Goal: Information Seeking & Learning: Learn about a topic

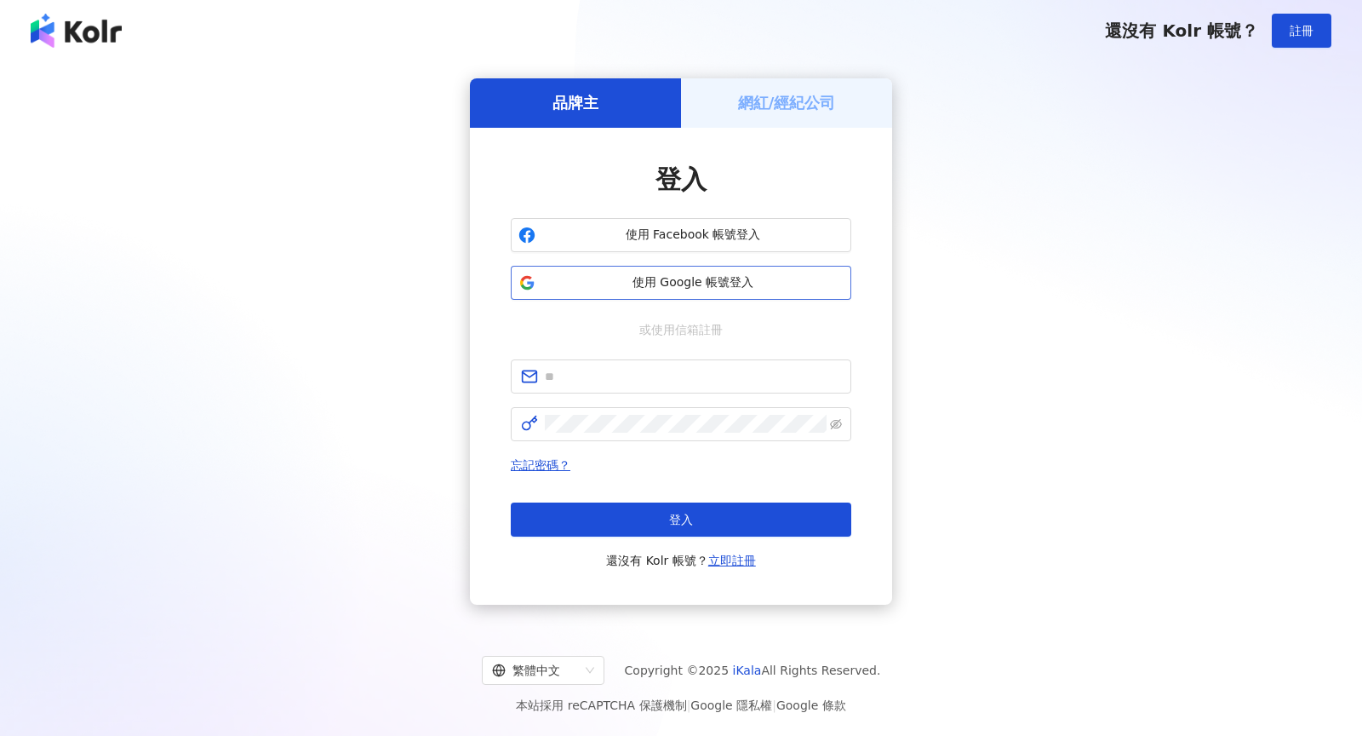
click at [605, 278] on span "使用 Google 帳號登入" at bounding box center [692, 282] width 301 height 17
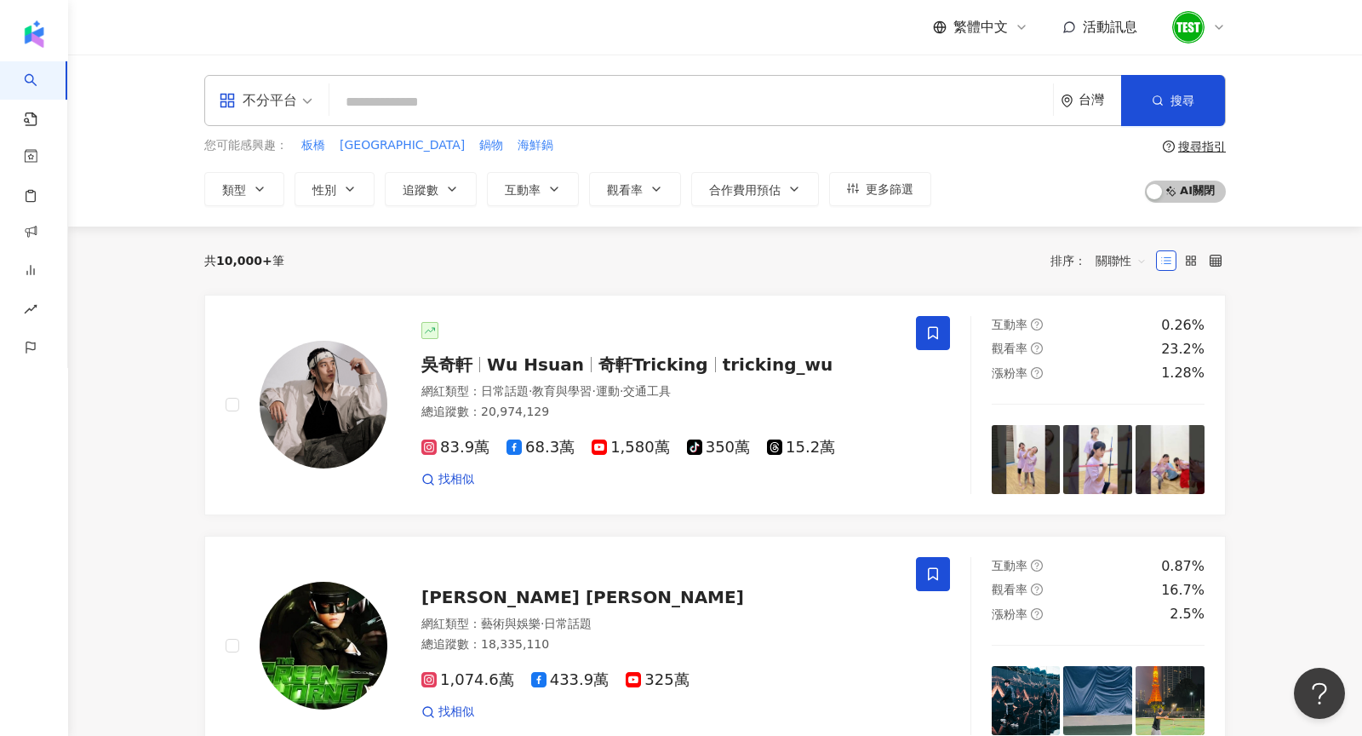
click at [1212, 26] on icon at bounding box center [1219, 27] width 14 height 14
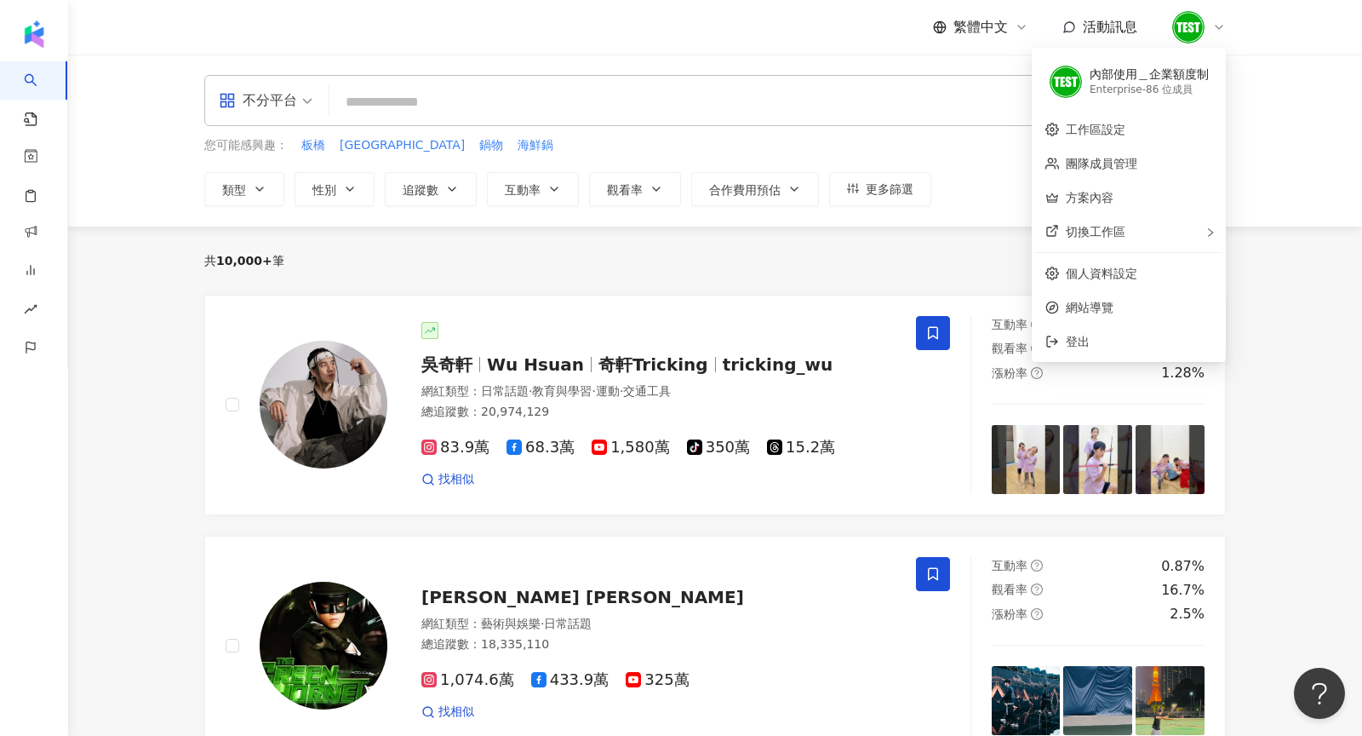
click at [531, 46] on div "繁體中文 活動訊息" at bounding box center [715, 27] width 1022 height 54
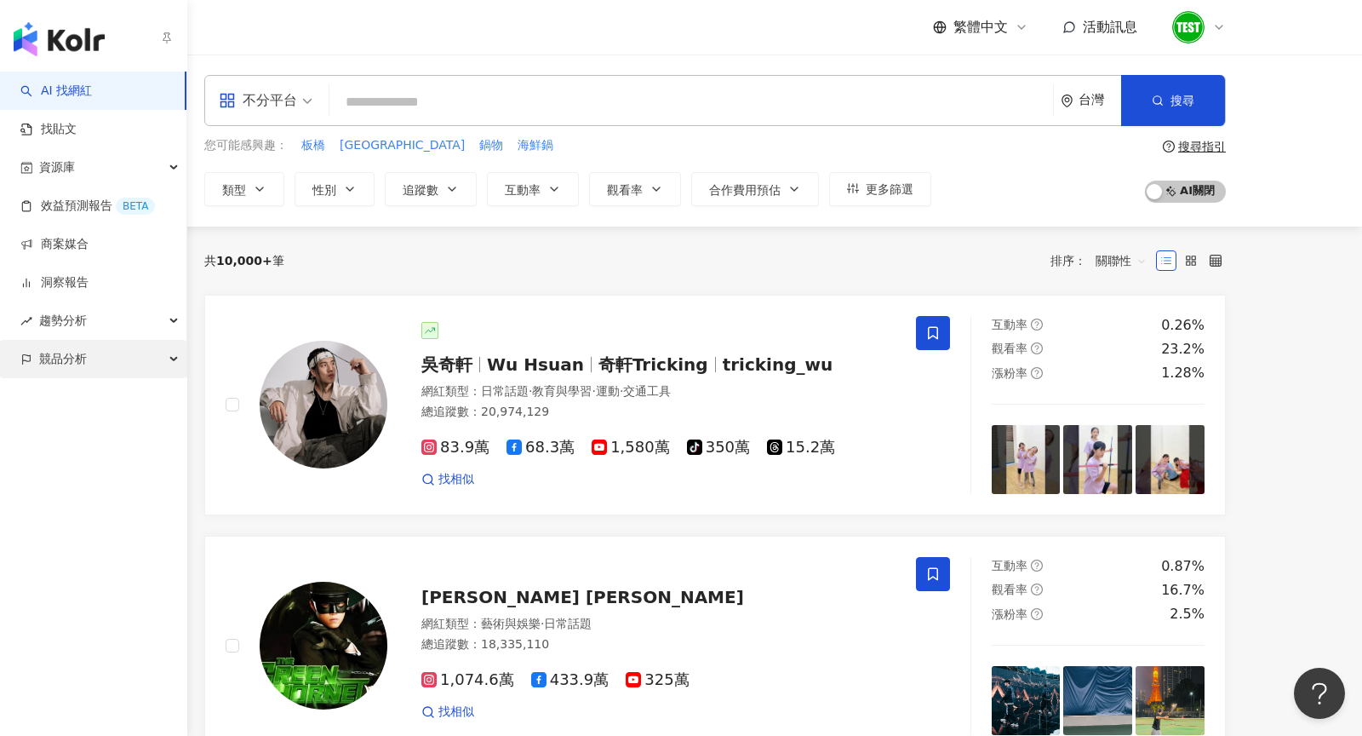
click at [72, 370] on span "競品分析" at bounding box center [63, 359] width 48 height 38
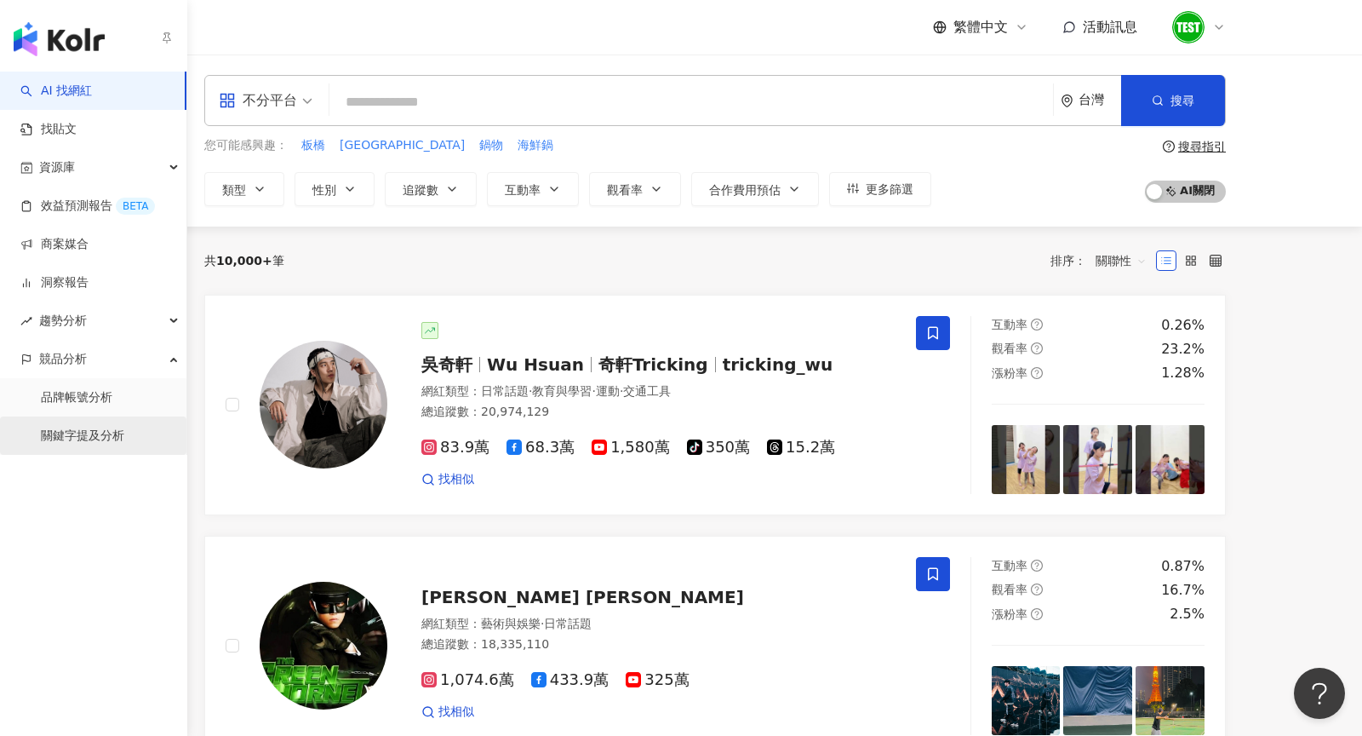
click at [88, 438] on link "關鍵字提及分析" at bounding box center [82, 435] width 83 height 17
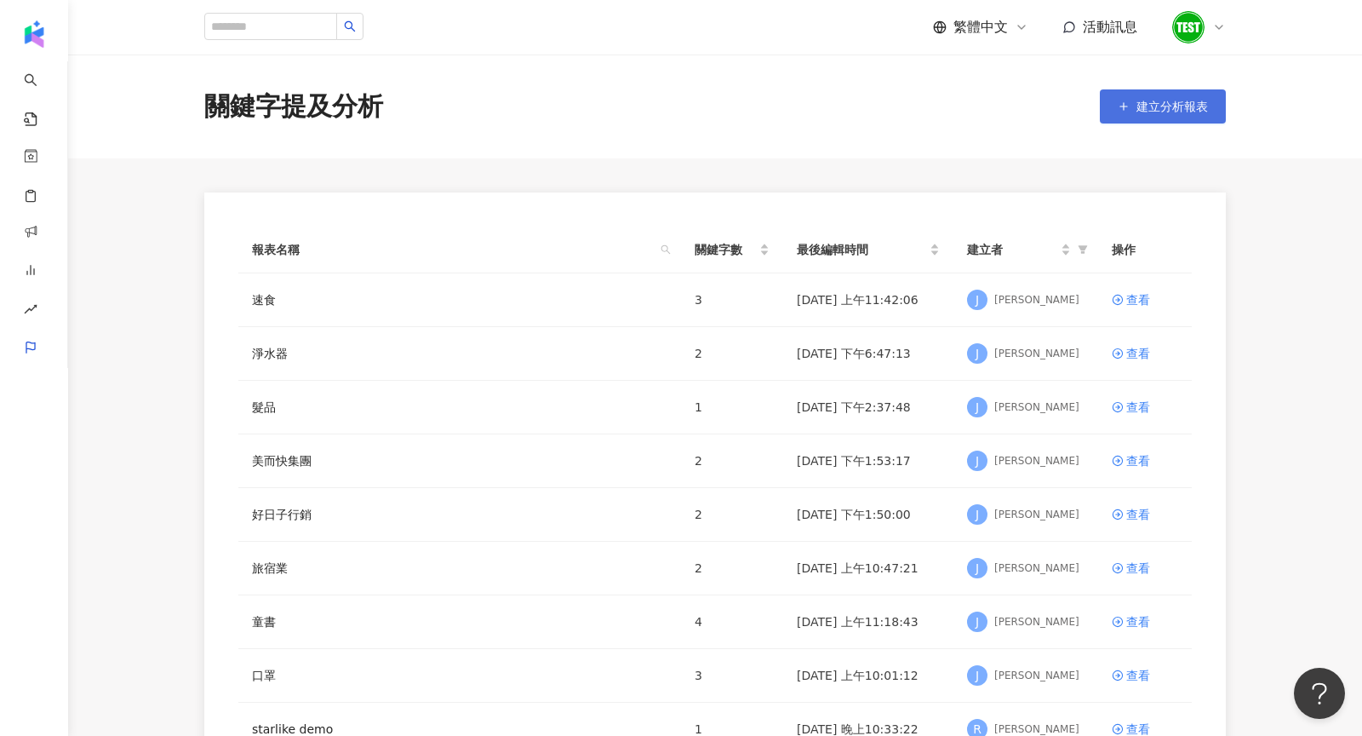
click at [1126, 110] on icon "button" at bounding box center [1124, 106] width 12 height 12
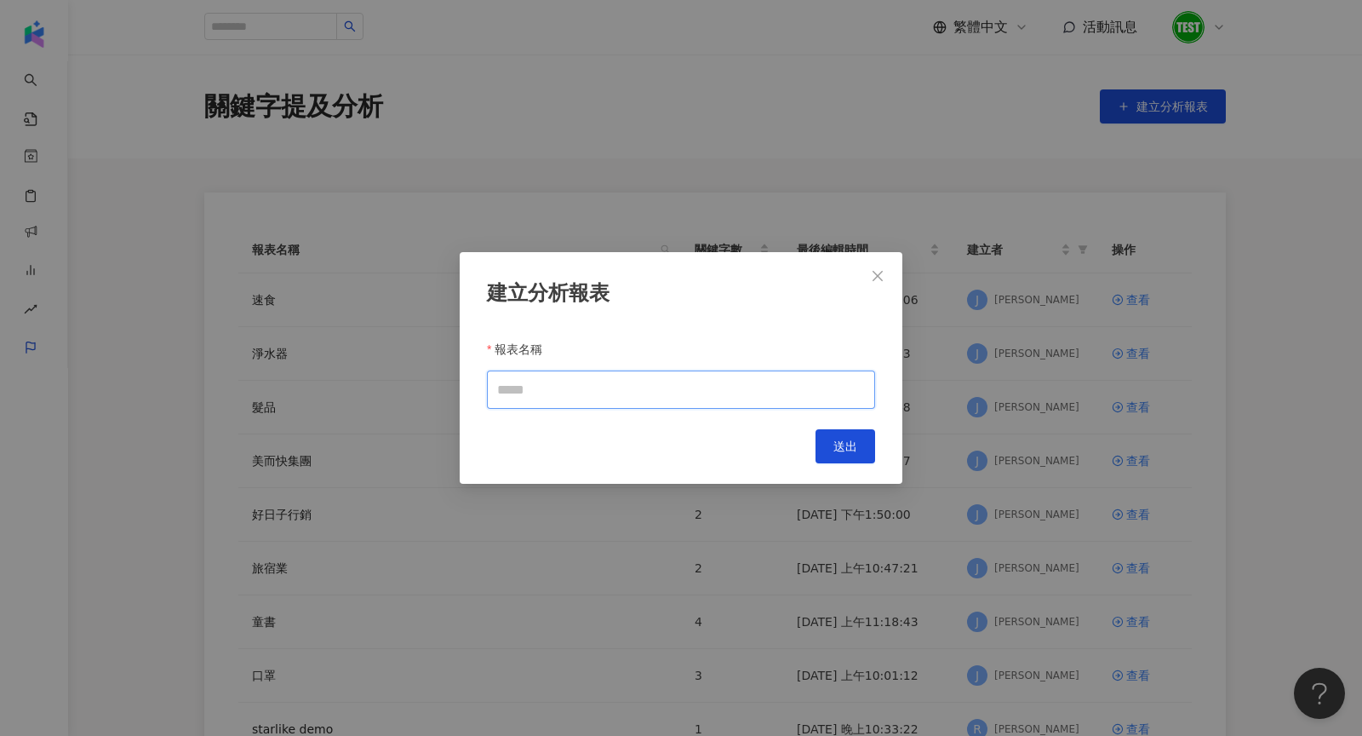
click at [594, 393] on input "報表名稱" at bounding box center [681, 389] width 388 height 38
type input "*"
type input "**"
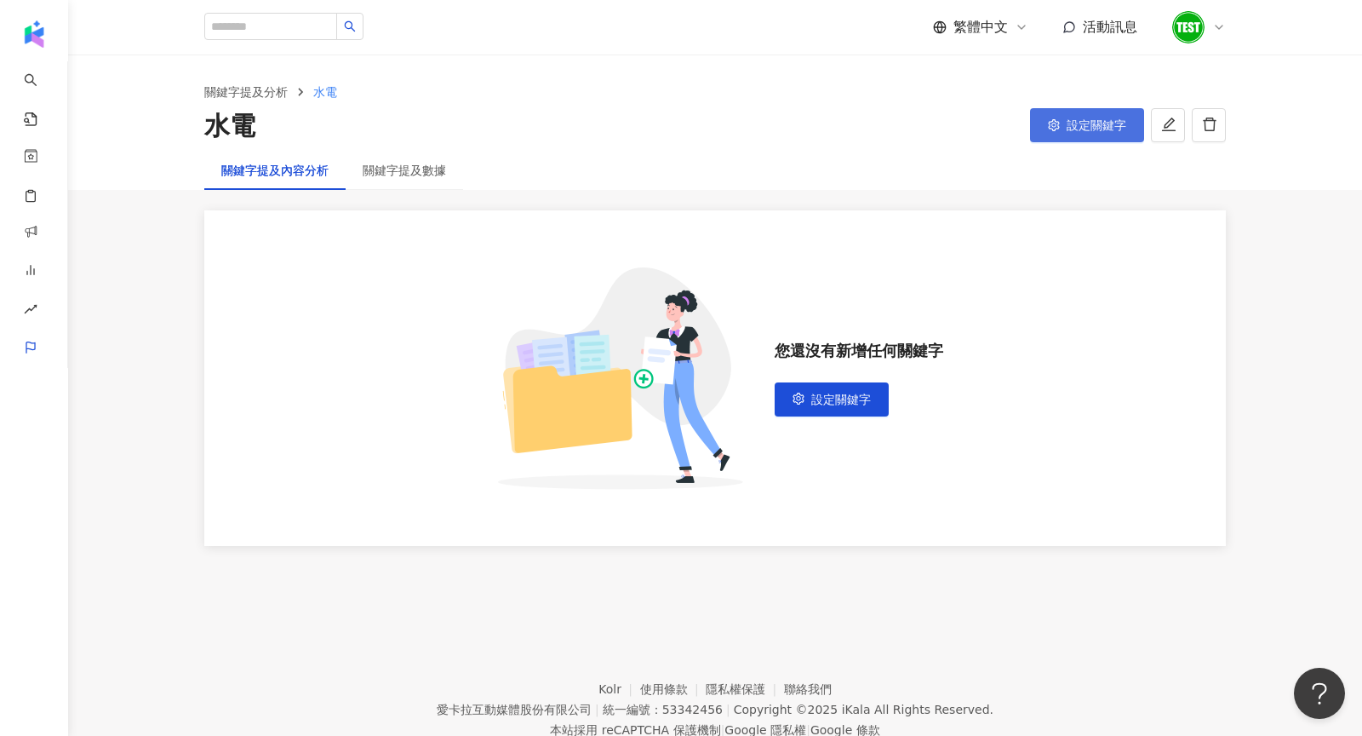
click at [1066, 127] on button "設定關鍵字" at bounding box center [1087, 125] width 114 height 34
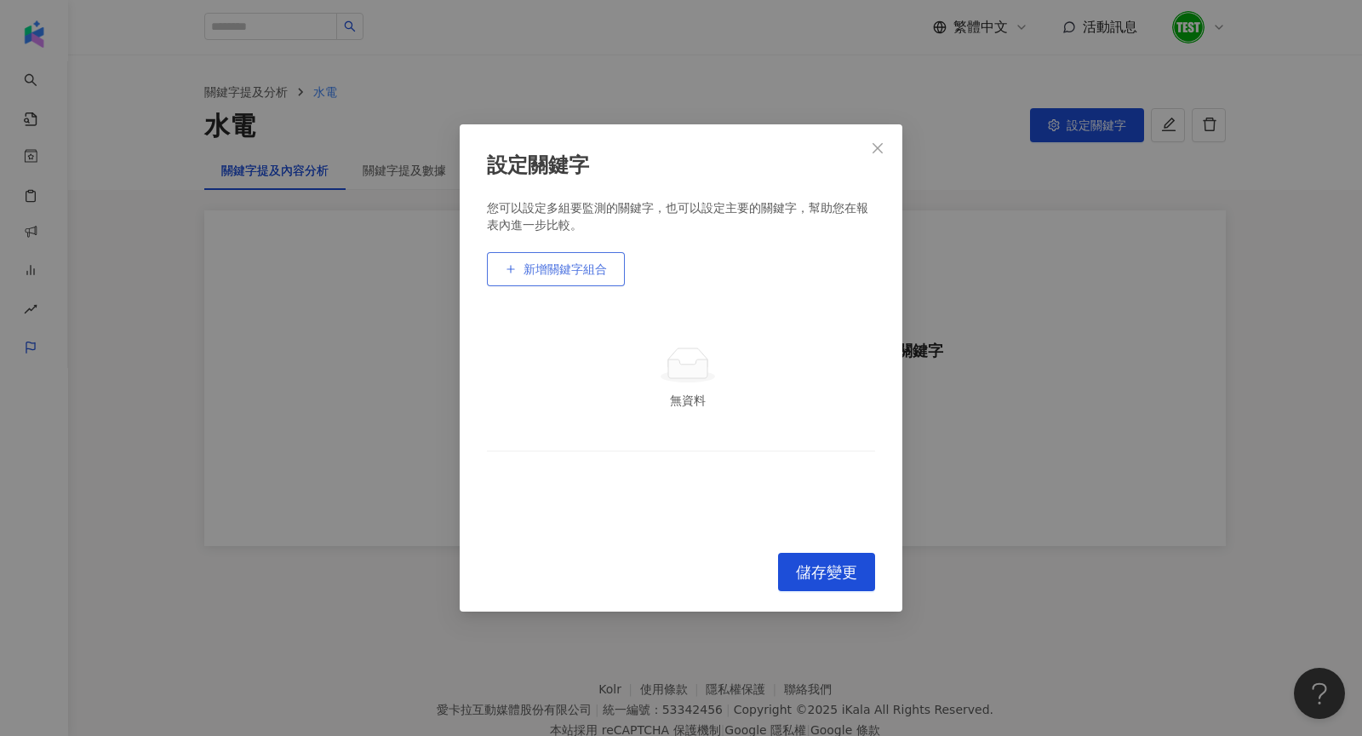
click at [587, 282] on button "新增關鍵字組合" at bounding box center [556, 269] width 138 height 34
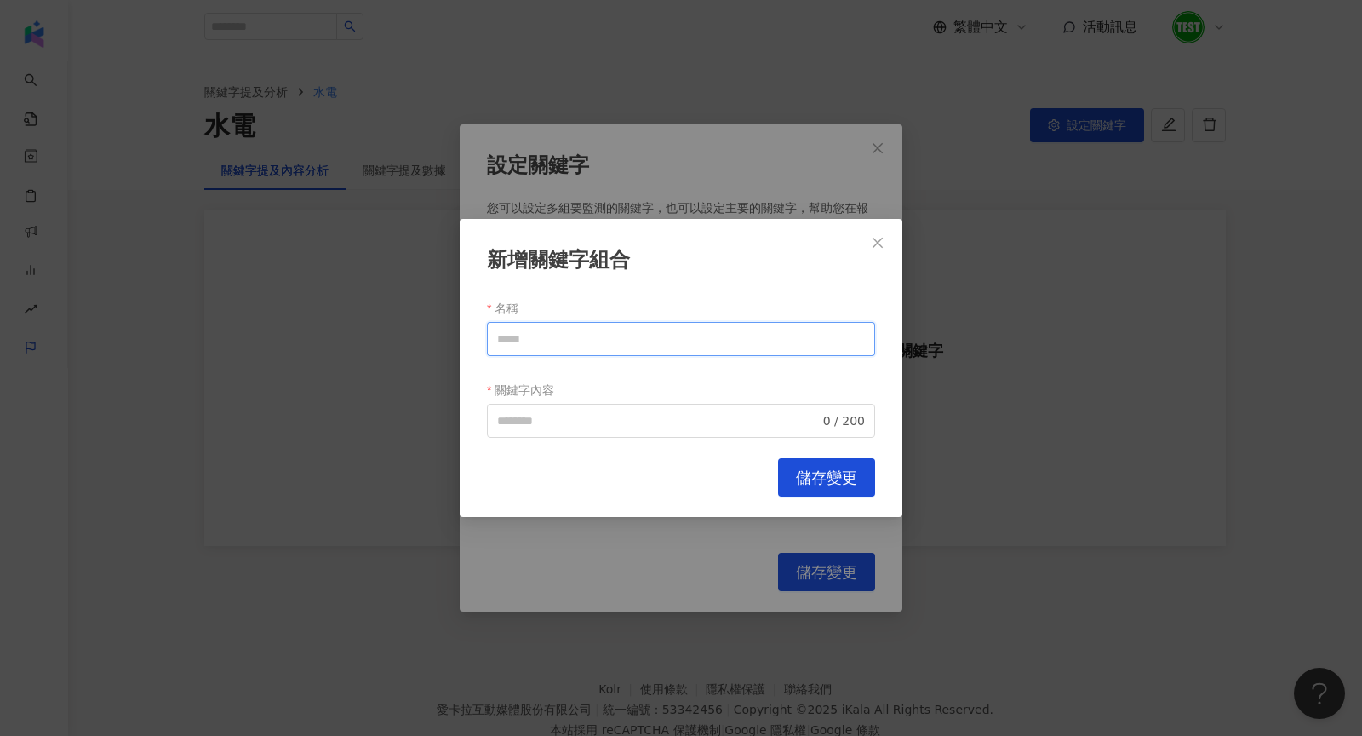
click at [547, 343] on input "名稱" at bounding box center [681, 339] width 388 height 34
drag, startPoint x: 565, startPoint y: 345, endPoint x: 362, endPoint y: 311, distance: 206.3
click at [358, 318] on div "新增關鍵字組合 名稱 ********* 關鍵字內容 0 / 200 Cancel 儲存變更" at bounding box center [681, 368] width 1362 height 736
type input "*********"
click at [530, 414] on input "關鍵字內容" at bounding box center [658, 420] width 323 height 19
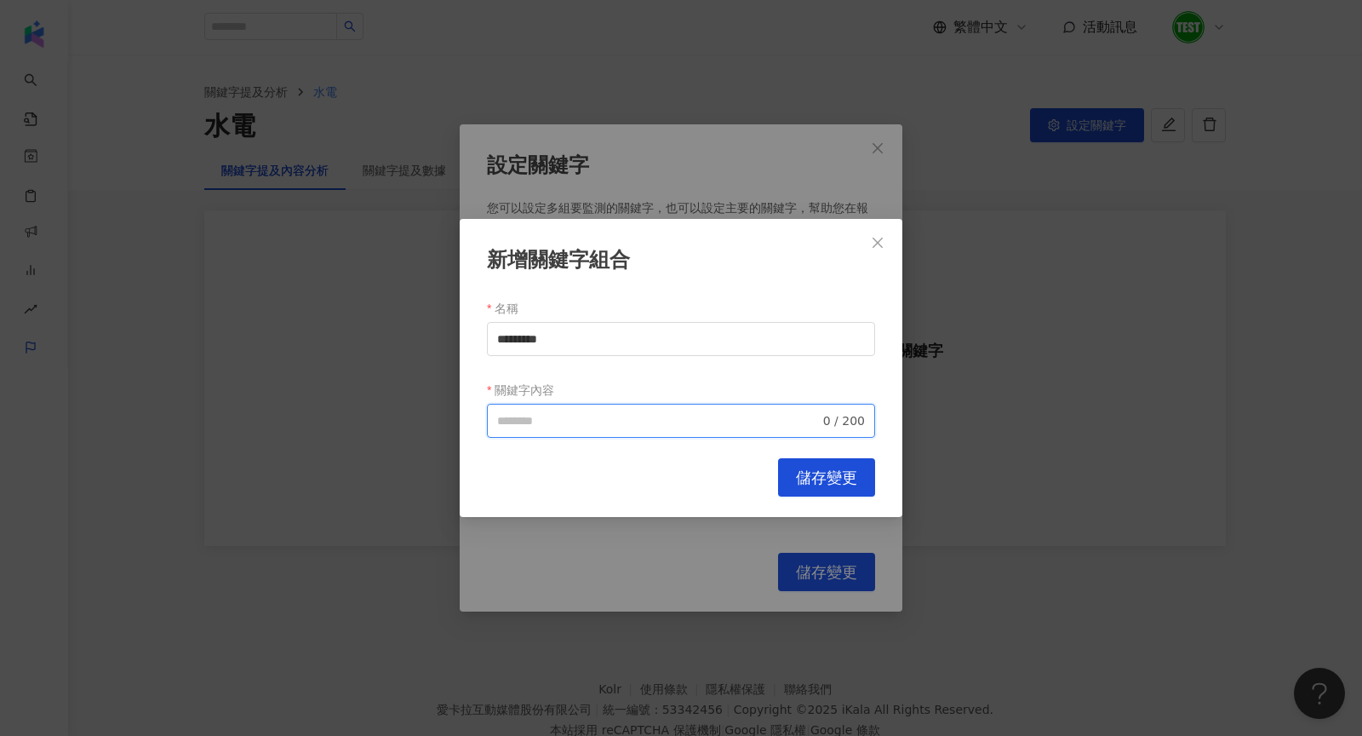
paste input "*********"
type input "*********"
click at [847, 479] on span "儲存變更" at bounding box center [826, 477] width 61 height 19
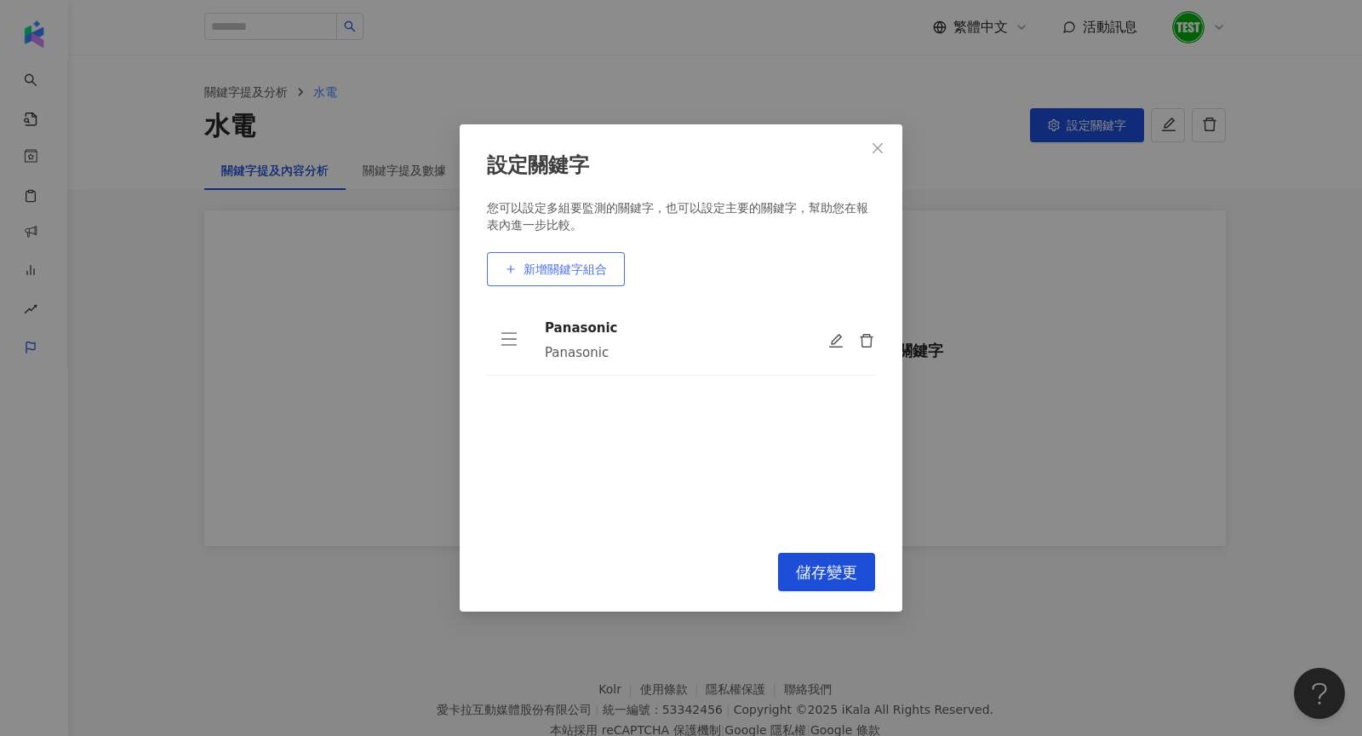
click at [566, 273] on span "新增關鍵字組合" at bounding box center [565, 269] width 83 height 14
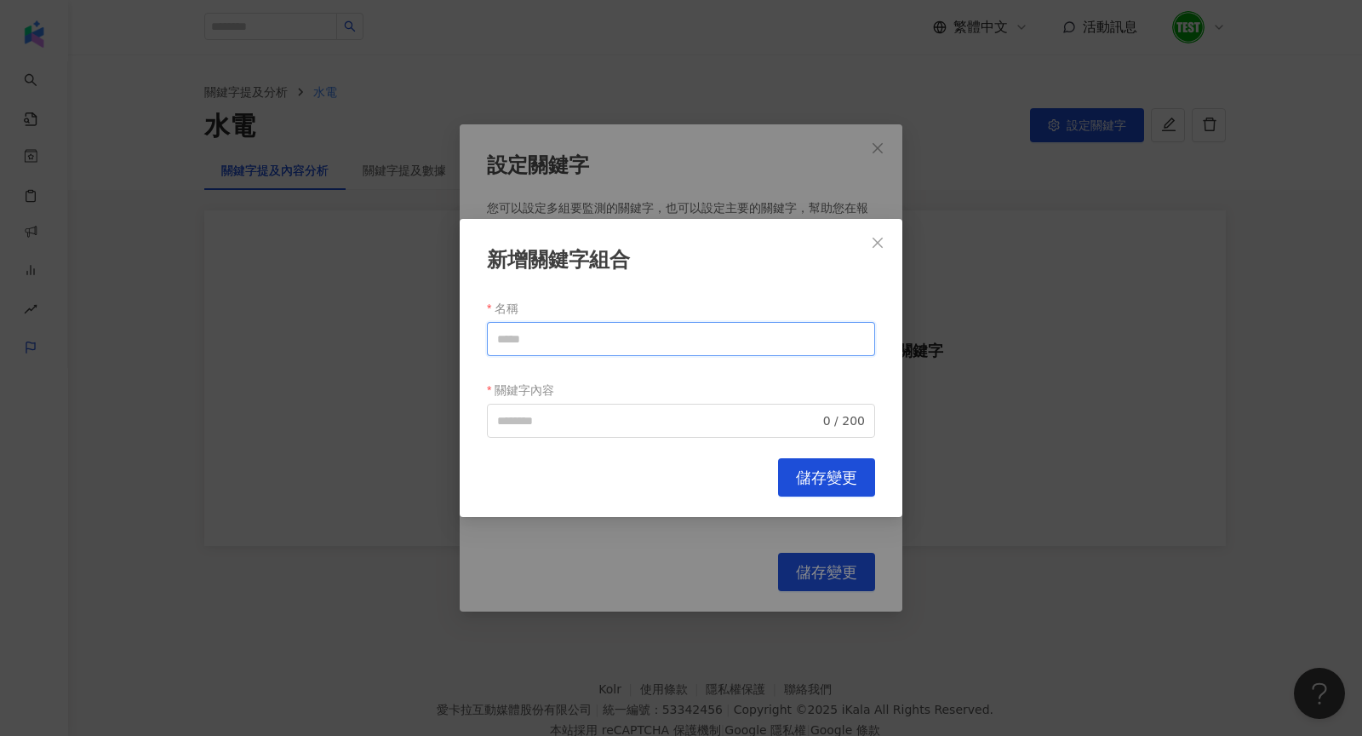
click at [593, 348] on input "名稱" at bounding box center [681, 339] width 388 height 34
type input "*"
type input "****"
drag, startPoint x: 591, startPoint y: 339, endPoint x: 408, endPoint y: 330, distance: 183.3
click at [414, 336] on div "新增關鍵字組合 名稱 **** 關鍵字內容 0 / 200 Cancel 儲存變更" at bounding box center [681, 368] width 1362 height 736
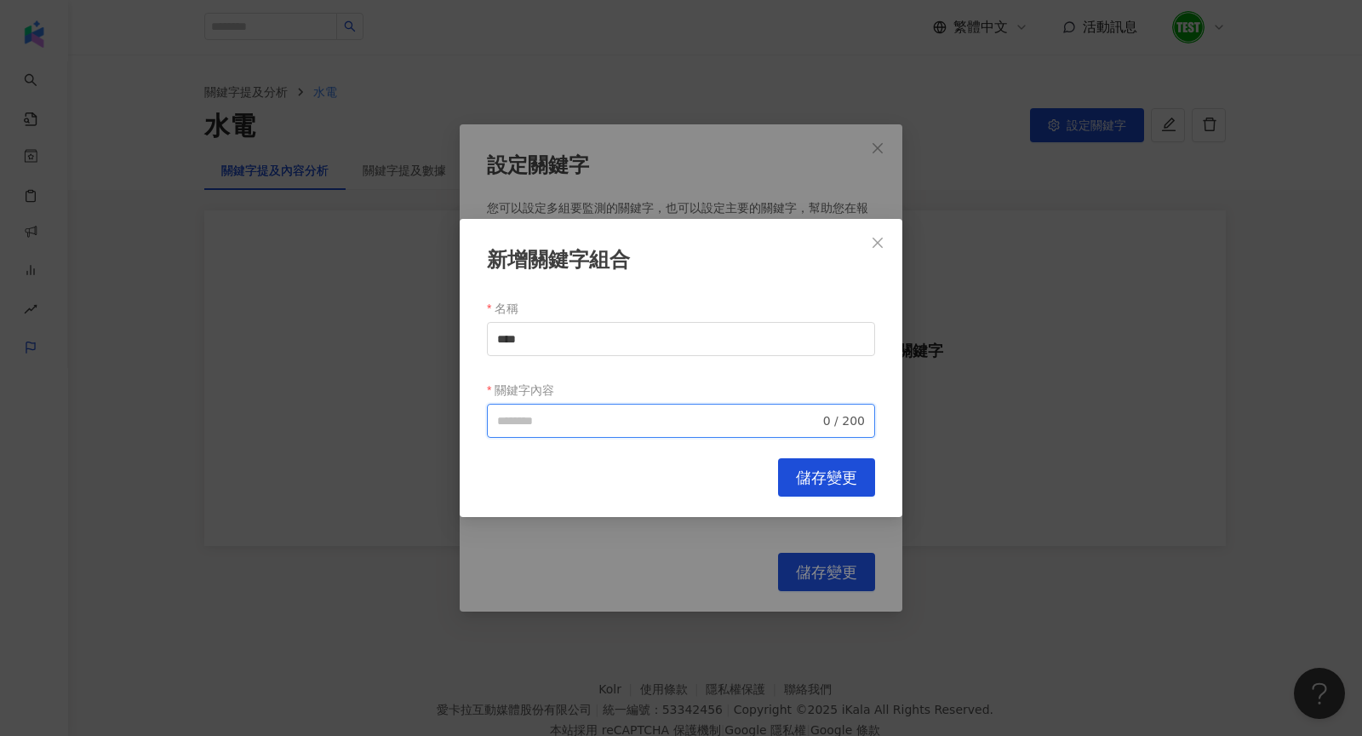
click at [556, 426] on input "關鍵字內容" at bounding box center [658, 420] width 323 height 19
paste input "****"
type input "****"
click at [794, 477] on button "儲存變更" at bounding box center [826, 477] width 97 height 38
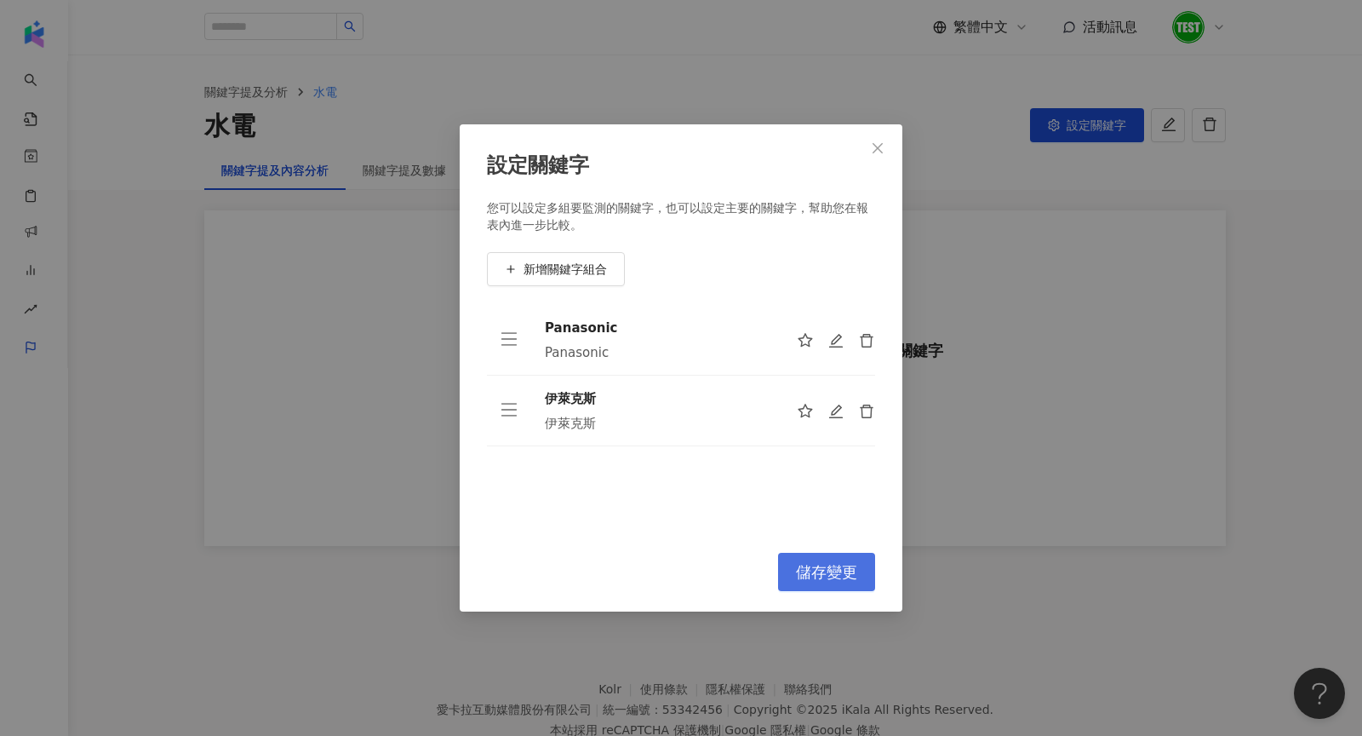
click at [838, 572] on span "儲存變更" at bounding box center [826, 572] width 61 height 19
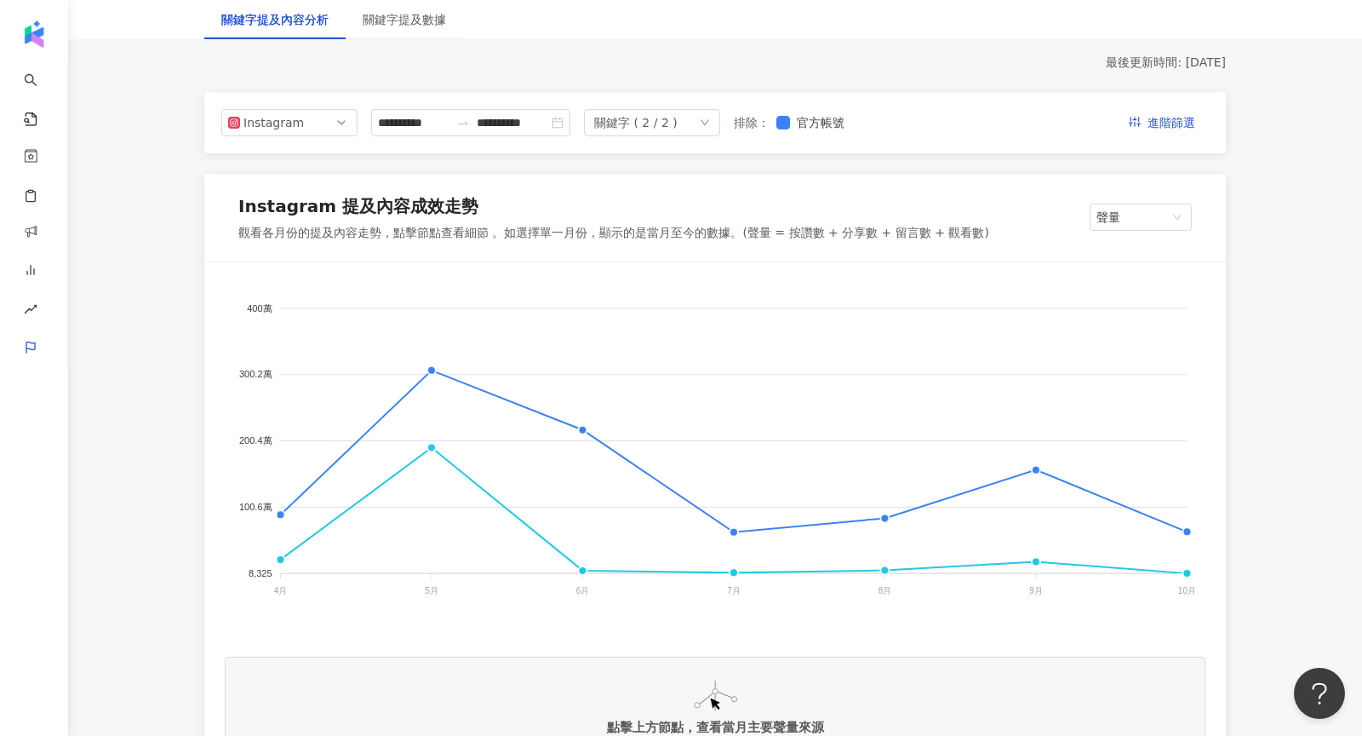
scroll to position [87, 0]
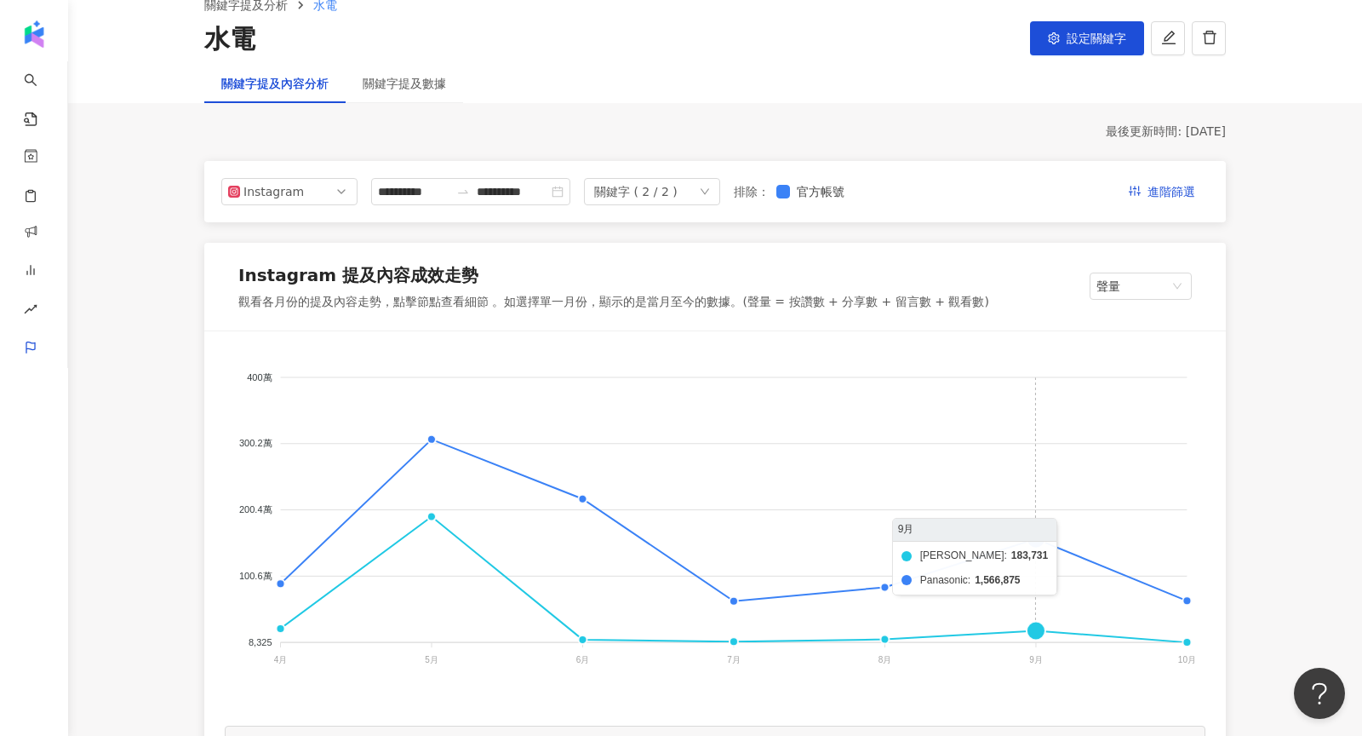
click at [1039, 542] on foreignobject "伊萊克斯 Panasonic" at bounding box center [715, 522] width 981 height 341
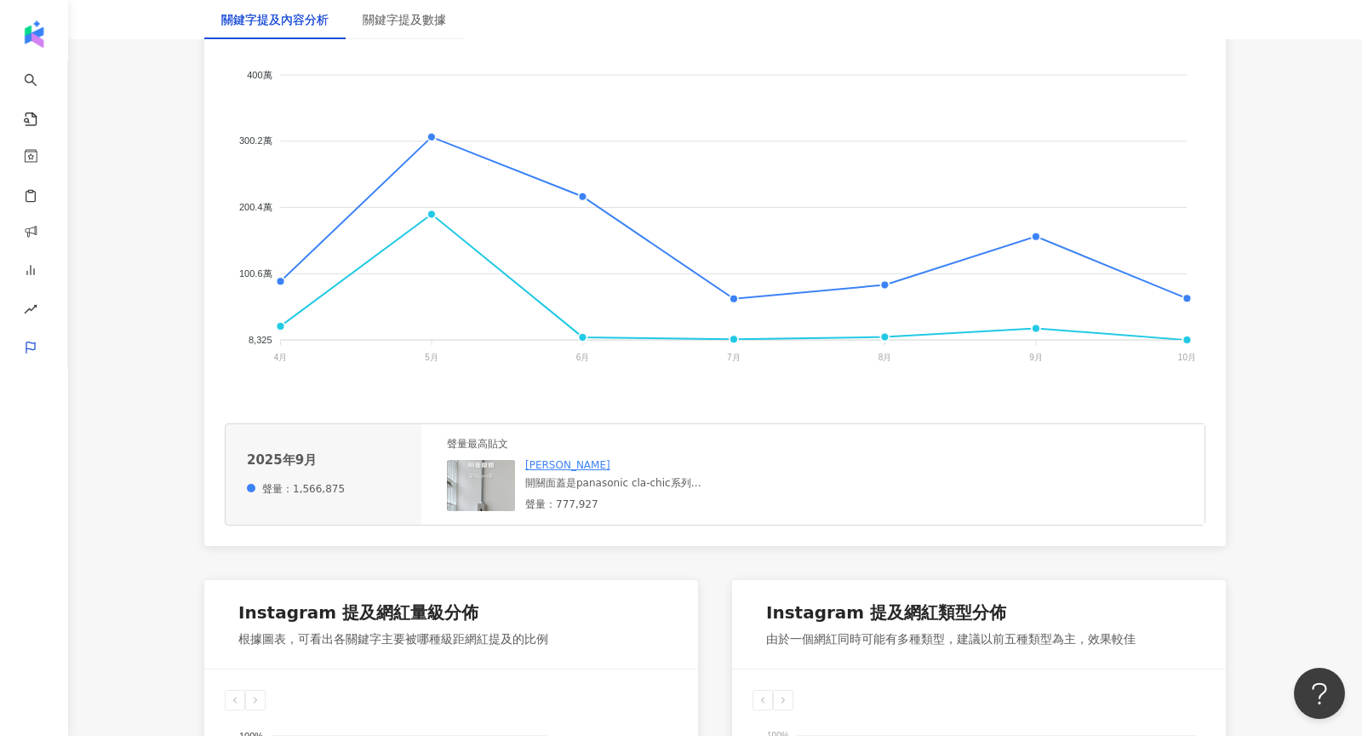
scroll to position [415, 0]
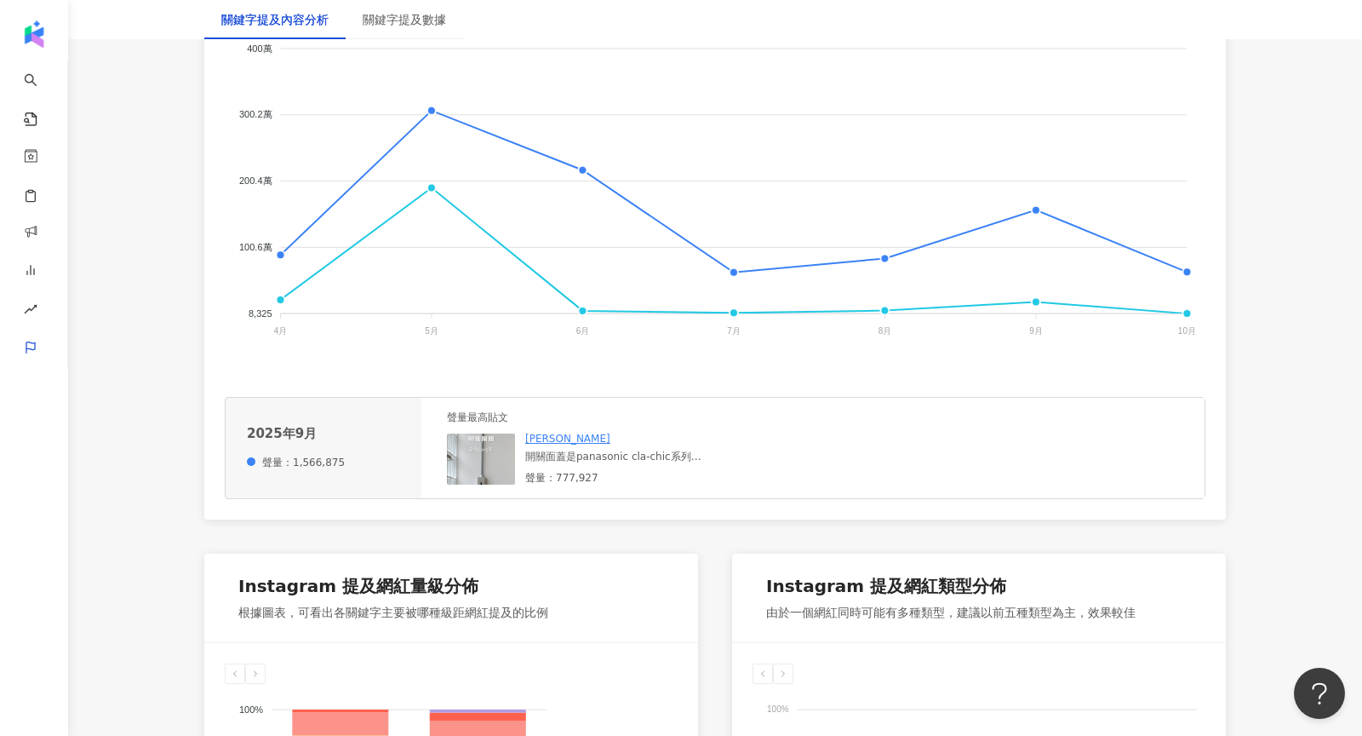
click at [477, 454] on img at bounding box center [481, 458] width 68 height 51
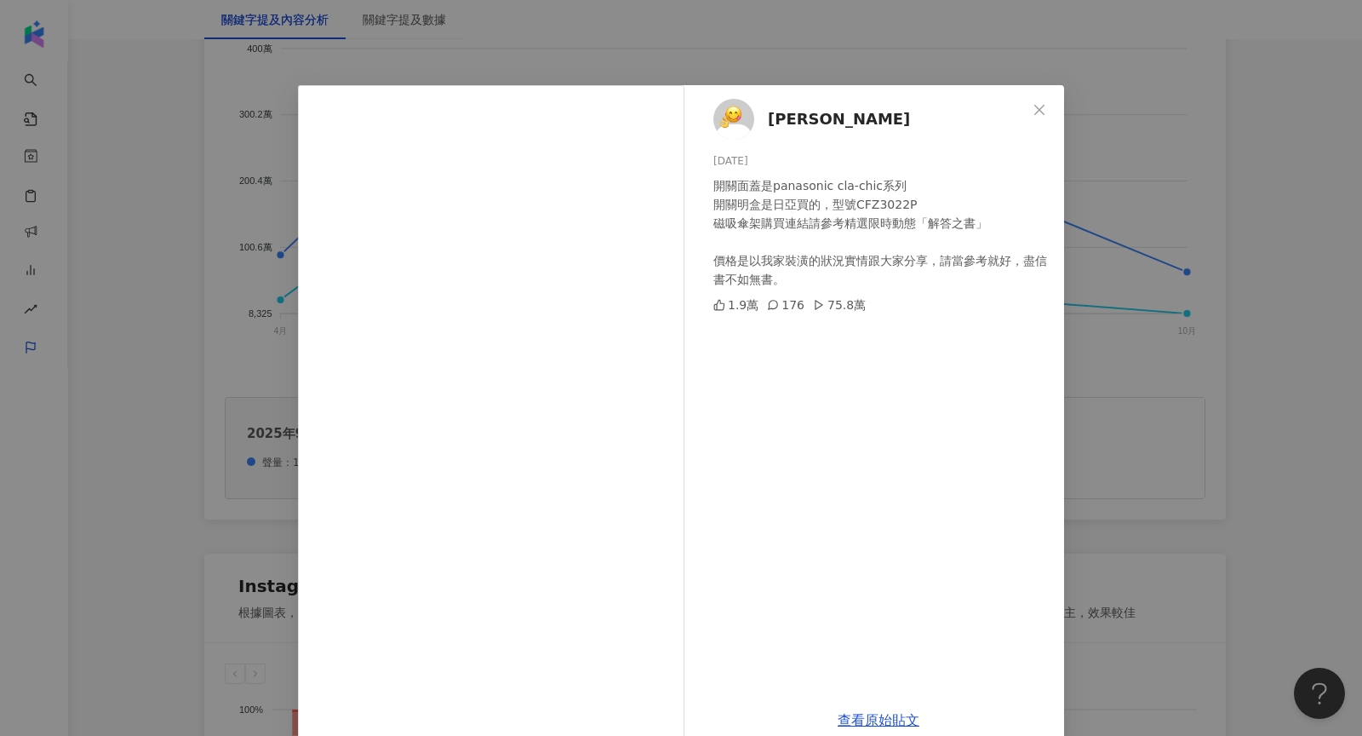
click at [1155, 324] on div "小恩Ann 2025/9/19 開關面蓋是panasonic cla-chic系列 開關明盒是日亞買的，型號CFZ3022P 磁吸傘架購買連結請參考精選限時動…" at bounding box center [681, 368] width 1362 height 736
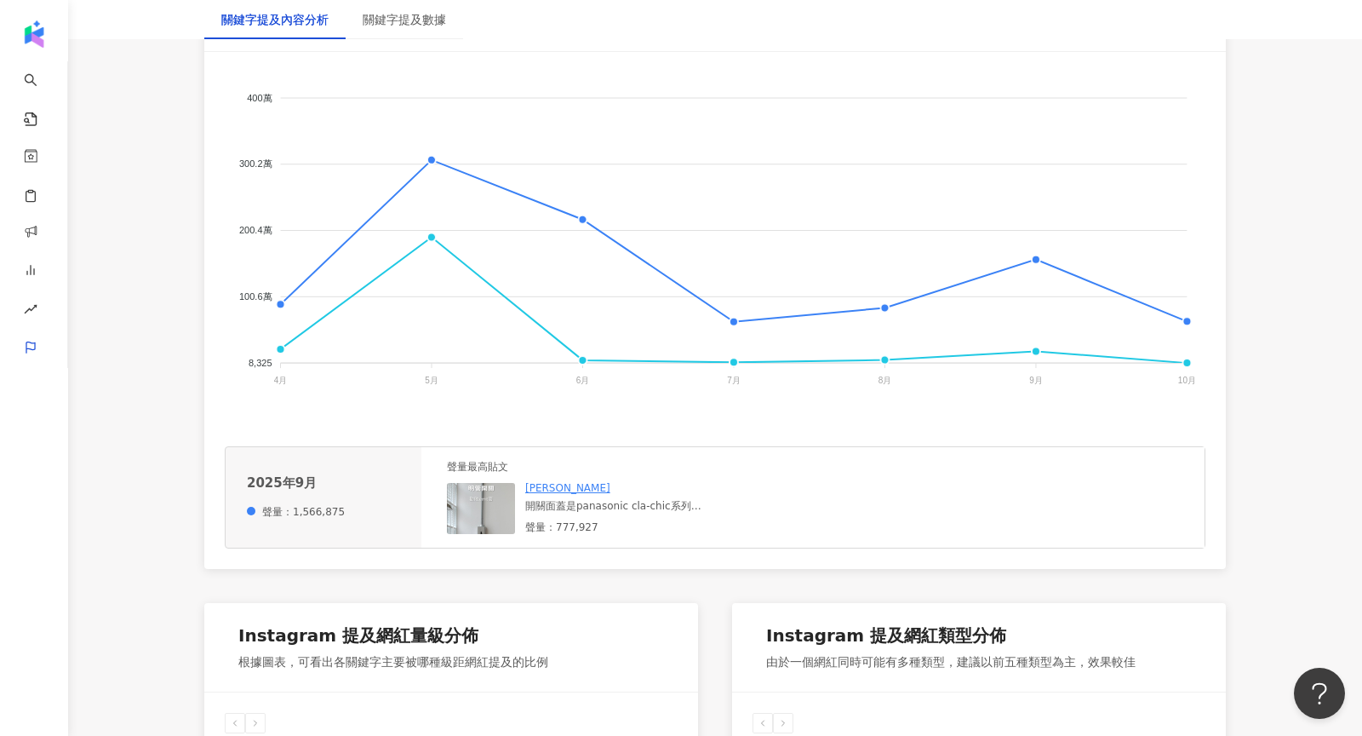
scroll to position [372, 0]
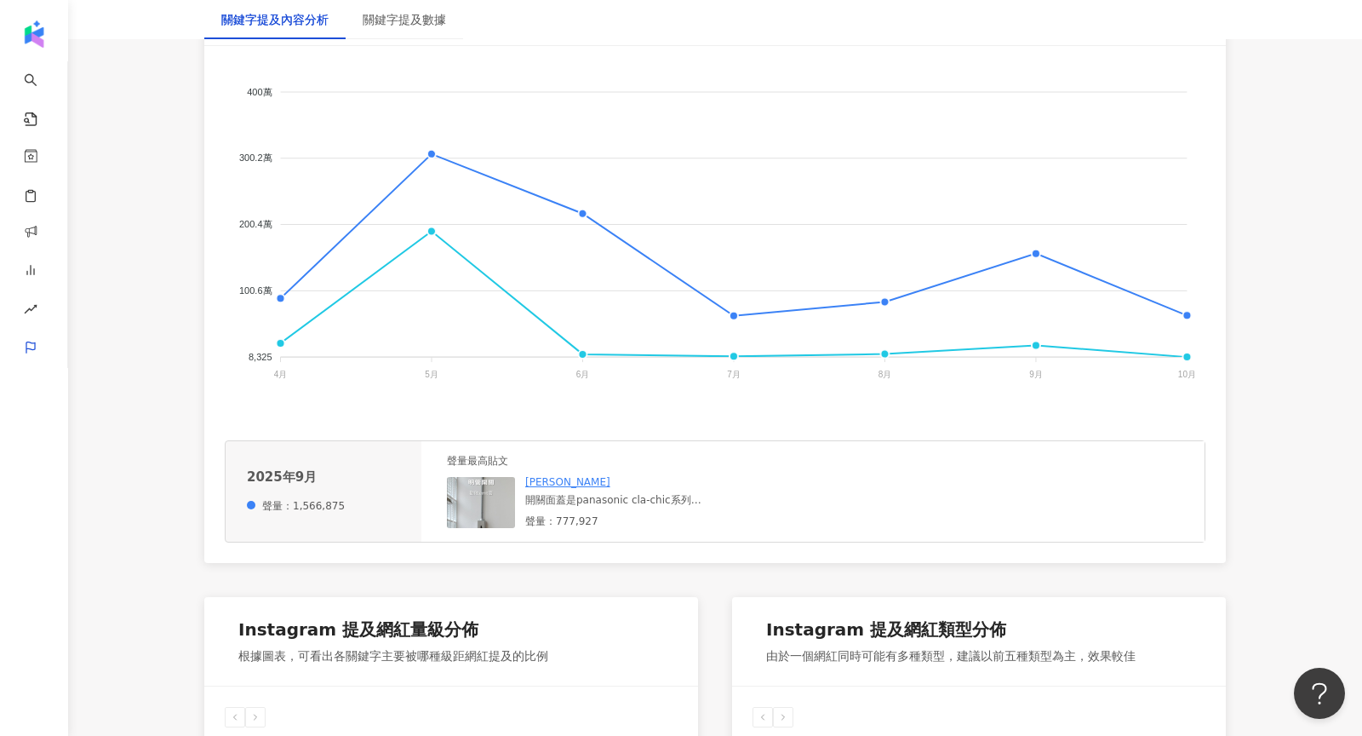
click at [487, 491] on img at bounding box center [481, 502] width 68 height 51
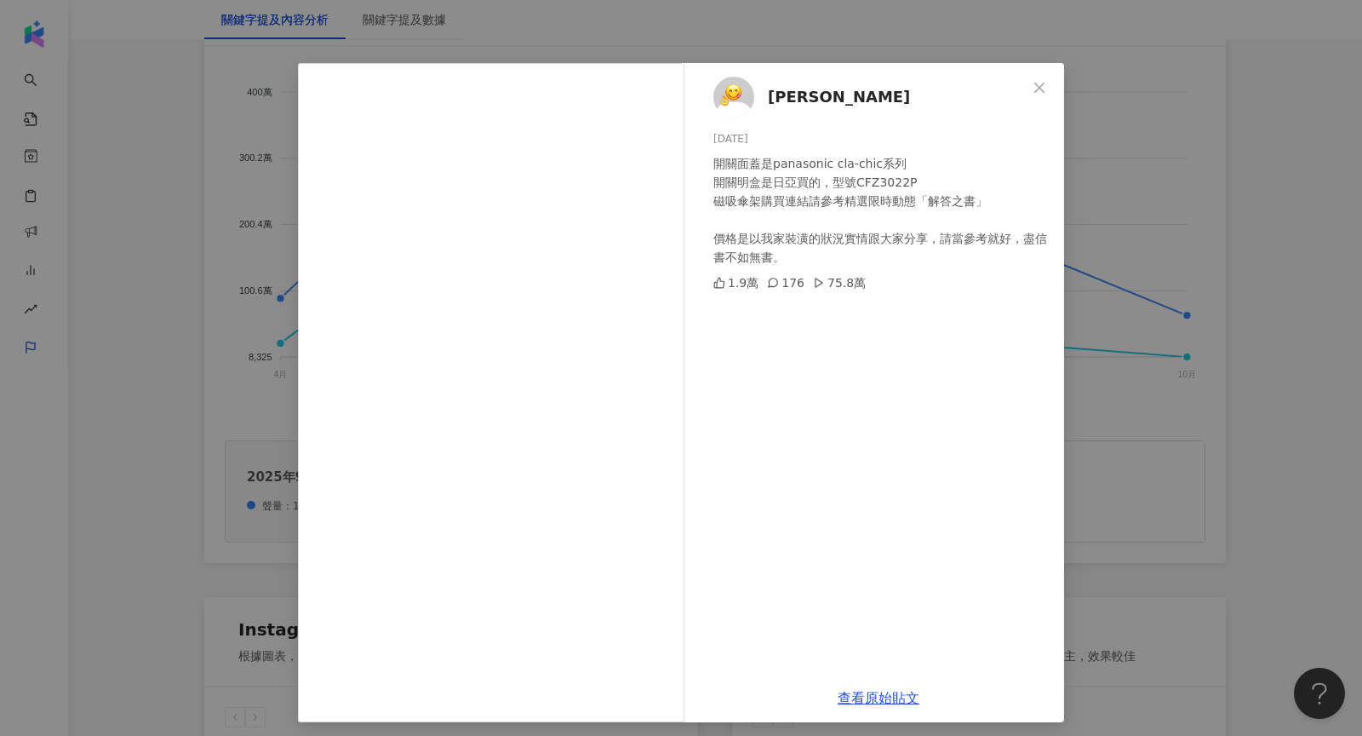
scroll to position [28, 0]
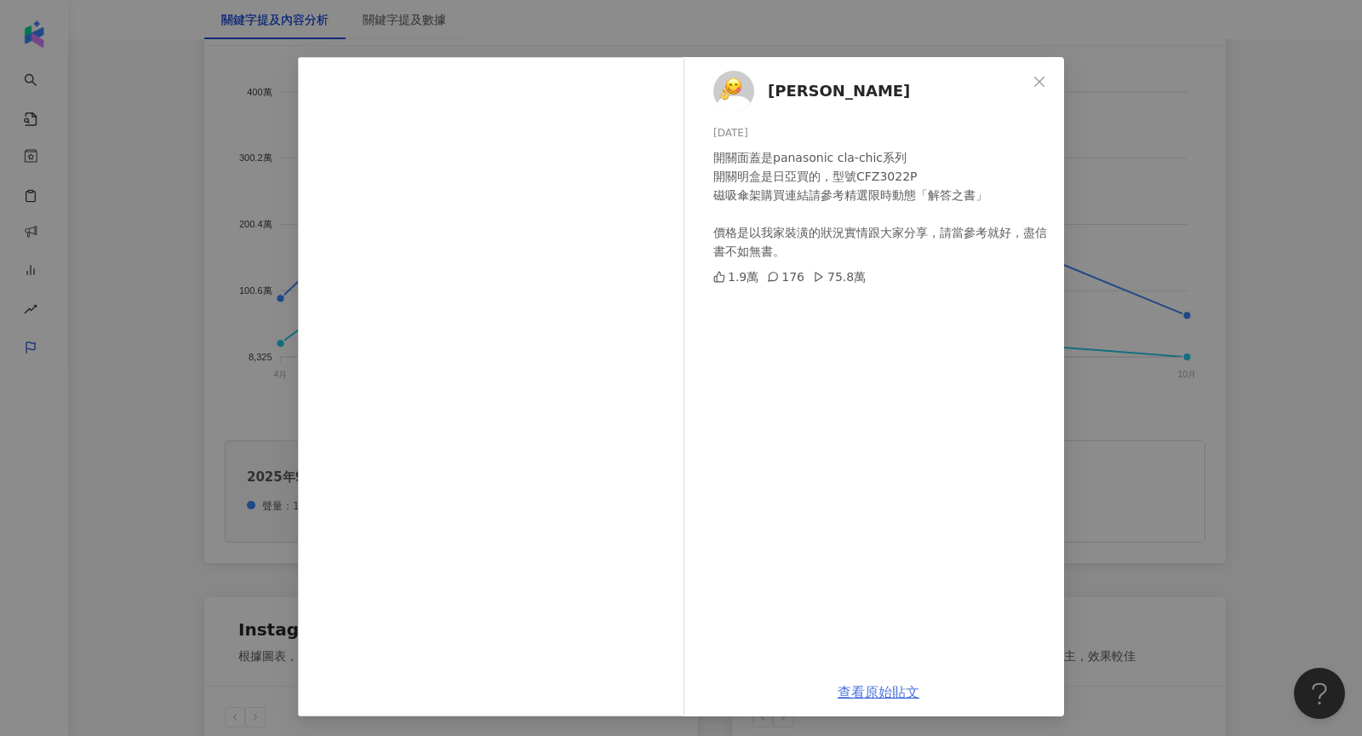
click at [911, 687] on link "查看原始貼文" at bounding box center [879, 692] width 82 height 16
click at [1254, 139] on div "小恩Ann 2025/9/19 開關面蓋是panasonic cla-chic系列 開關明盒是日亞買的，型號CFZ3022P 磁吸傘架購買連結請參考精選限時動…" at bounding box center [681, 368] width 1362 height 736
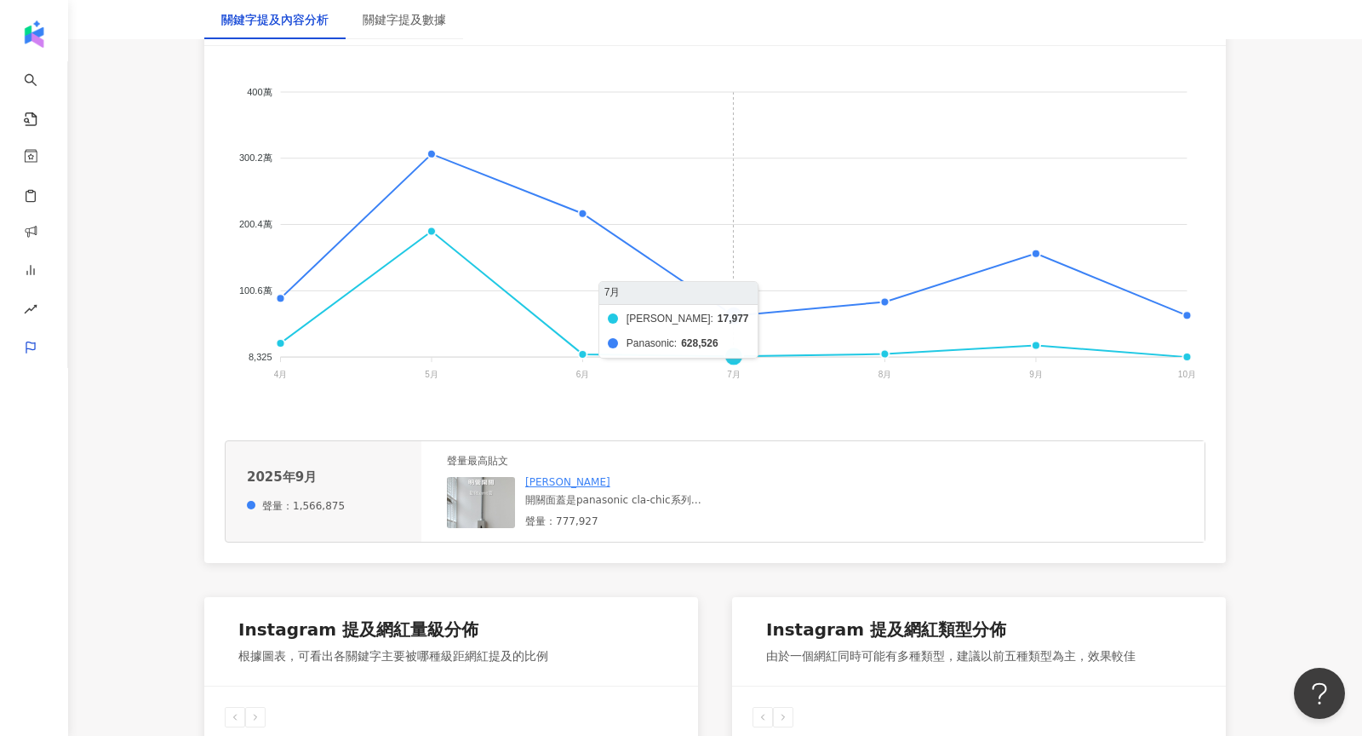
click at [738, 314] on foreignobject "伊萊克斯 Panasonic" at bounding box center [715, 236] width 981 height 341
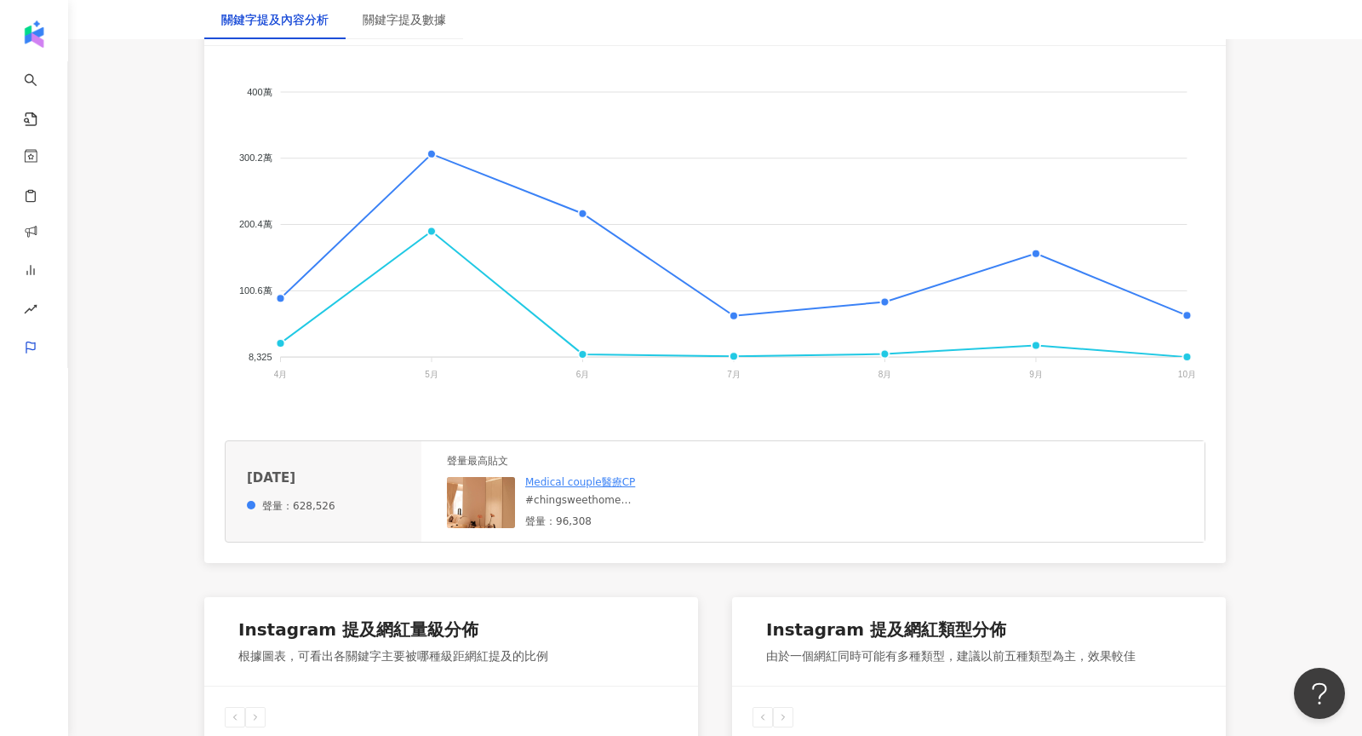
click at [485, 514] on img at bounding box center [481, 502] width 68 height 51
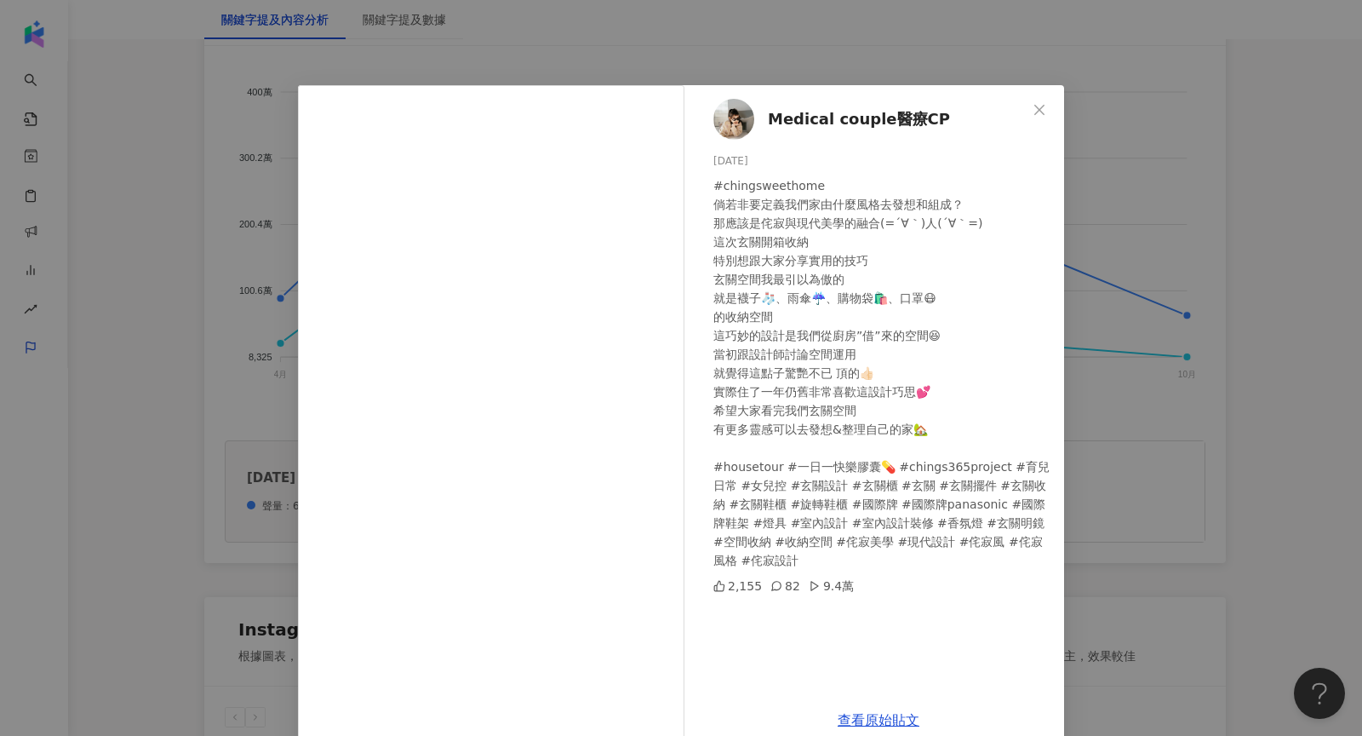
click at [1196, 363] on div "Medical couple醫療CP 2025/7/11 2,155 82 9.4萬 查看原始貼文" at bounding box center [681, 368] width 1362 height 736
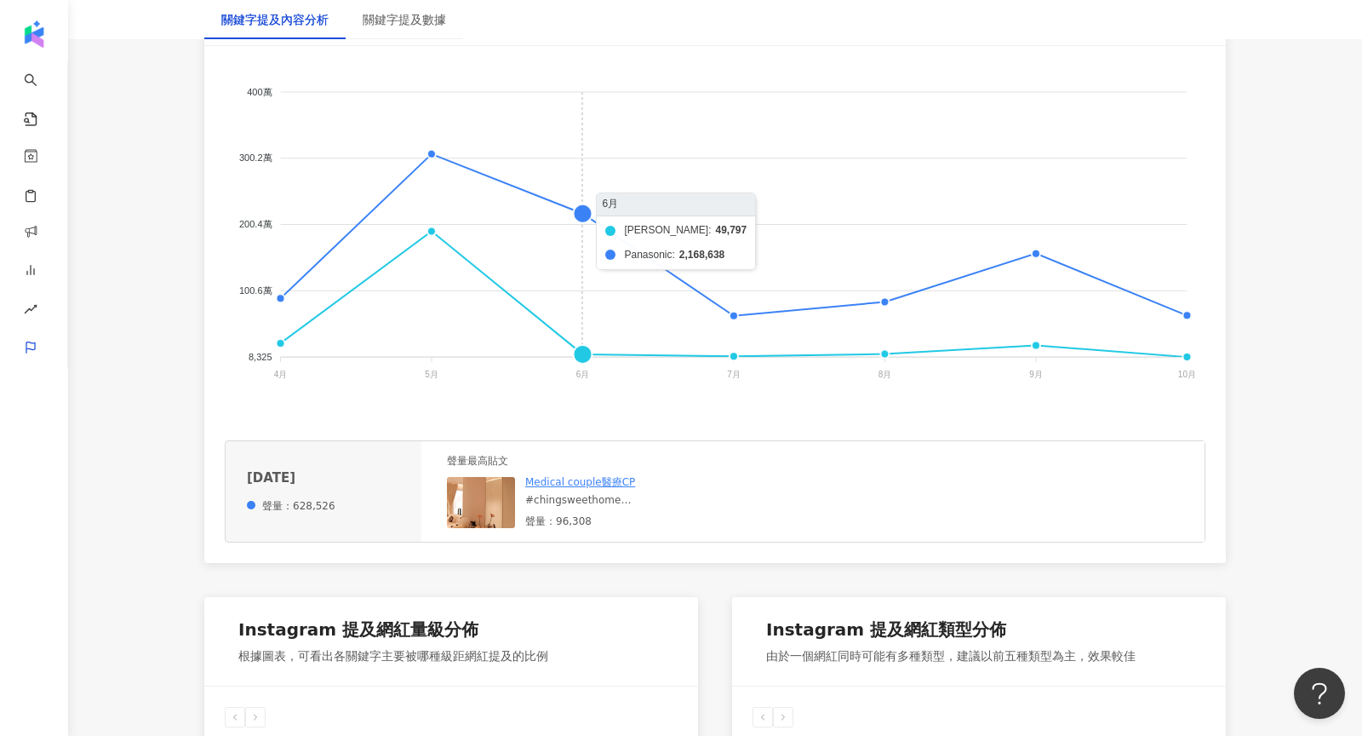
click at [571, 219] on foreignobject "伊萊克斯 Panasonic" at bounding box center [715, 236] width 981 height 341
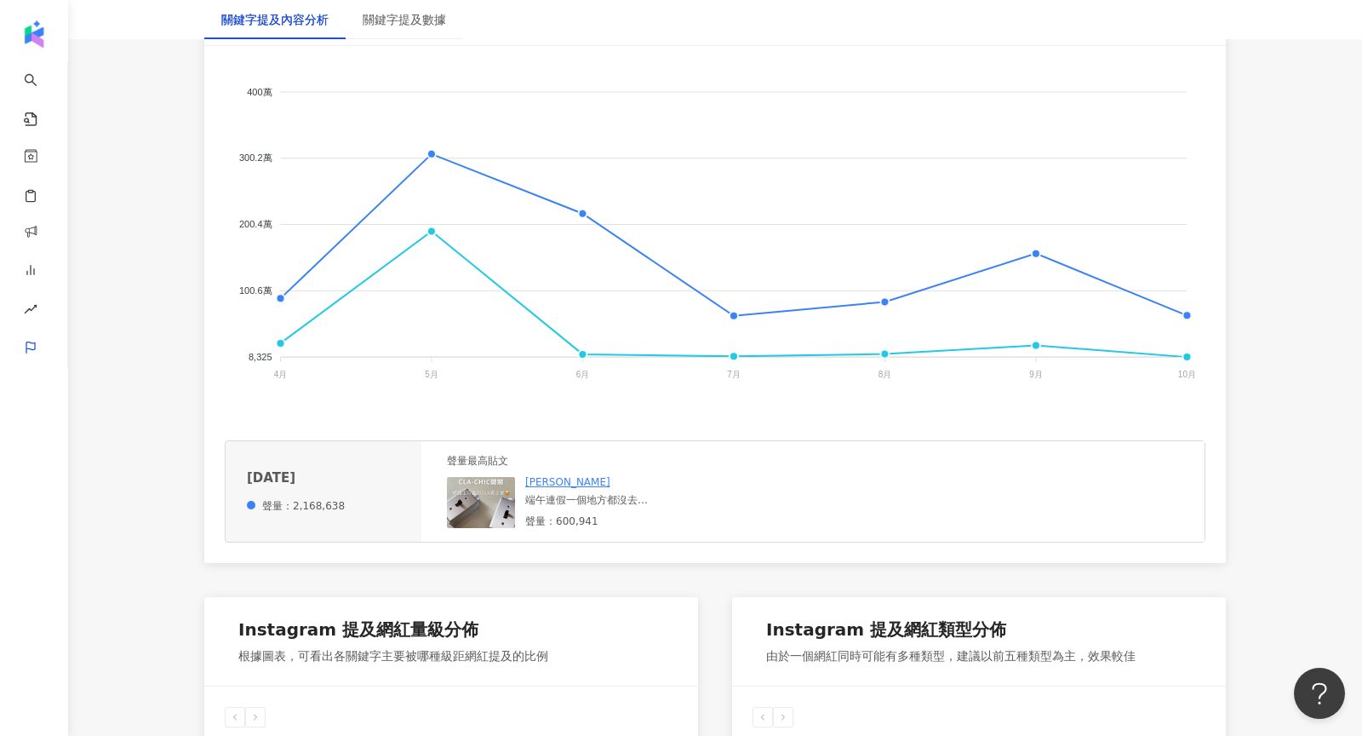
click at [491, 513] on img at bounding box center [481, 502] width 68 height 51
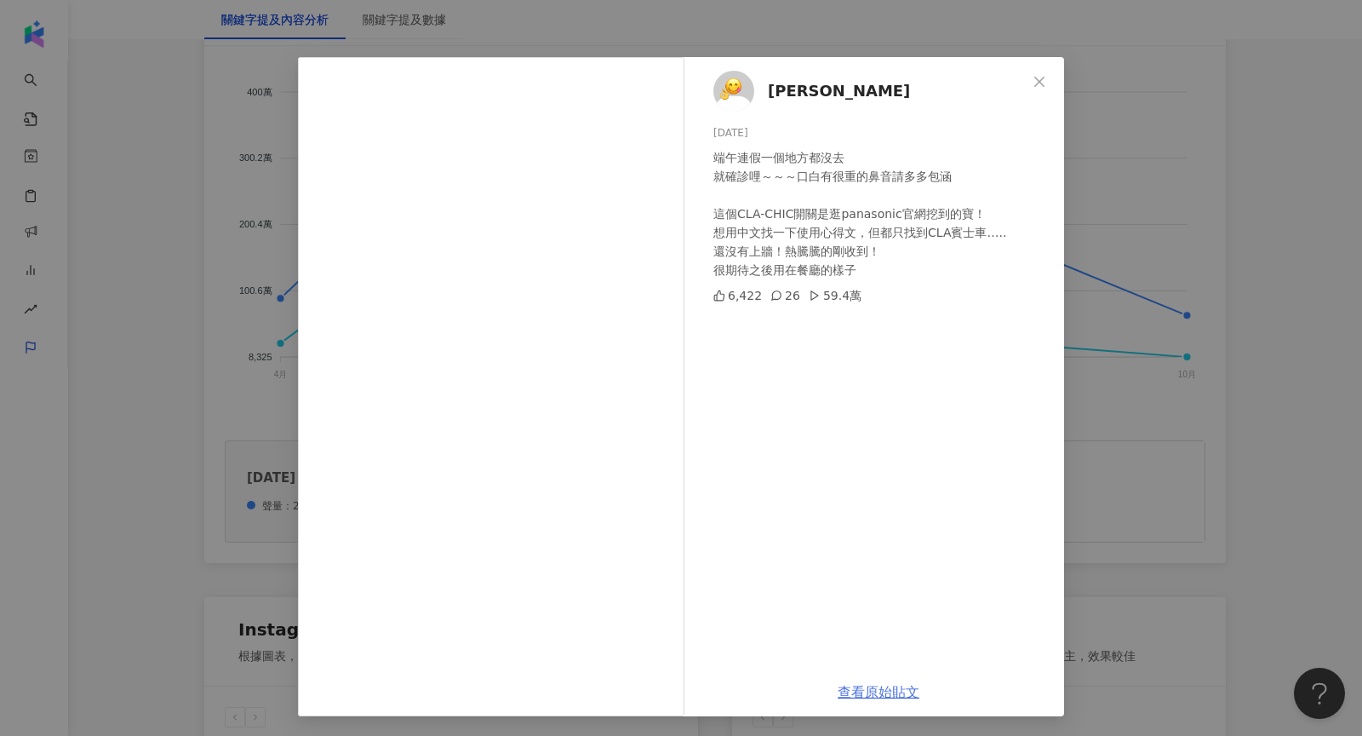
click at [888, 686] on link "查看原始貼文" at bounding box center [879, 692] width 82 height 16
click at [1199, 204] on div "小恩Ann 2025/6/2 端午連假一個地方都沒去 就確診哩～～～口白有很重的鼻音請多多包涵 這個CLA-CHIC開關是逛panasonic官網挖到的寶！ …" at bounding box center [681, 368] width 1362 height 736
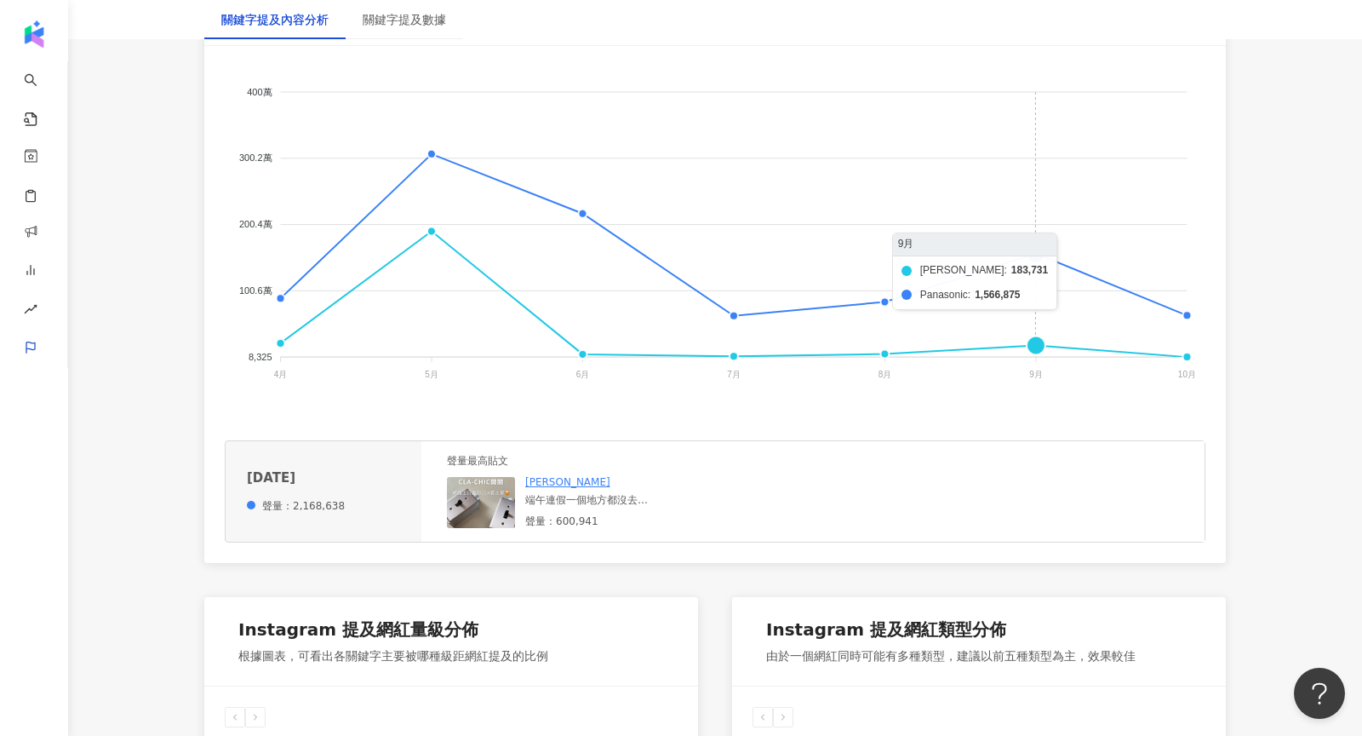
click at [1038, 259] on foreignobject "伊萊克斯 Panasonic" at bounding box center [715, 236] width 981 height 341
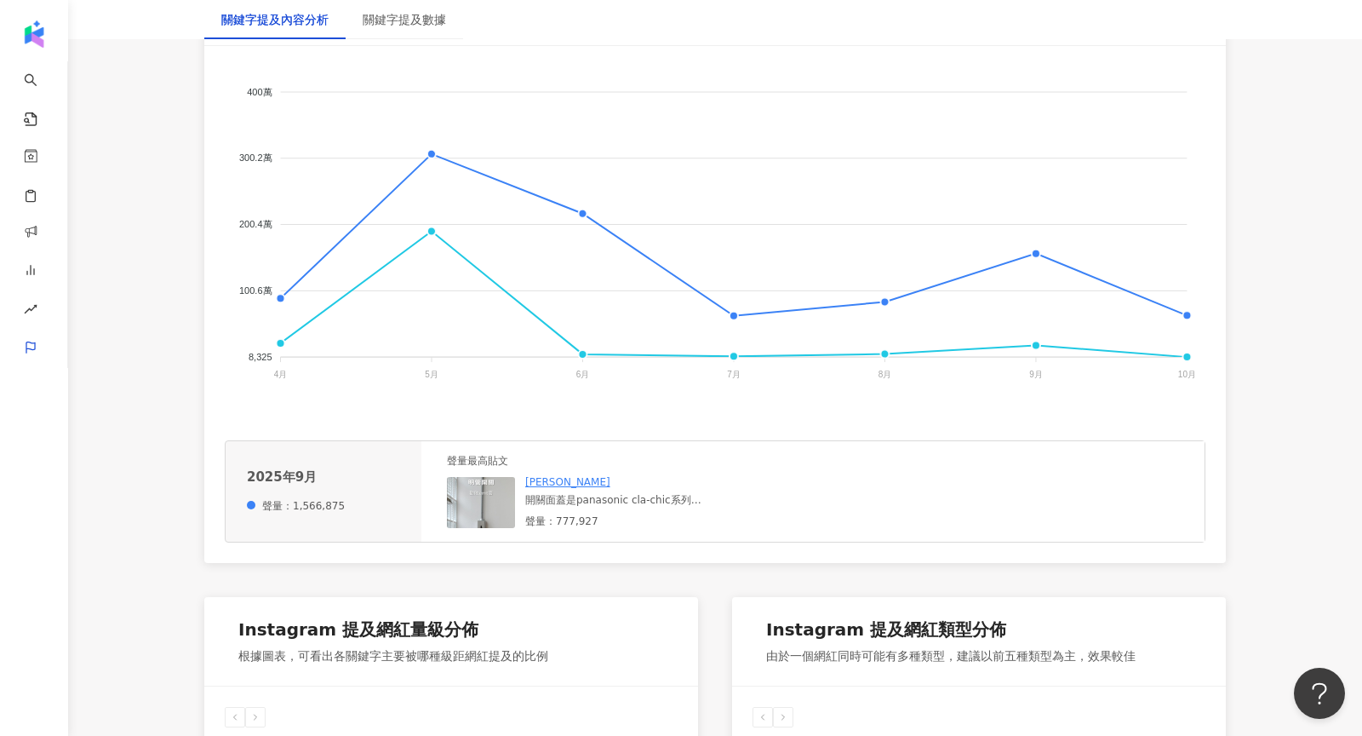
click at [484, 503] on img at bounding box center [481, 502] width 68 height 51
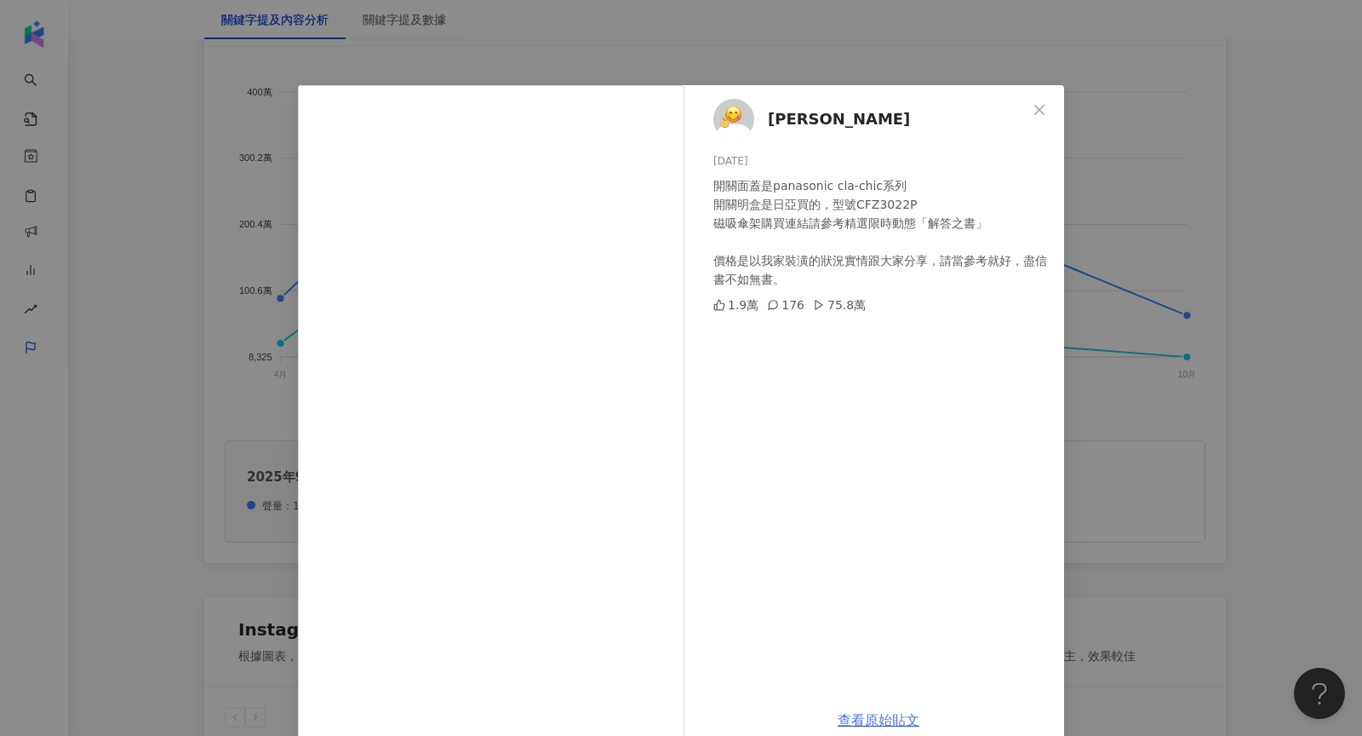
click at [887, 714] on link "查看原始貼文" at bounding box center [879, 720] width 82 height 16
click at [1183, 215] on div "小恩Ann 2025/9/19 開關面蓋是panasonic cla-chic系列 開關明盒是日亞買的，型號CFZ3022P 磁吸傘架購買連結請參考精選限時動…" at bounding box center [681, 368] width 1362 height 736
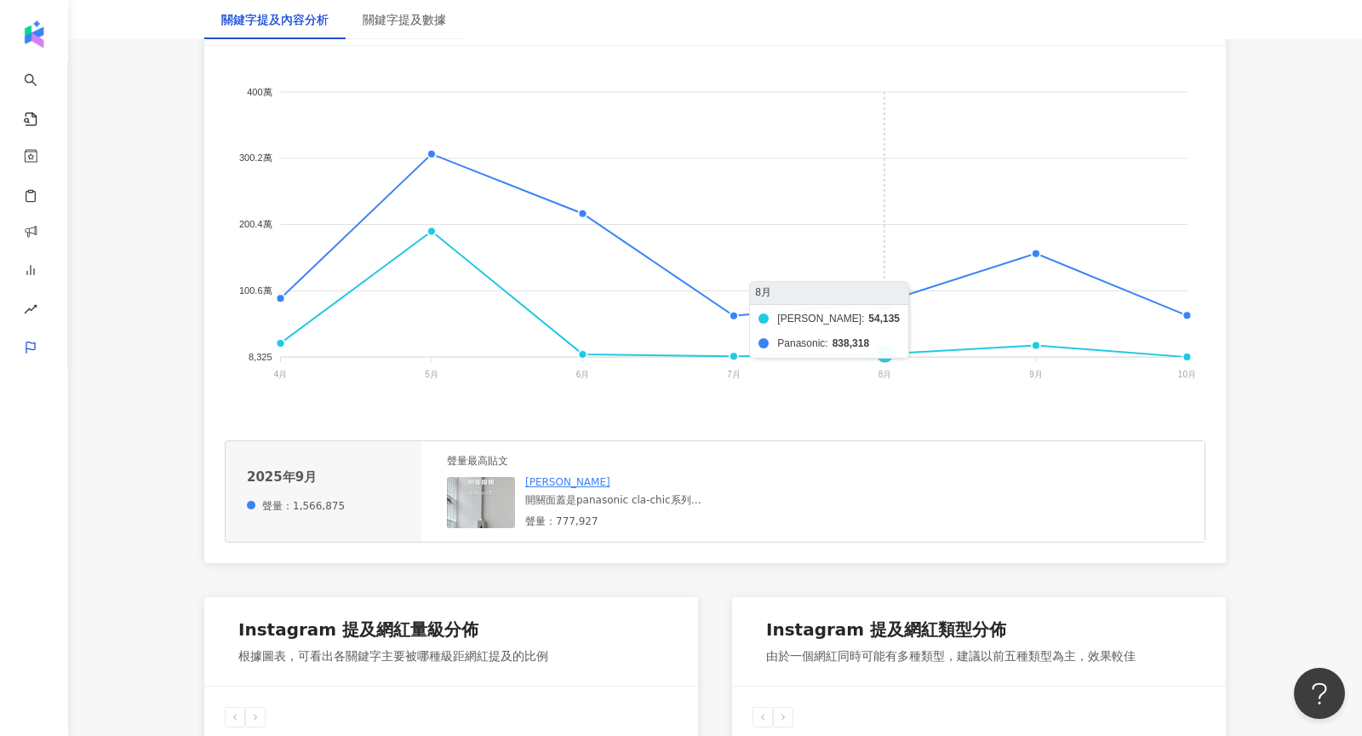
click at [885, 306] on foreignobject "伊萊克斯 Panasonic" at bounding box center [715, 236] width 981 height 341
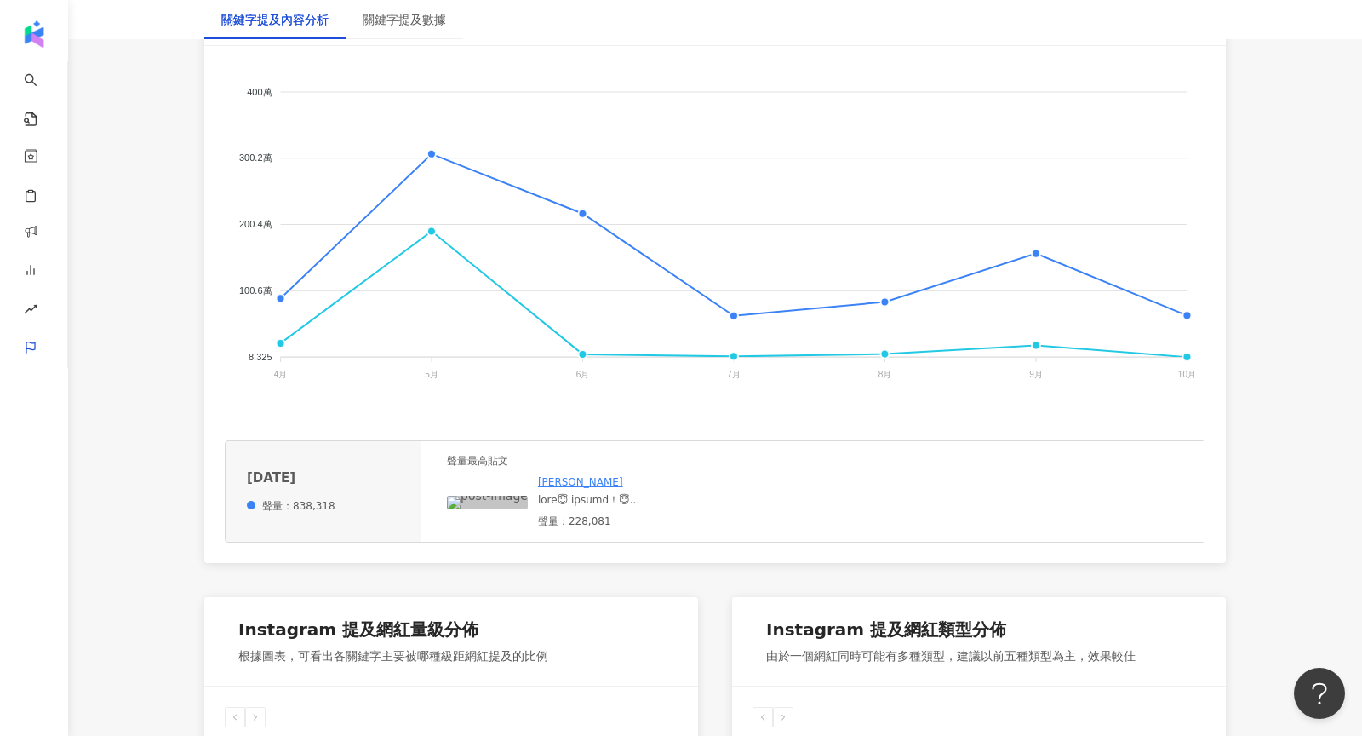
click at [491, 506] on img at bounding box center [487, 503] width 81 height 14
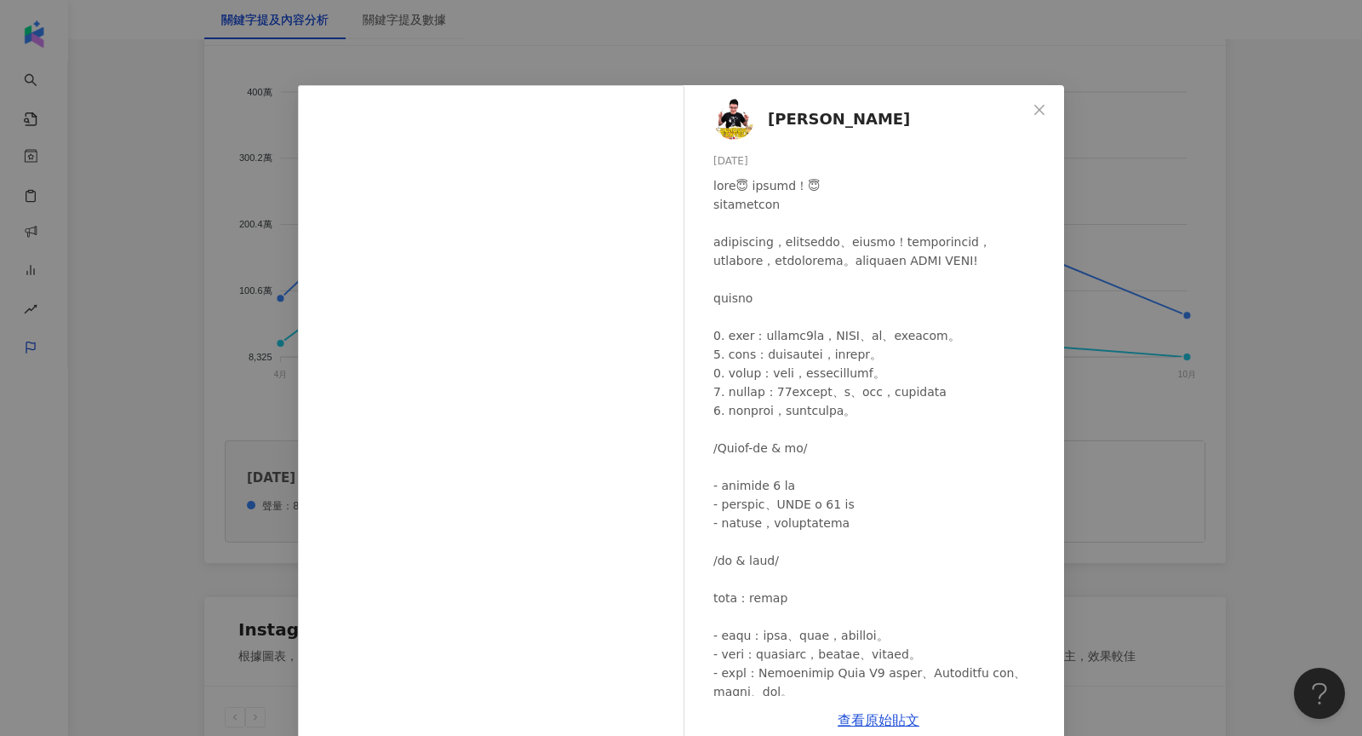
click at [1148, 330] on div "李丹尼 2025/8/21 1,570 337 22.6萬 查看原始貼文" at bounding box center [681, 368] width 1362 height 736
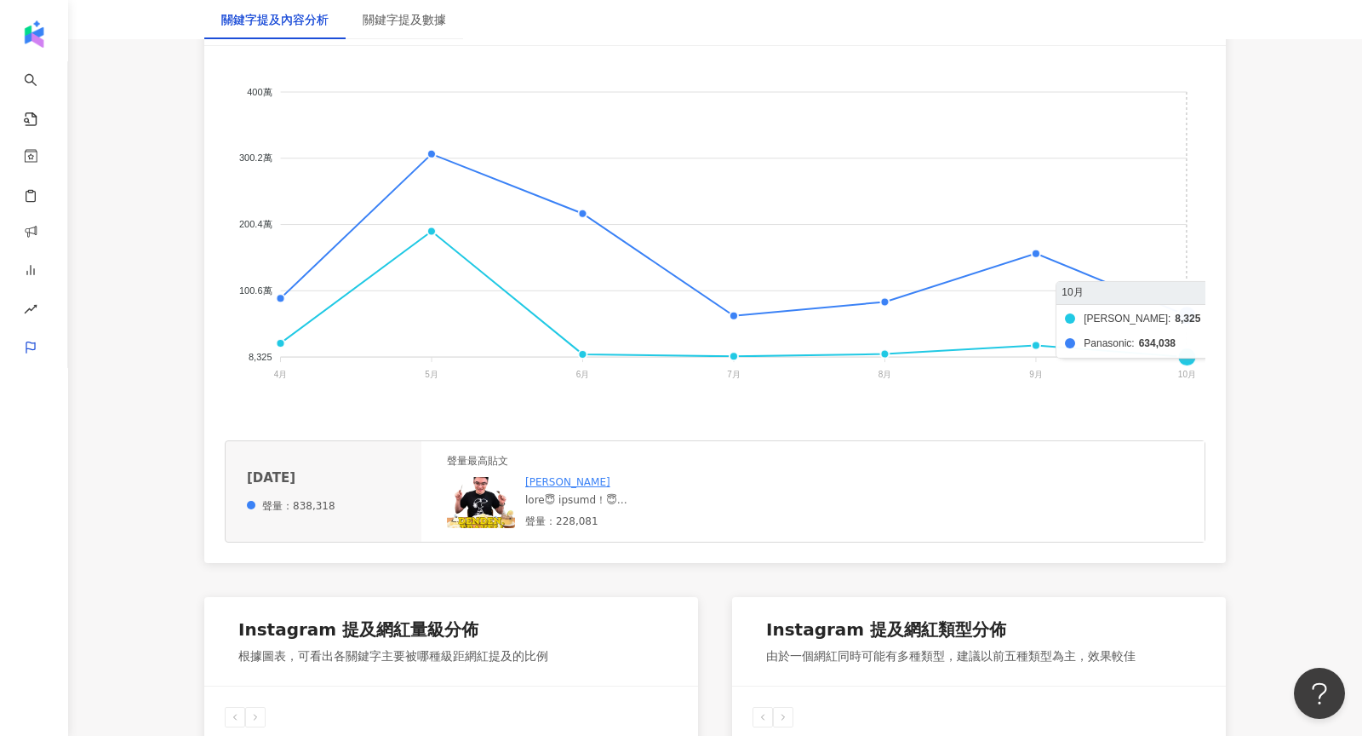
click at [1184, 315] on foreignobject "伊萊克斯 Panasonic" at bounding box center [715, 236] width 981 height 341
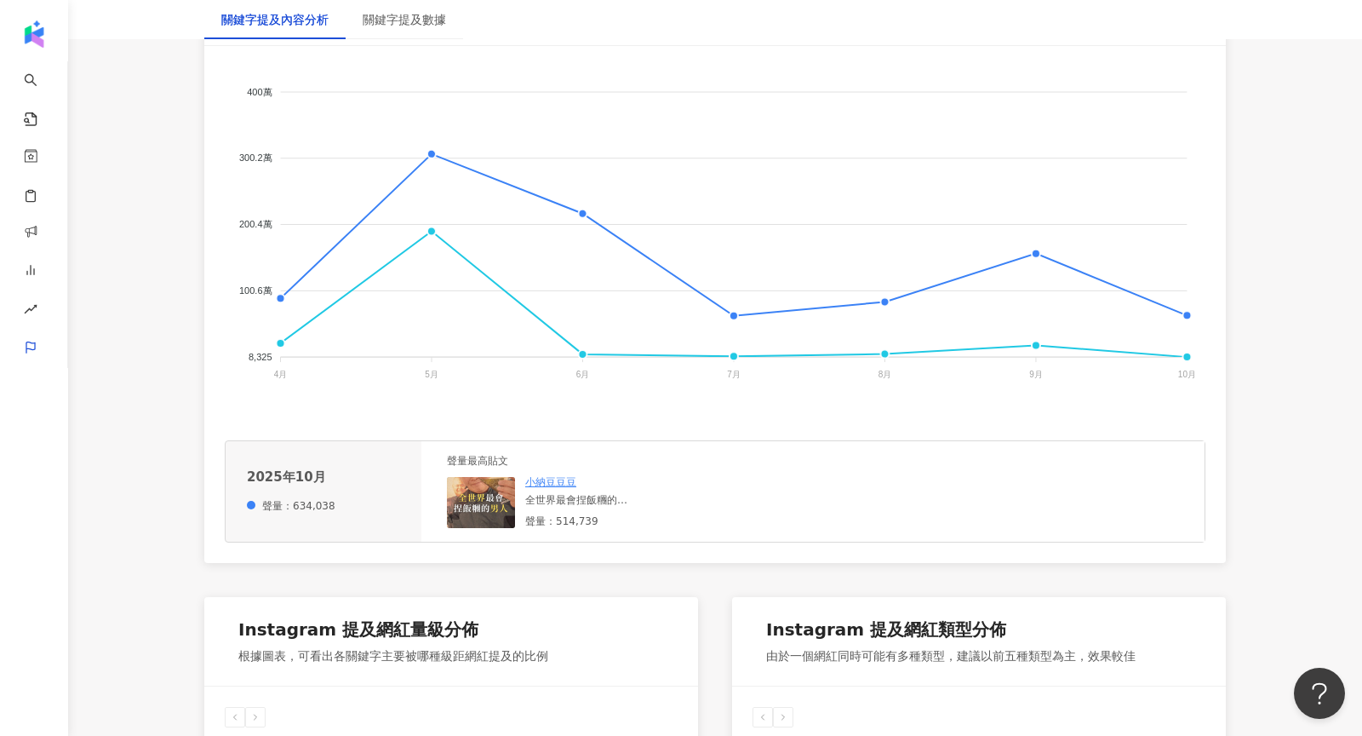
click at [507, 496] on img at bounding box center [481, 502] width 68 height 51
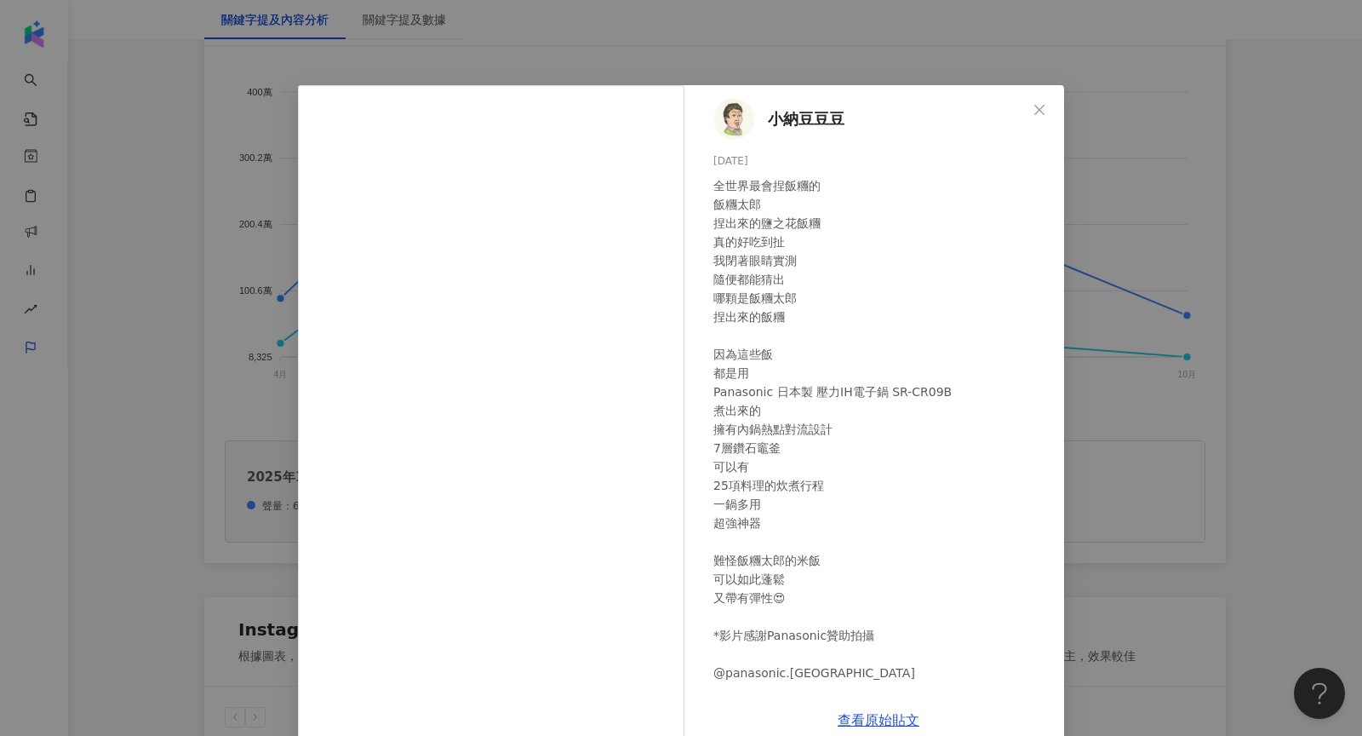
scroll to position [68, 0]
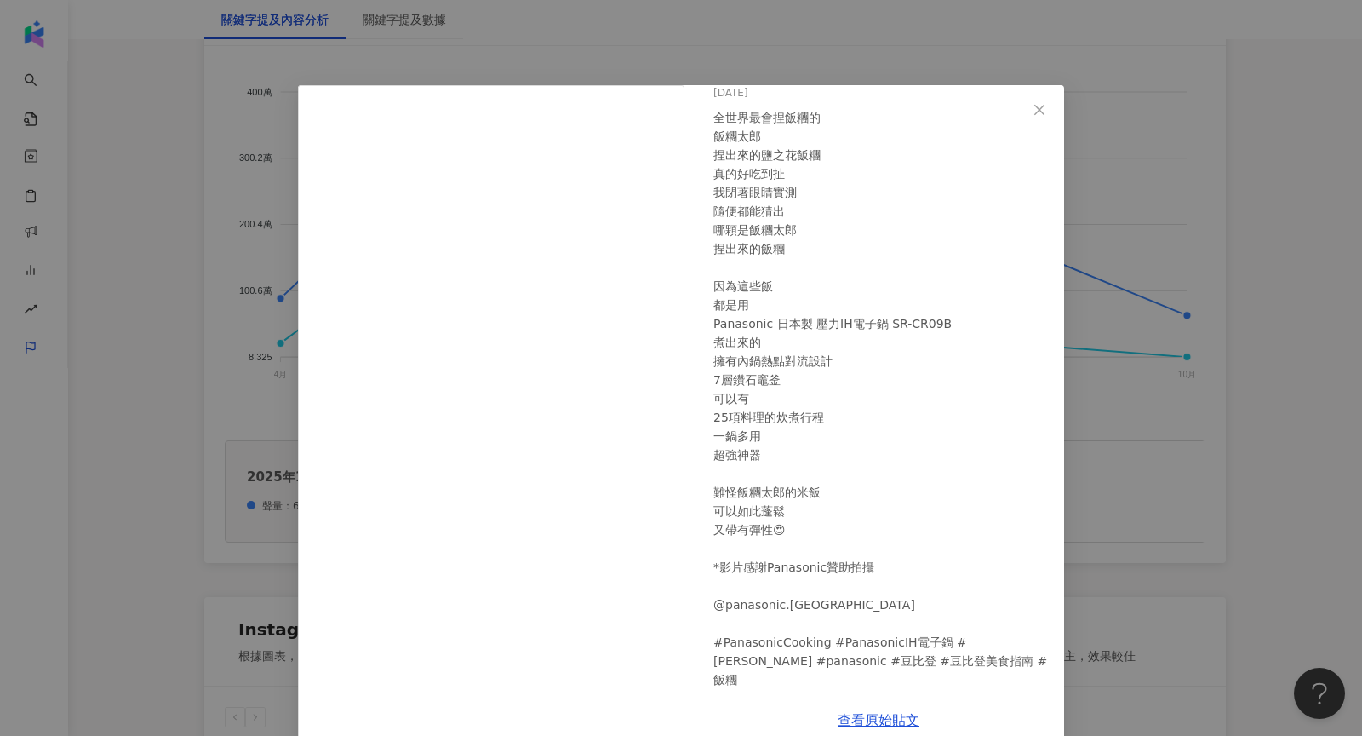
click at [1177, 413] on div "小納豆豆豆 2025/10/5 全世界最會捏飯糰的 飯糰太郎 捏出來的鹽之花飯糰 真的好吃到扯 我閉著眼睛實測 隨便都能猜出 哪顆是飯糰太郎 捏出來的飯糰 因…" at bounding box center [681, 368] width 1362 height 736
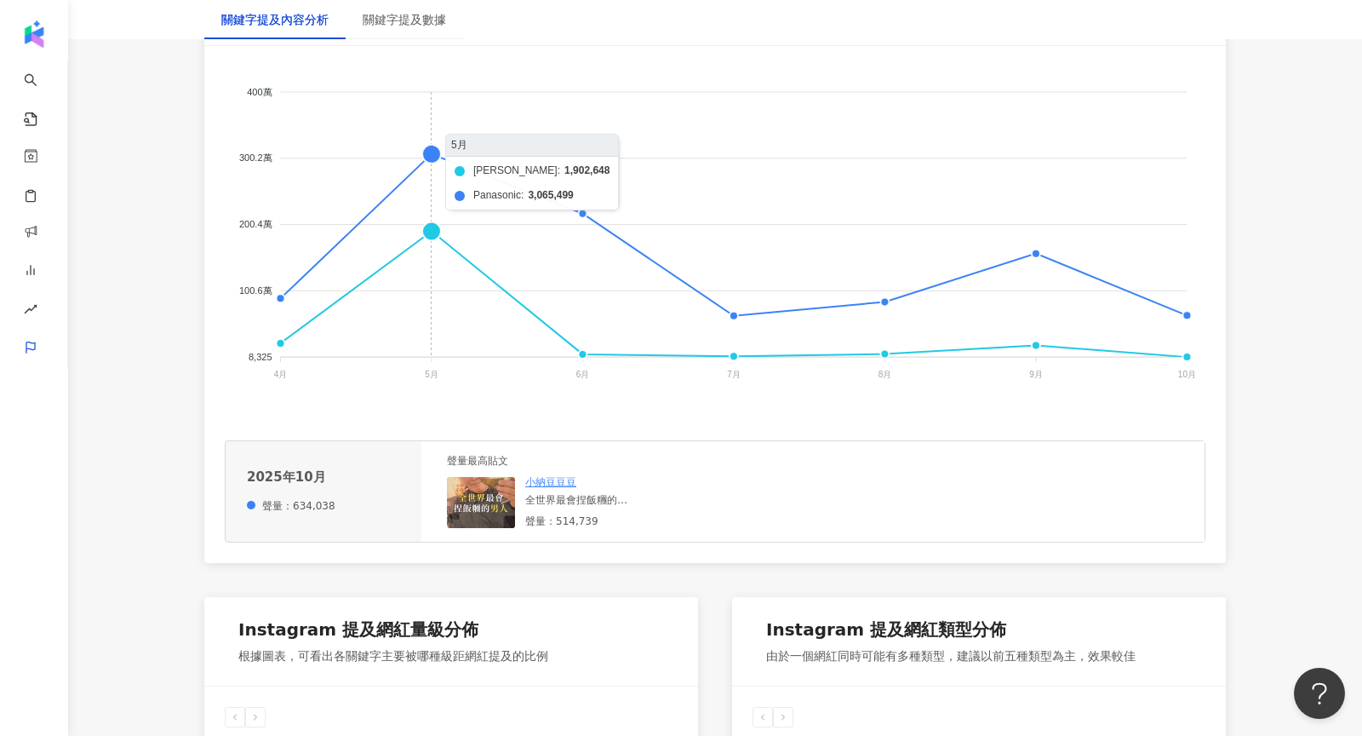
click at [436, 151] on foreignobject "伊萊克斯 Panasonic" at bounding box center [715, 236] width 981 height 341
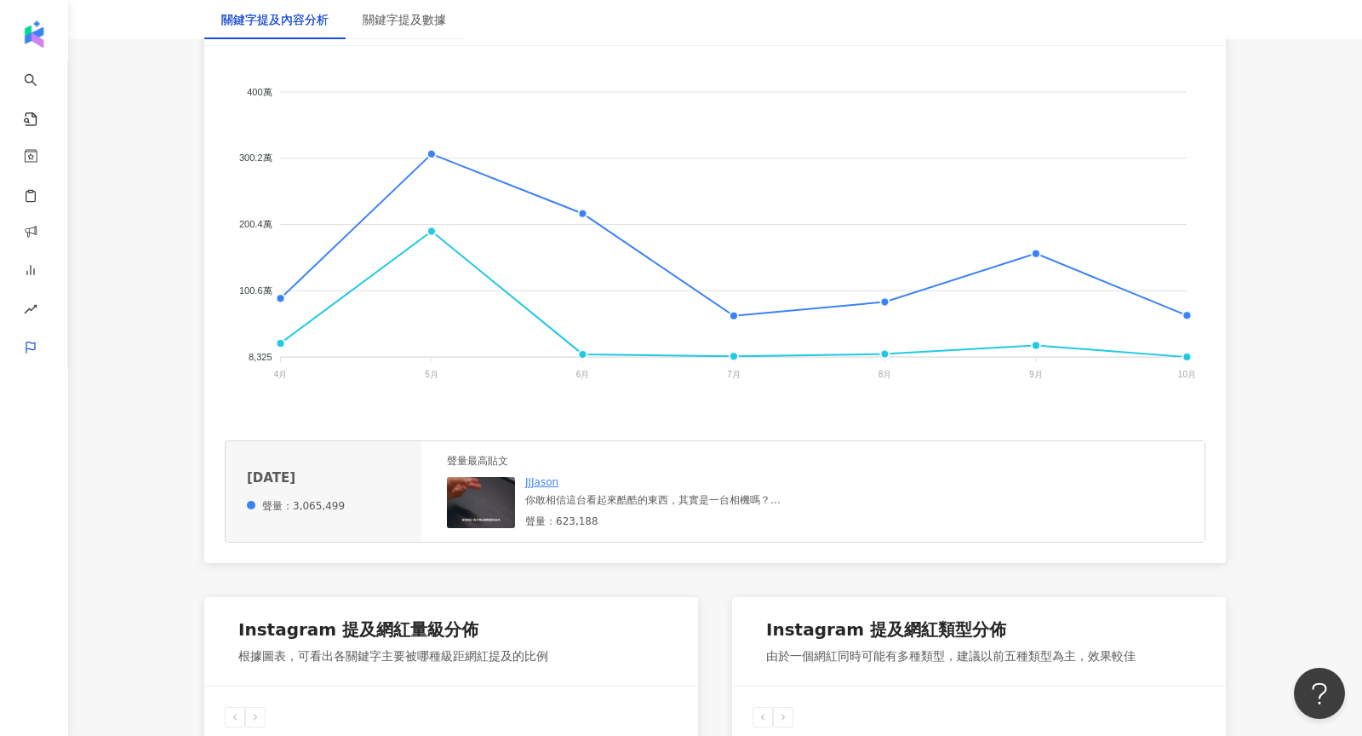
click at [479, 501] on img at bounding box center [481, 502] width 68 height 51
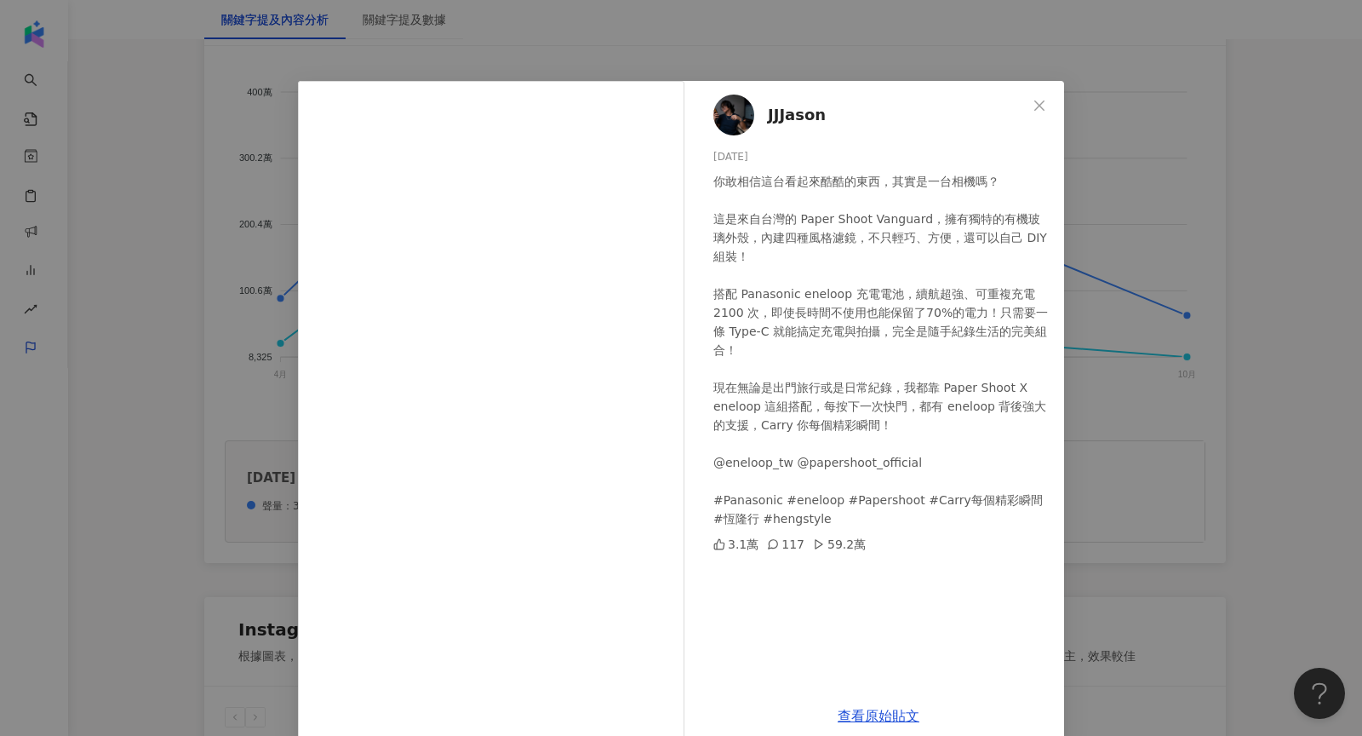
scroll to position [5, 0]
click at [871, 707] on link "查看原始貼文" at bounding box center [879, 715] width 82 height 16
click at [195, 243] on div "JJJason 2025/5/8 你敢相信這台看起來酷酷的東西，其實是一台相機嗎？ 這是來自台灣的 Paper Shoot Vanguard，擁有獨特的有機玻…" at bounding box center [681, 368] width 1362 height 736
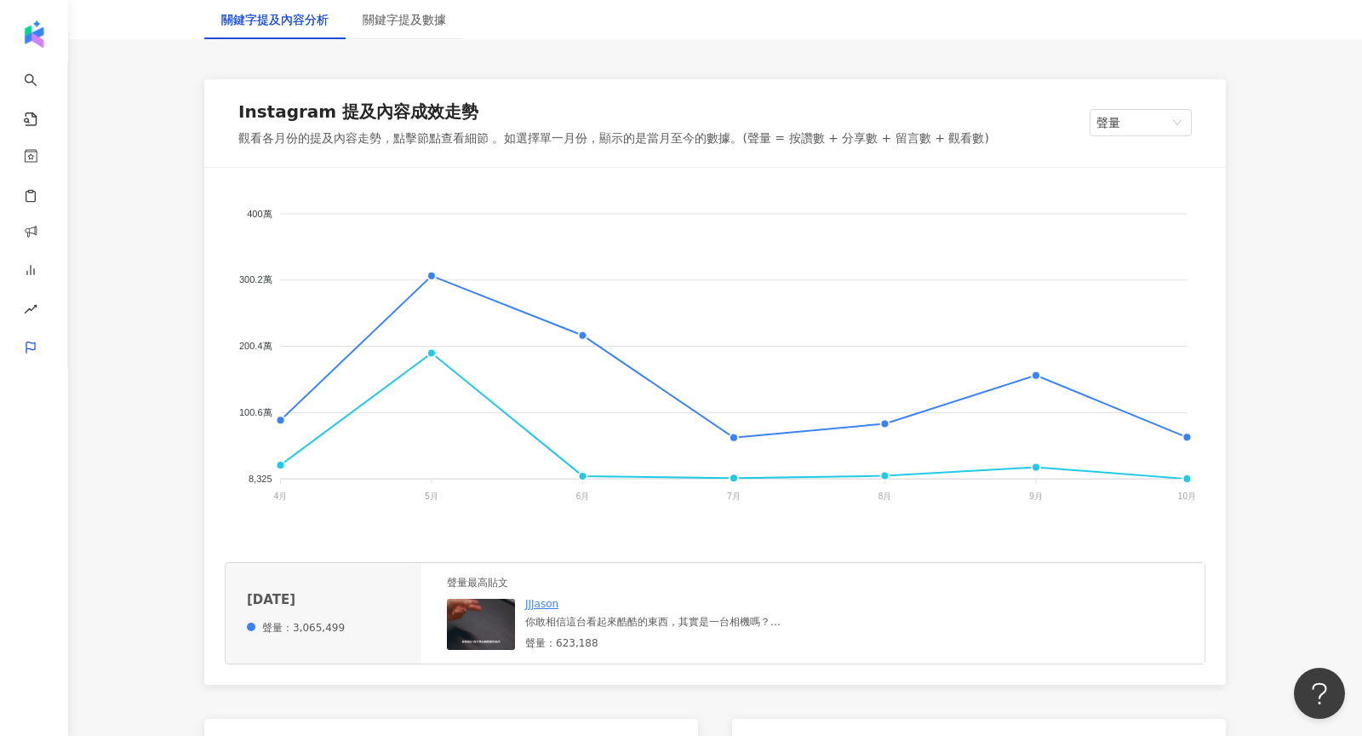
scroll to position [87, 0]
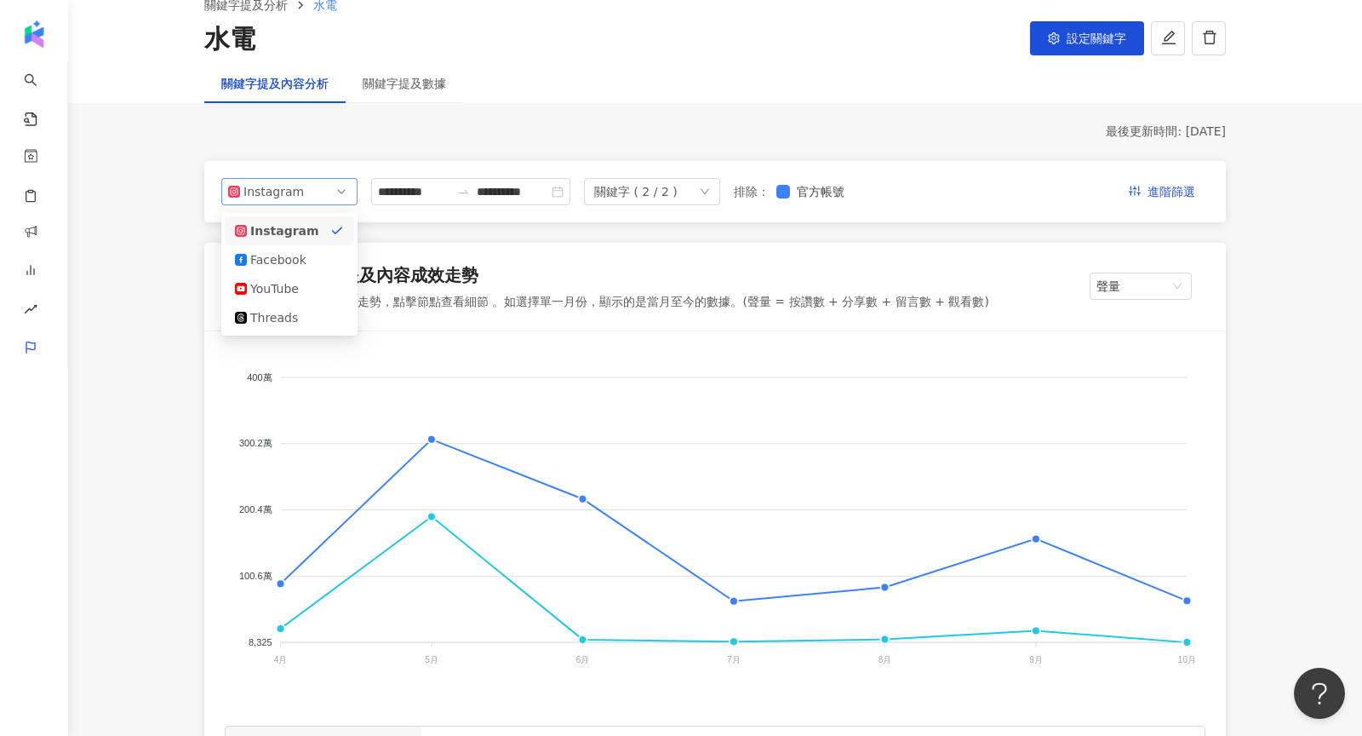
click at [271, 198] on div "Instagram" at bounding box center [271, 192] width 55 height 26
click at [286, 289] on div "YouTube" at bounding box center [277, 288] width 55 height 19
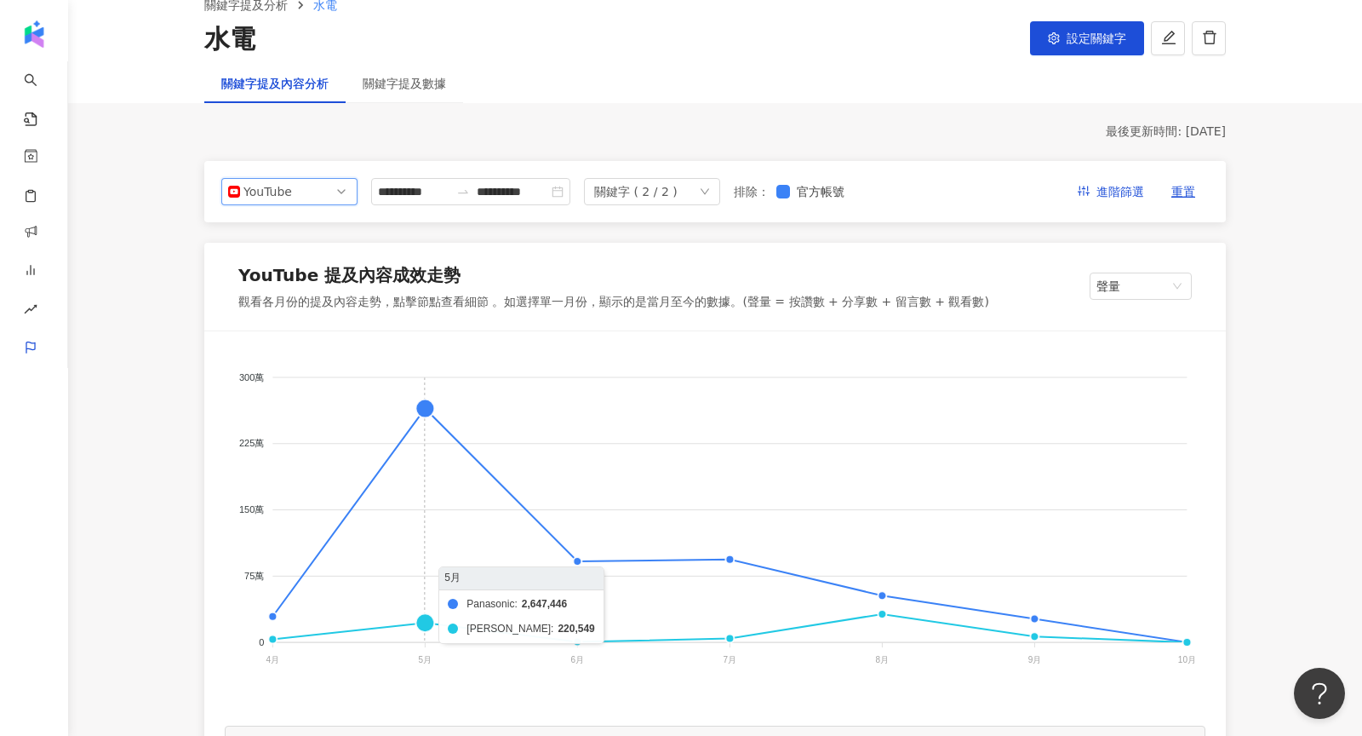
click at [430, 409] on foreignobject "Panasonic 伊萊克斯" at bounding box center [715, 522] width 981 height 341
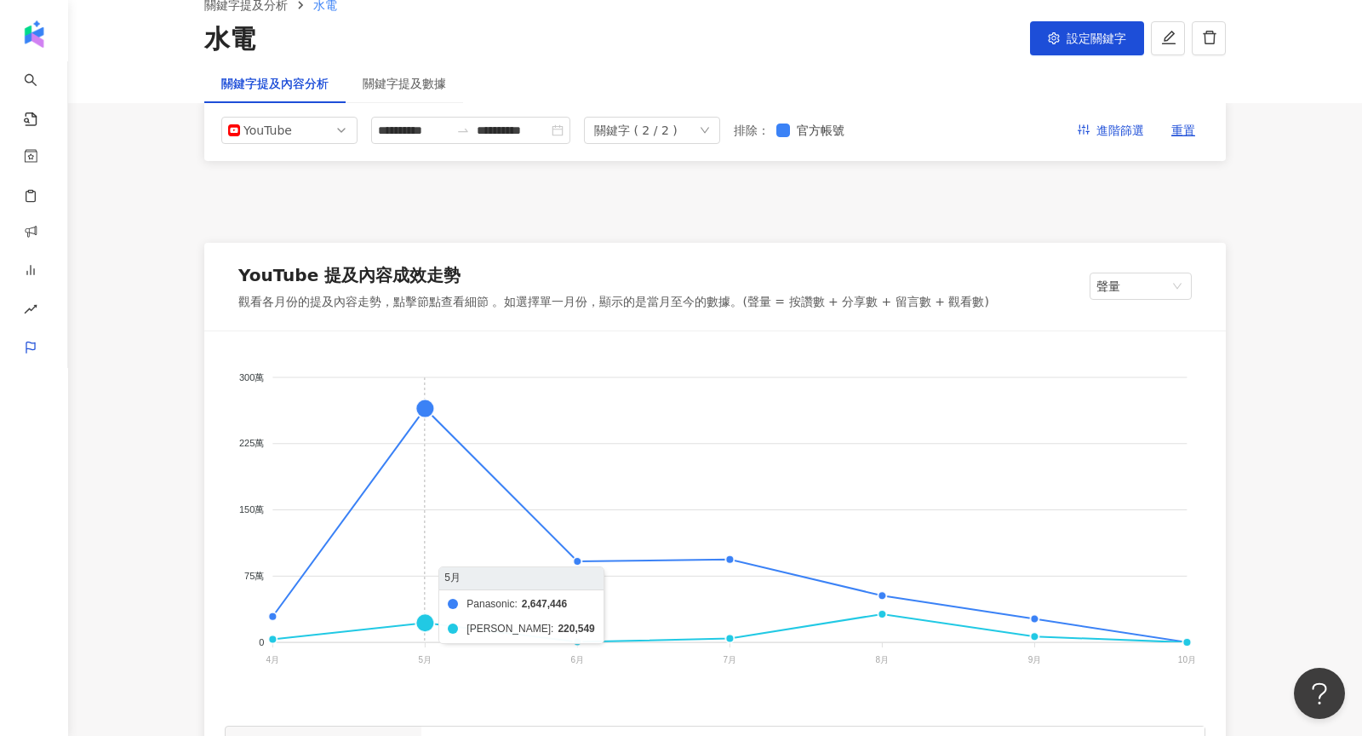
scroll to position [447, 0]
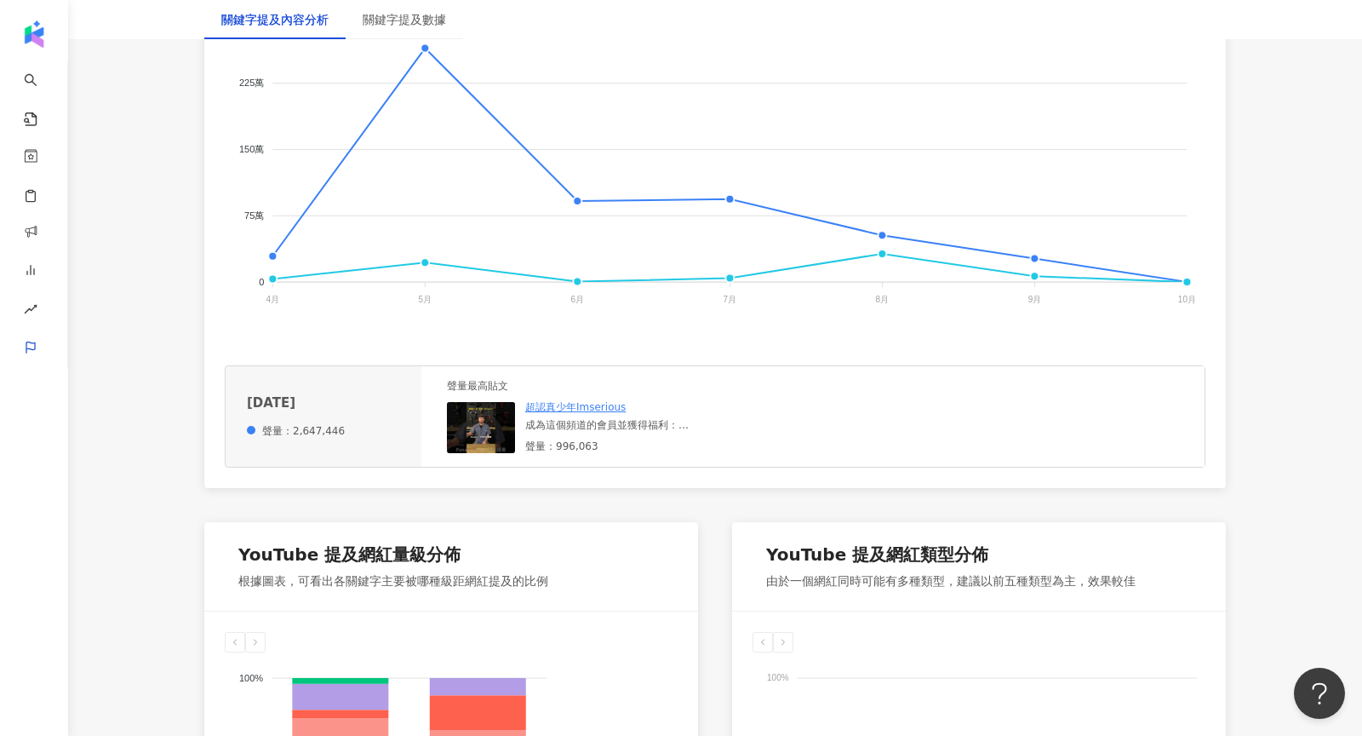
click at [482, 434] on img at bounding box center [481, 427] width 68 height 51
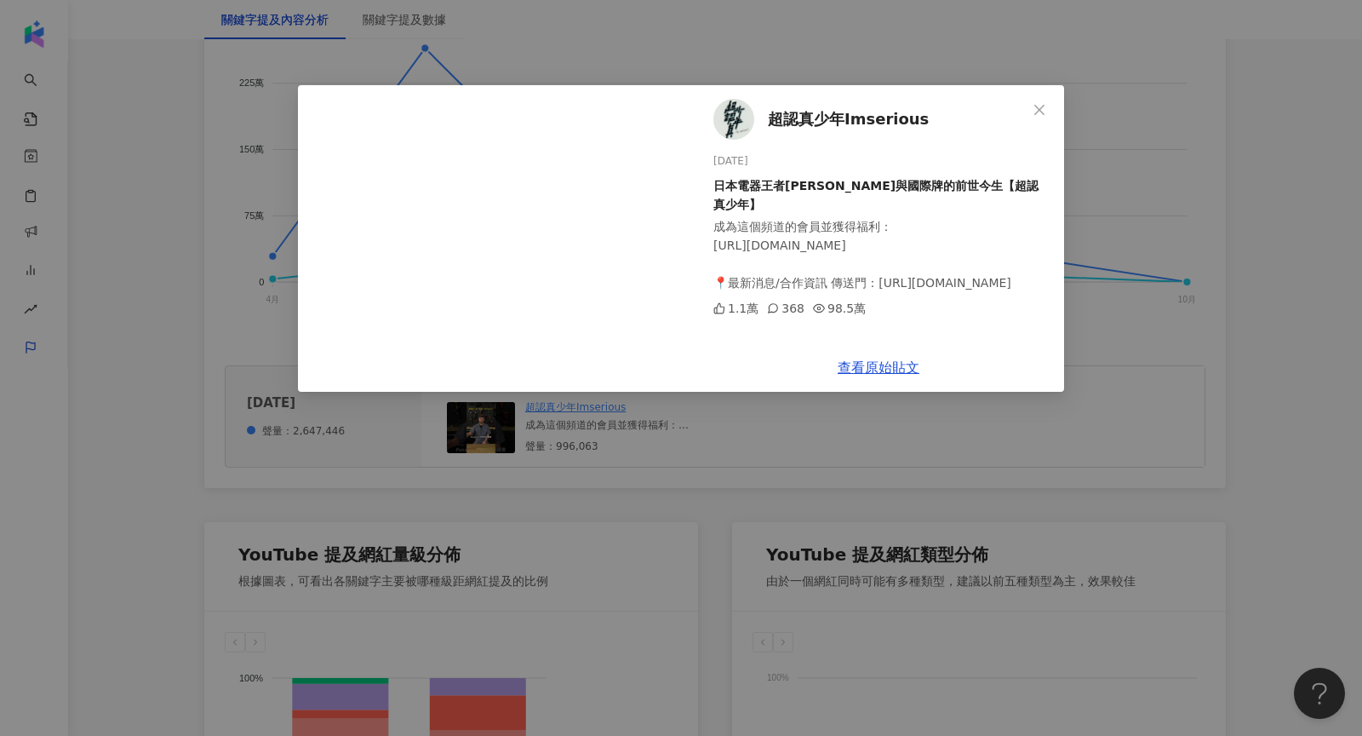
click at [1160, 249] on div "超認真少年Imserious 2025/5/24 日本電器王者Panasonic與國際牌的前世今生【超認真少年】 成為這個頻道的會員並獲得福利： https:…" at bounding box center [681, 368] width 1362 height 736
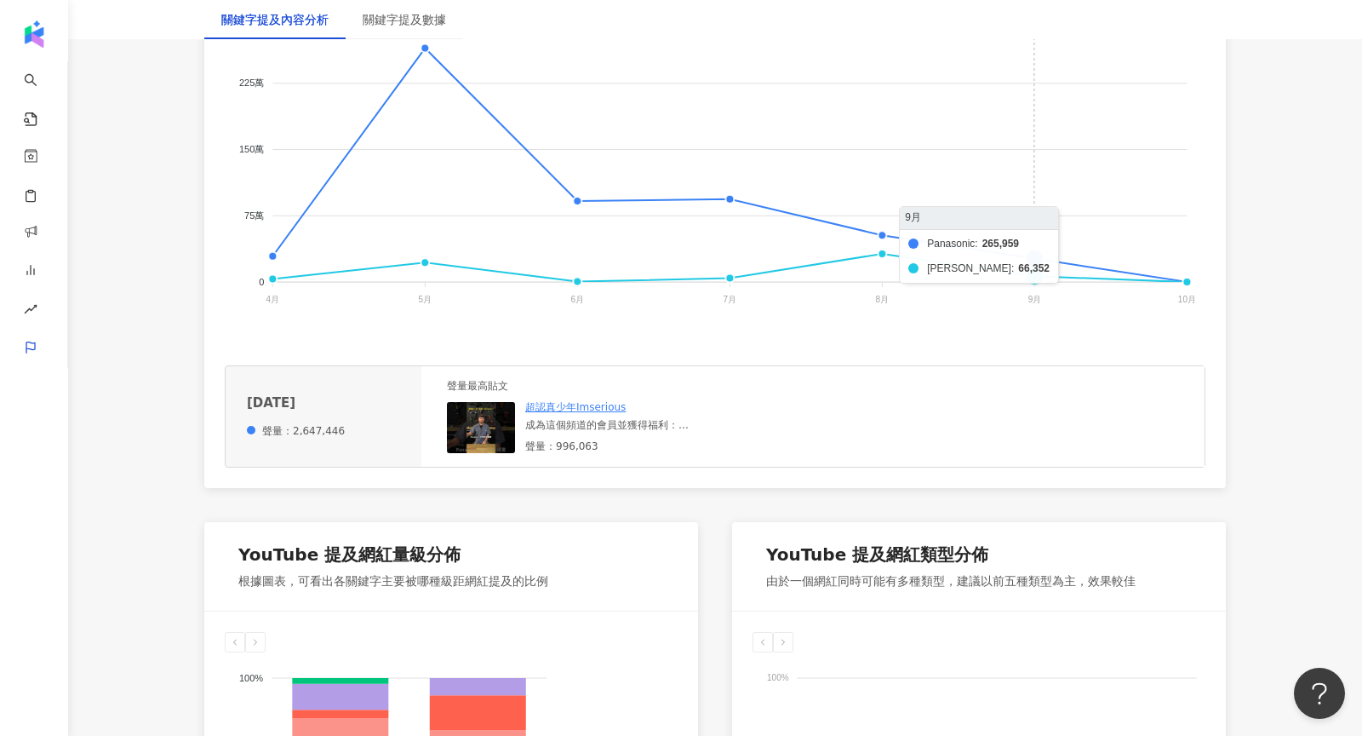
click at [1038, 258] on foreignobject "Panasonic 伊萊克斯" at bounding box center [715, 161] width 981 height 341
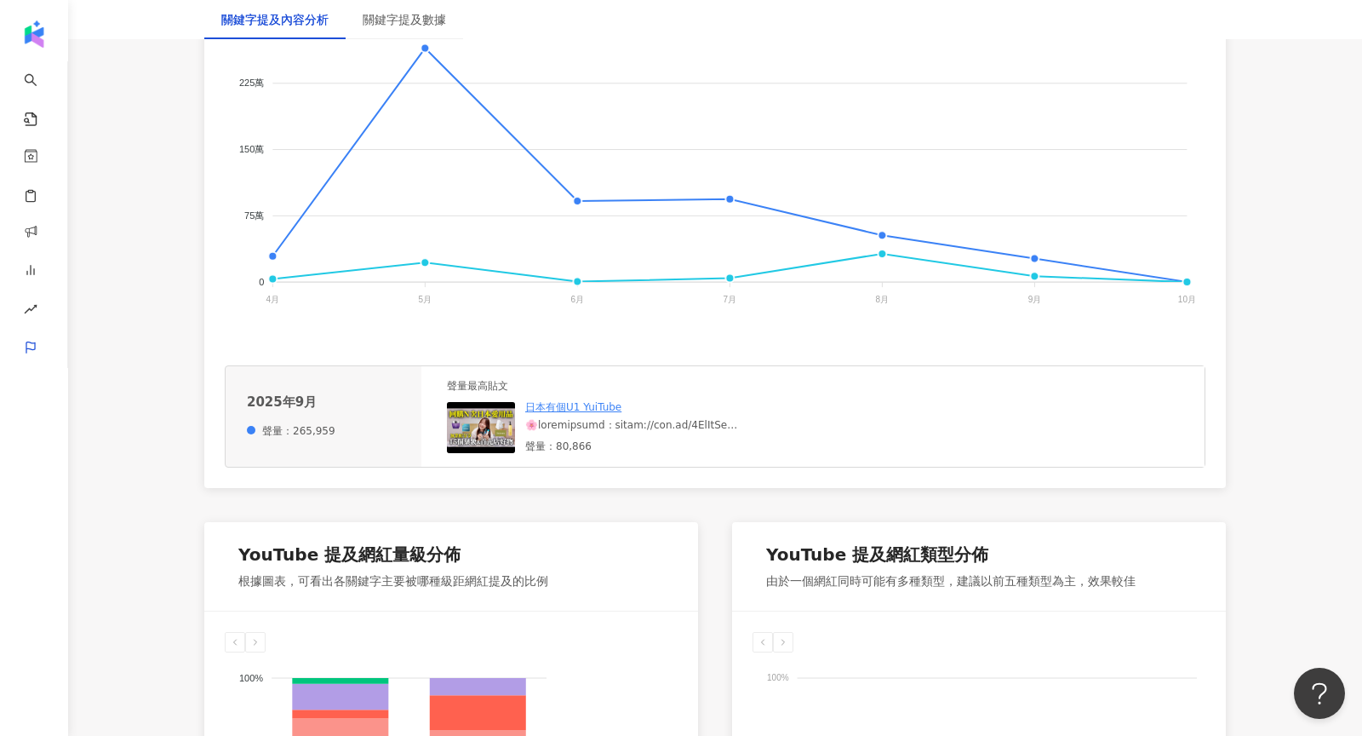
click at [480, 410] on img at bounding box center [481, 427] width 68 height 51
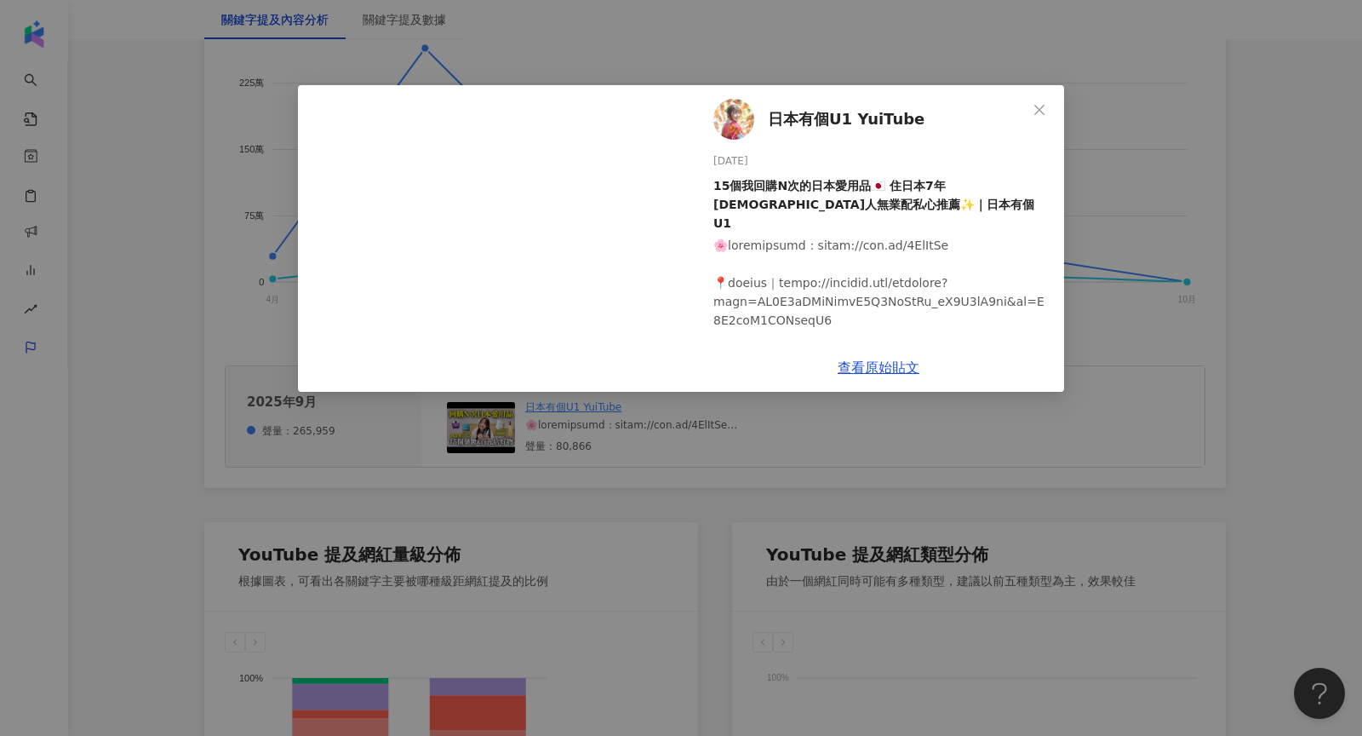
click at [1097, 310] on div "日本有個U1 YuiTube 2025/9/1 15個我回購N次的日本愛用品🇯🇵 住日本7年台灣人無業配私心推薦✨｜日本有個U1 1,270 59 8萬 查看…" at bounding box center [681, 368] width 1362 height 736
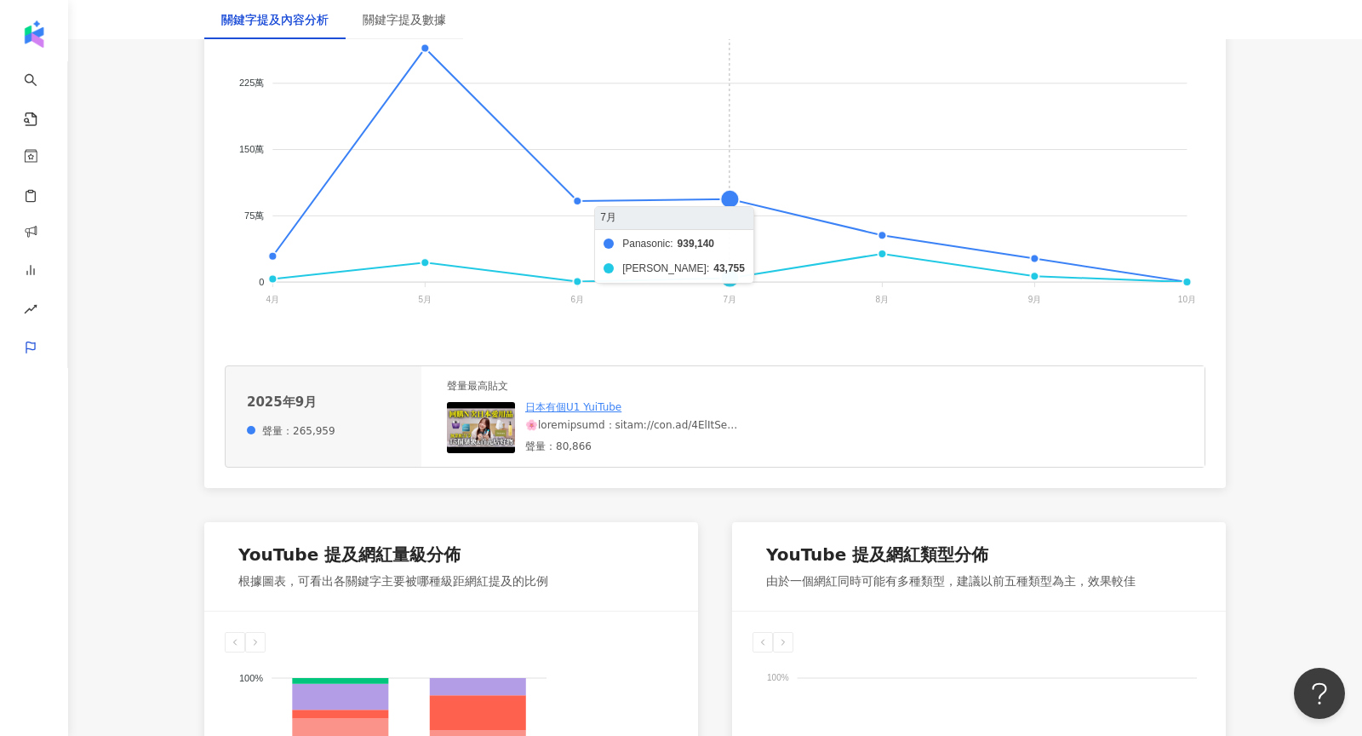
click at [741, 201] on foreignobject "Panasonic 伊萊克斯" at bounding box center [715, 161] width 981 height 341
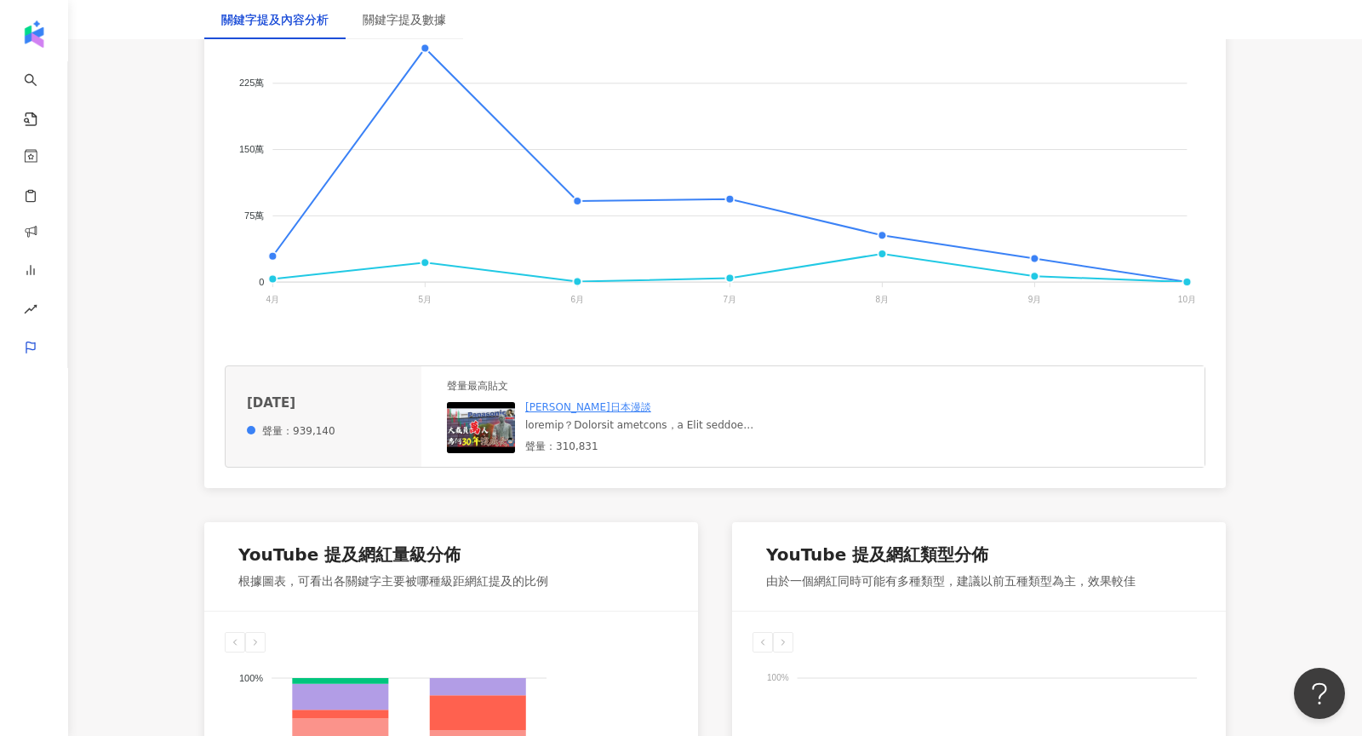
click at [469, 432] on img at bounding box center [481, 427] width 68 height 51
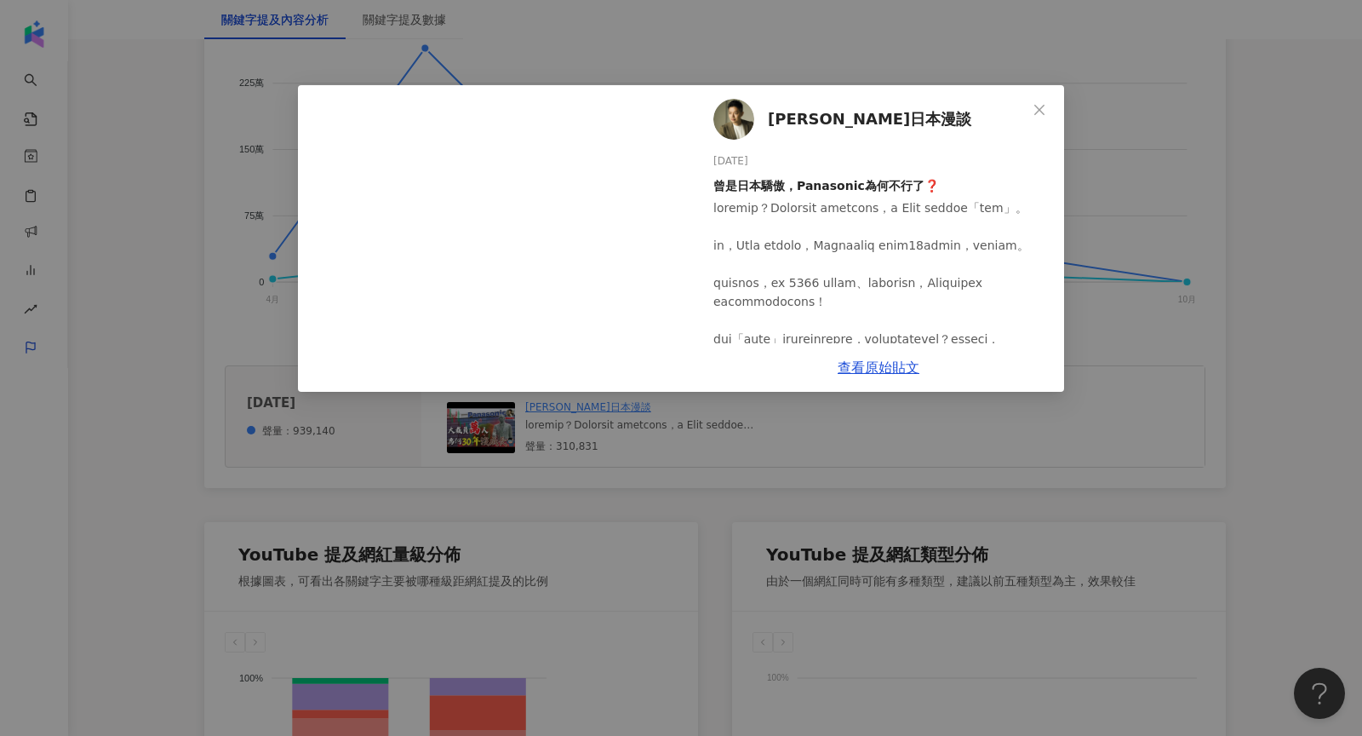
click at [1123, 246] on div "Ben桑日本漫談 2025/7/10 曾是日本驕傲，Panasonic為何不行了❓ 7,282 906 30.3萬 查看原始貼文" at bounding box center [681, 368] width 1362 height 736
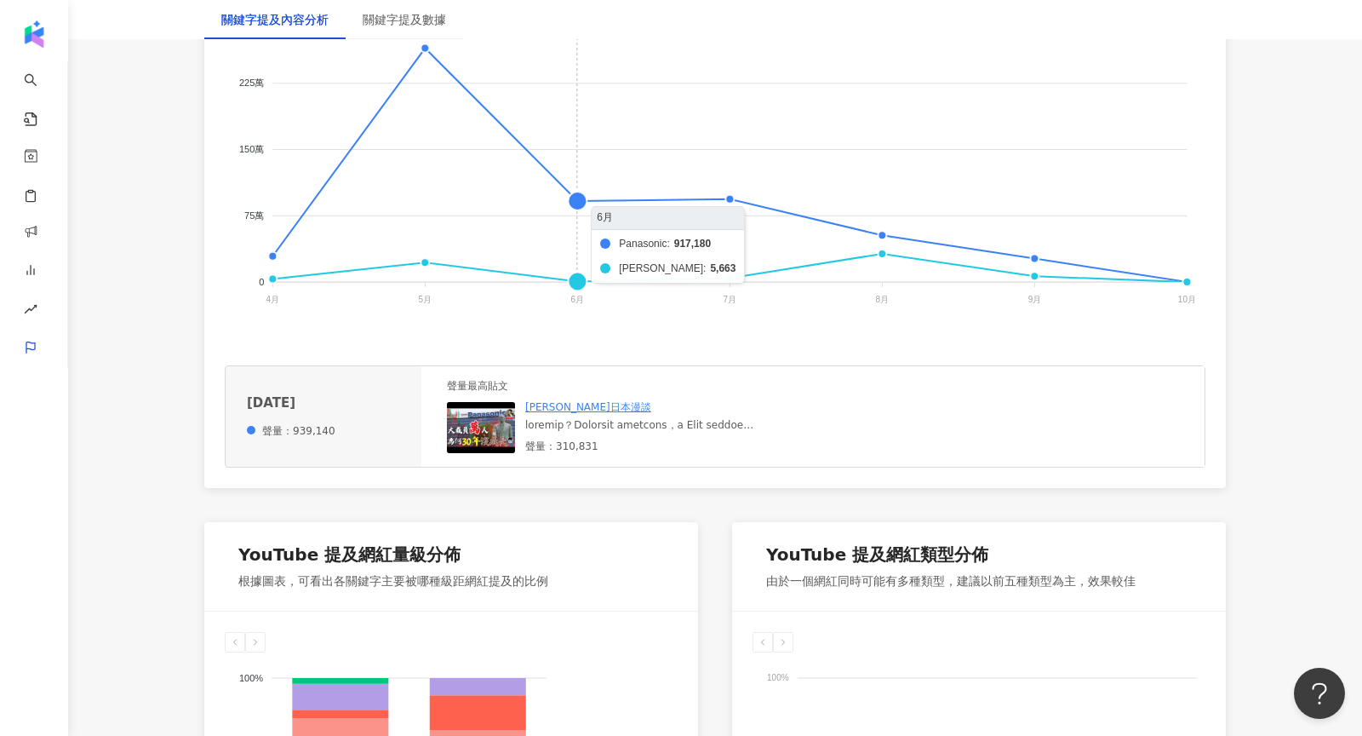
click at [572, 195] on foreignobject "Panasonic 伊萊克斯" at bounding box center [715, 161] width 981 height 341
click at [563, 278] on foreignobject "Panasonic 伊萊克斯" at bounding box center [715, 161] width 981 height 341
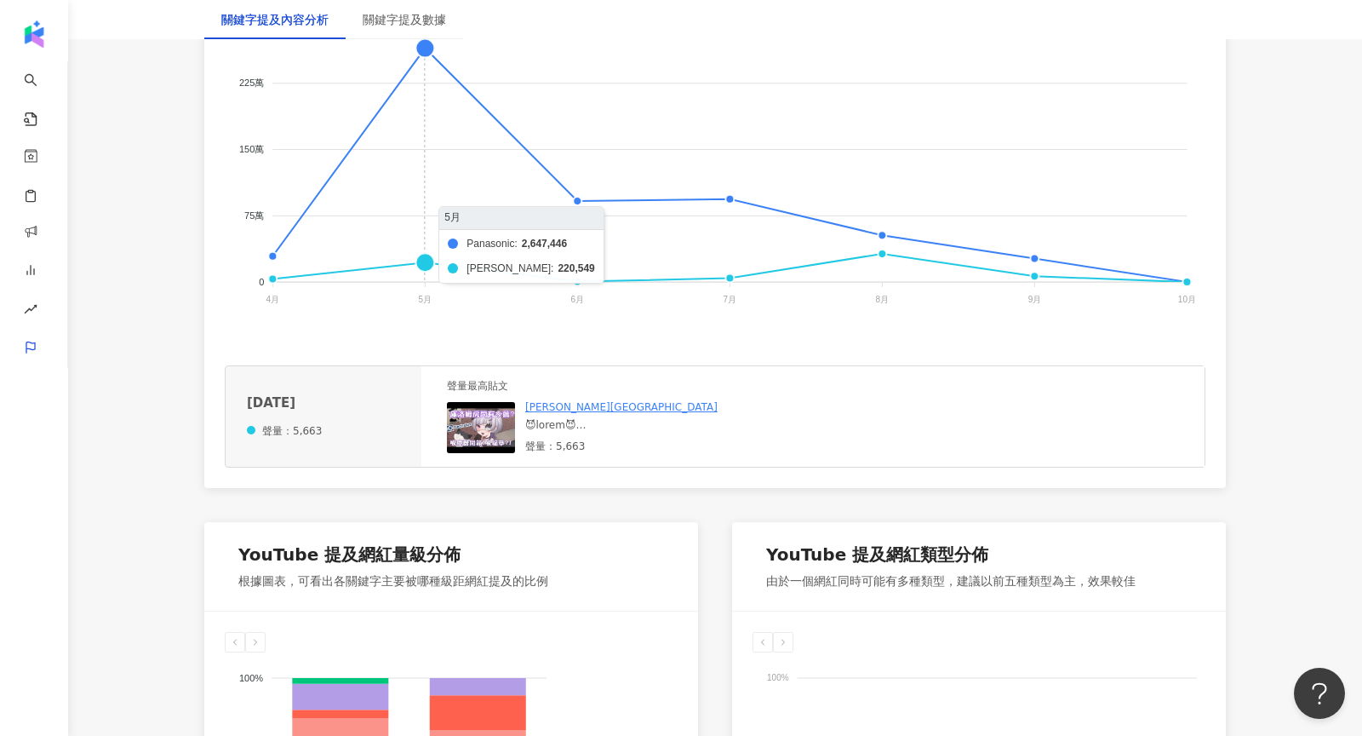
click at [426, 259] on foreignobject "Panasonic 伊萊克斯" at bounding box center [715, 161] width 981 height 341
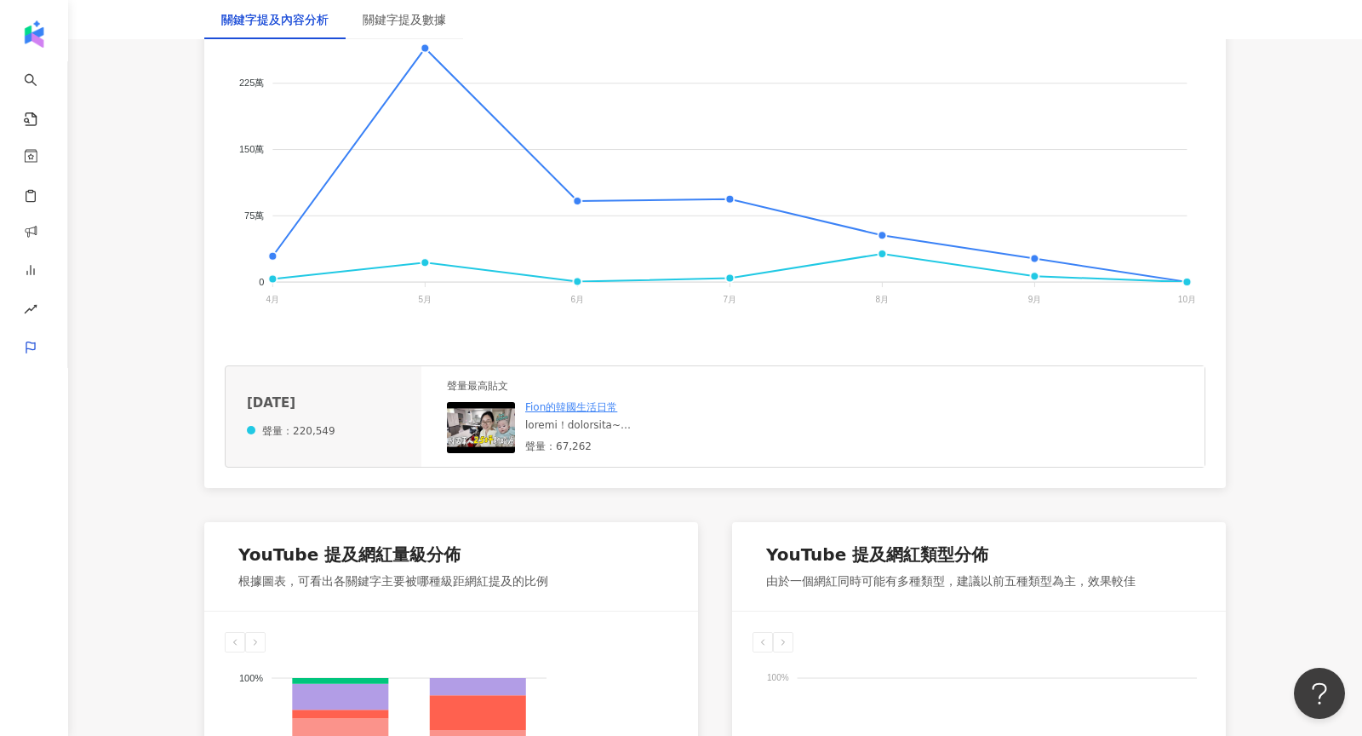
click at [460, 424] on img at bounding box center [481, 427] width 68 height 51
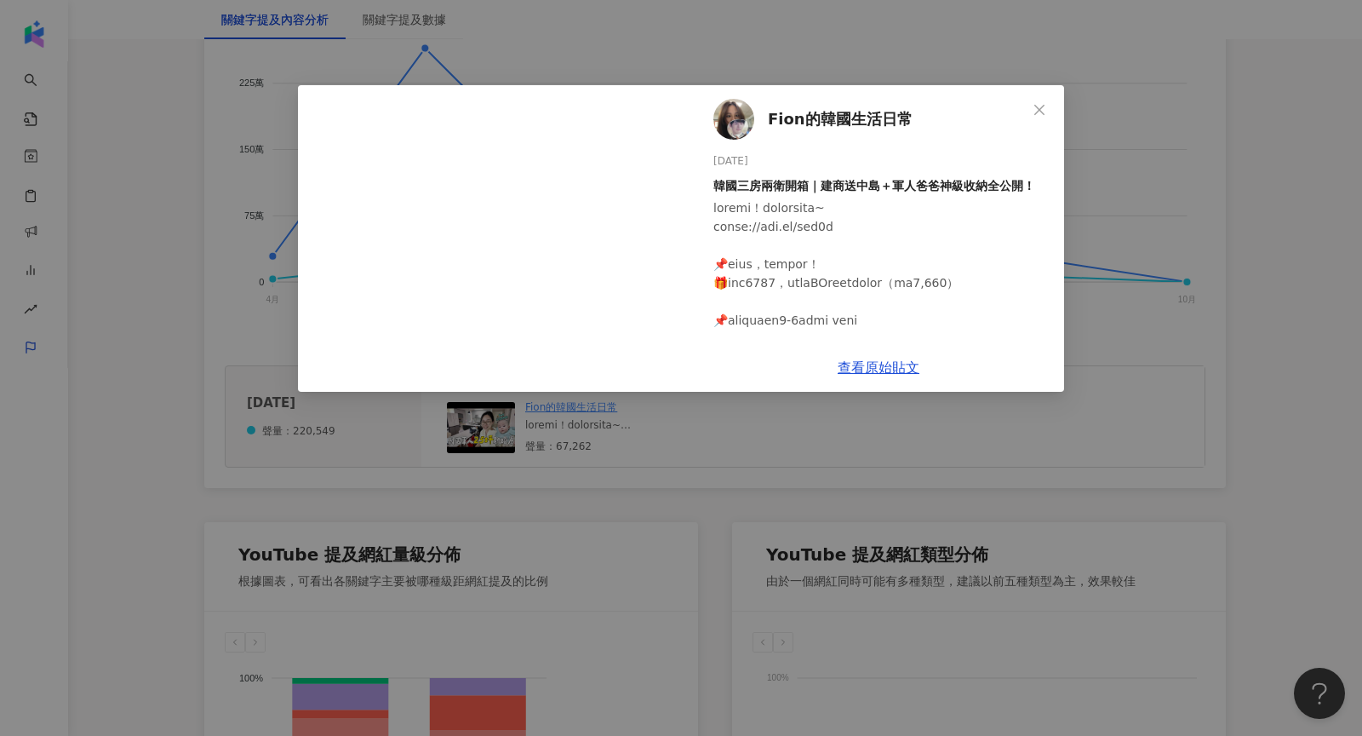
click at [1082, 458] on div "Fion的韓國生活日常 2025/5/29 韓國三房兩衛開箱｜建商送中島＋軍人爸爸神級收納全公開！ 1,088 27 6.6萬 查看原始貼文" at bounding box center [681, 368] width 1362 height 736
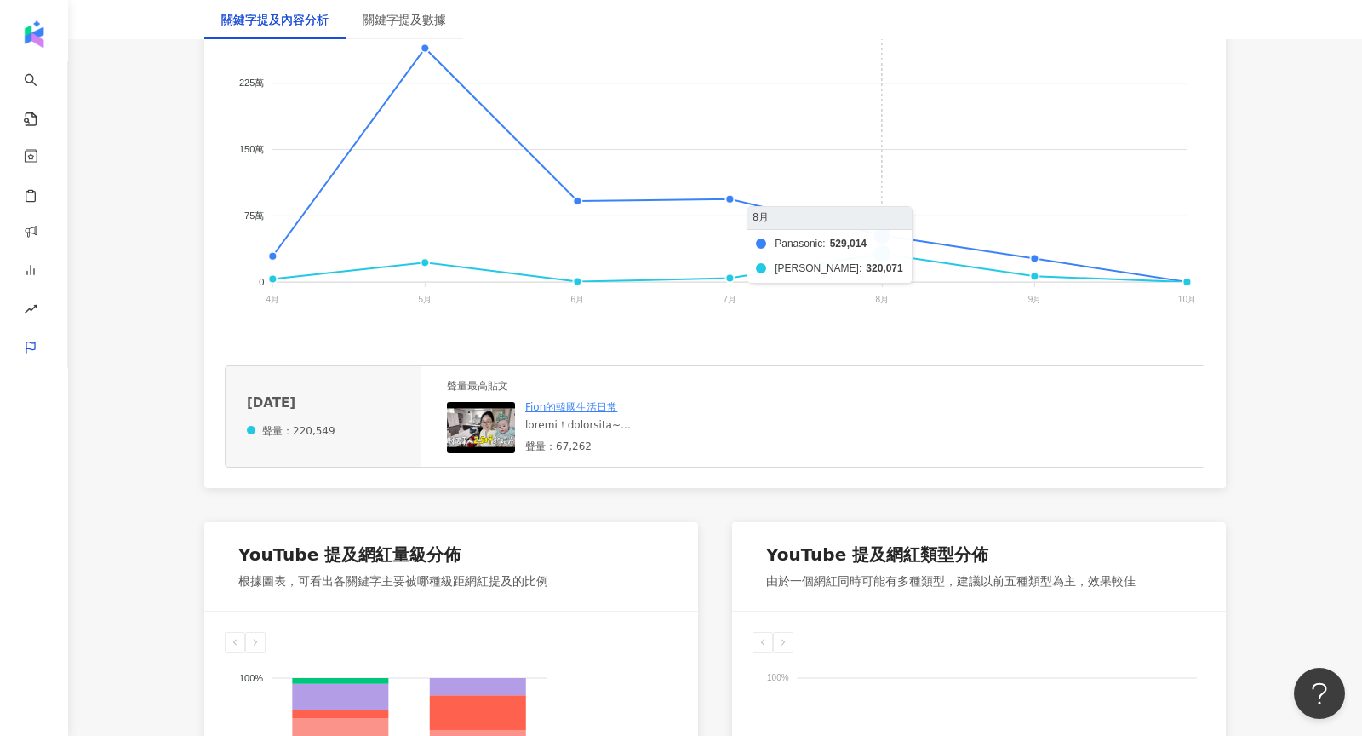
click at [879, 254] on foreignobject "Panasonic 伊萊克斯" at bounding box center [715, 161] width 981 height 341
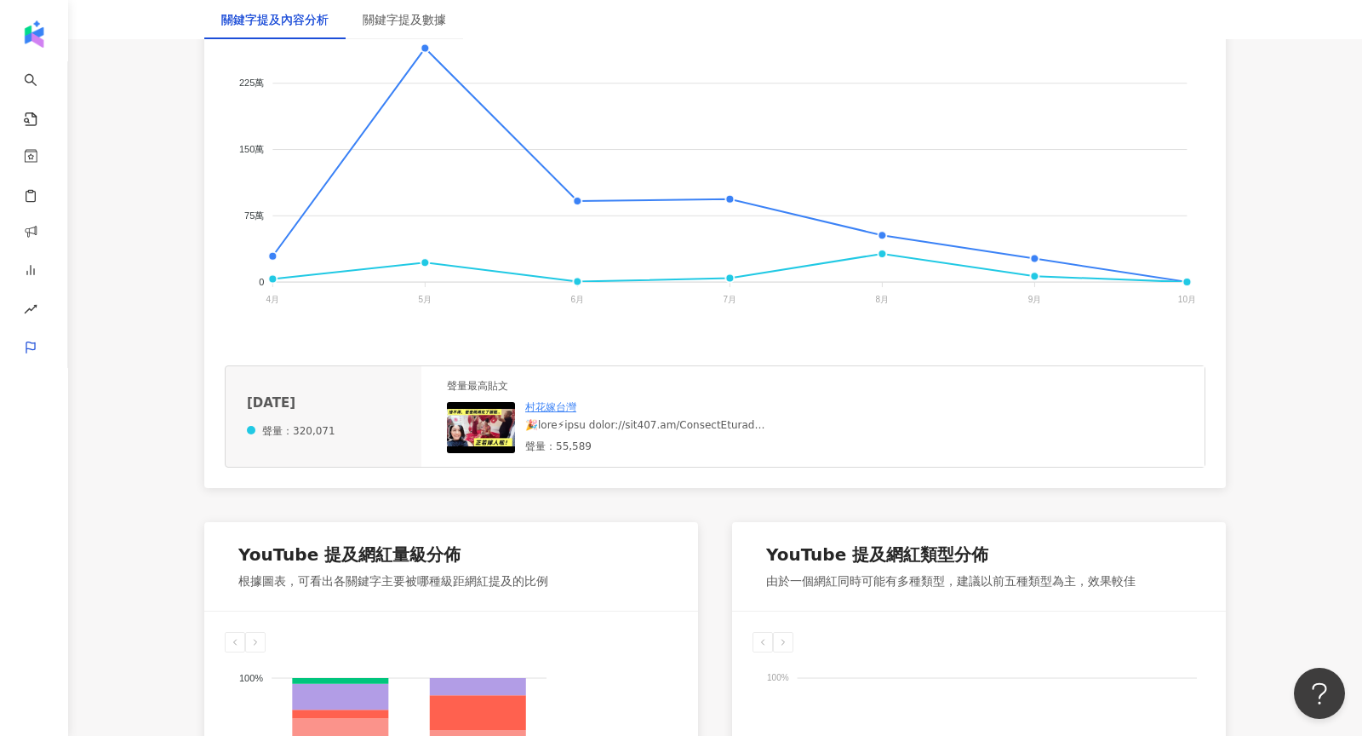
click at [1030, 460] on div "聲量最高貼文 村花嫁台灣 聲量：55,589" at bounding box center [812, 416] width 783 height 100
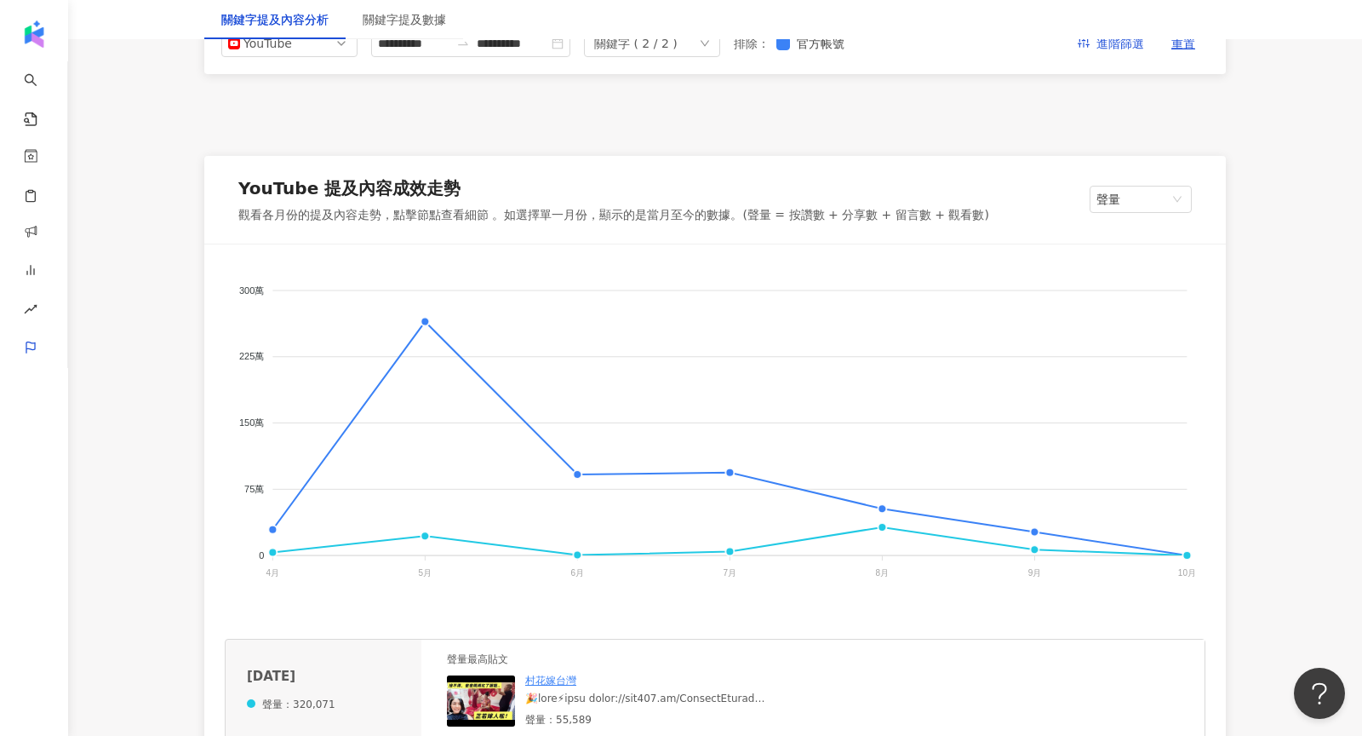
scroll to position [0, 0]
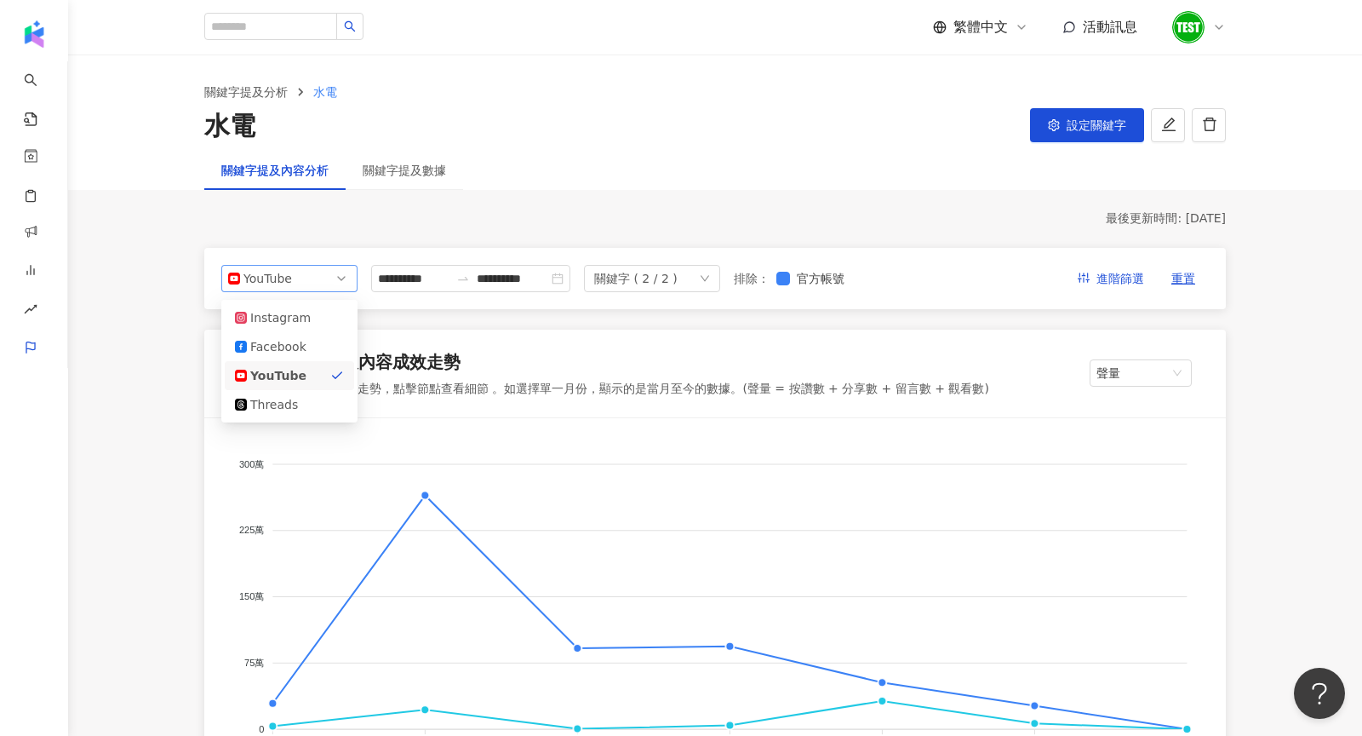
click at [301, 272] on span "YouTube" at bounding box center [289, 279] width 123 height 26
click at [305, 347] on div "Facebook" at bounding box center [289, 346] width 109 height 19
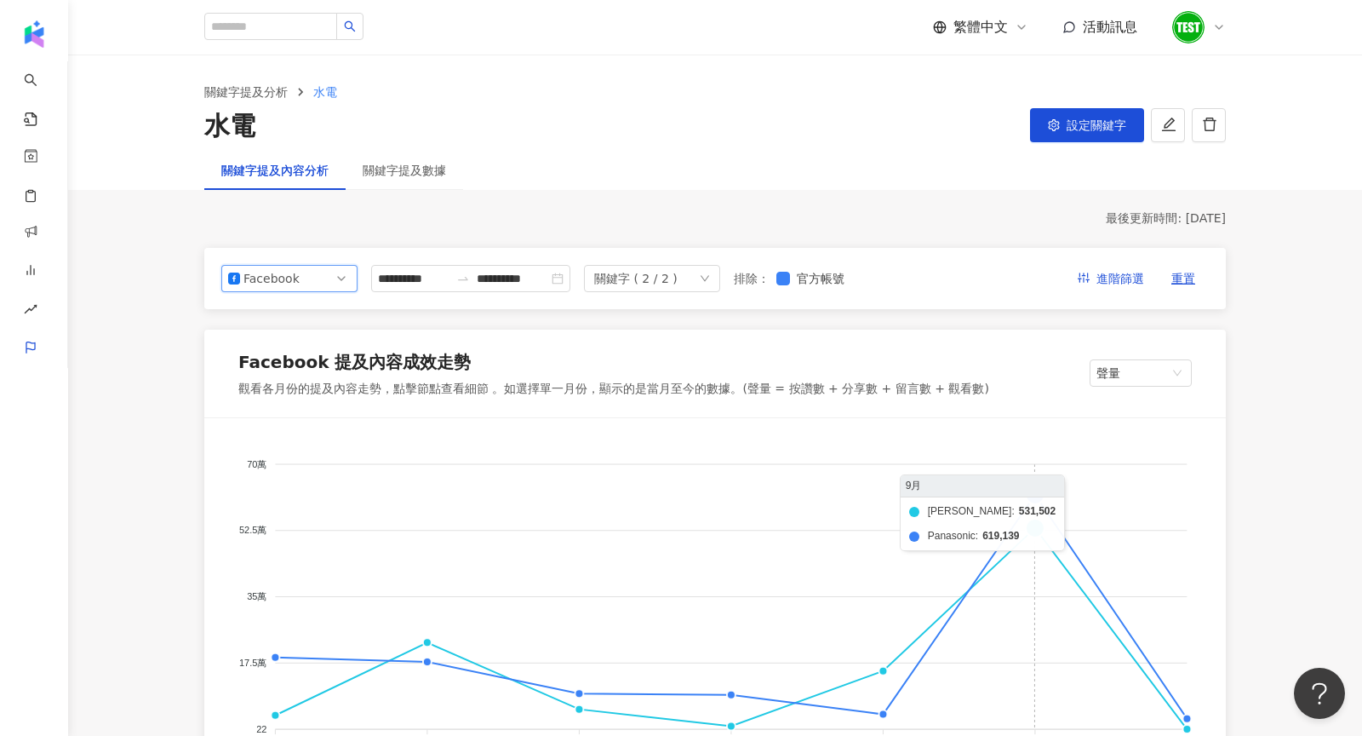
scroll to position [355, 0]
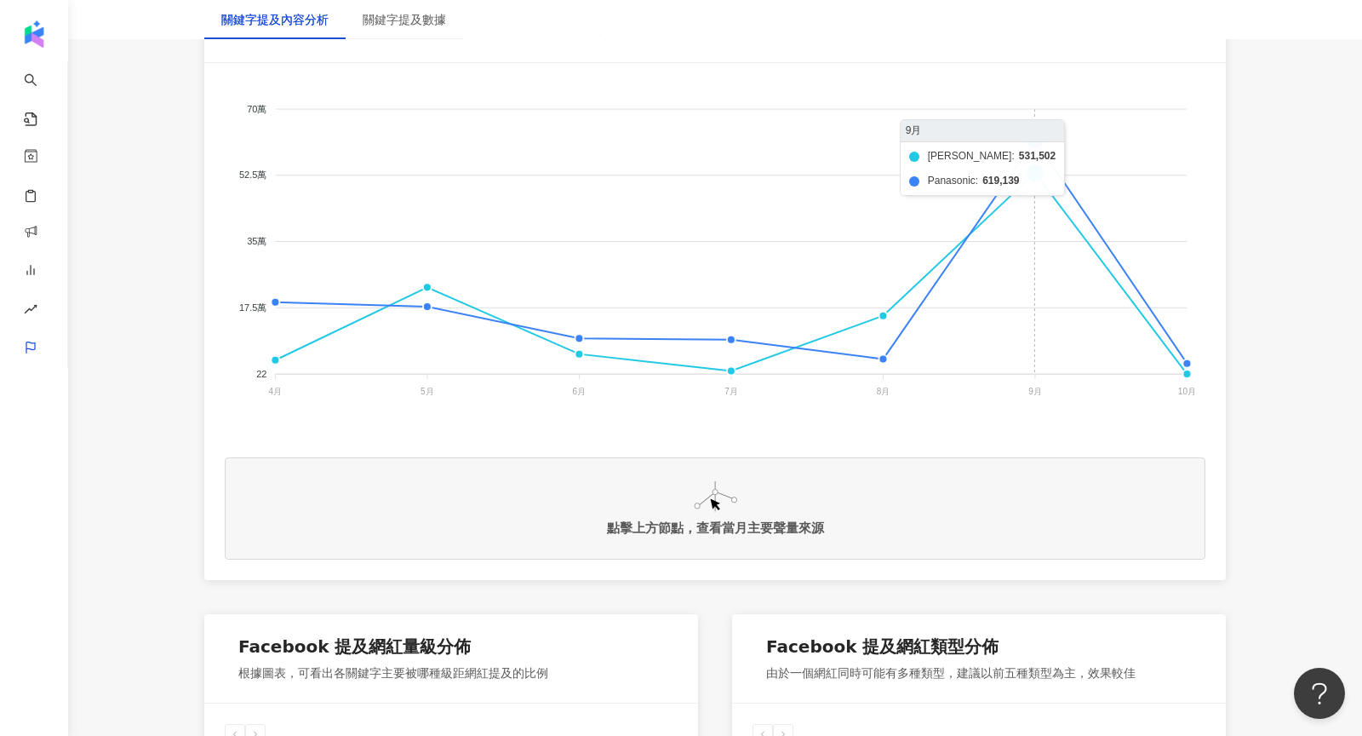
click at [1038, 139] on foreignobject "伊萊克斯 Panasonic" at bounding box center [715, 253] width 981 height 341
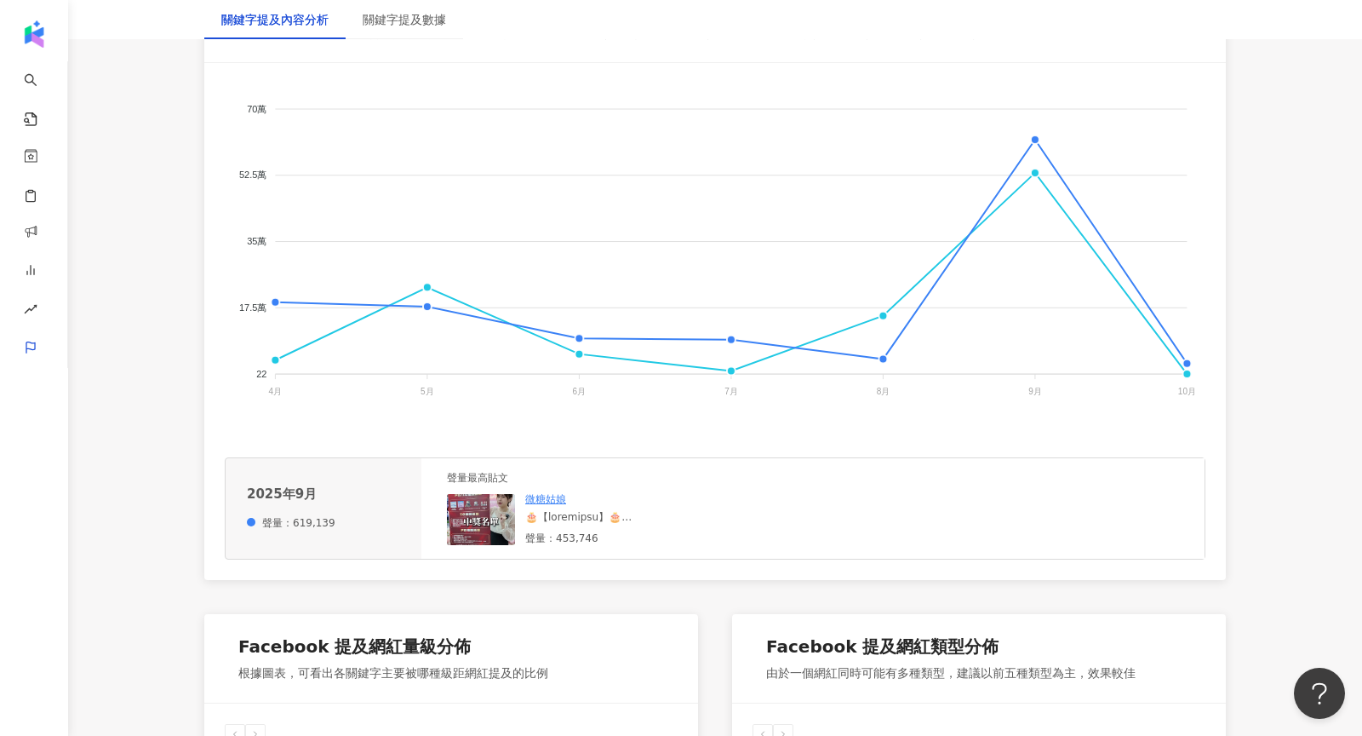
click at [479, 529] on img at bounding box center [481, 519] width 68 height 51
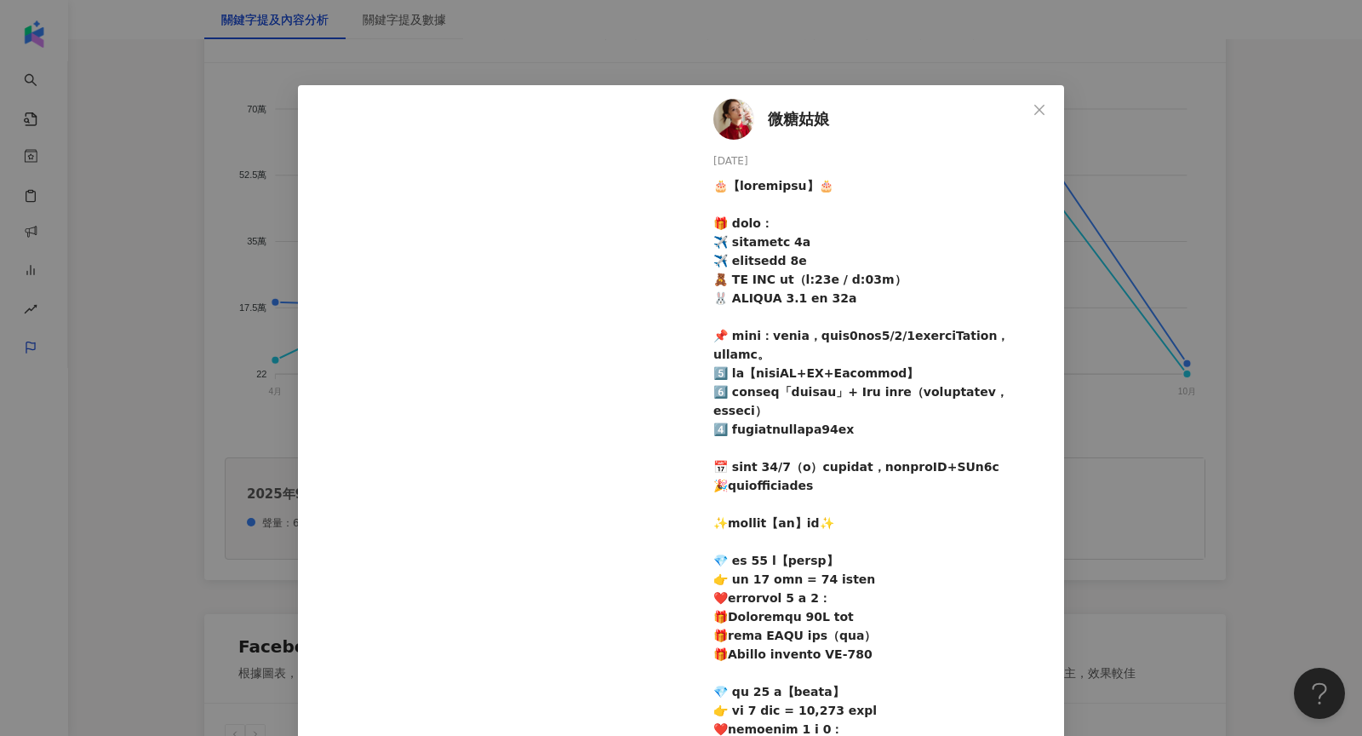
click at [1158, 372] on div "微糖姑娘 2025/9/10 2,370 1,989 44.9萬 834 查看原始貼文" at bounding box center [681, 368] width 1362 height 736
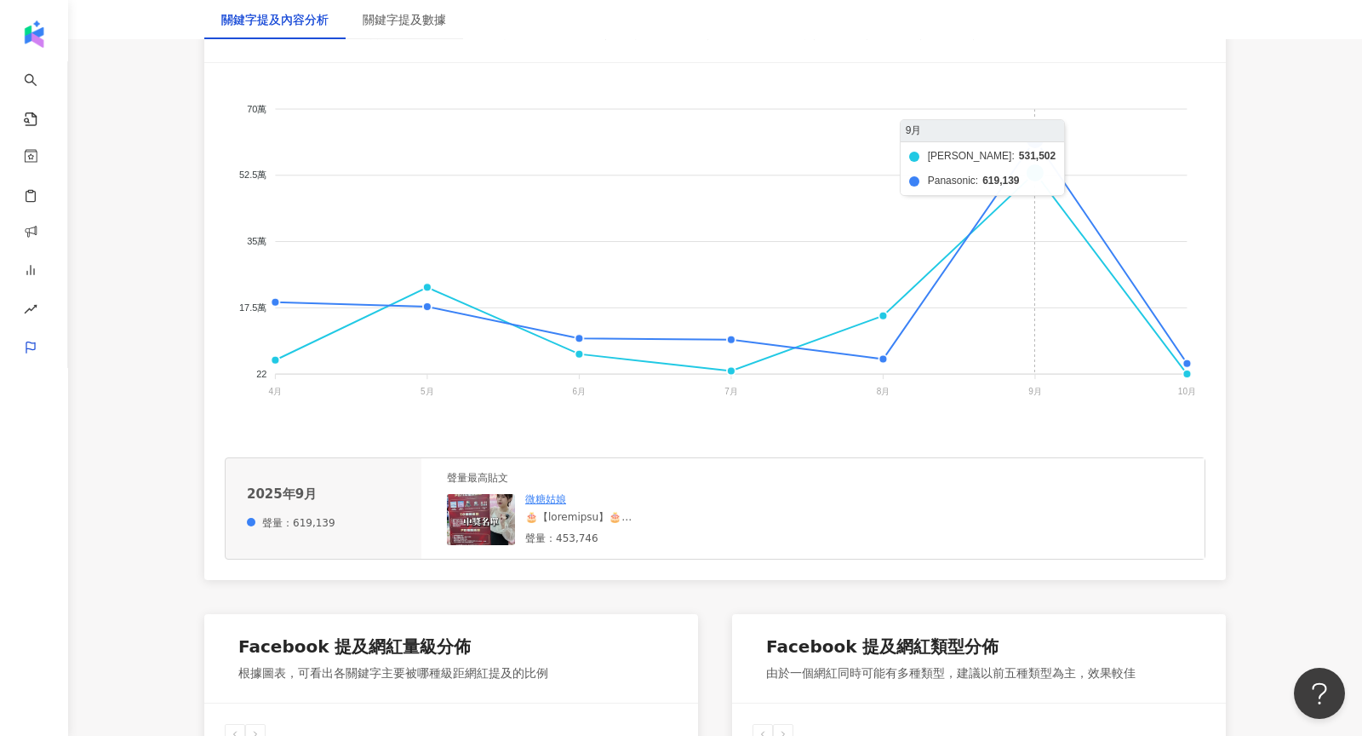
click at [1029, 169] on foreignobject "伊萊克斯 Panasonic" at bounding box center [715, 253] width 981 height 341
click at [481, 520] on img at bounding box center [481, 519] width 68 height 51
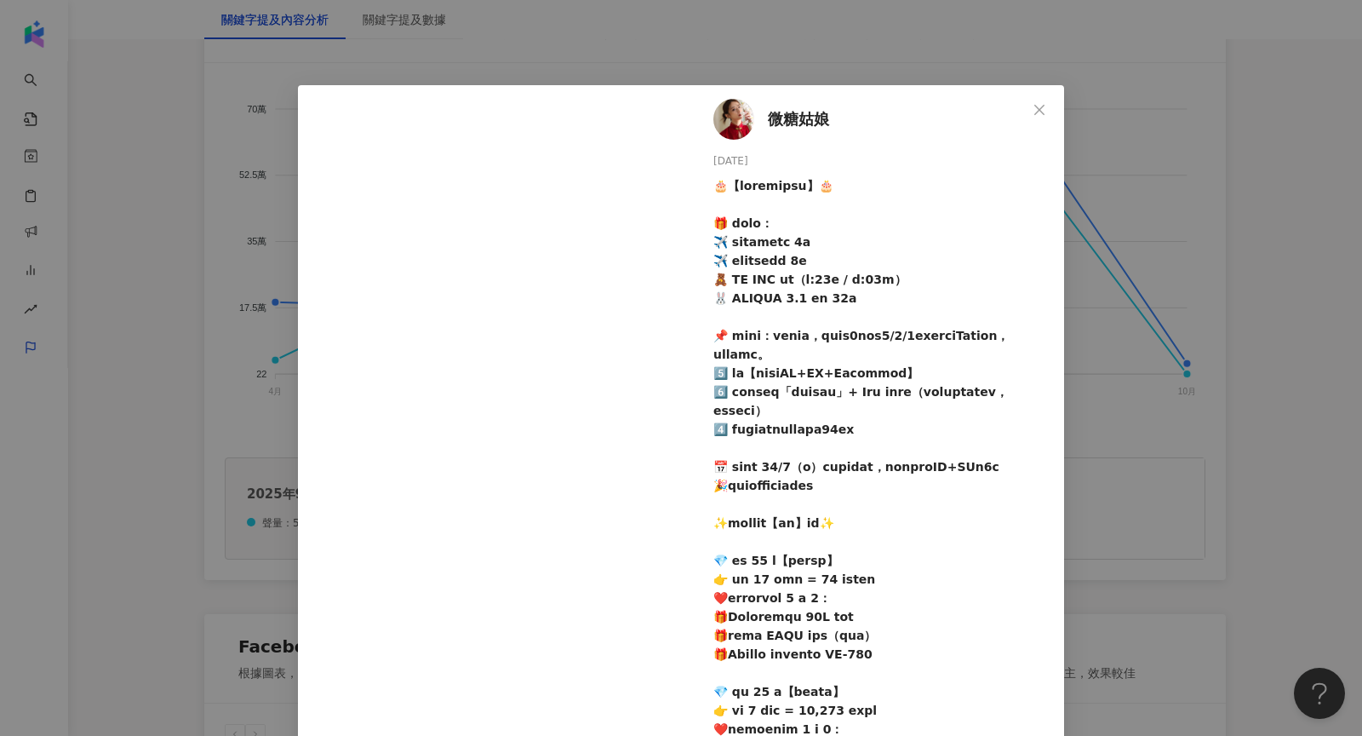
click at [1068, 408] on div "微糖姑娘 2025/9/10 2,370 1,989 44.9萬 834 查看原始貼文" at bounding box center [681, 368] width 1362 height 736
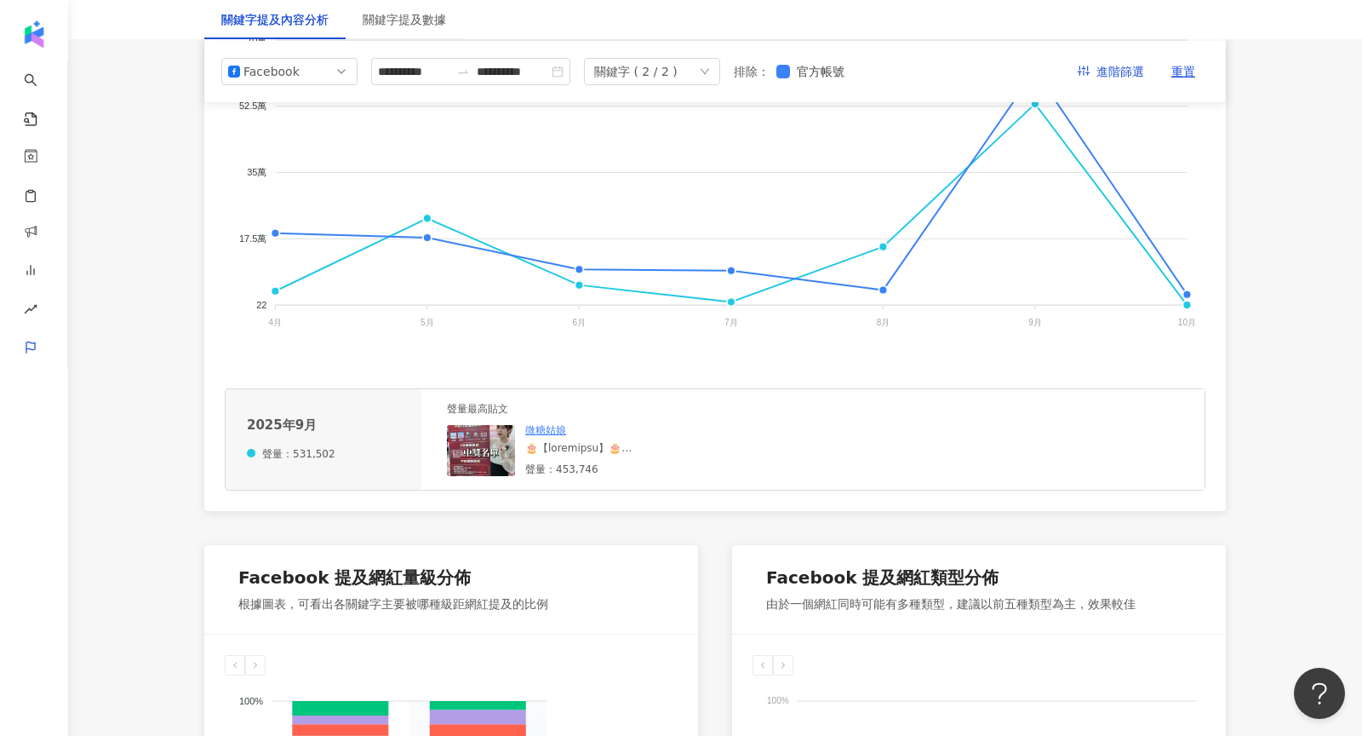
scroll to position [0, 0]
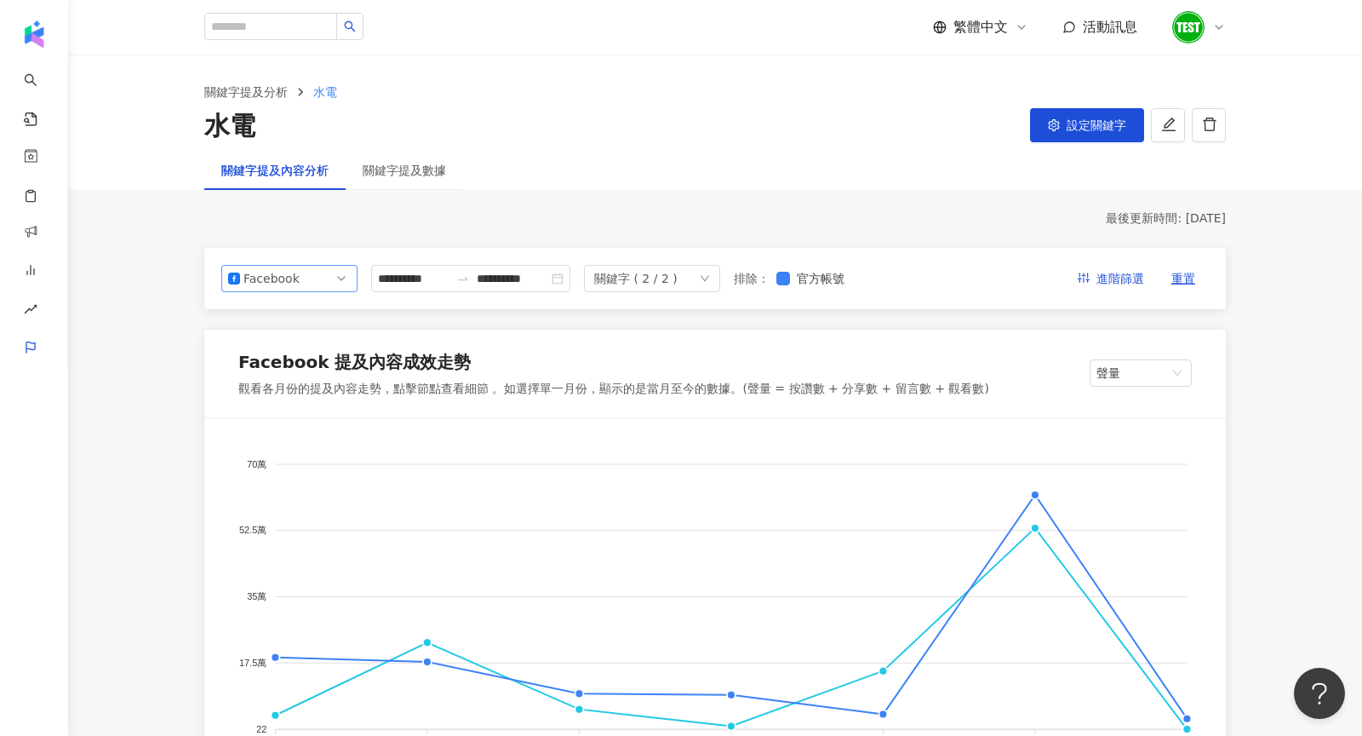
click at [328, 276] on span "Facebook" at bounding box center [289, 279] width 123 height 26
click at [320, 380] on div "YouTube" at bounding box center [289, 375] width 109 height 19
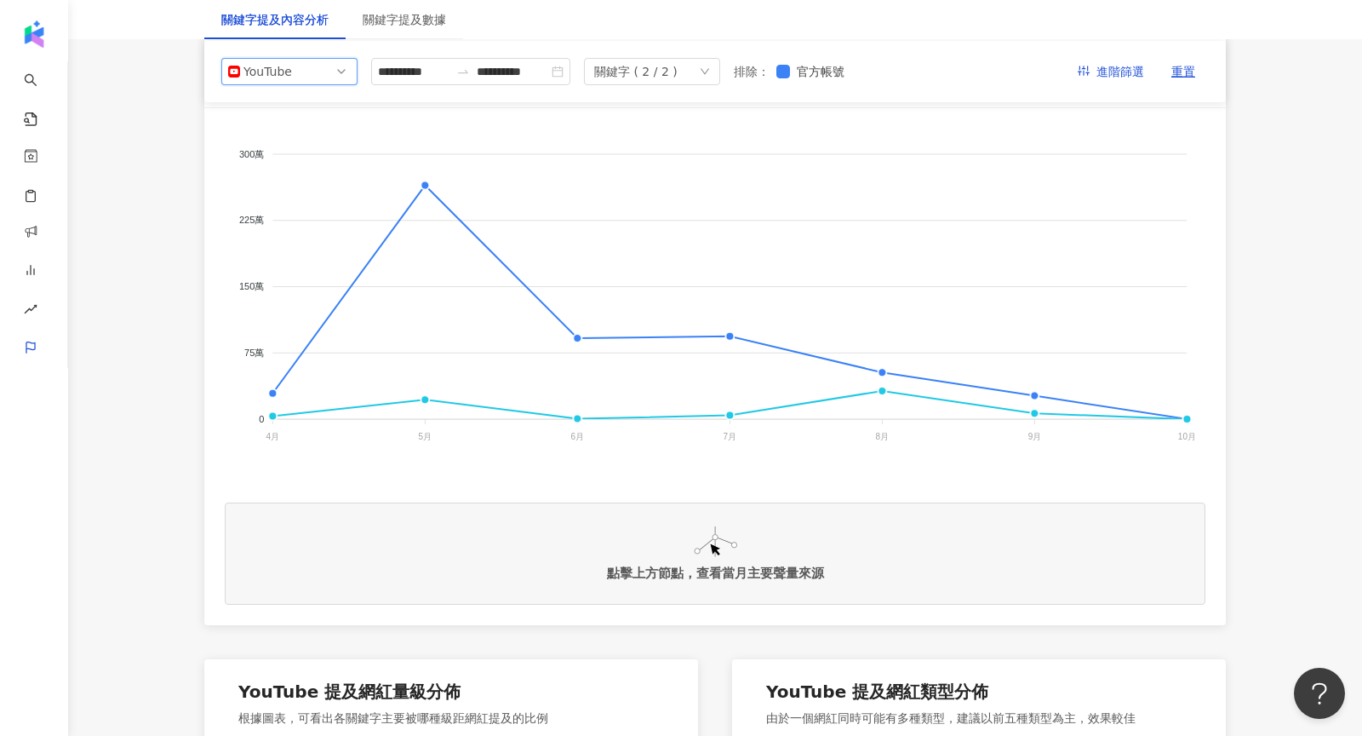
scroll to position [359, 0]
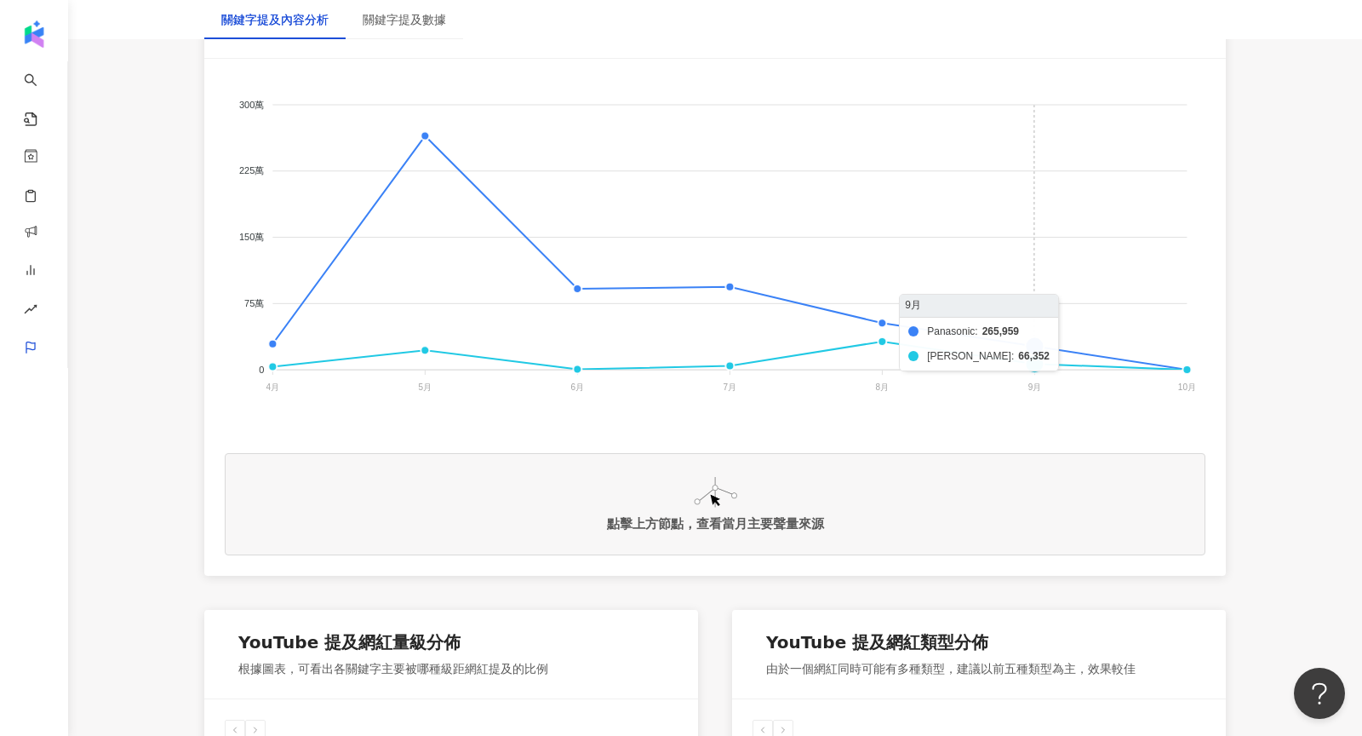
click at [1038, 344] on foreignobject "Panasonic 伊萊克斯" at bounding box center [715, 249] width 981 height 341
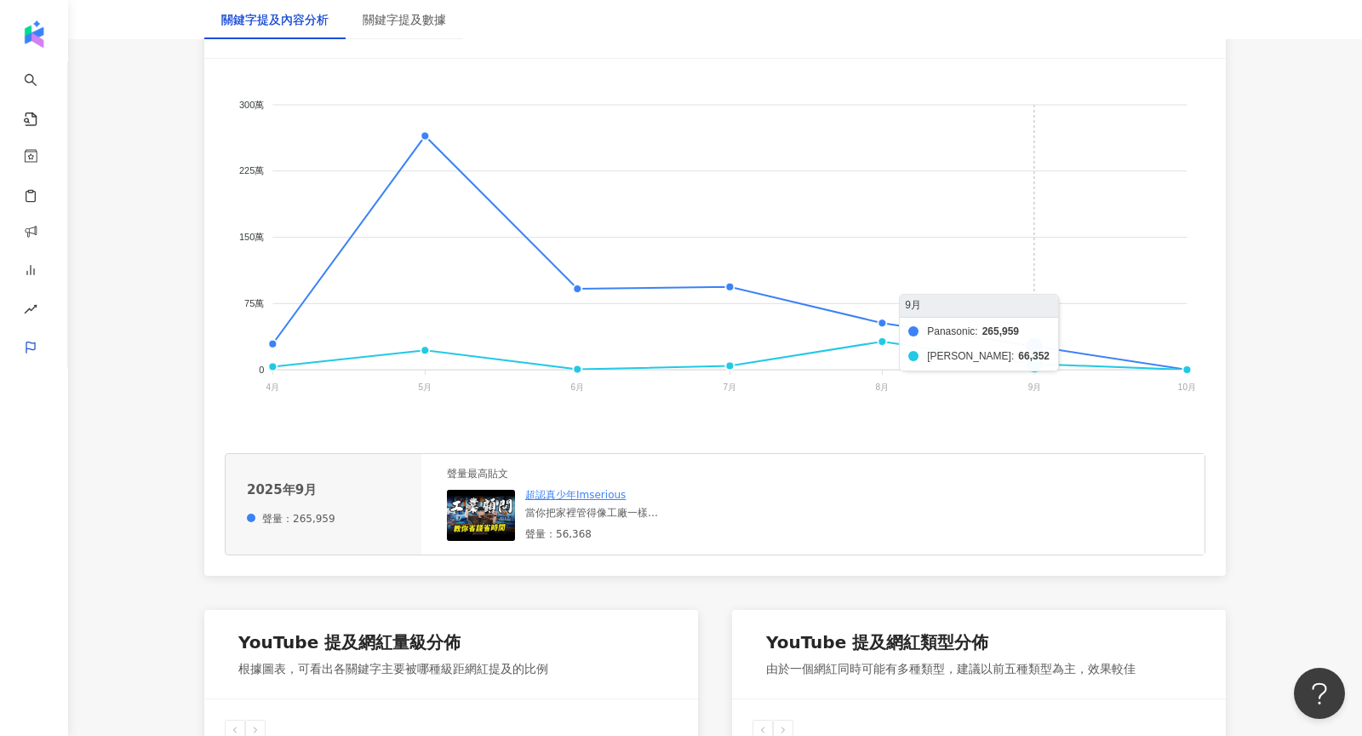
click at [1039, 366] on foreignobject "Panasonic 伊萊克斯" at bounding box center [715, 249] width 981 height 341
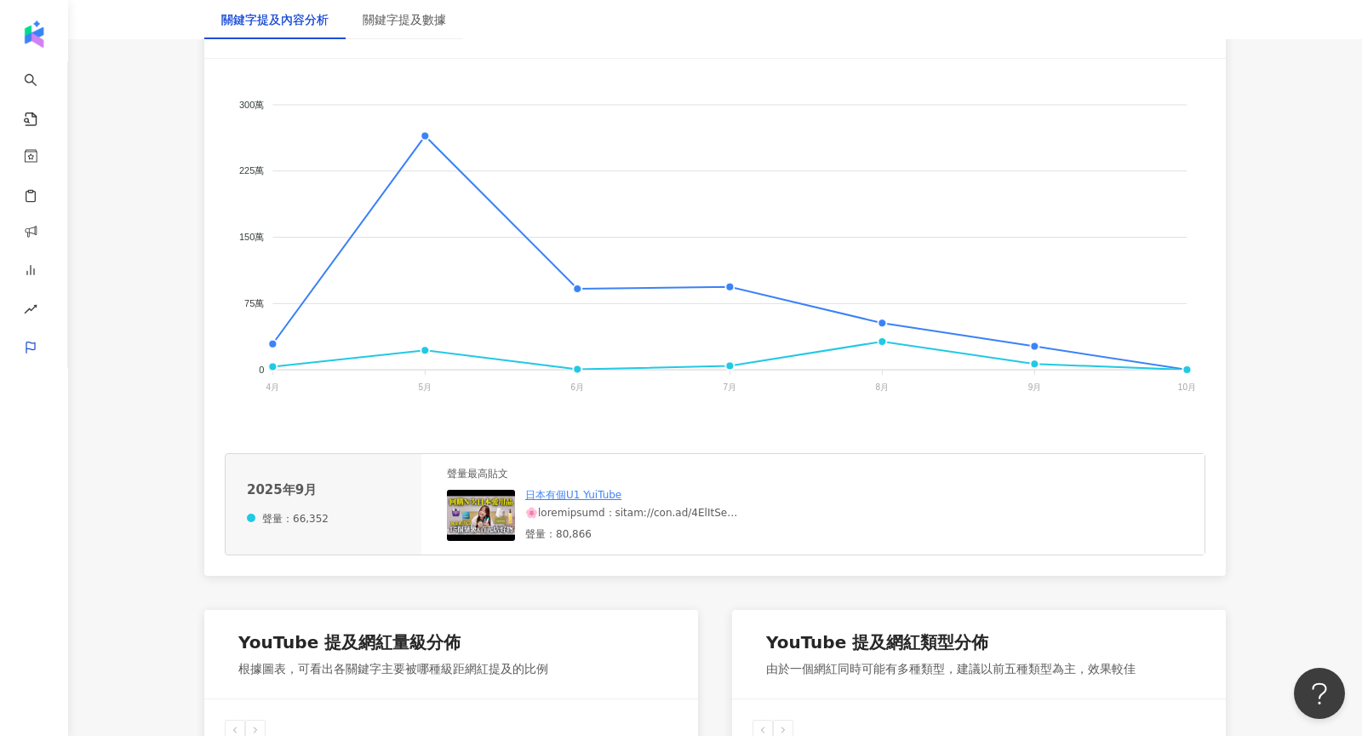
click at [480, 522] on img at bounding box center [481, 515] width 68 height 51
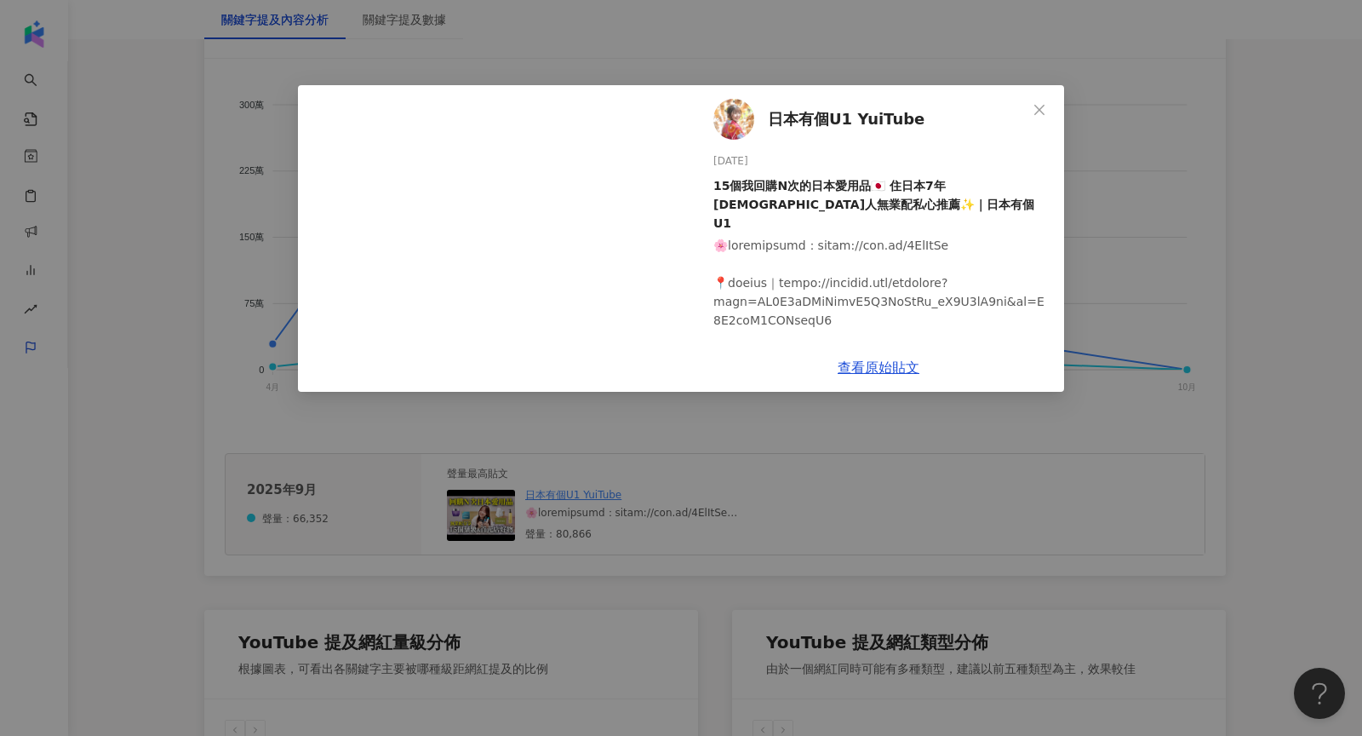
click at [1149, 270] on div "日本有個U1 YuiTube 2025/9/1 15個我回購N次的日本愛用品🇯🇵 住日本7年台灣人無業配私心推薦✨｜日本有個U1 1,270 59 8萬 查看…" at bounding box center [681, 368] width 1362 height 736
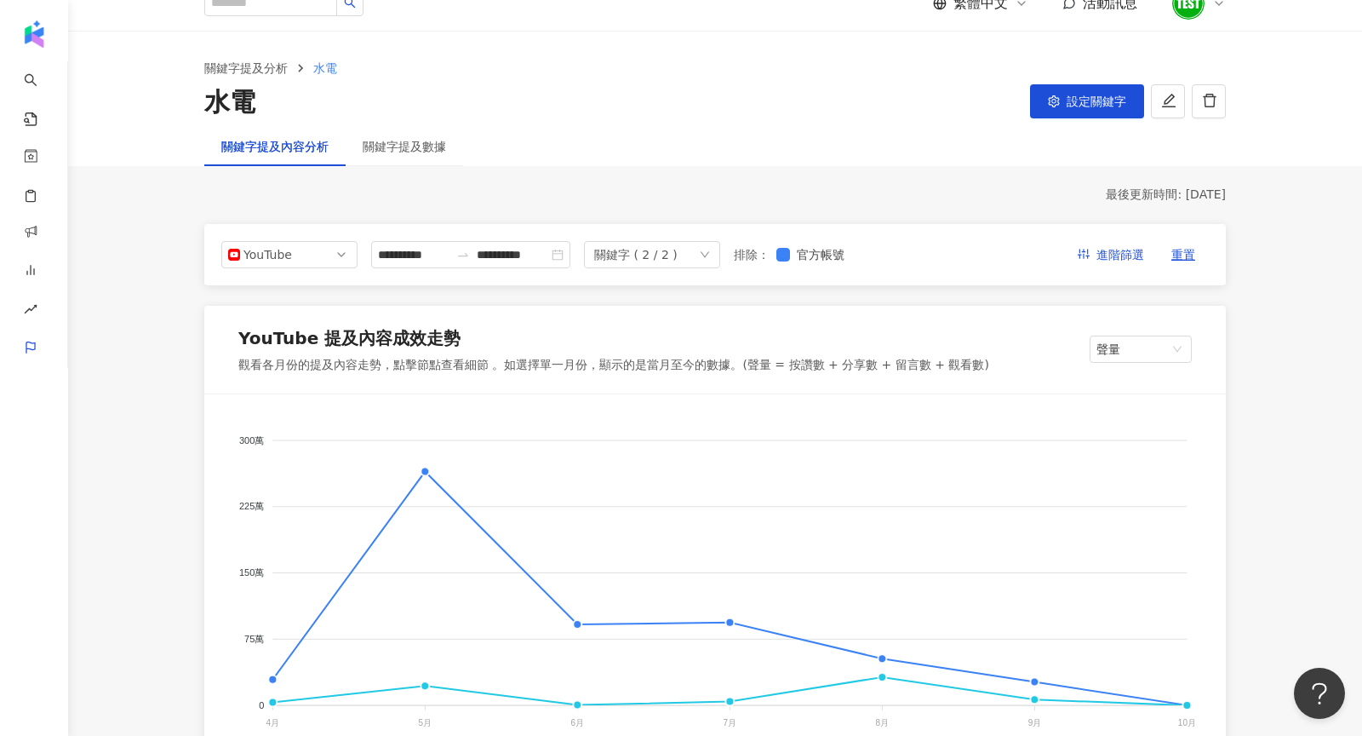
scroll to position [22, 0]
click at [286, 262] on div "YouTube" at bounding box center [271, 257] width 55 height 26
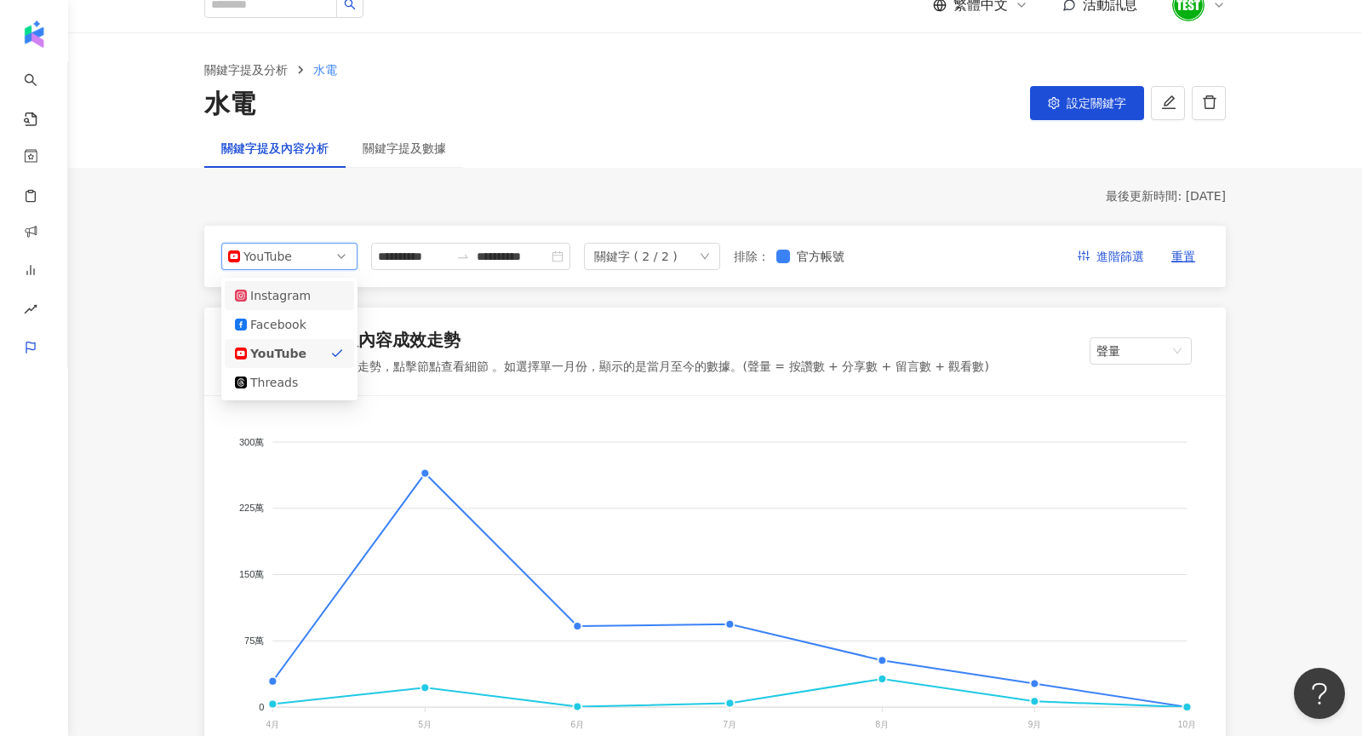
click at [293, 286] on div "Instagram" at bounding box center [277, 295] width 55 height 19
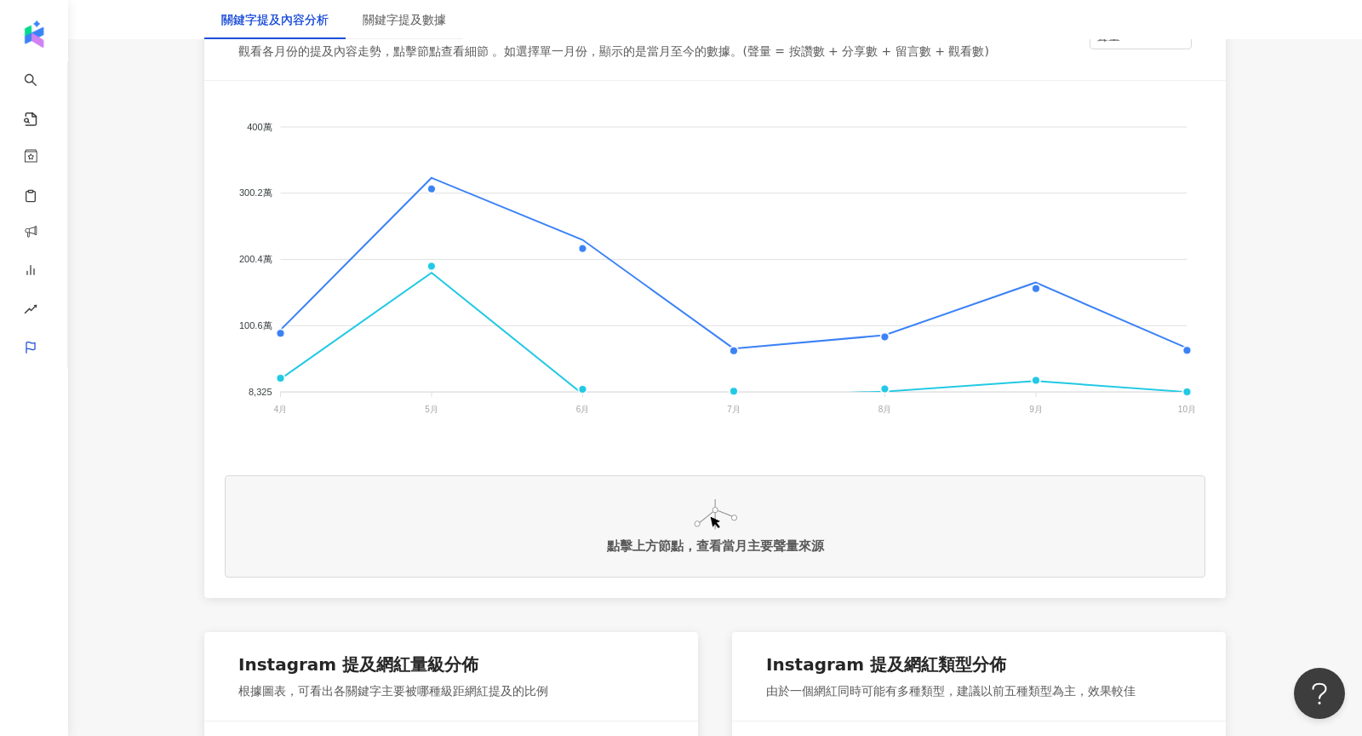
scroll to position [360, 0]
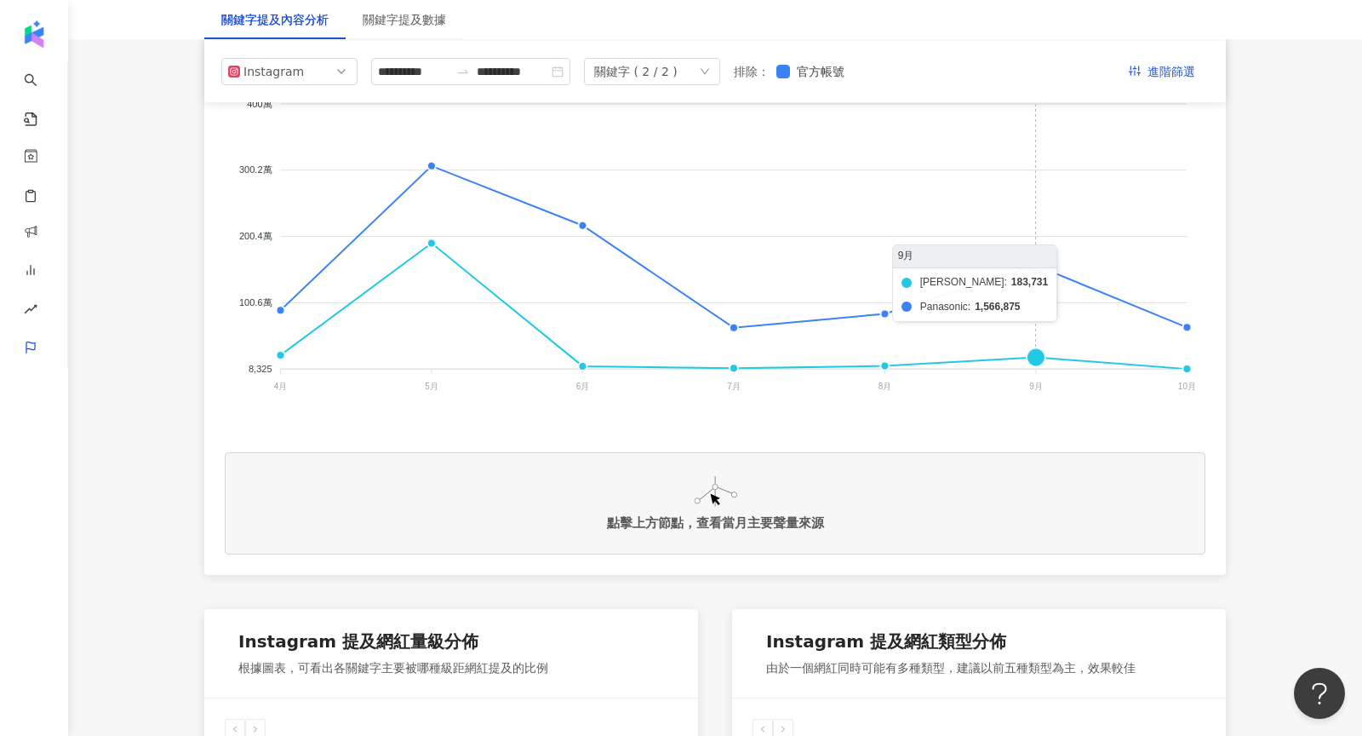
click at [1031, 357] on foreignobject "伊萊克斯 Panasonic" at bounding box center [715, 248] width 981 height 341
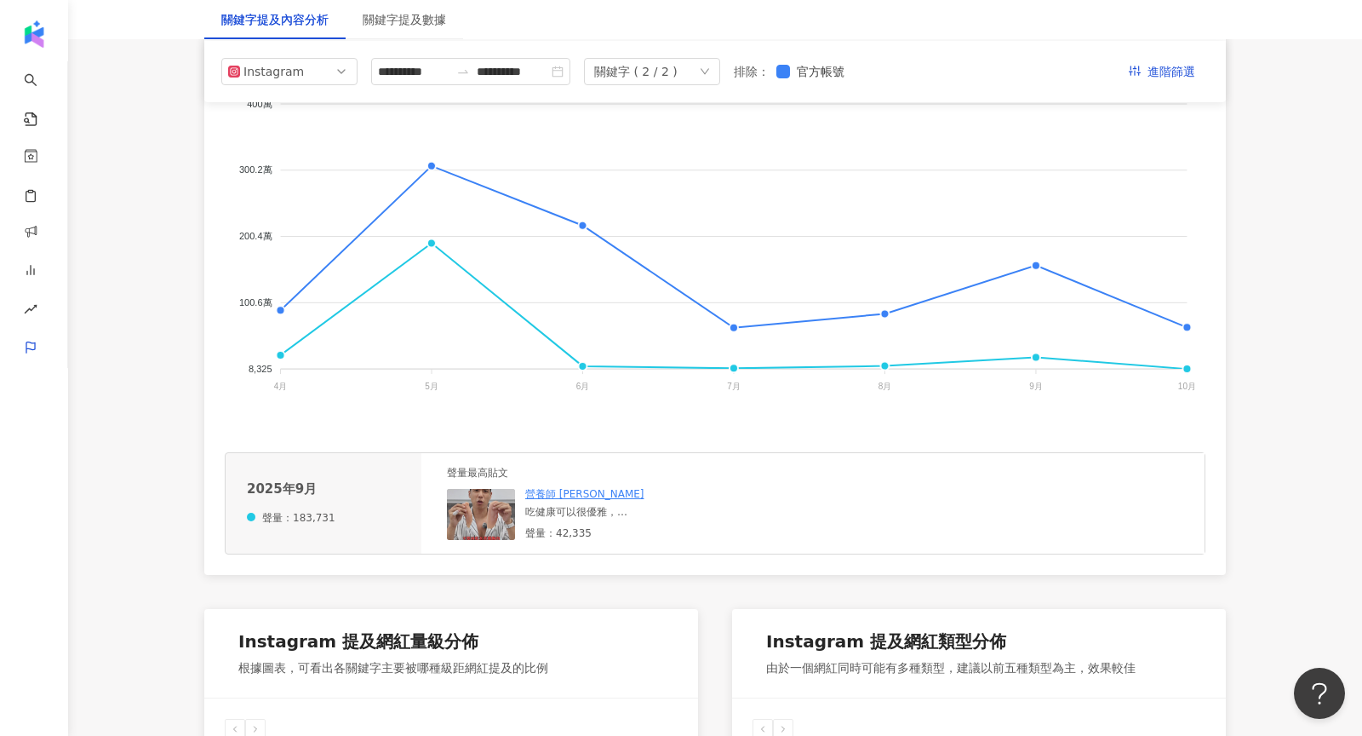
click at [472, 513] on img at bounding box center [481, 514] width 68 height 51
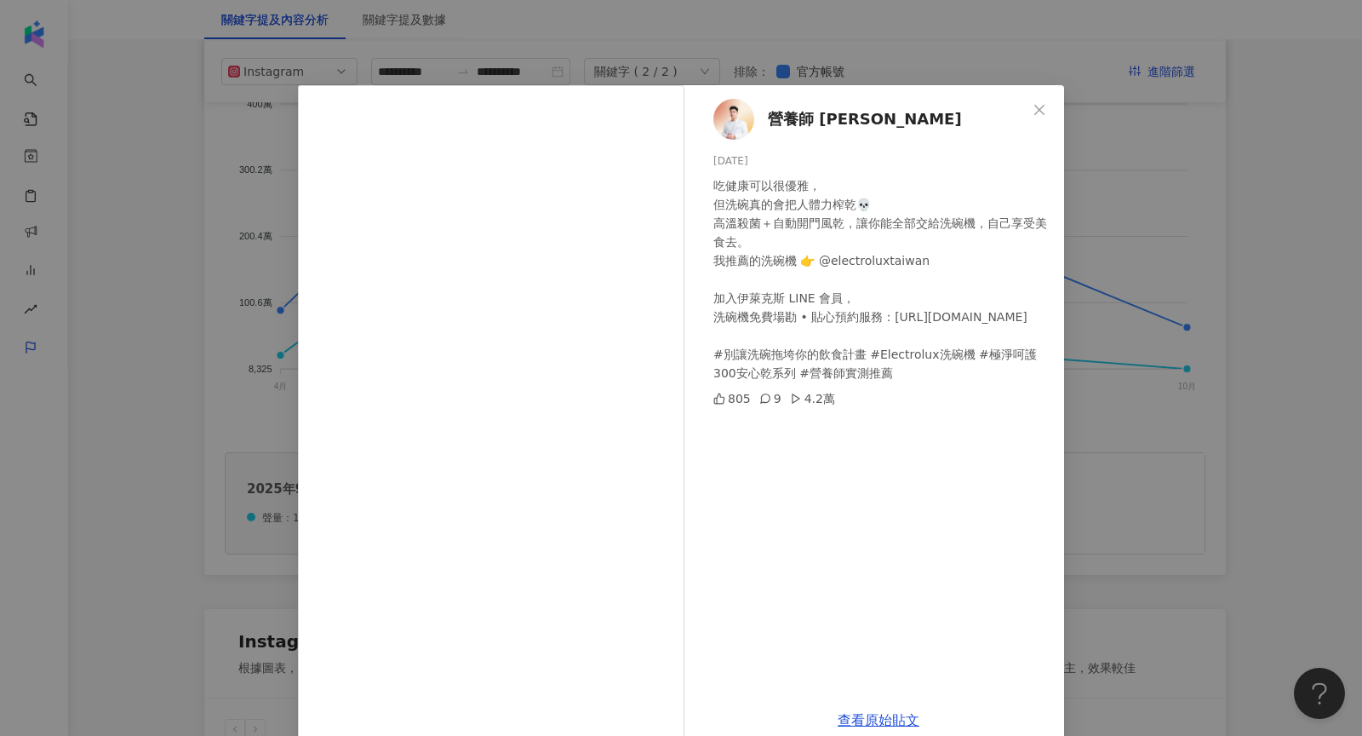
scroll to position [28, 0]
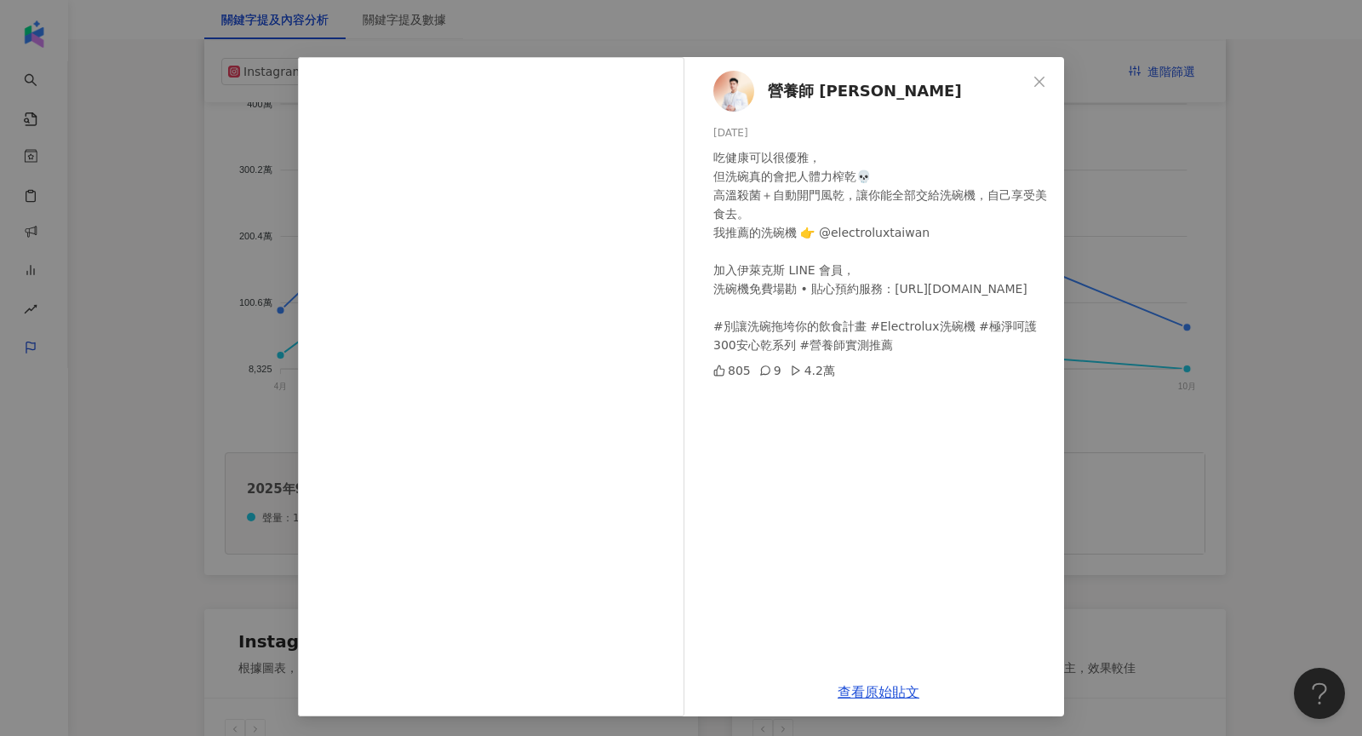
click at [1120, 437] on div "營養師 Ricky 2025/9/11 吃健康可以很優雅， 但洗碗真的會把人體力榨乾💀 高溫殺菌＋自動開門風乾，讓你能全部交給洗碗機，自己享受美食去。 我推薦…" at bounding box center [681, 368] width 1362 height 736
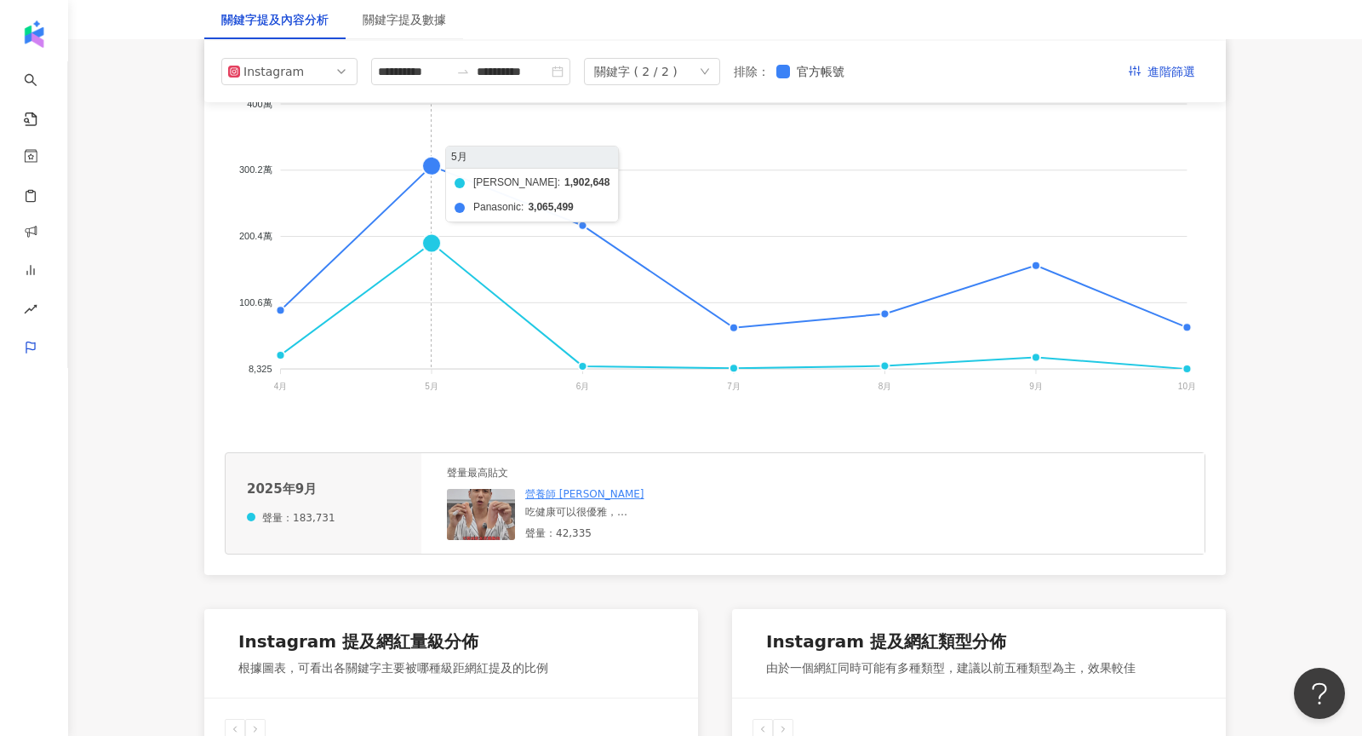
click at [437, 249] on foreignobject "伊萊克斯 Panasonic" at bounding box center [715, 248] width 981 height 341
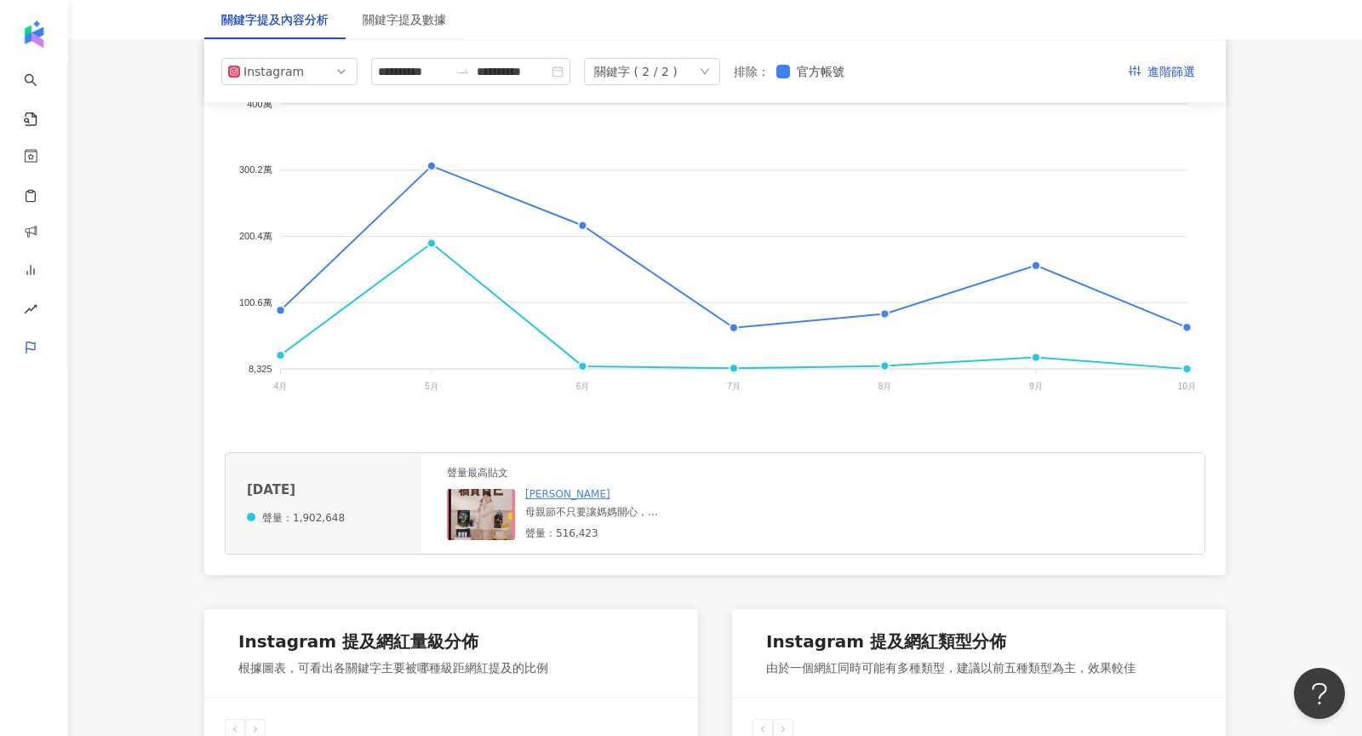
click at [474, 513] on img at bounding box center [481, 514] width 68 height 51
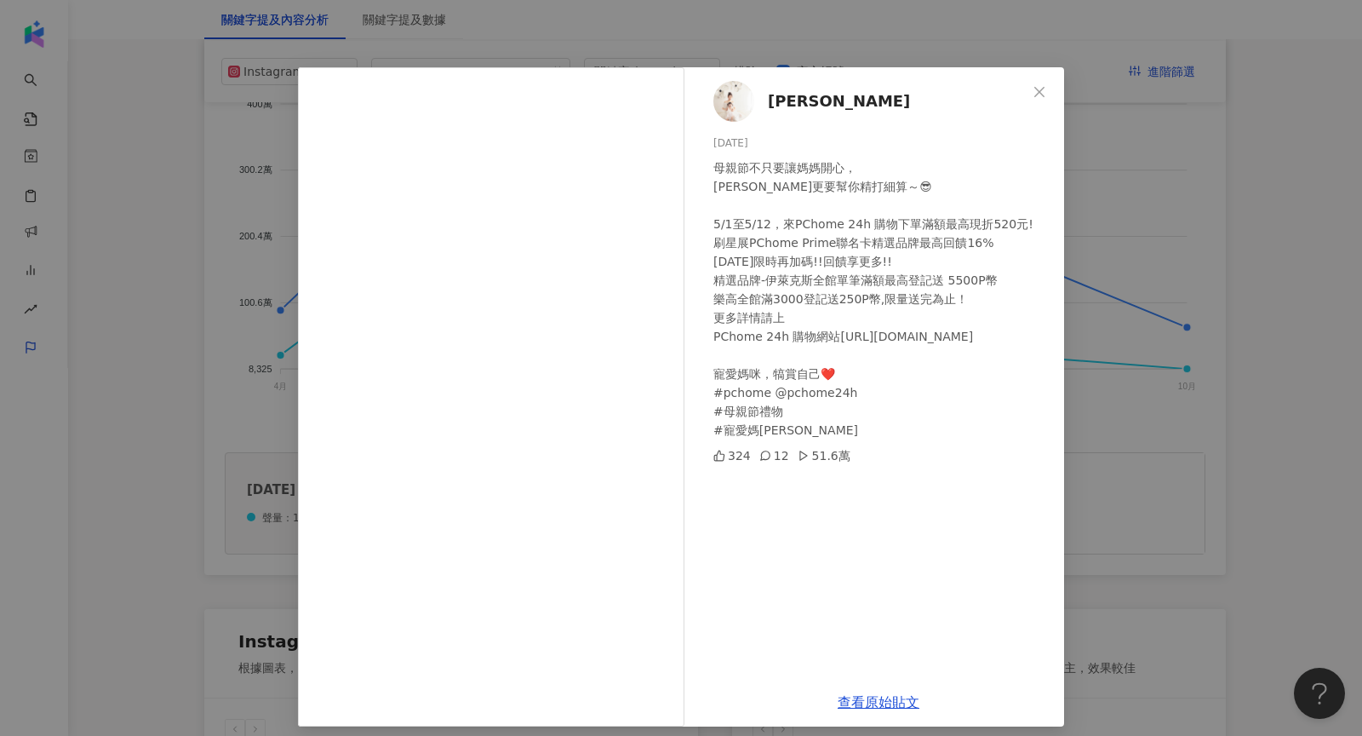
scroll to position [20, 0]
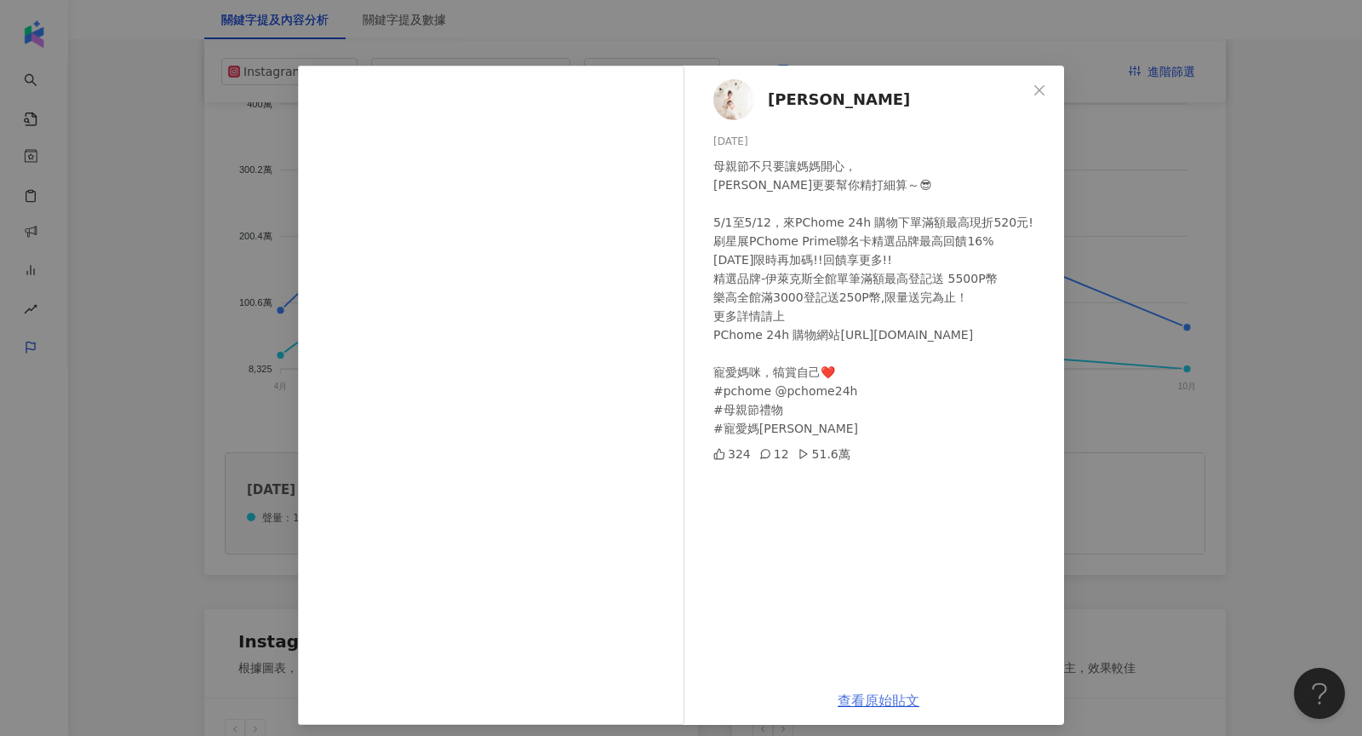
click at [889, 696] on link "查看原始貼文" at bounding box center [879, 700] width 82 height 16
click at [1185, 370] on div "夏如芝 2025/5/2 母親節不只要讓媽媽開心， 芝芝更要幫你精打細算～😎 5/1至5/12，來PChome 24h 購物下單滿額最高現折520元! 刷星展…" at bounding box center [681, 368] width 1362 height 736
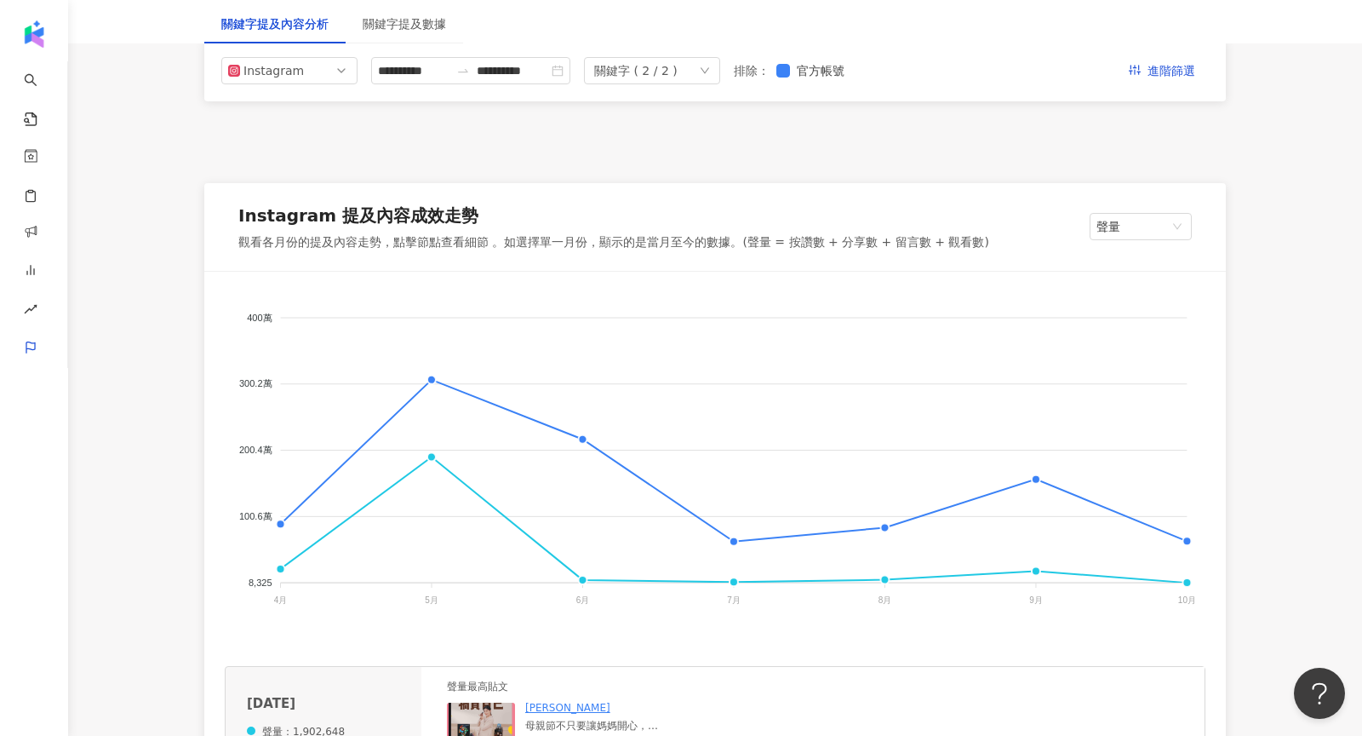
scroll to position [215, 0]
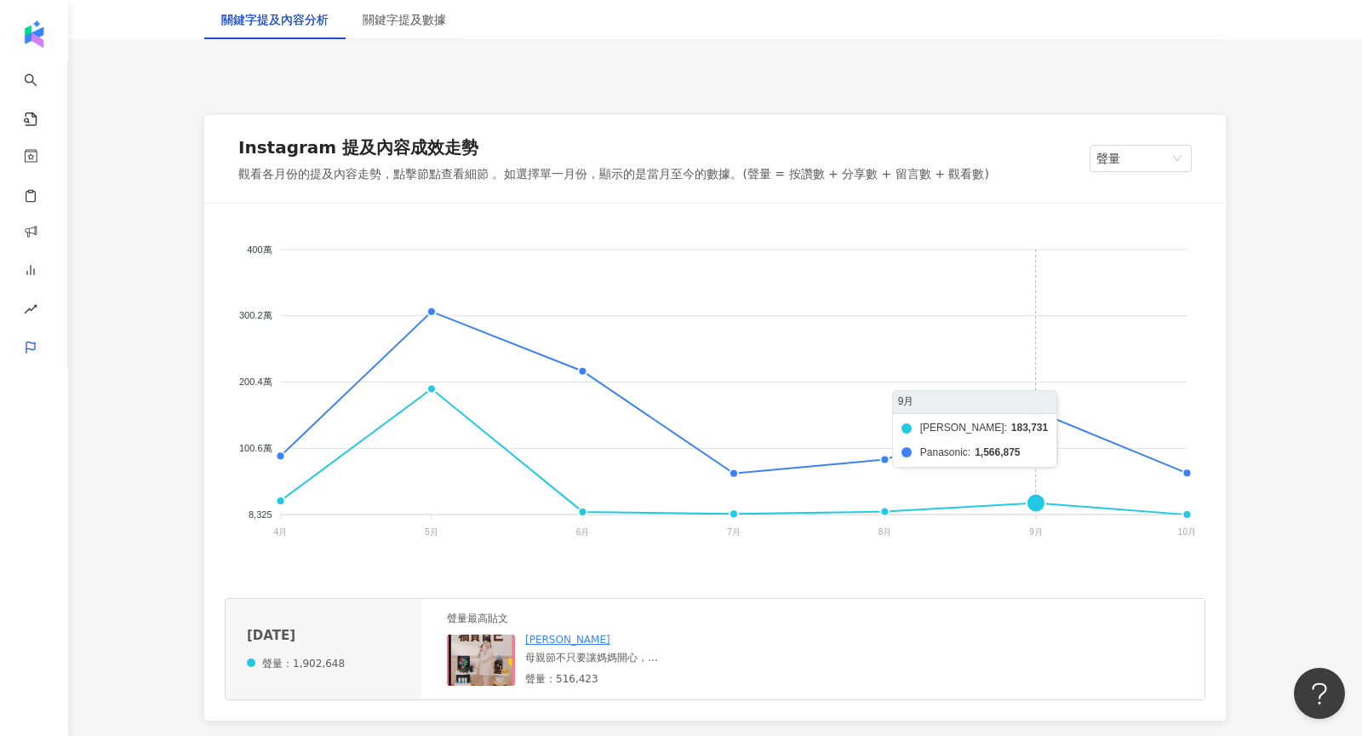
click at [1035, 501] on foreignobject "伊萊克斯 Panasonic" at bounding box center [715, 394] width 981 height 341
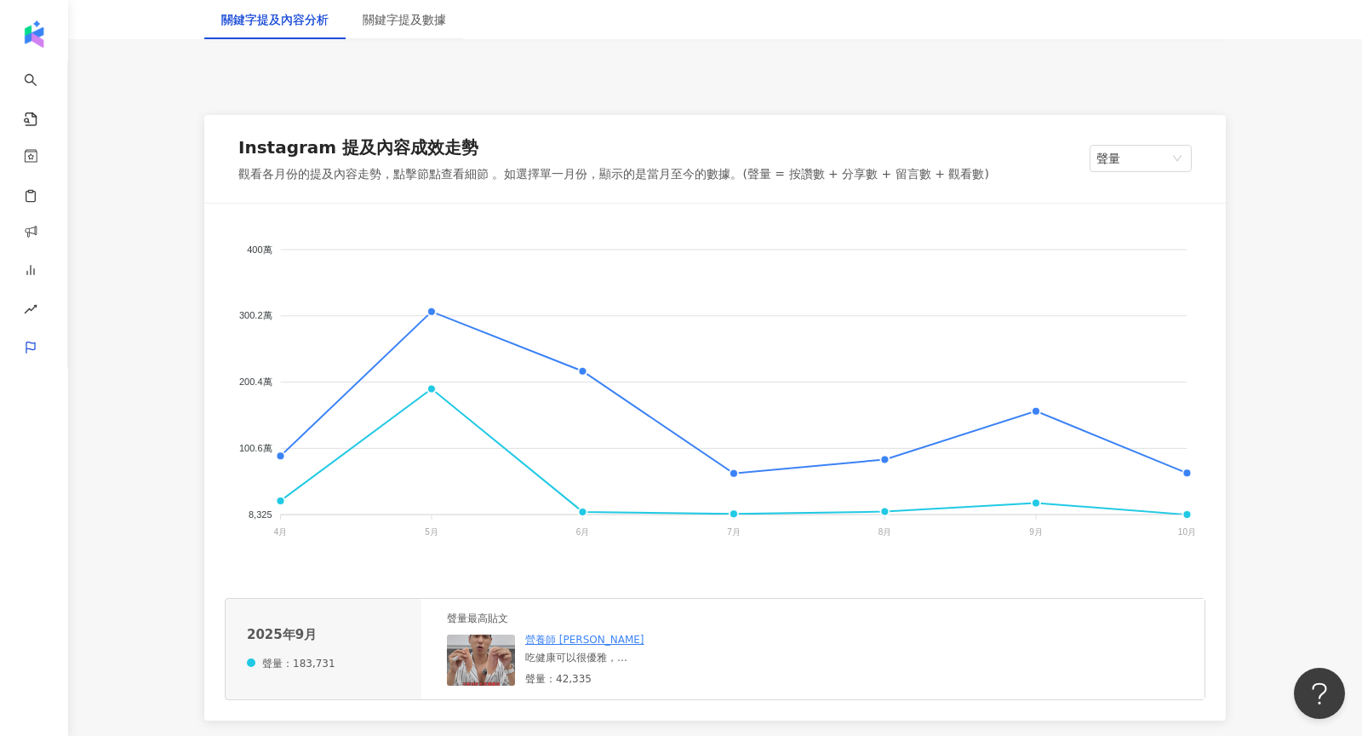
click at [494, 644] on img at bounding box center [481, 659] width 68 height 51
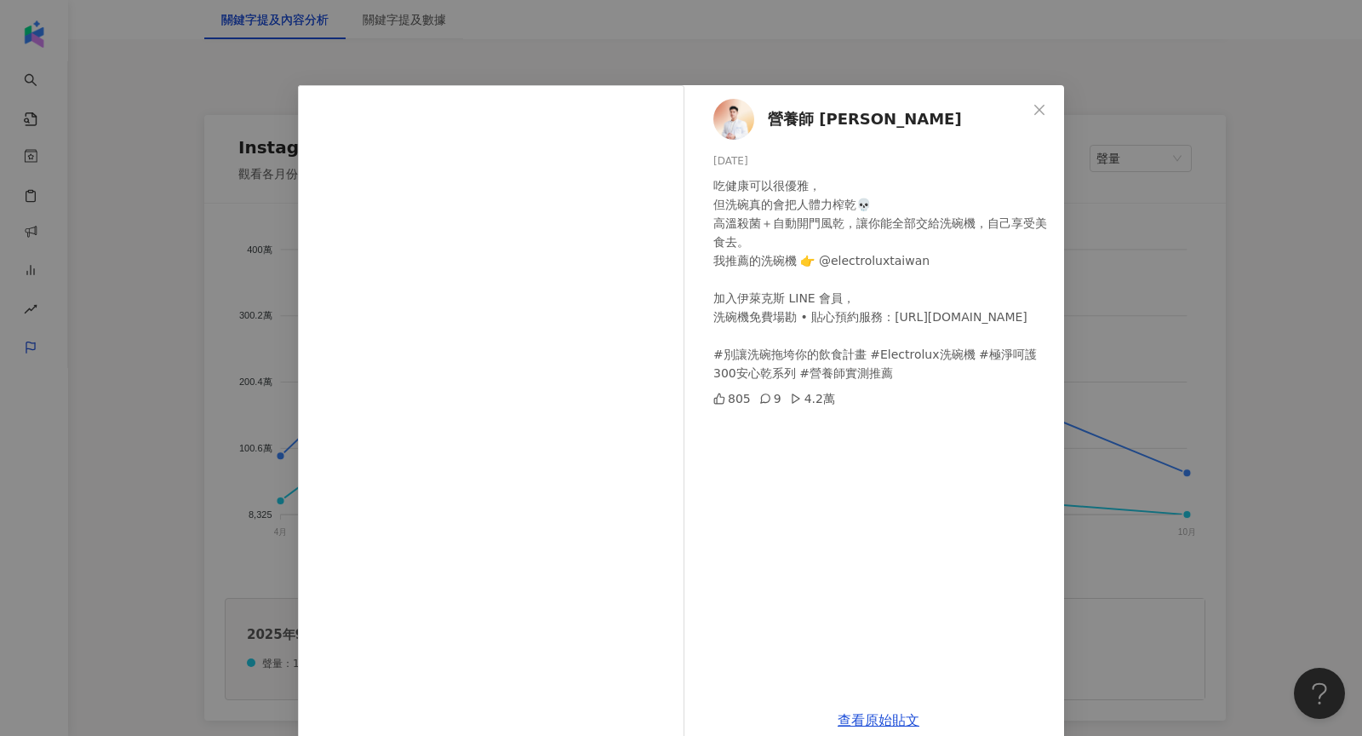
scroll to position [28, 0]
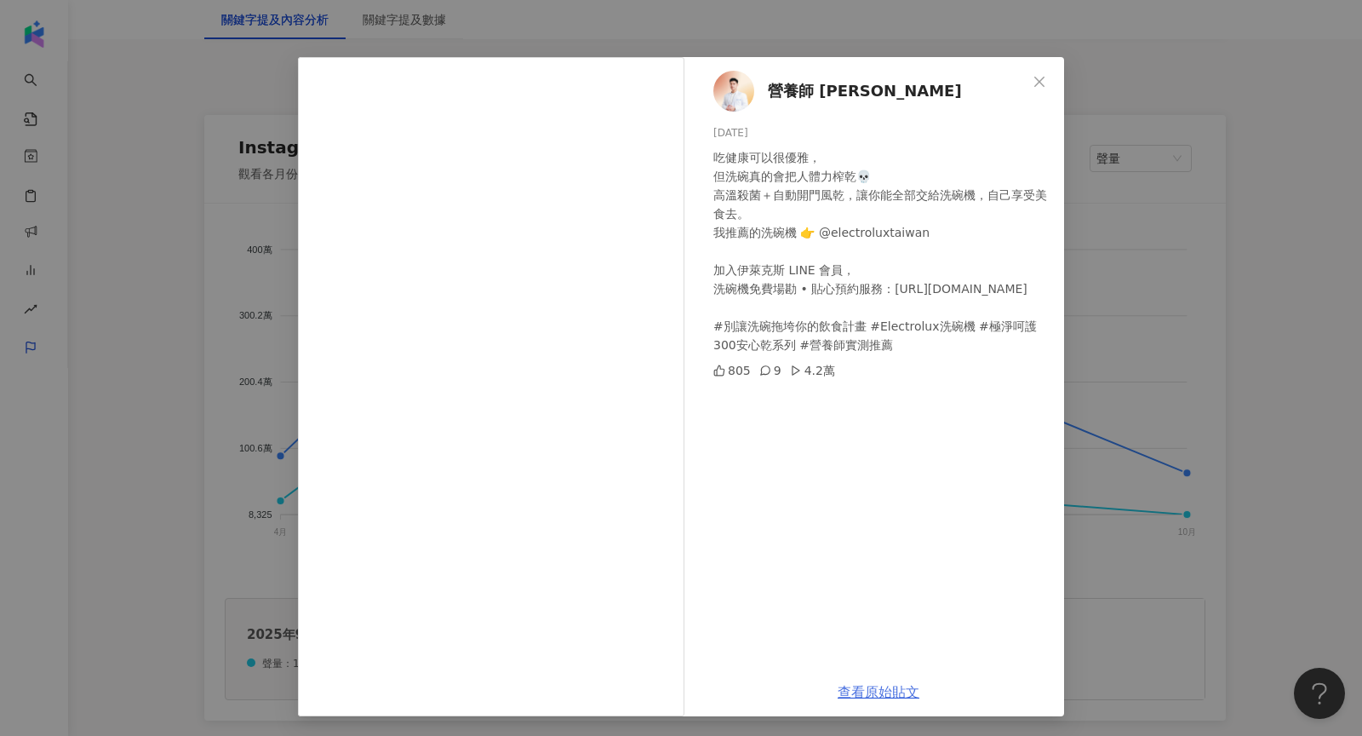
click at [899, 685] on link "查看原始貼文" at bounding box center [879, 692] width 82 height 16
click at [1238, 195] on div "營養師 Ricky 2025/9/11 吃健康可以很優雅， 但洗碗真的會把人體力榨乾💀 高溫殺菌＋自動開門風乾，讓你能全部交給洗碗機，自己享受美食去。 我推薦…" at bounding box center [681, 368] width 1362 height 736
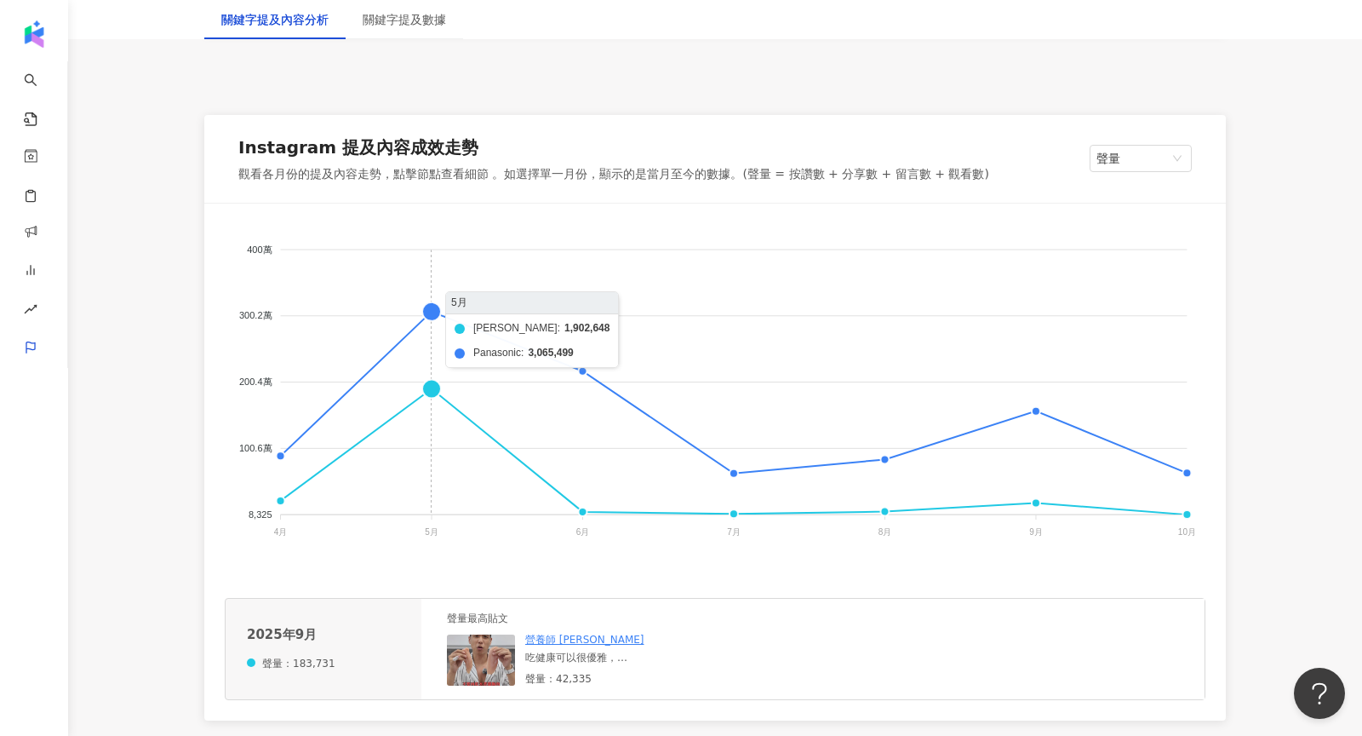
click at [431, 387] on foreignobject "伊萊克斯 Panasonic" at bounding box center [715, 394] width 981 height 341
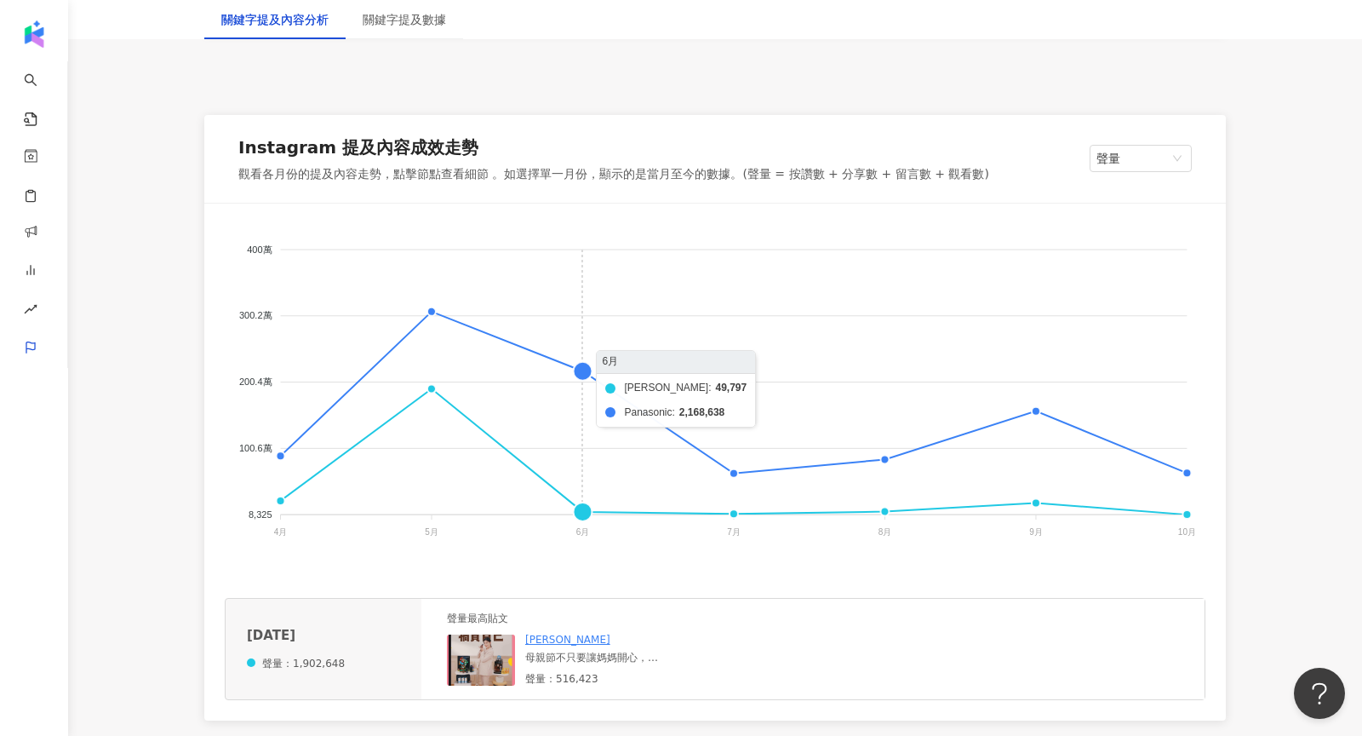
click at [579, 508] on foreignobject "伊萊克斯 Panasonic" at bounding box center [715, 394] width 981 height 341
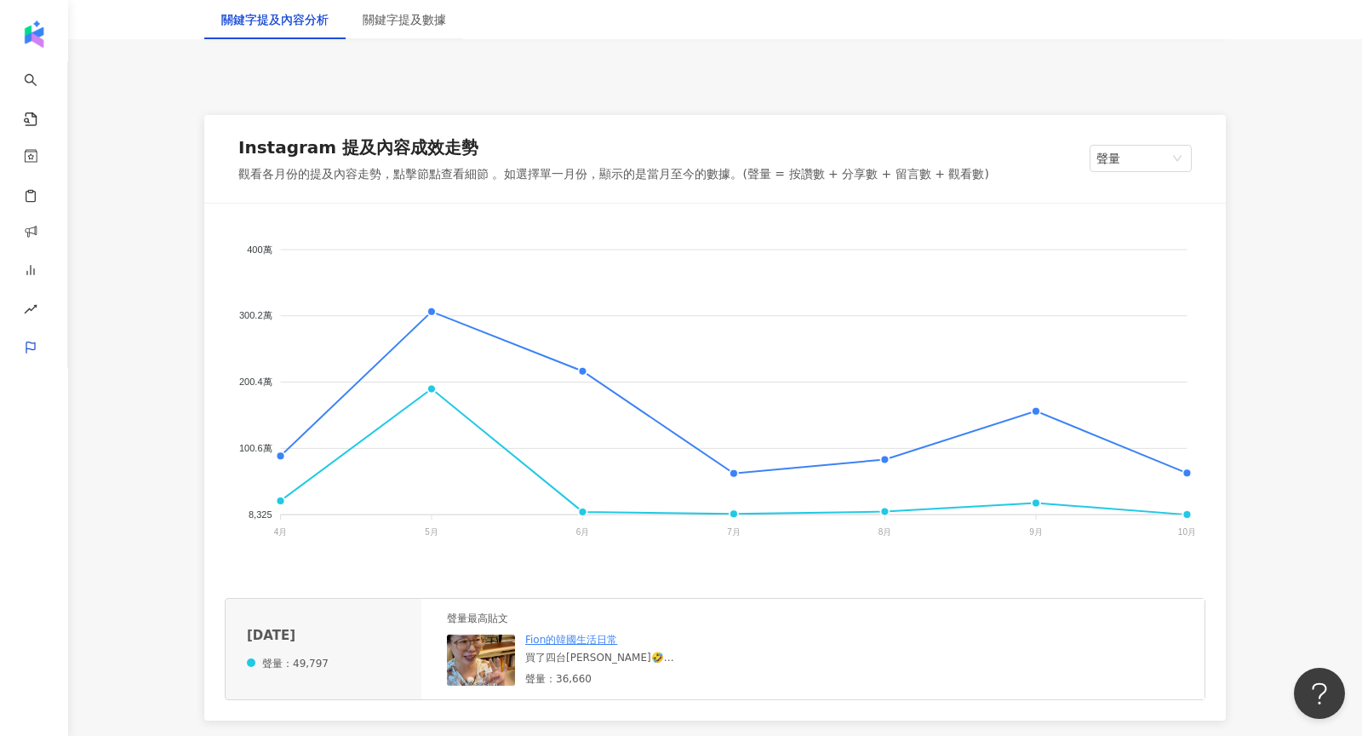
click at [472, 666] on img at bounding box center [481, 659] width 68 height 51
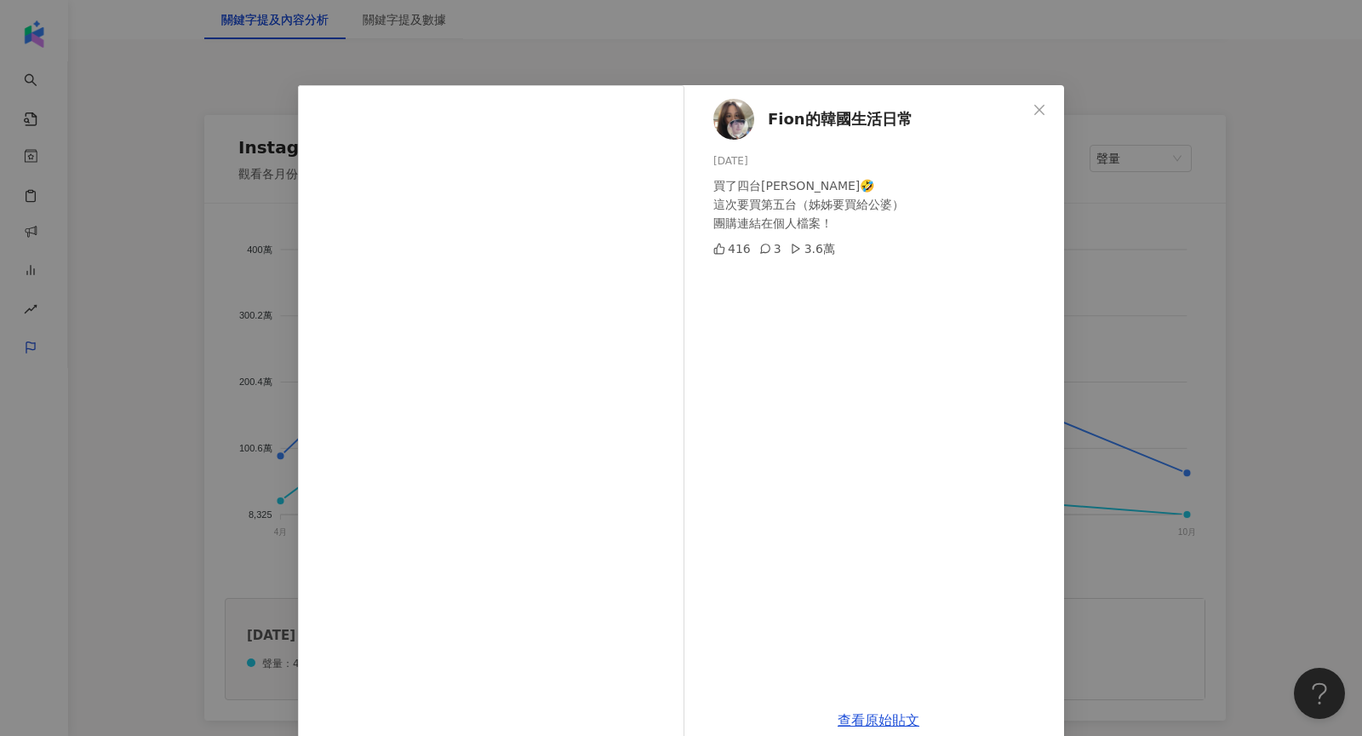
click at [1198, 401] on div "Fion的韓國生活日常 2025/6/3 買了四台伊萊克斯🤣 這次要買第五台（姊姊要買給公婆） 團購連結在個人檔案！ 416 3 3.6萬 查看原始貼文" at bounding box center [681, 368] width 1362 height 736
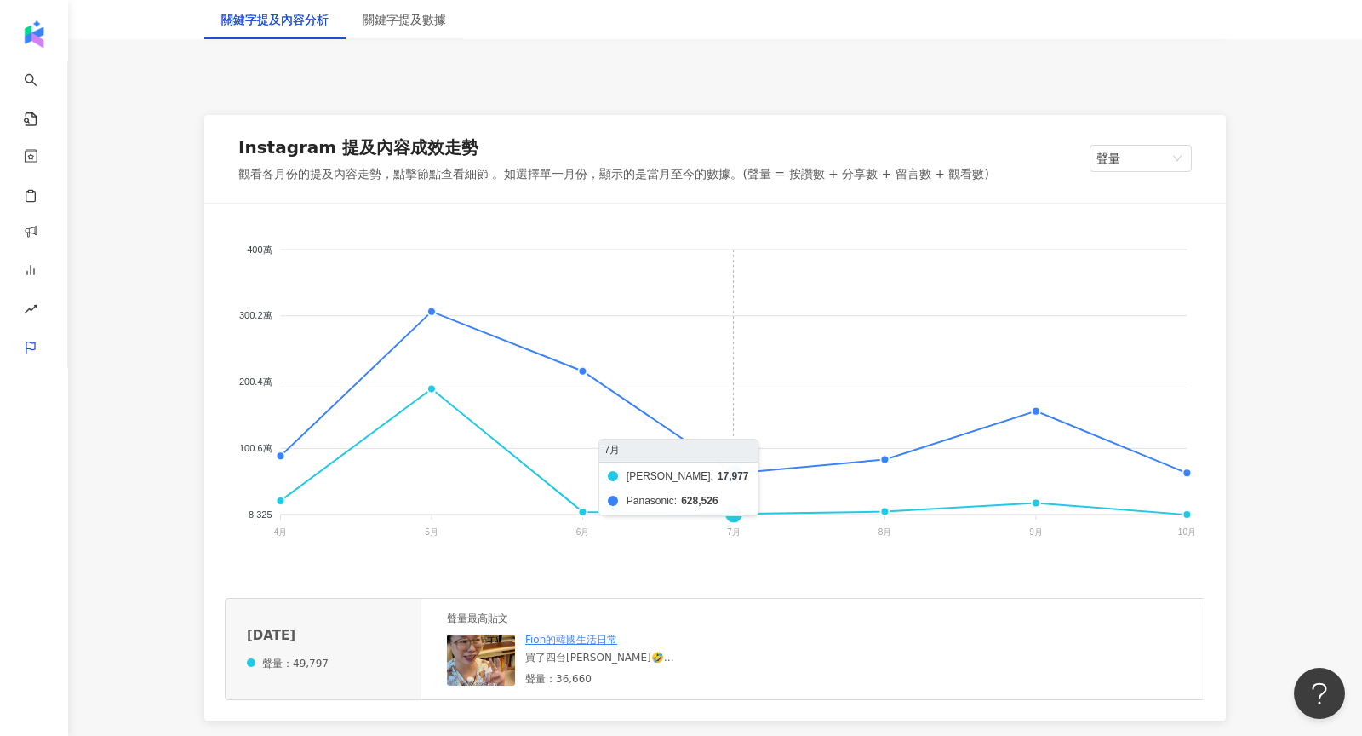
click at [738, 513] on foreignobject "伊萊克斯 Panasonic" at bounding box center [715, 394] width 981 height 341
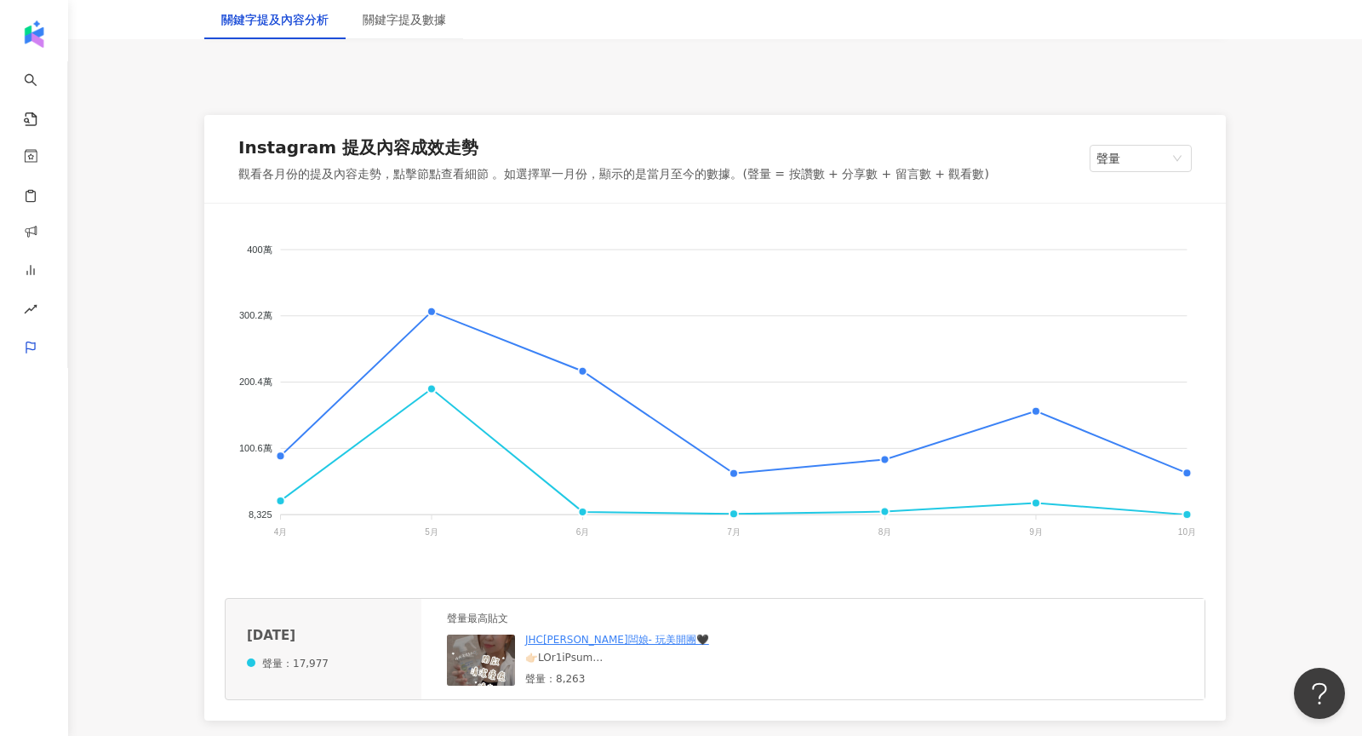
click at [458, 671] on img at bounding box center [481, 659] width 68 height 51
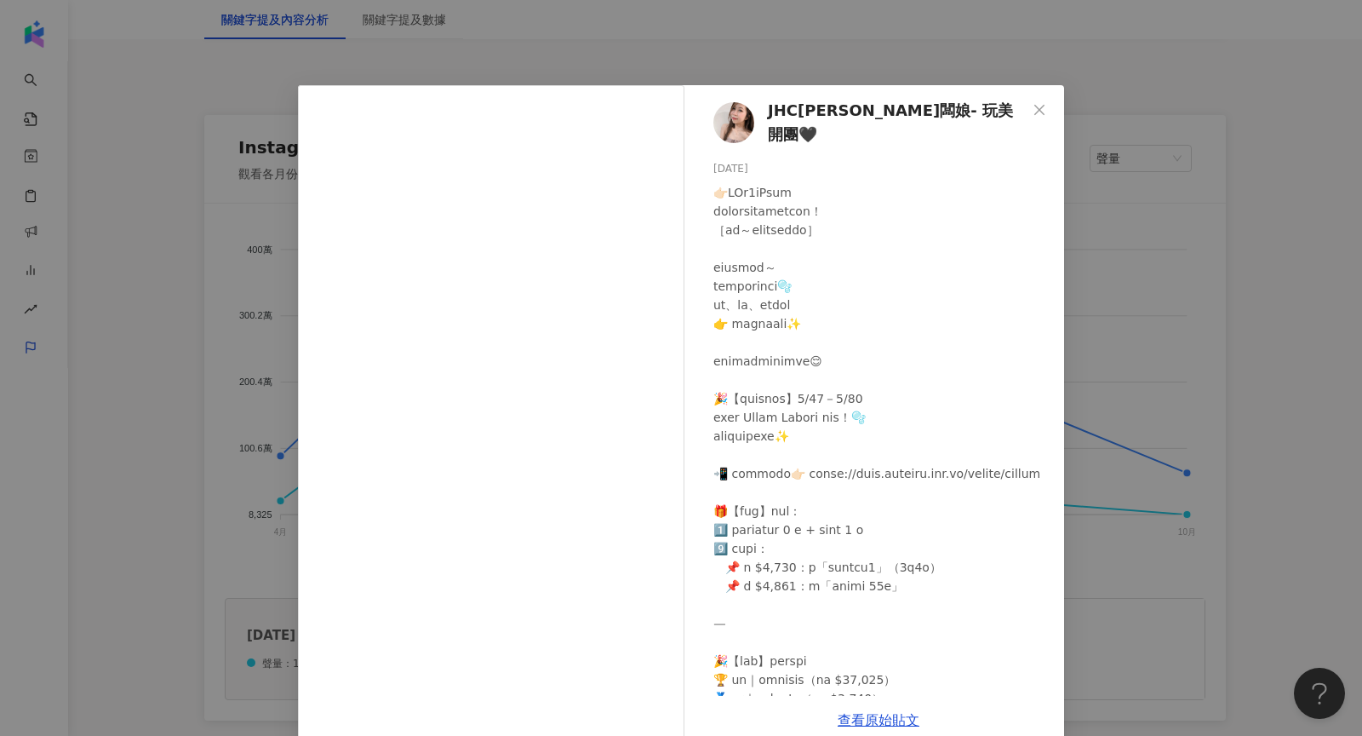
click at [1143, 393] on div "JHC喬闆娘- 玩美開團🖤 2025/7/26 37 34 8,192 查看原始貼文" at bounding box center [681, 368] width 1362 height 736
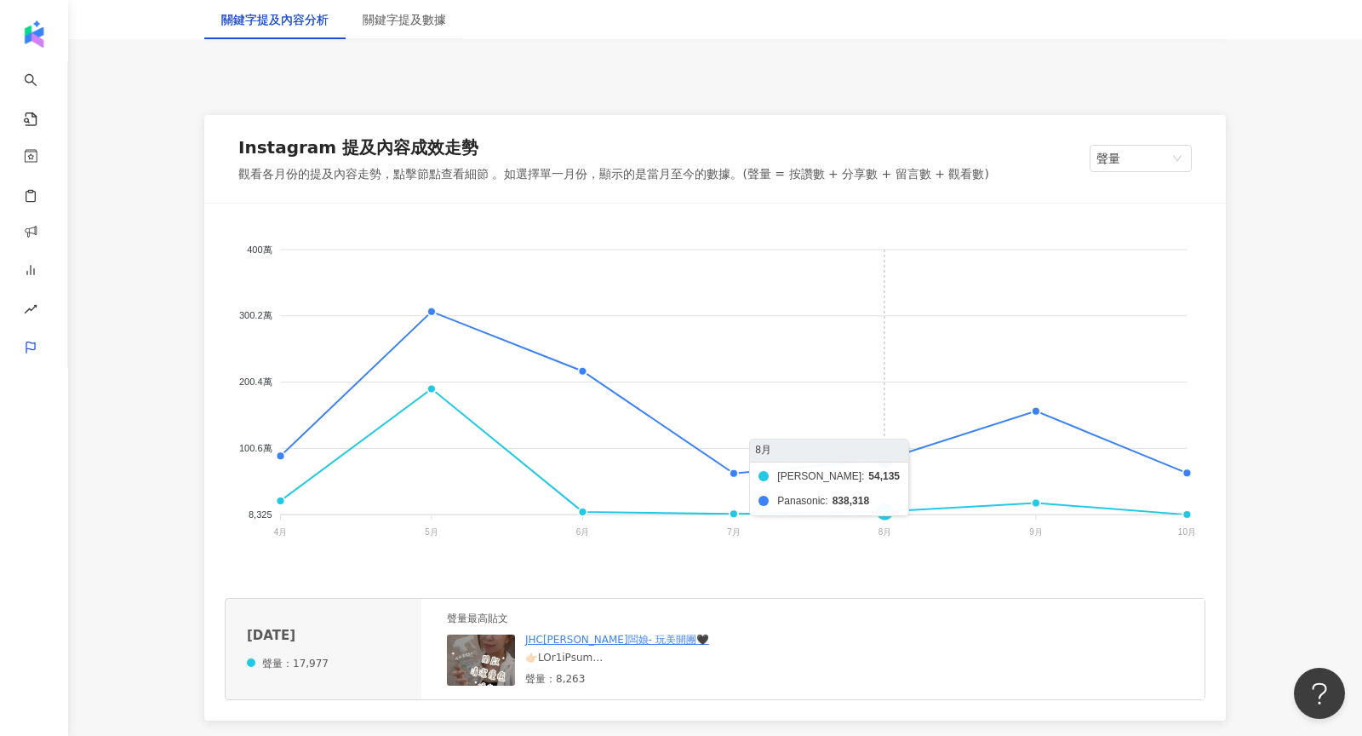
click at [885, 507] on foreignobject "伊萊克斯 Panasonic" at bounding box center [715, 394] width 981 height 341
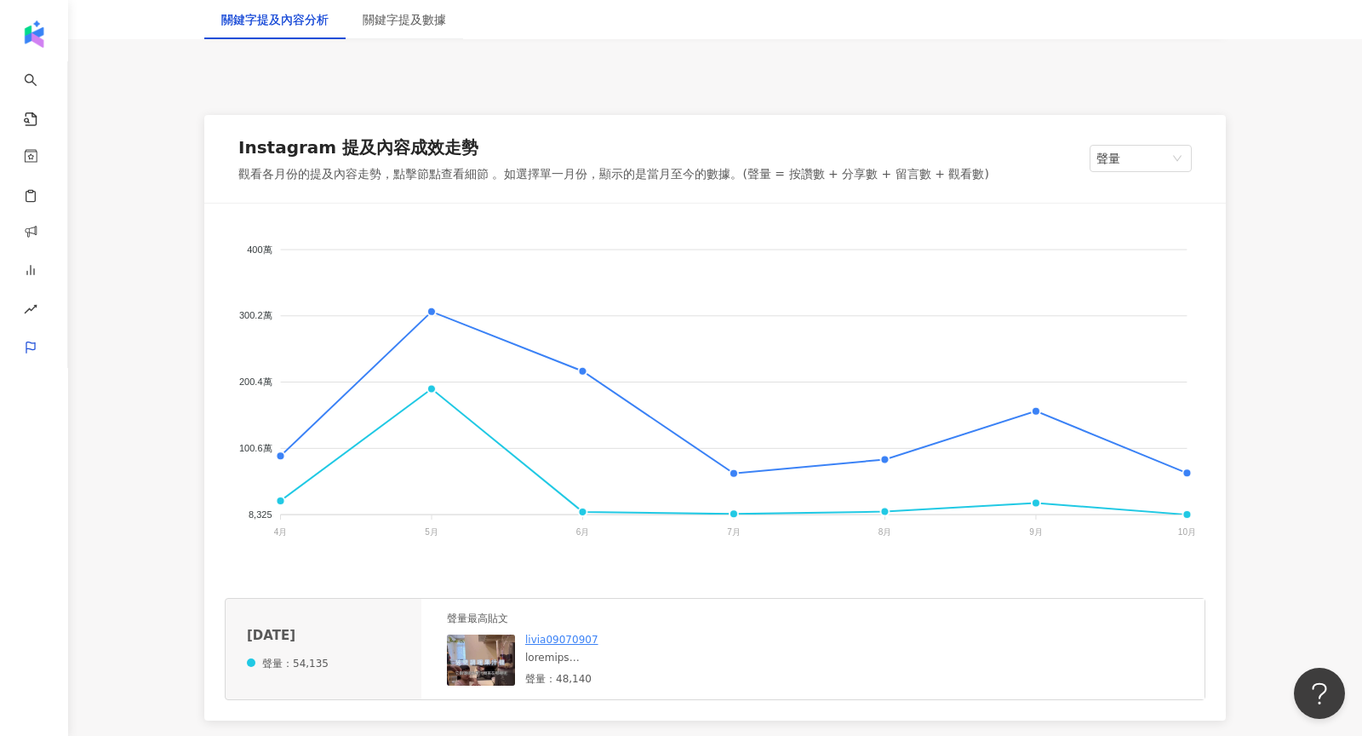
click at [501, 662] on img at bounding box center [481, 659] width 68 height 51
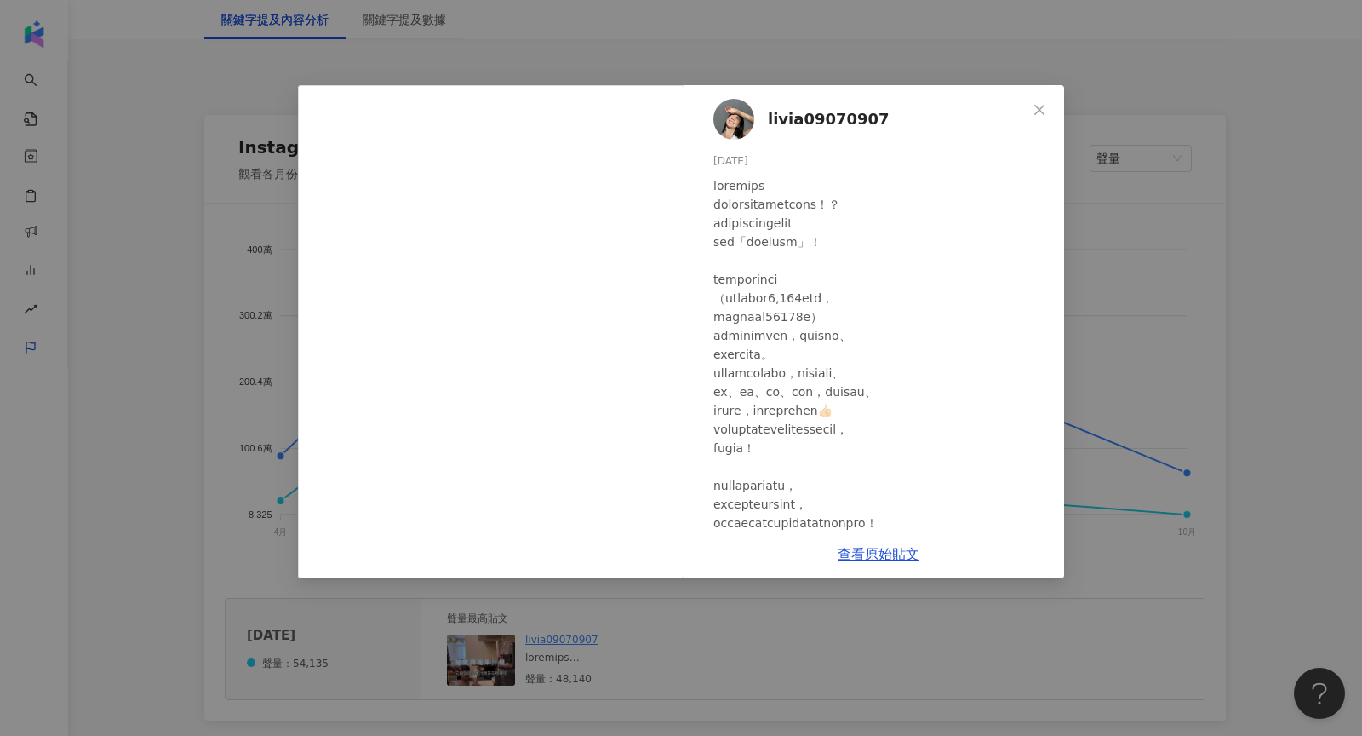
click at [1169, 364] on div "livia09070907 2025/8/9 206 5 4.8萬 查看原始貼文" at bounding box center [681, 368] width 1362 height 736
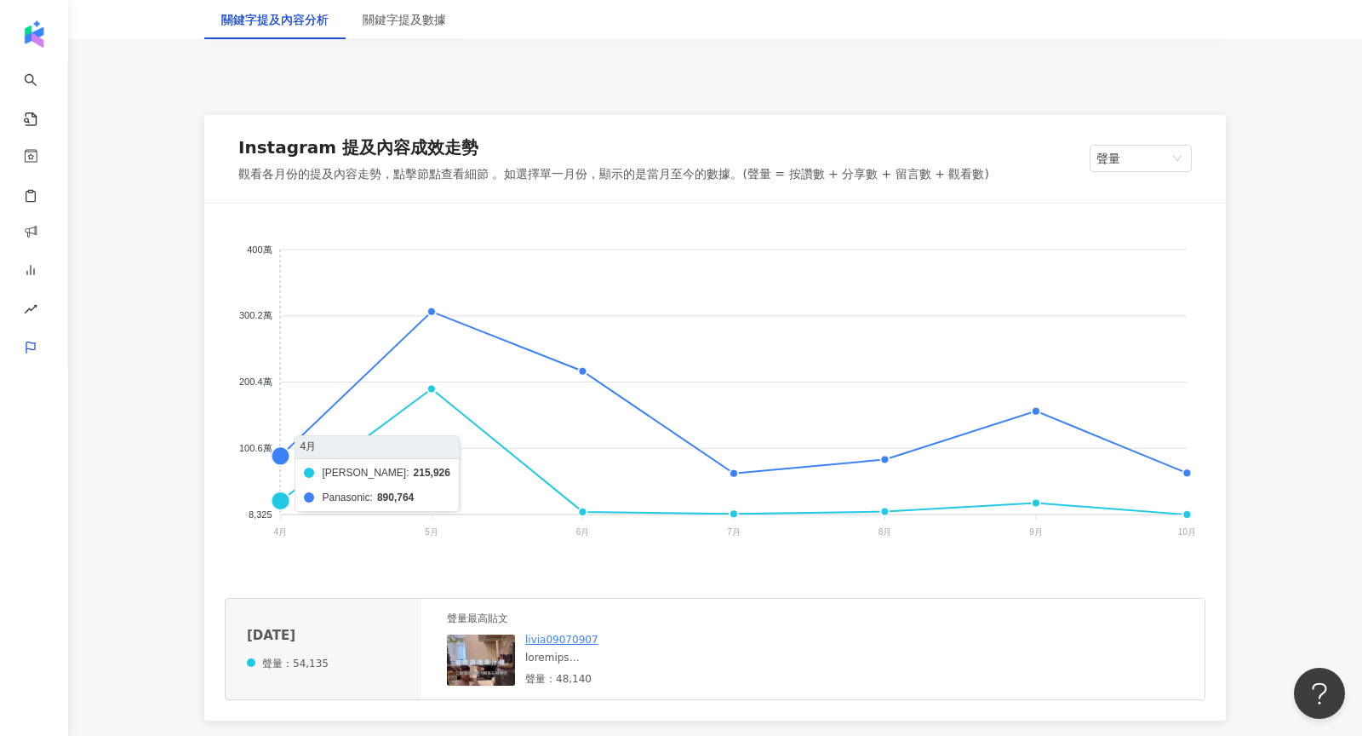
click at [283, 501] on foreignobject "伊萊克斯 Panasonic" at bounding box center [715, 394] width 981 height 341
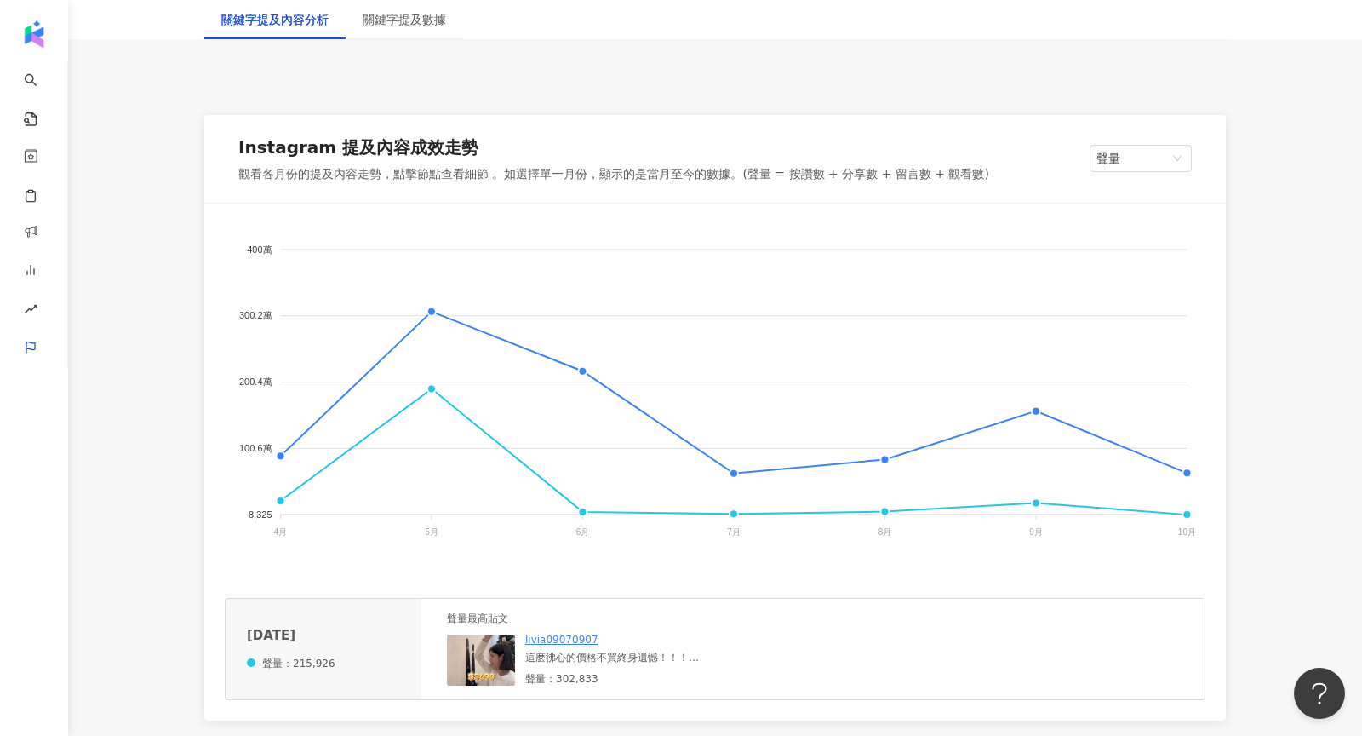
click at [486, 665] on img at bounding box center [481, 659] width 68 height 51
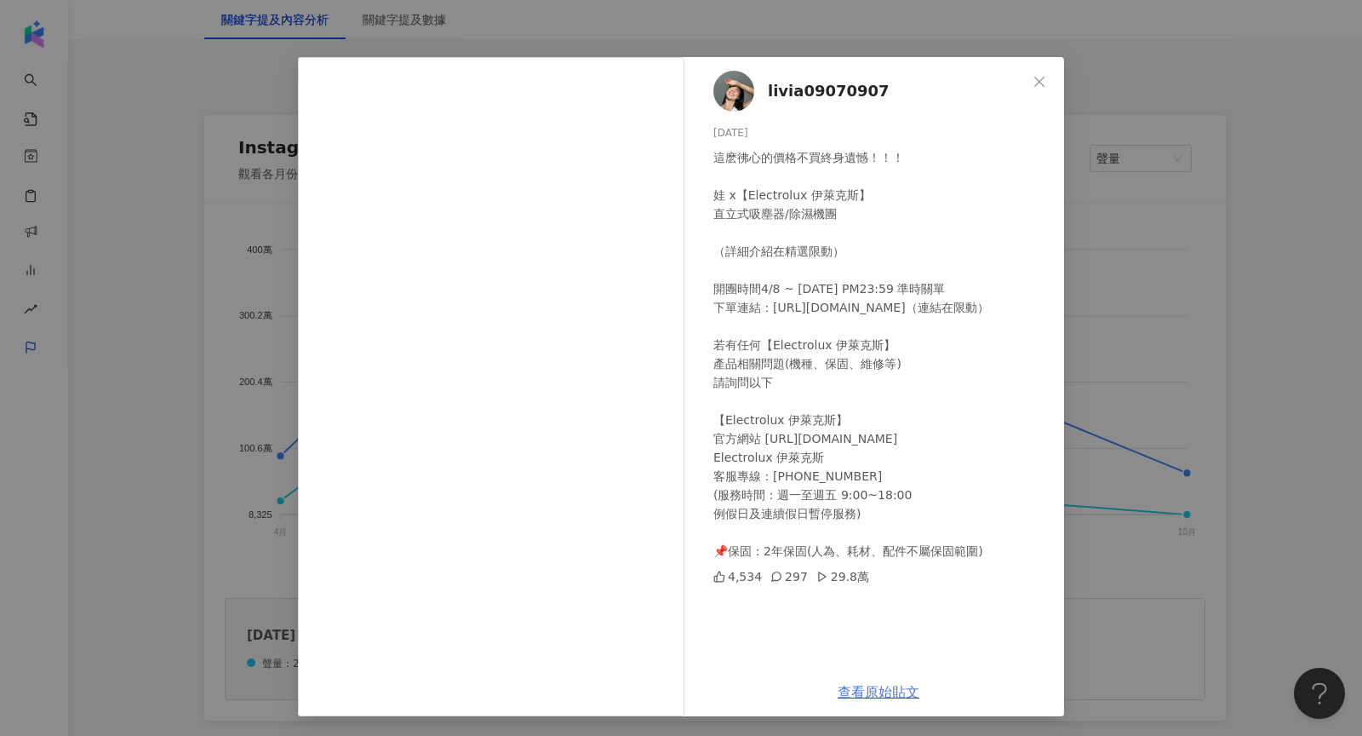
click at [874, 688] on link "查看原始貼文" at bounding box center [879, 692] width 82 height 16
click at [127, 271] on div "livia09070907 2025/4/8 這麽彿心的價格不買終身遺憾！！！ 娃 x【Electrolux 伊萊克斯】 直立式吸塵器/除濕機團 （詳細介紹在…" at bounding box center [681, 368] width 1362 height 736
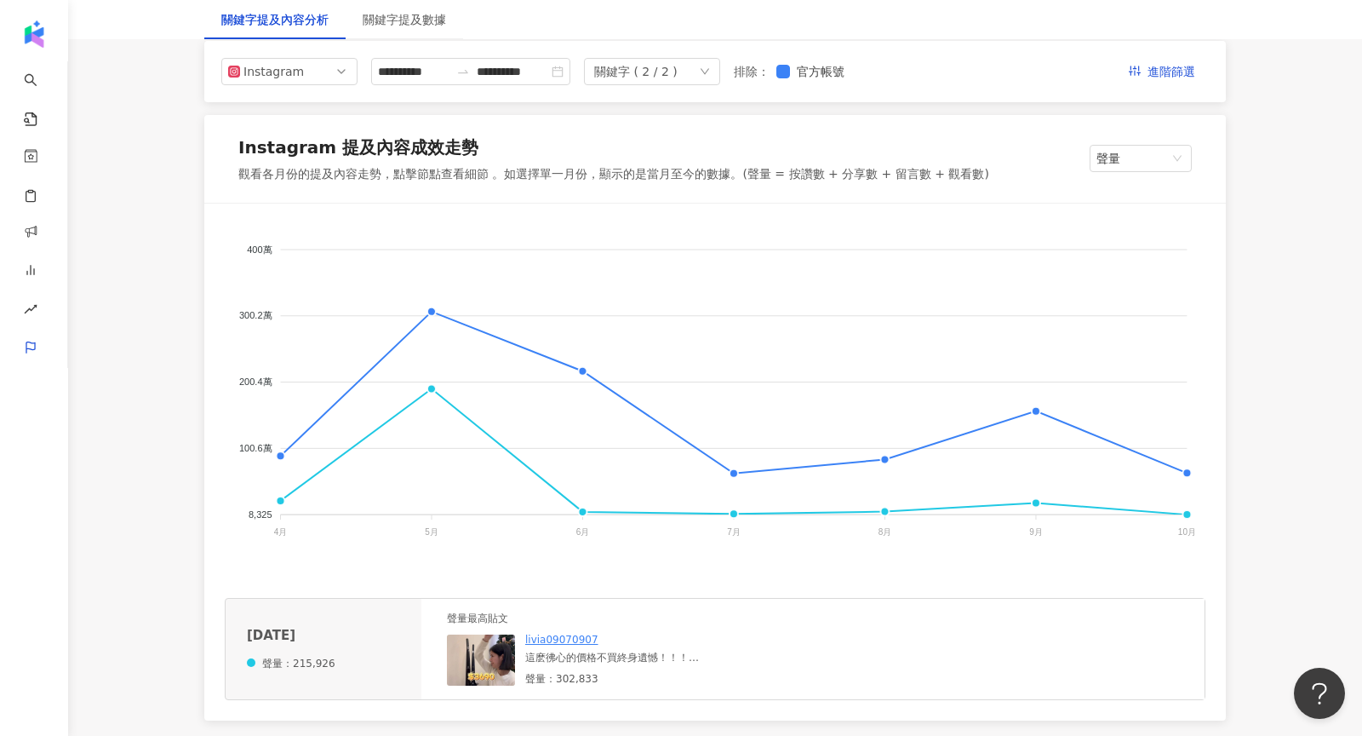
scroll to position [0, 0]
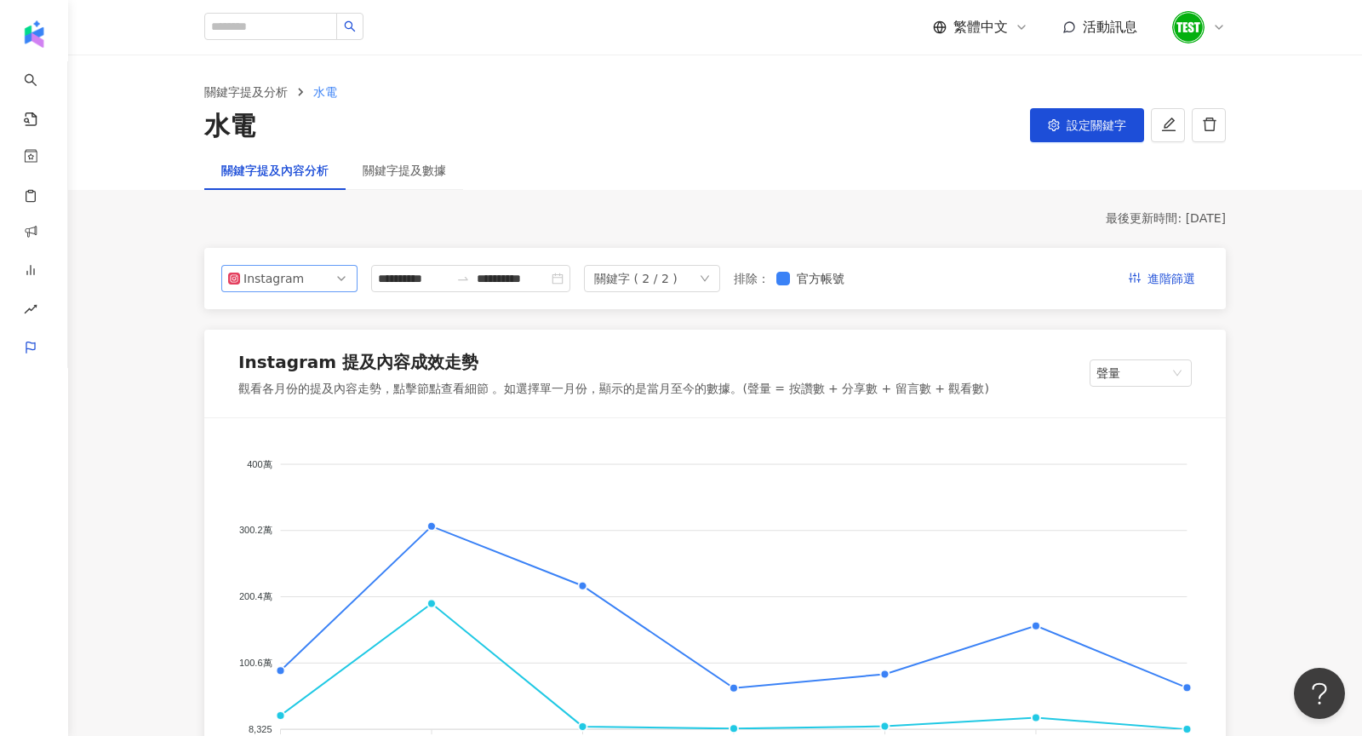
click at [301, 272] on span "Instagram" at bounding box center [289, 279] width 123 height 26
click at [285, 373] on div "YouTube" at bounding box center [277, 375] width 55 height 19
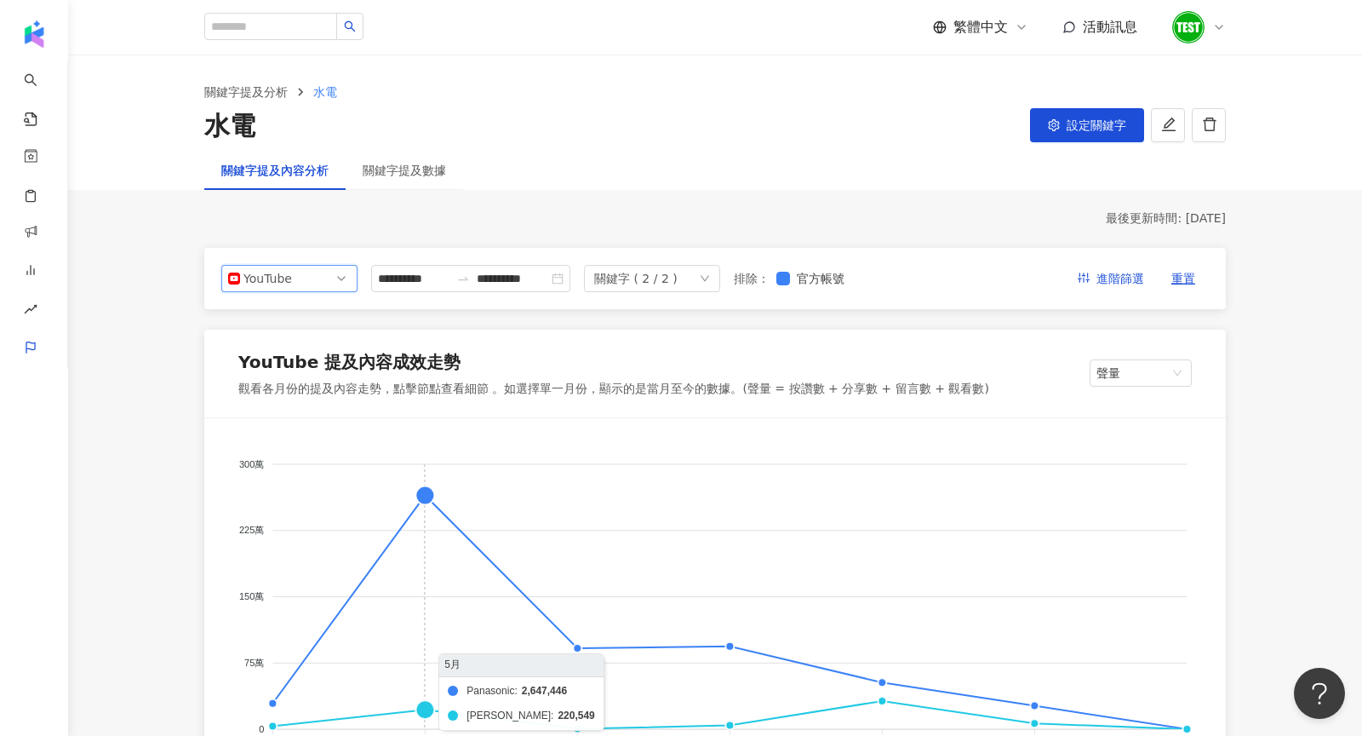
click at [430, 500] on foreignobject "Panasonic 伊萊克斯" at bounding box center [715, 608] width 981 height 341
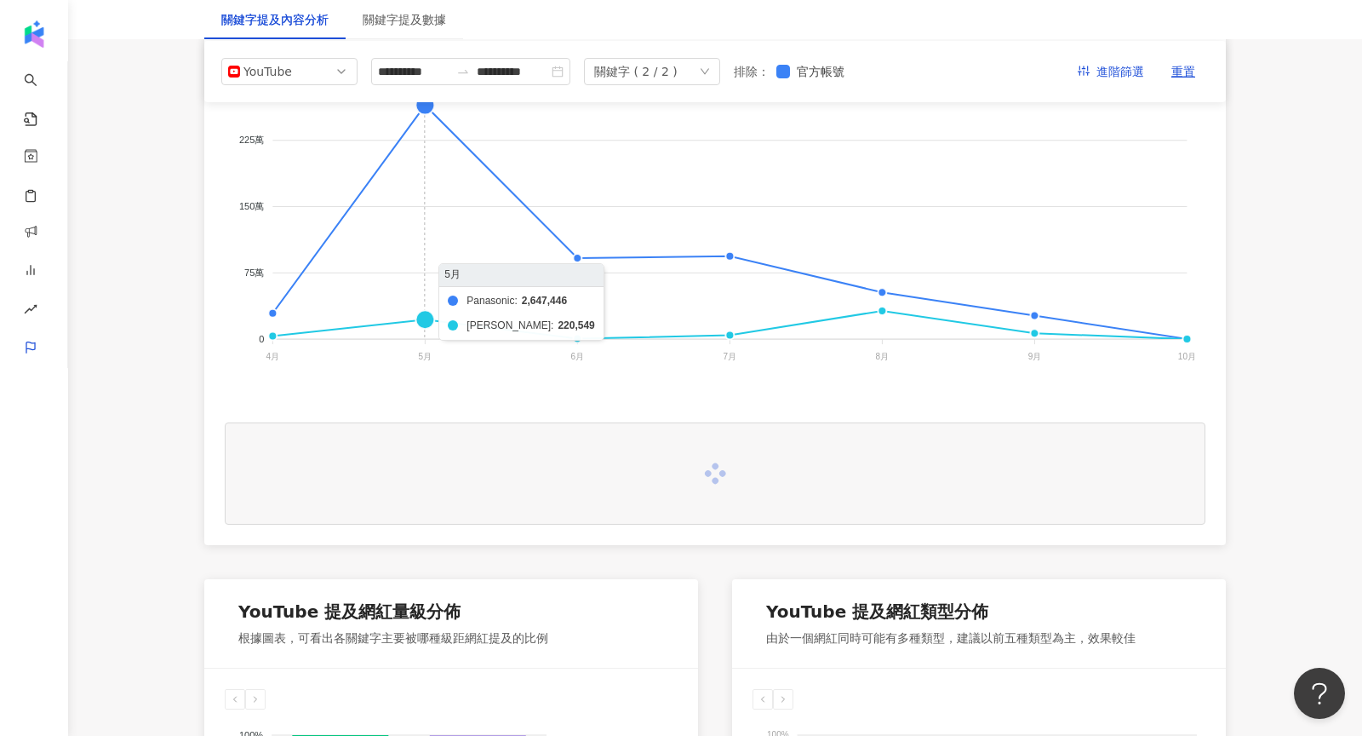
scroll to position [398, 0]
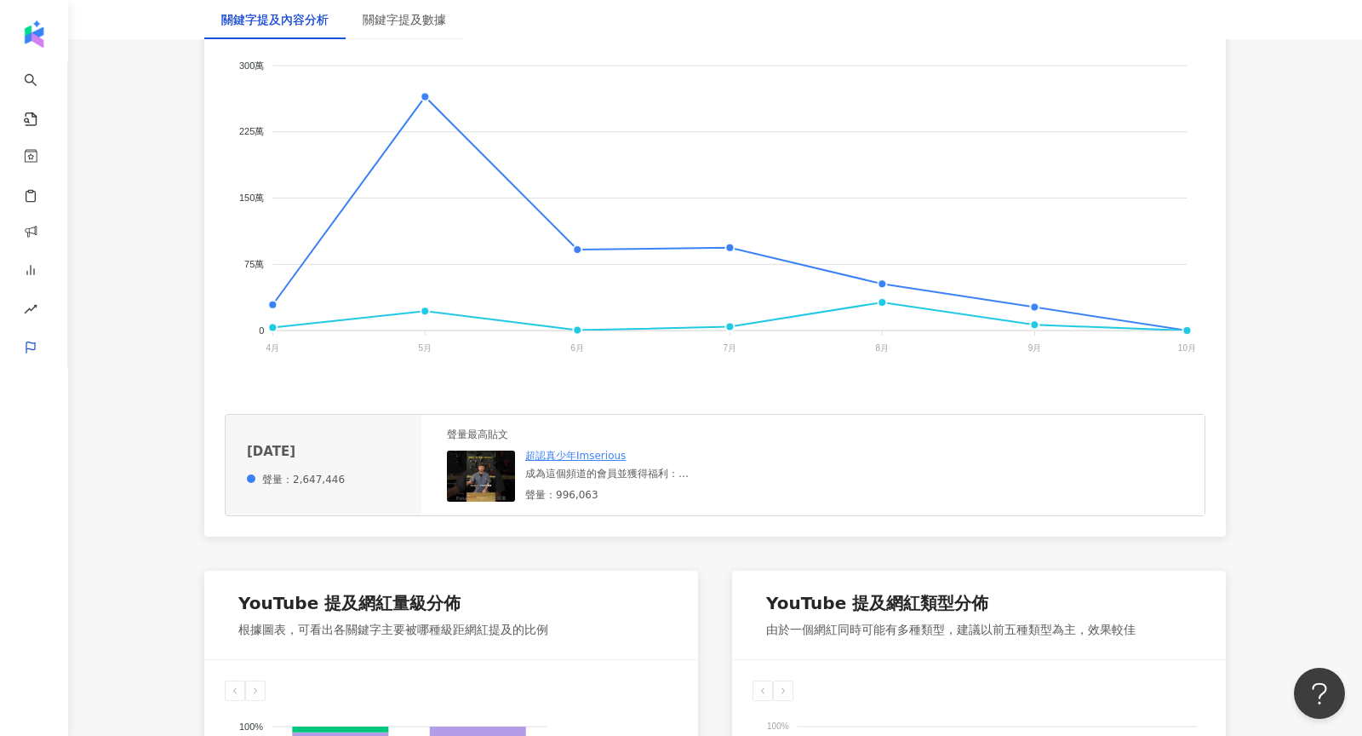
click at [471, 475] on img at bounding box center [481, 475] width 68 height 51
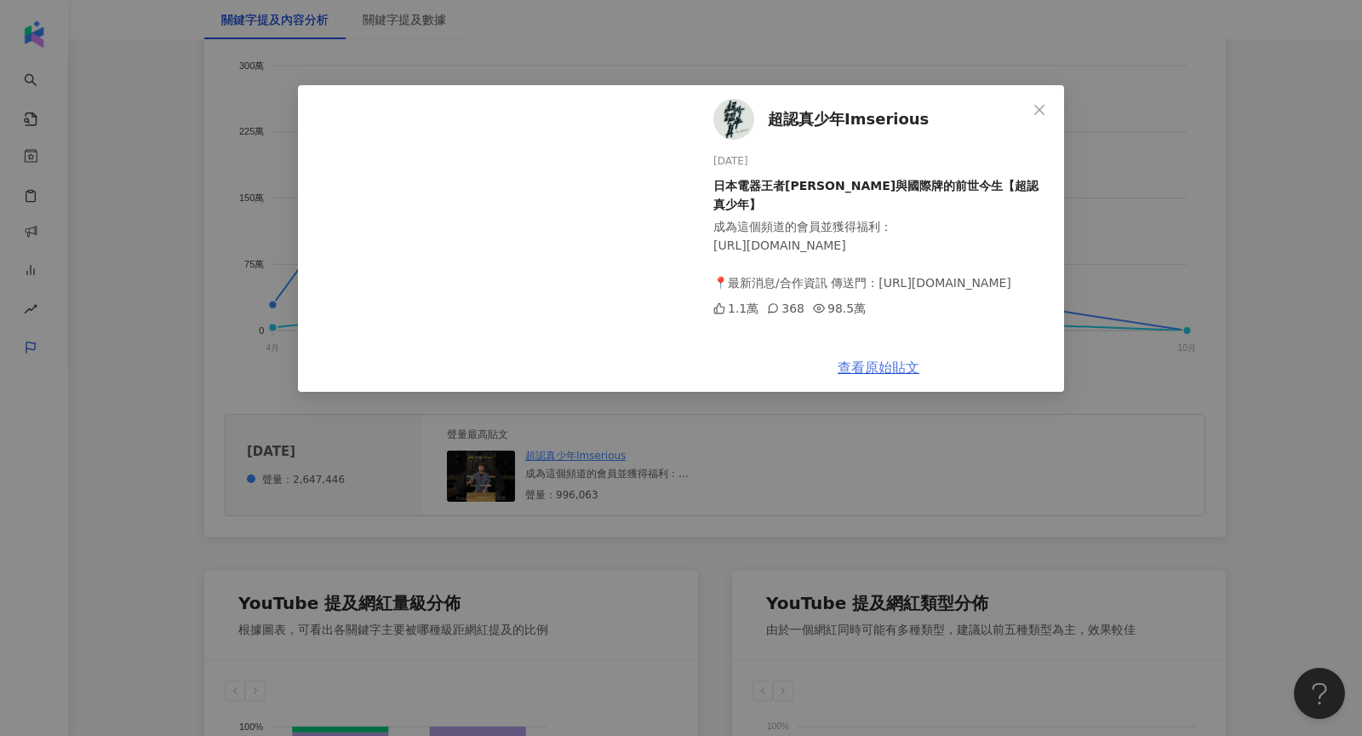
click at [872, 367] on link "查看原始貼文" at bounding box center [879, 367] width 82 height 16
click at [1160, 260] on div "超認真少年Imserious 2025/5/24 日本電器王者Panasonic與國際牌的前世今生【超認真少年】 成為這個頻道的會員並獲得福利： https:…" at bounding box center [681, 368] width 1362 height 736
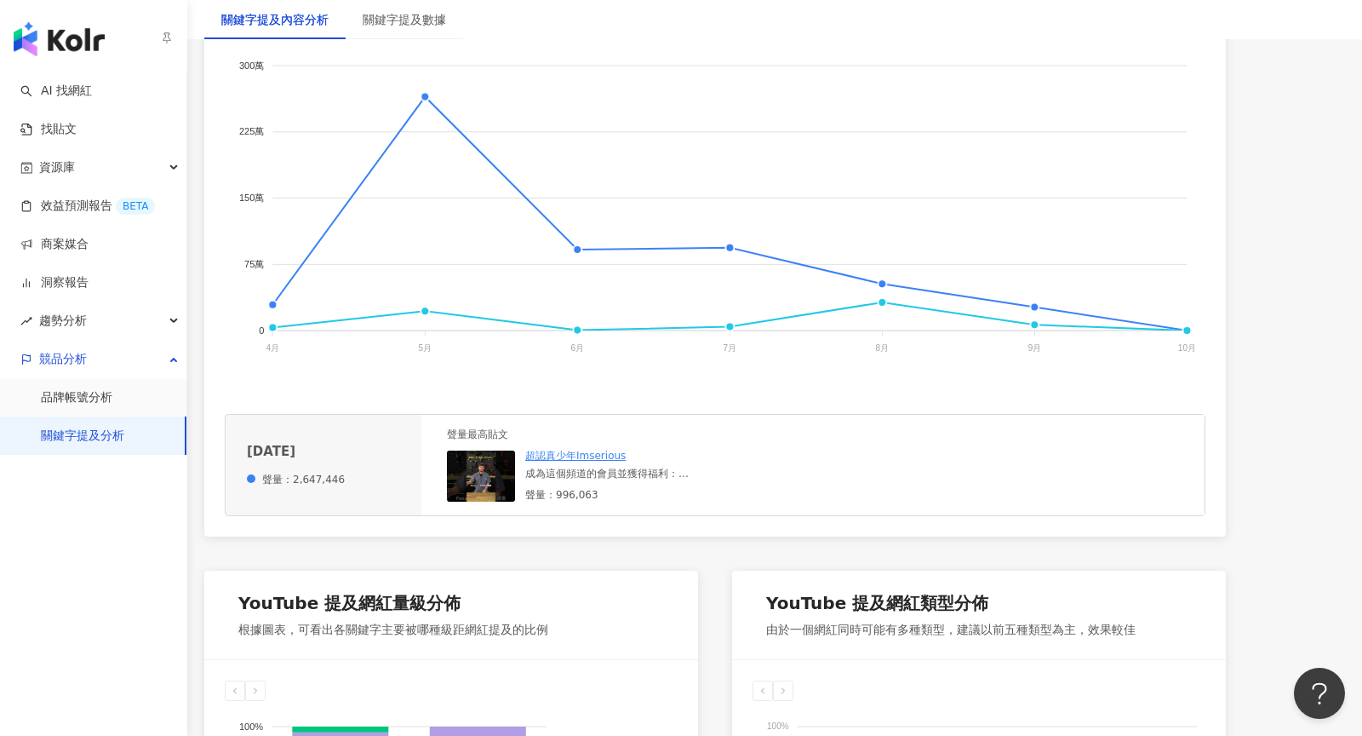
click at [48, 30] on img "button" at bounding box center [59, 39] width 91 height 34
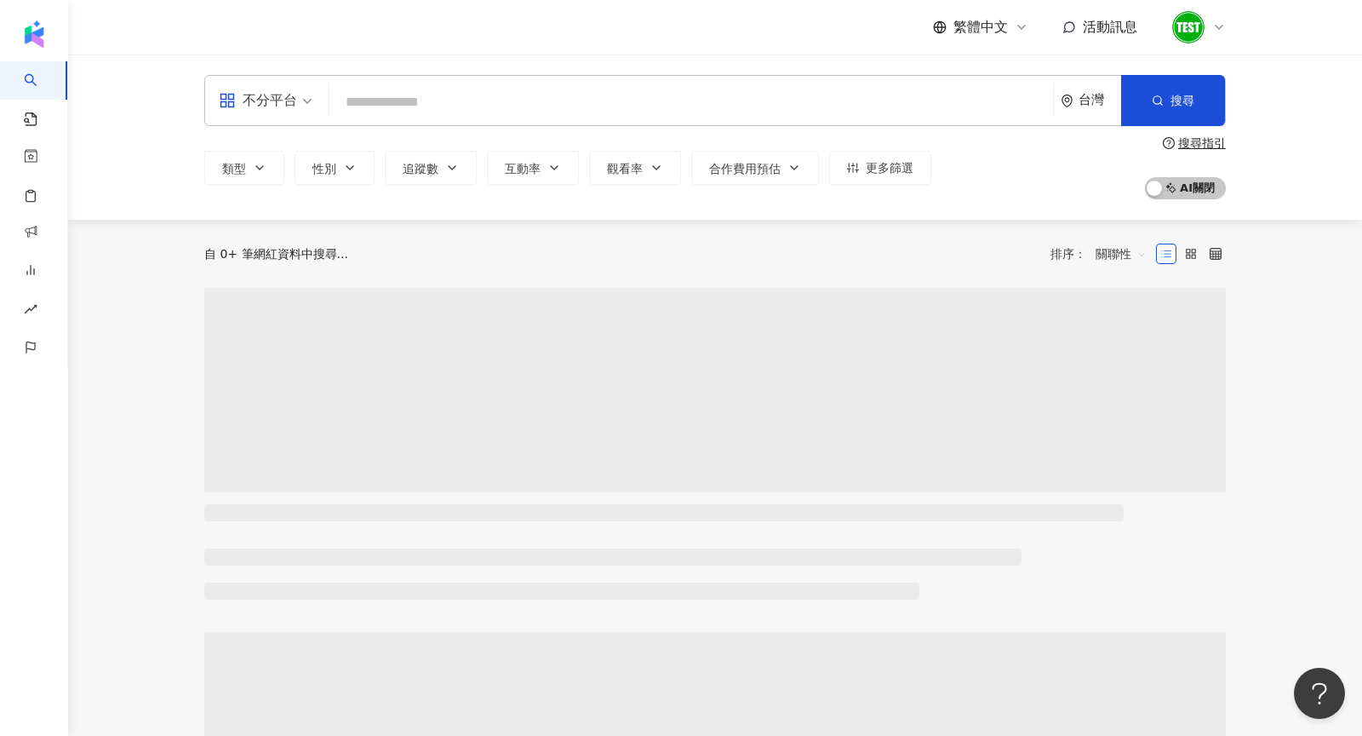
click at [1217, 26] on icon at bounding box center [1219, 27] width 7 height 3
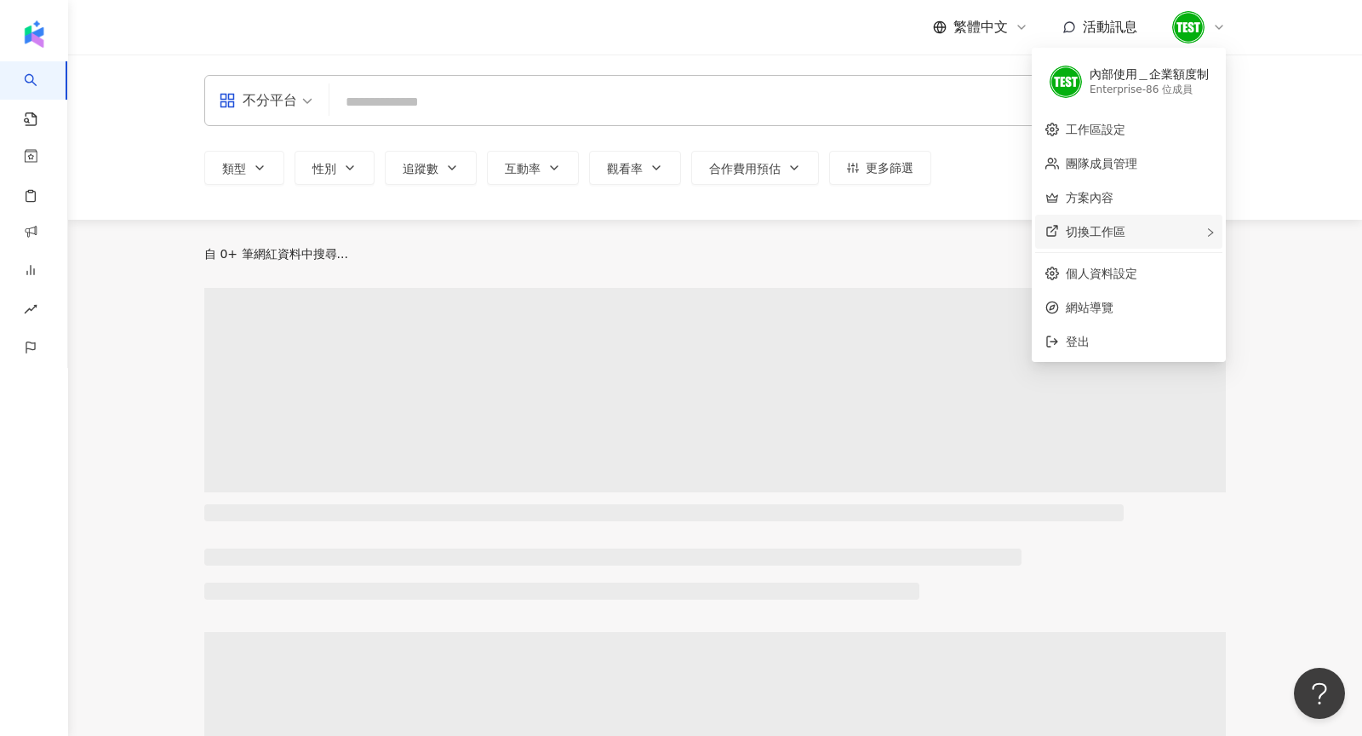
click at [1208, 227] on icon "right" at bounding box center [1211, 232] width 10 height 10
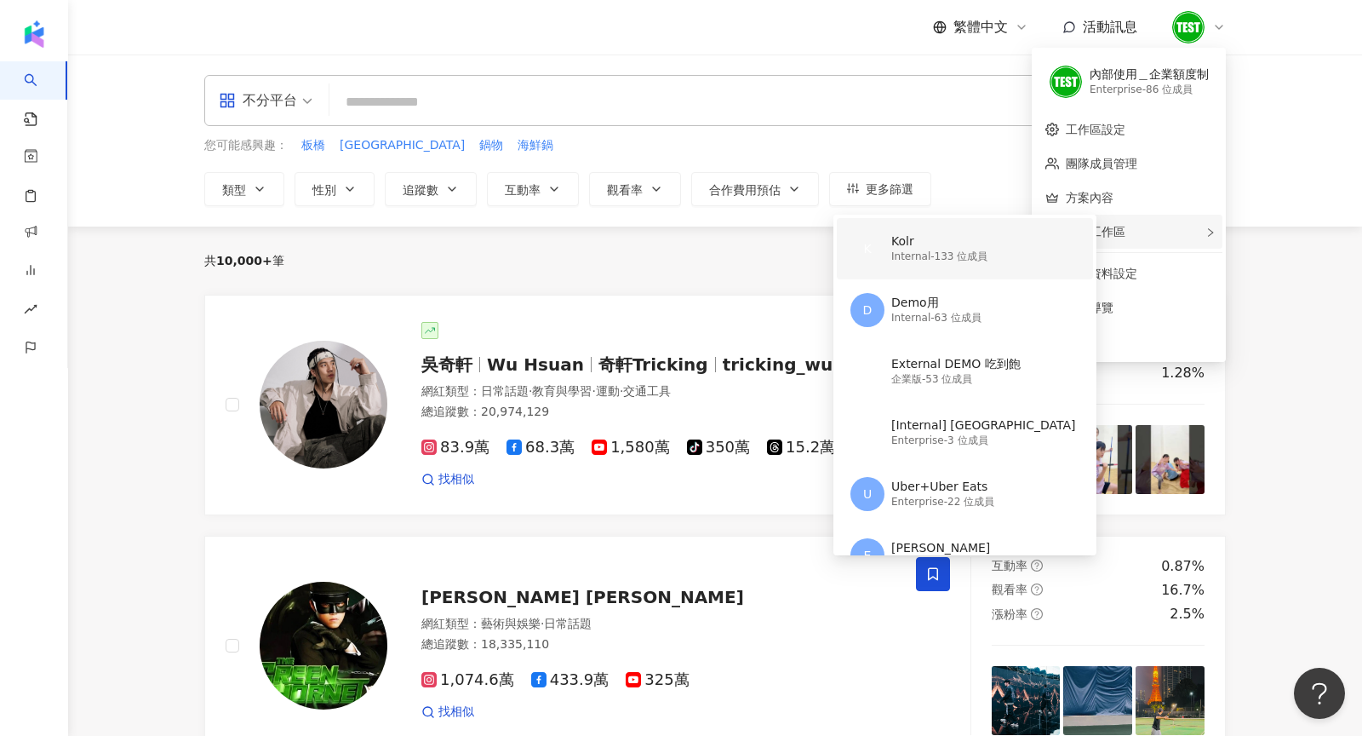
click at [995, 241] on div "K Kolr Internal - 133 位成員" at bounding box center [964, 248] width 226 height 61
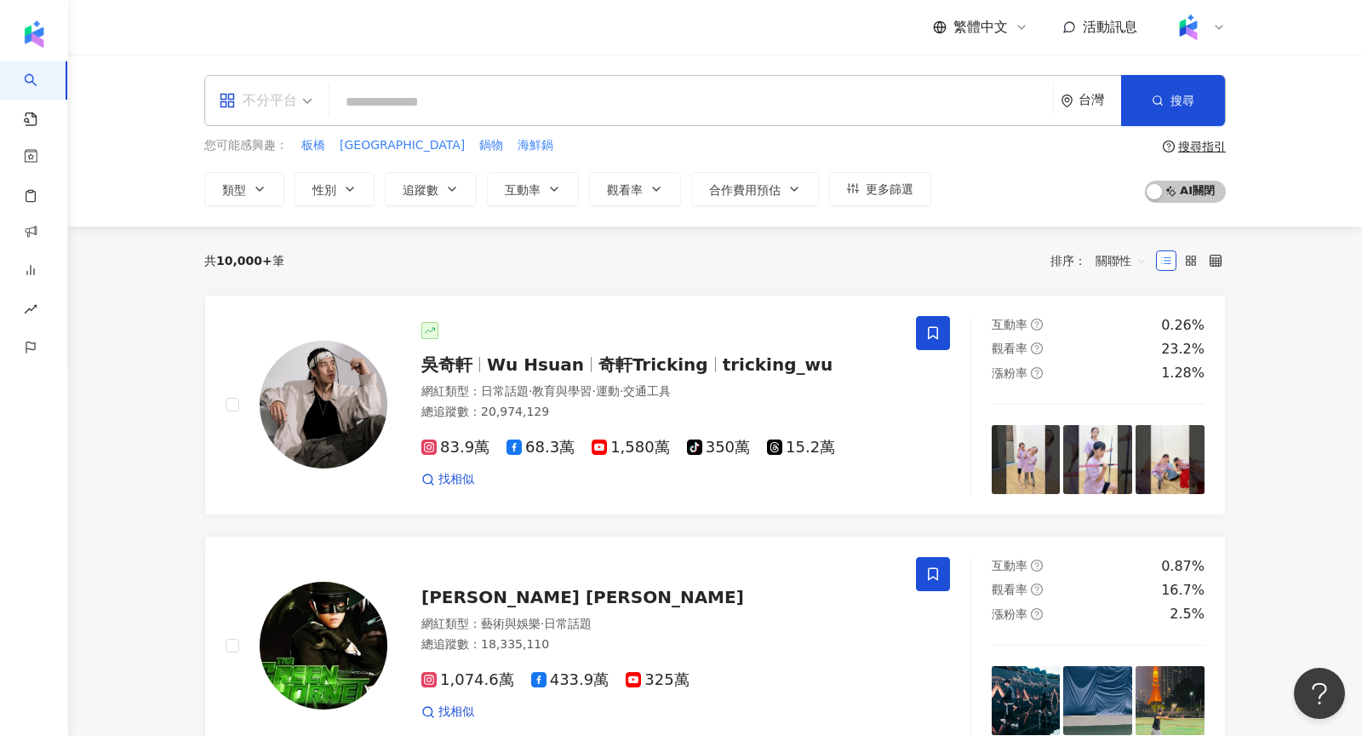
click at [307, 98] on span "不分平台" at bounding box center [266, 100] width 94 height 27
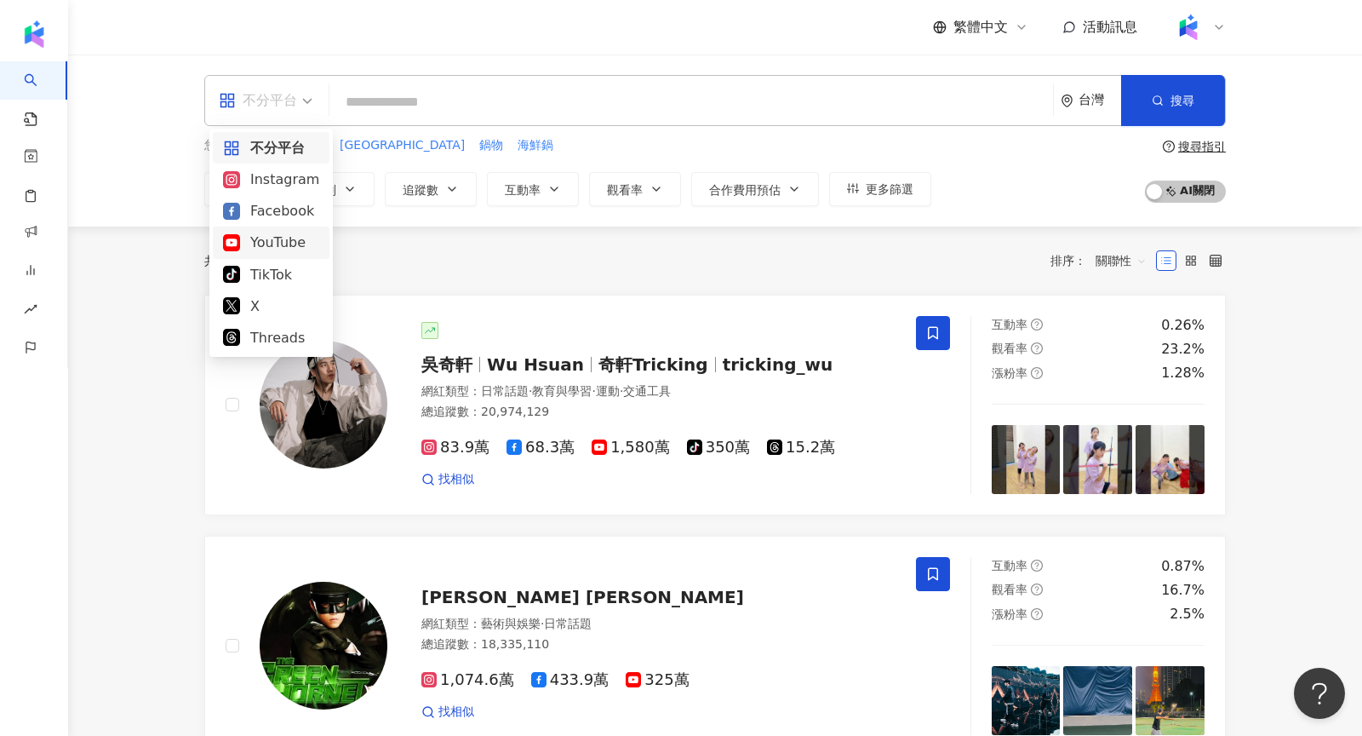
click at [269, 249] on div "YouTube" at bounding box center [271, 242] width 96 height 21
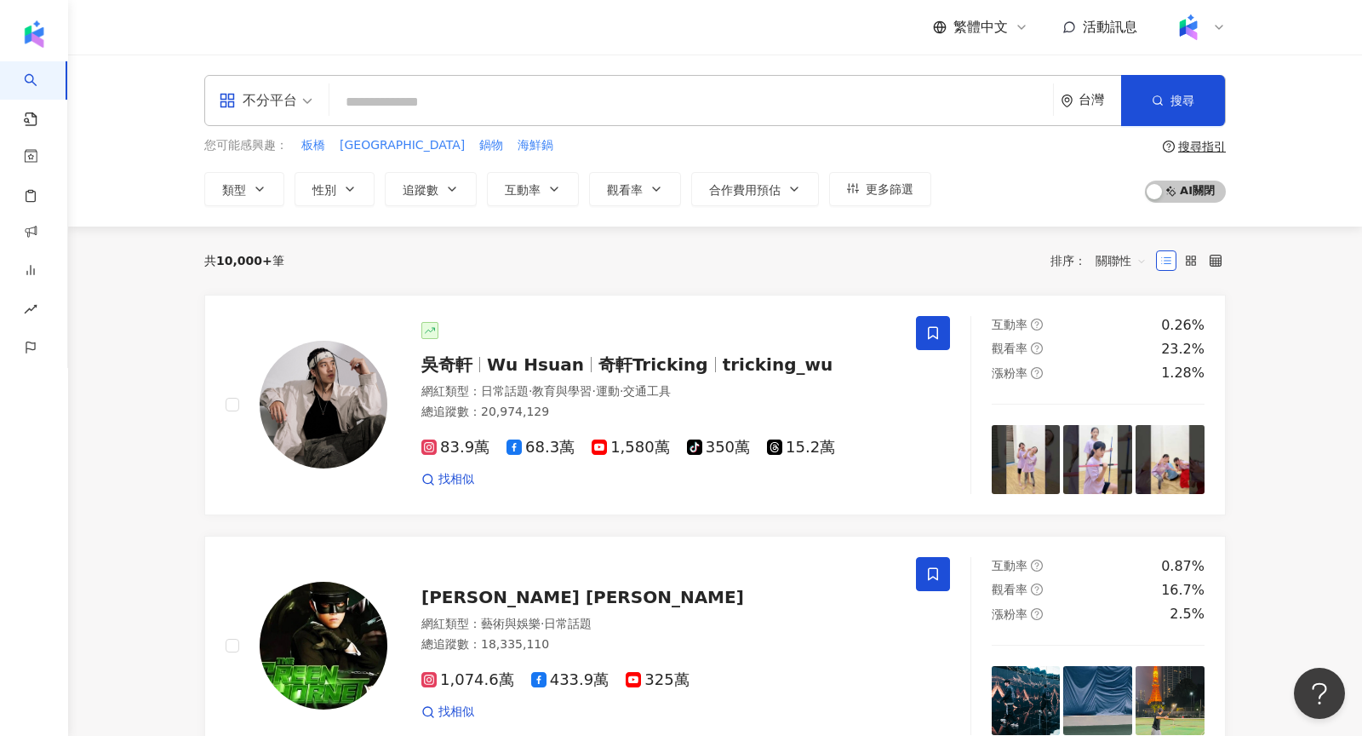
click at [493, 97] on input "search" at bounding box center [691, 102] width 710 height 32
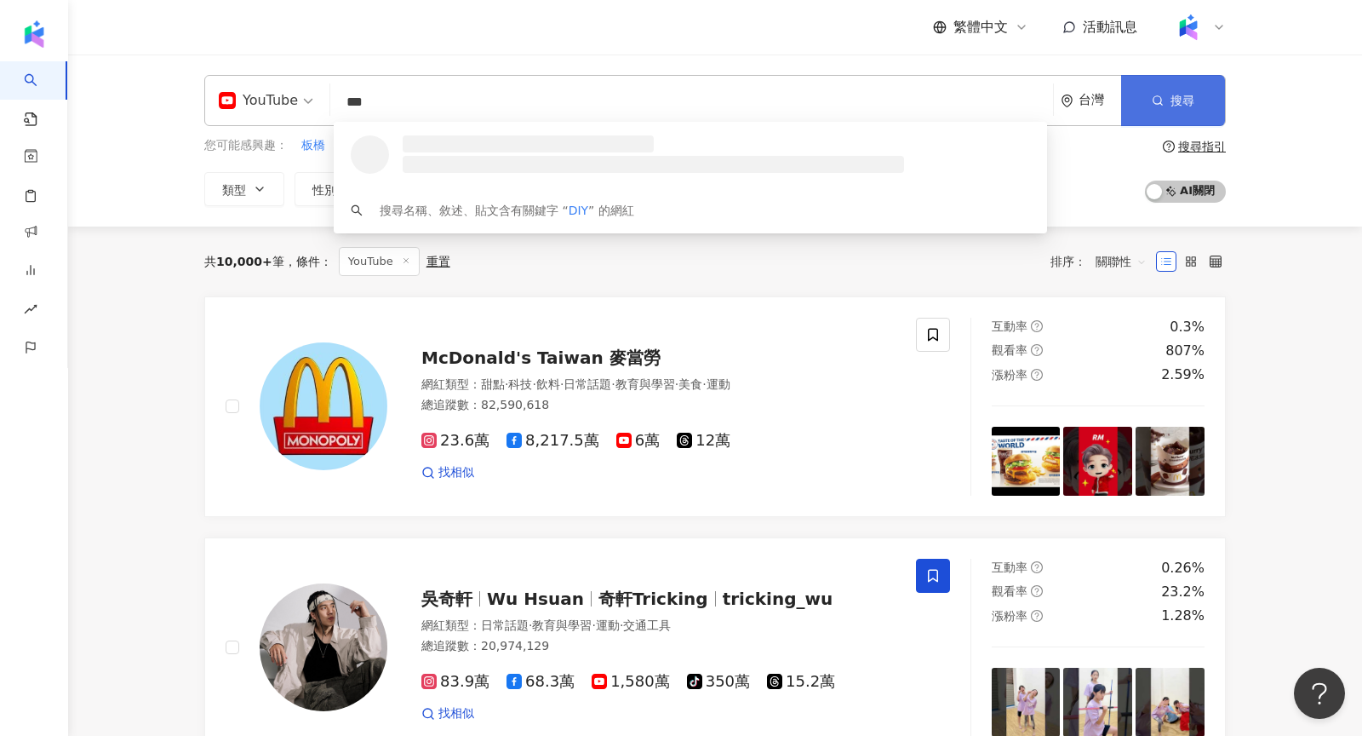
type input "***"
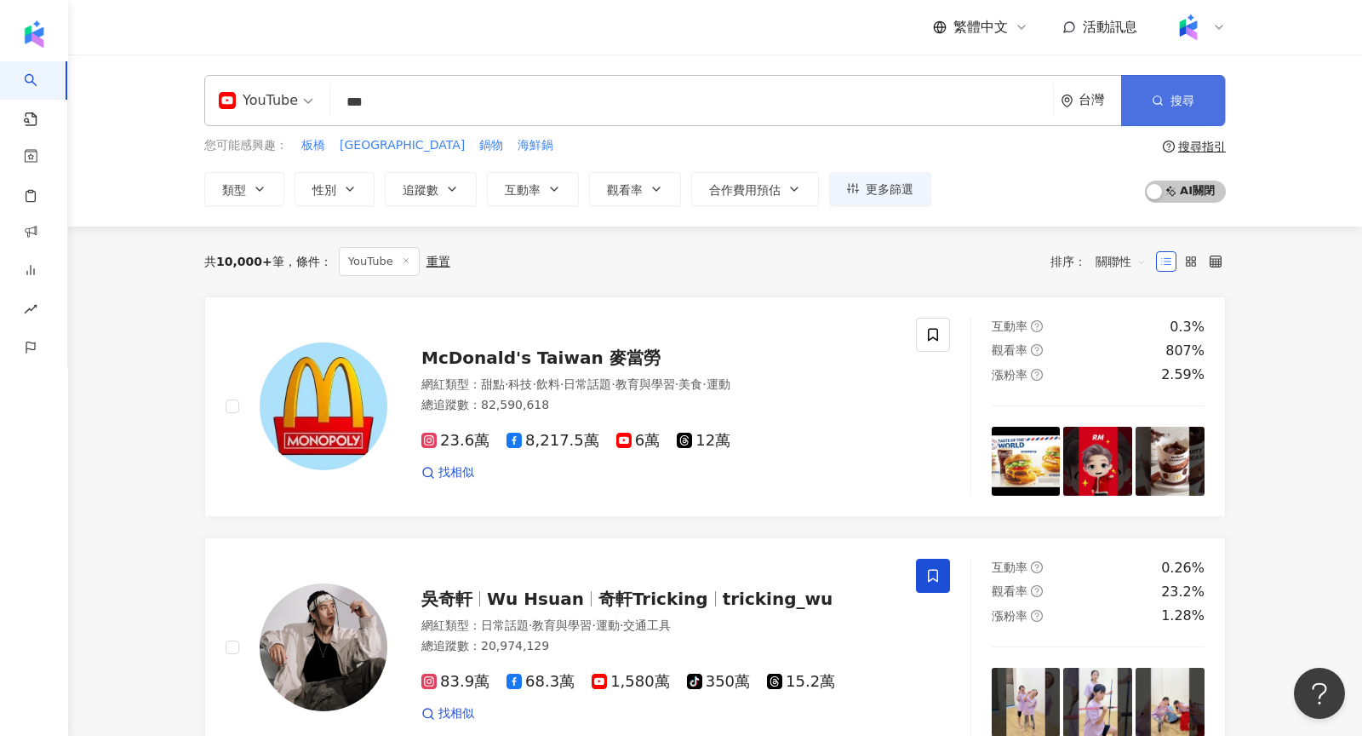
click at [1189, 109] on button "搜尋" at bounding box center [1173, 100] width 104 height 51
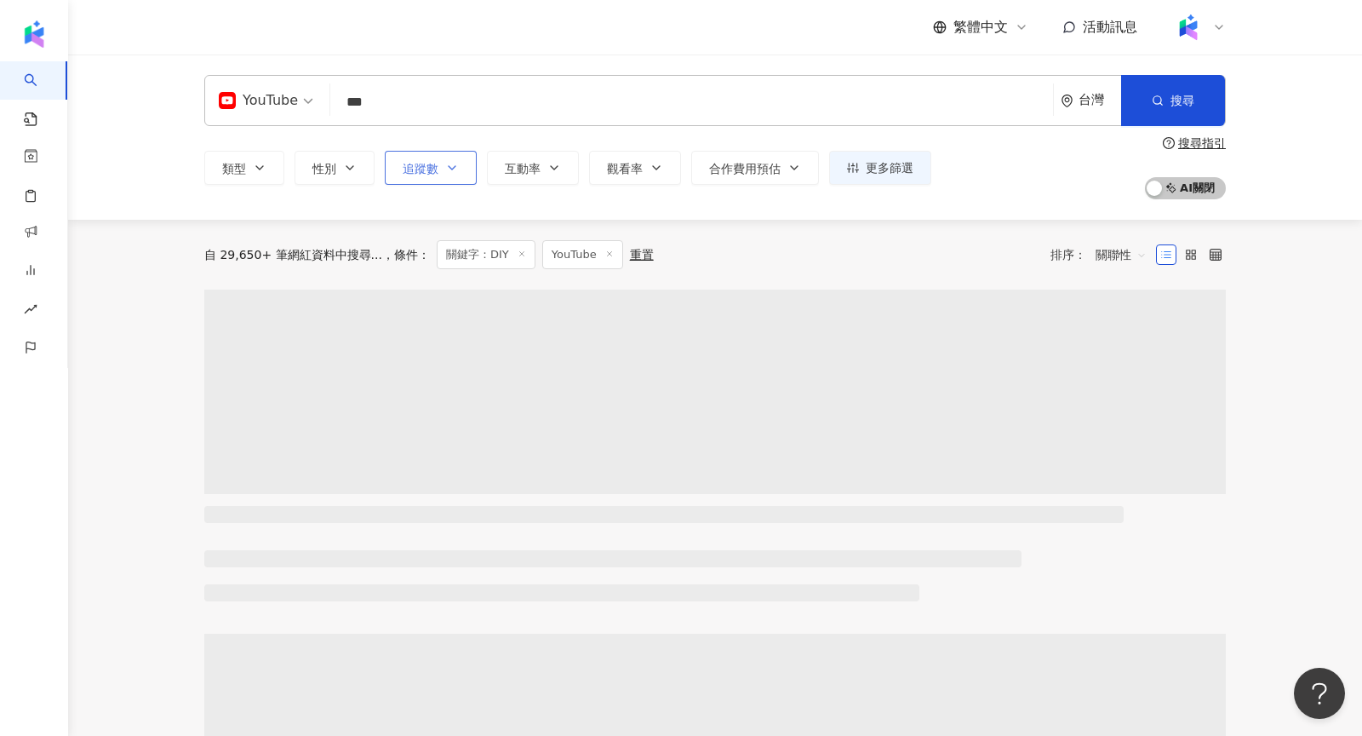
click at [419, 168] on span "追蹤數" at bounding box center [421, 169] width 36 height 14
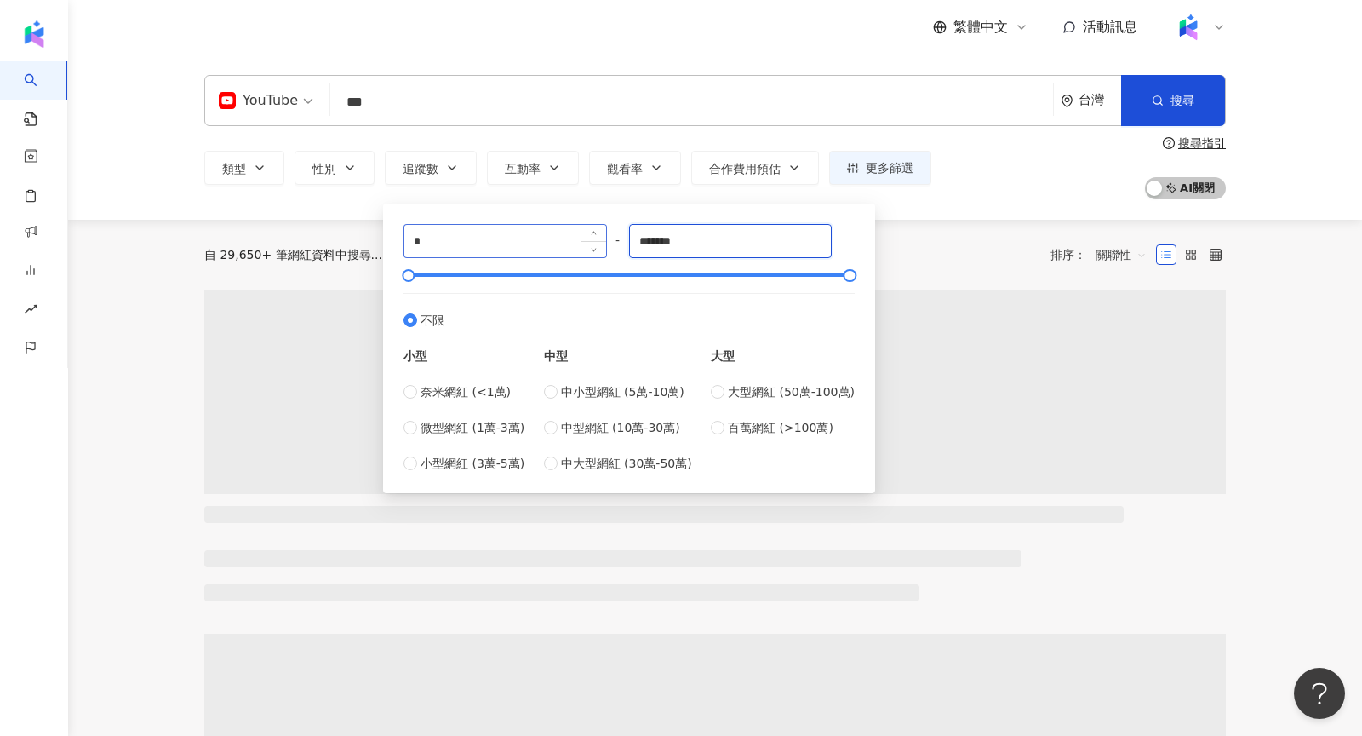
drag, startPoint x: 728, startPoint y: 241, endPoint x: 547, endPoint y: 241, distance: 180.5
click at [547, 241] on div "* - ******* 不限 小型 奈米網紅 (<1萬) 微型網紅 (1萬-3萬) 小型網紅 (3萬-5萬) 中型 中小型網紅 (5萬-10萬) 中型網紅 (…" at bounding box center [629, 348] width 451 height 249
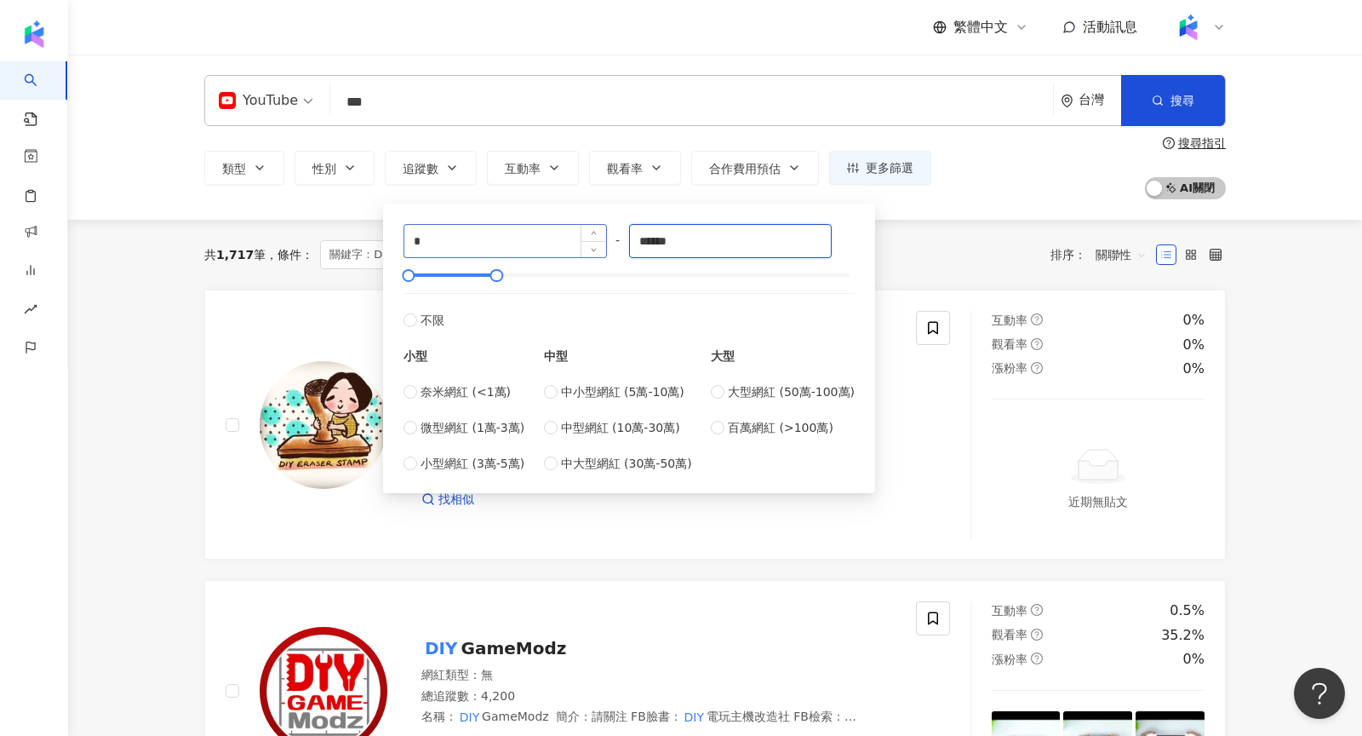
type input "******"
drag, startPoint x: 479, startPoint y: 236, endPoint x: 320, endPoint y: 233, distance: 159.2
type input "*****"
click at [161, 201] on div "YouTube *** 台灣 搜尋 loading 搜尋名稱、敘述、貼文含有關鍵字 “ DIY ” 的網紅 類型 性別 追蹤數 互動率 觀看率 合作費用預估 …" at bounding box center [715, 136] width 1294 height 165
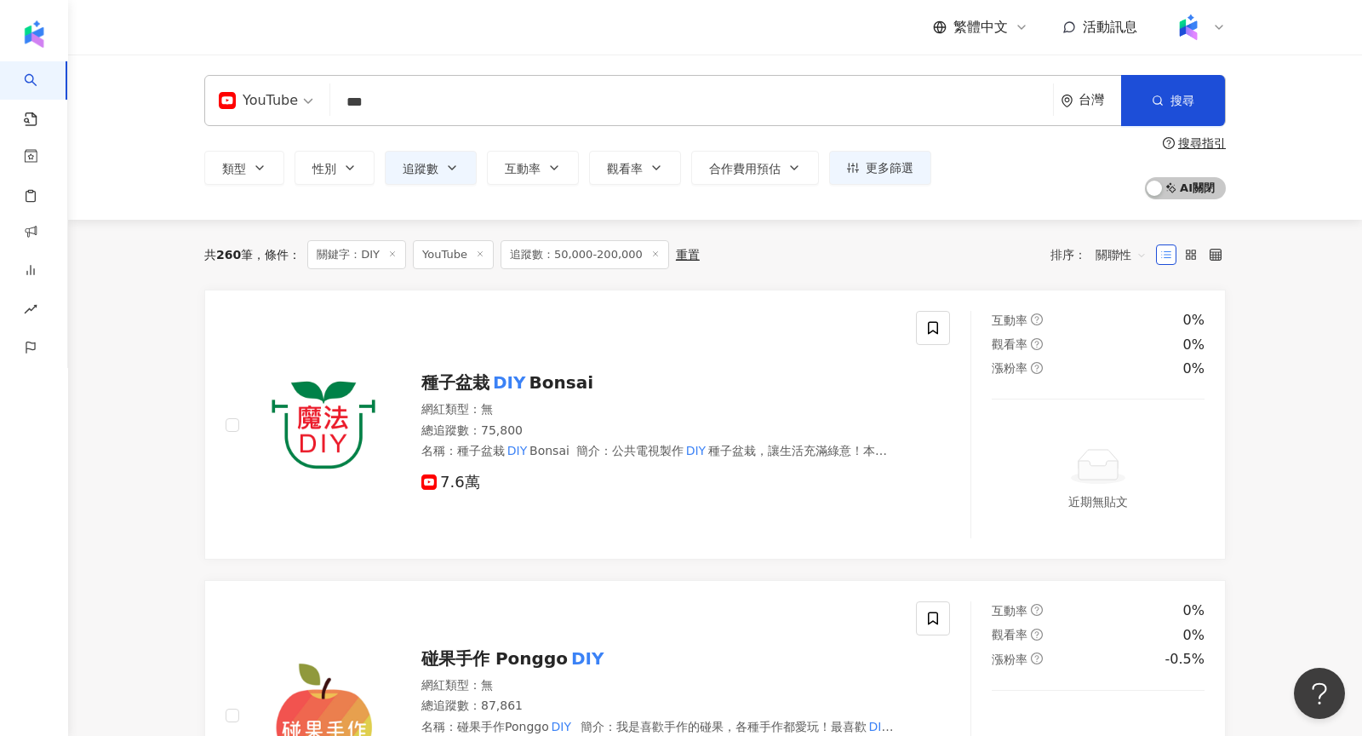
click at [1115, 246] on span "關聯性" at bounding box center [1121, 254] width 51 height 27
click at [1125, 429] on div "關鍵字" at bounding box center [1121, 434] width 43 height 19
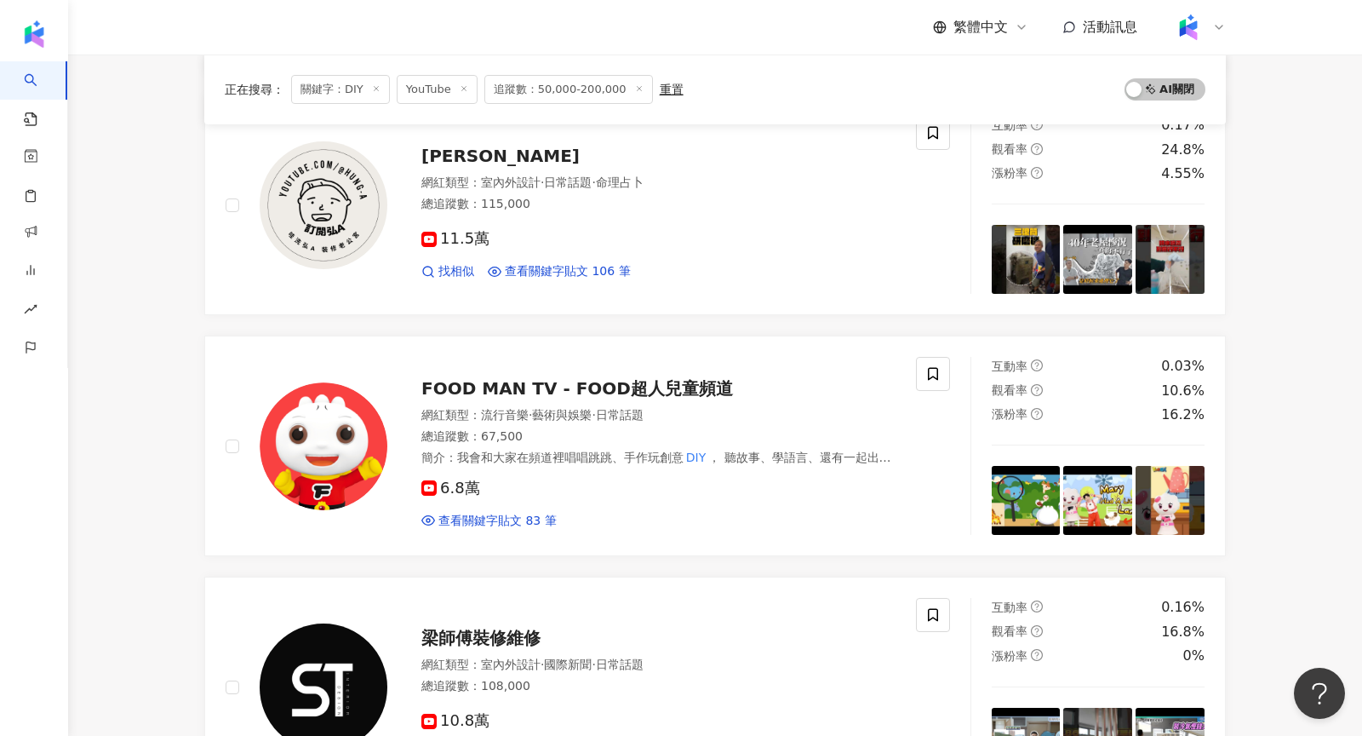
scroll to position [682, 0]
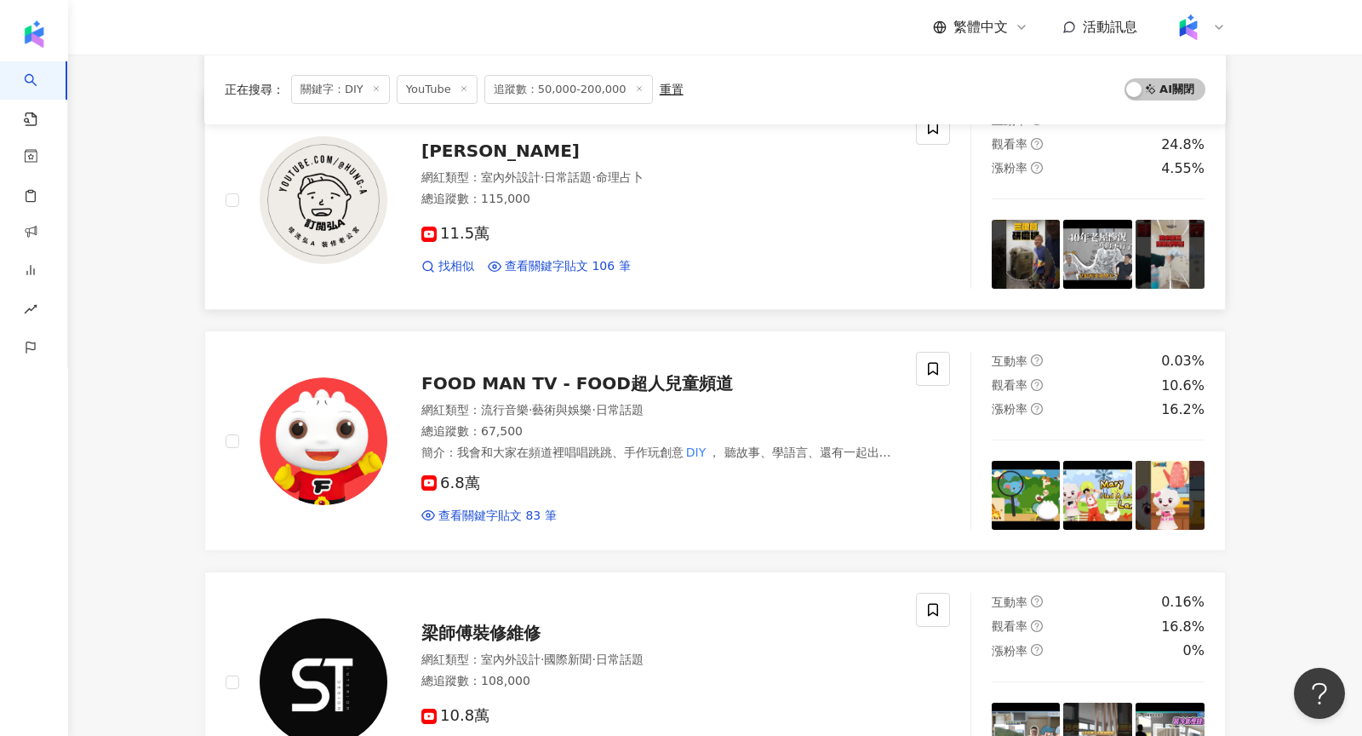
click at [365, 203] on img at bounding box center [324, 200] width 128 height 128
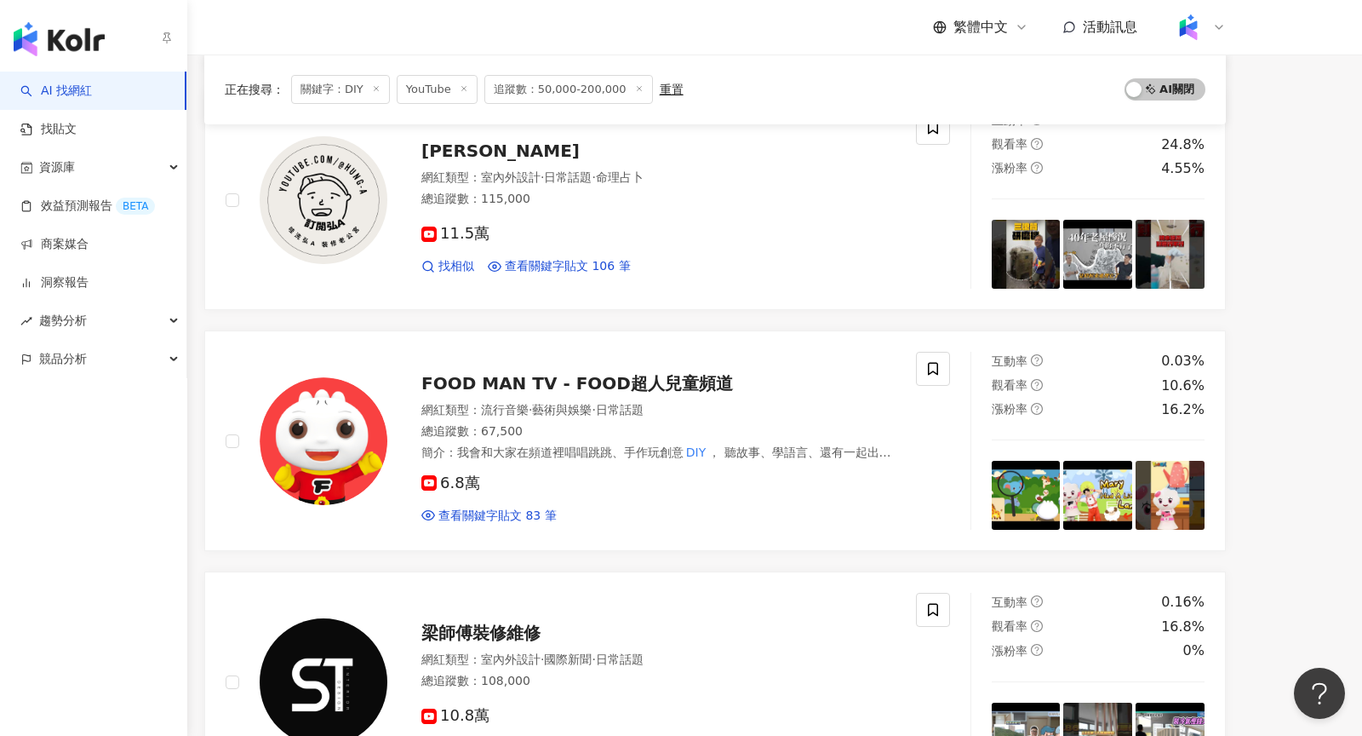
click at [41, 53] on img "button" at bounding box center [59, 39] width 91 height 34
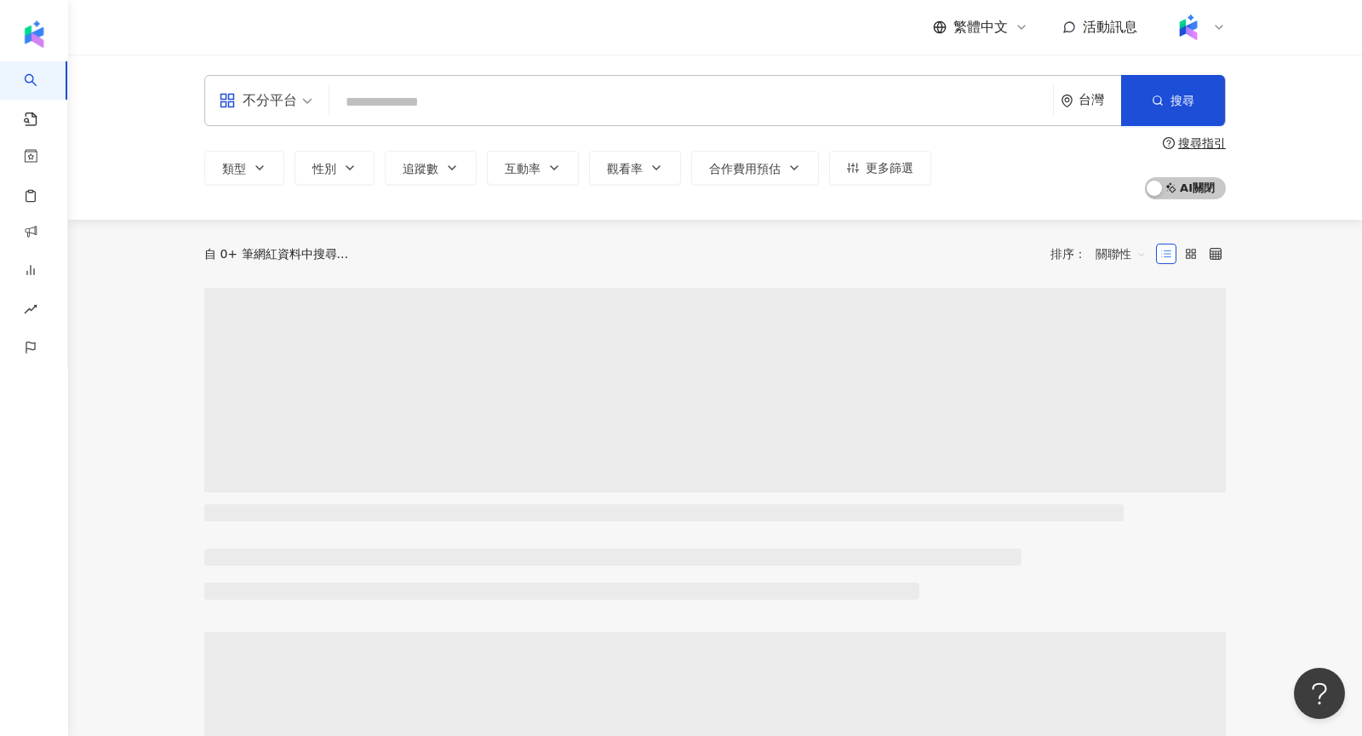
click at [465, 108] on input "search" at bounding box center [691, 102] width 710 height 32
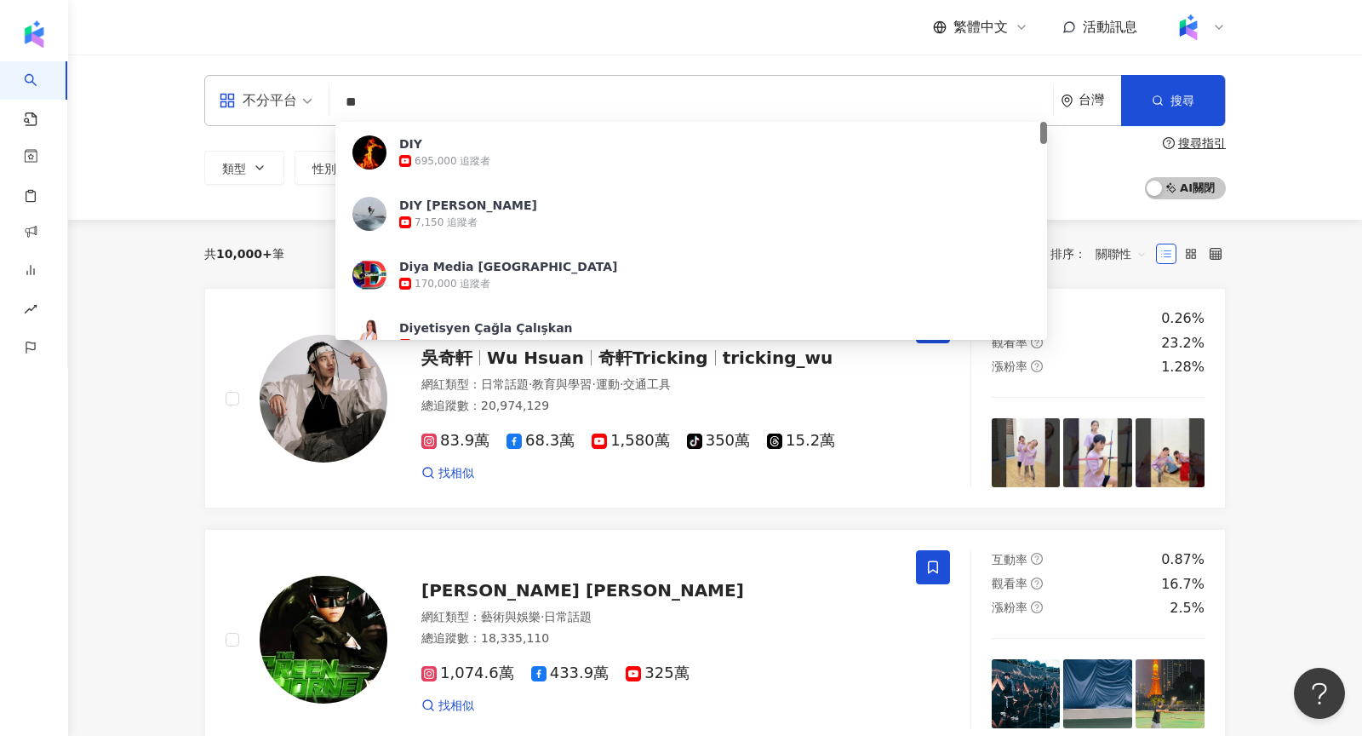
type input "*"
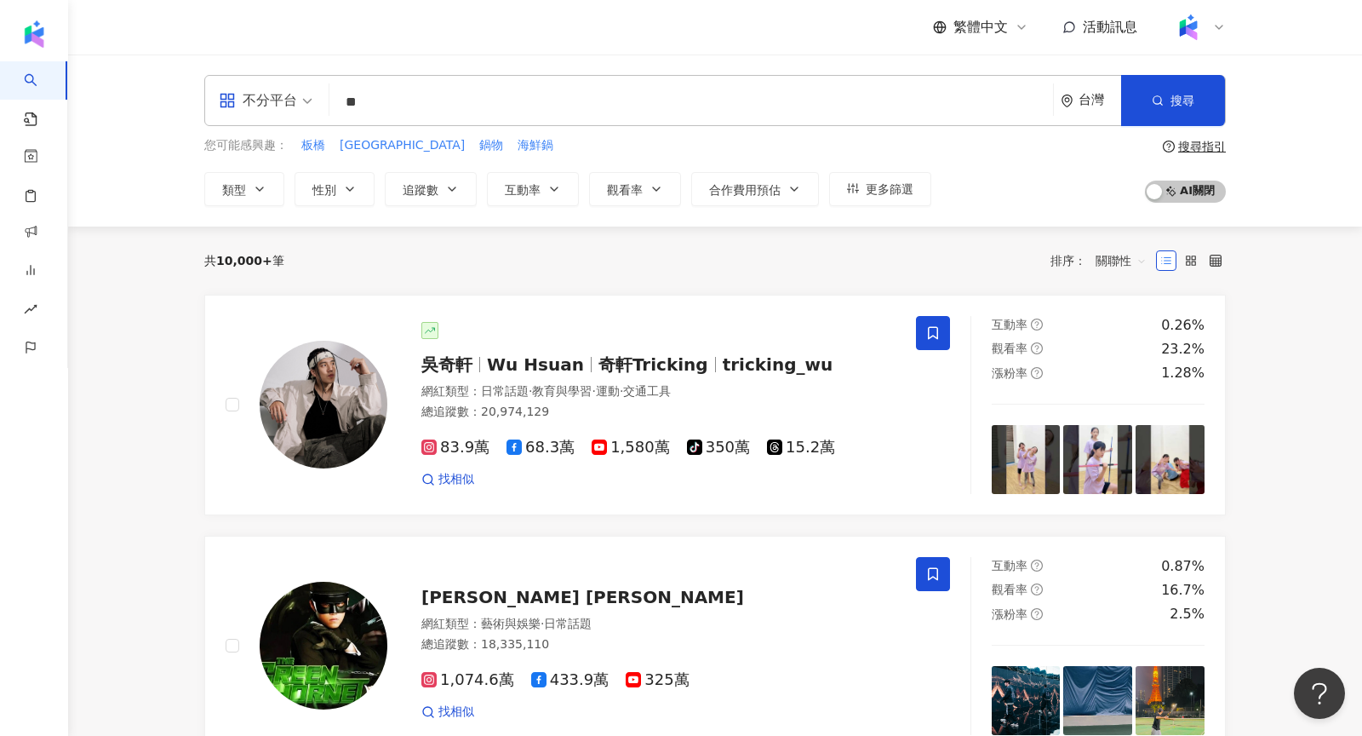
type input "**"
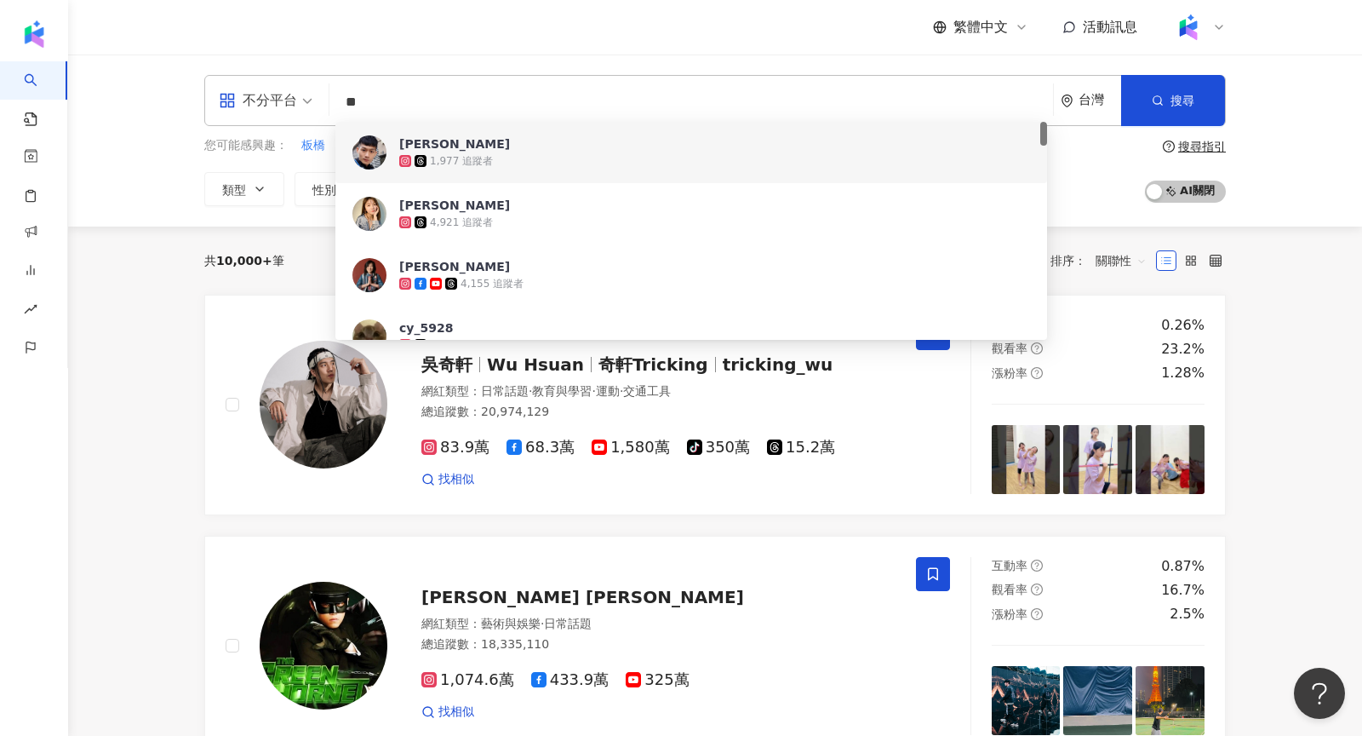
click at [562, 161] on div "1,977 追蹤者" at bounding box center [714, 160] width 631 height 17
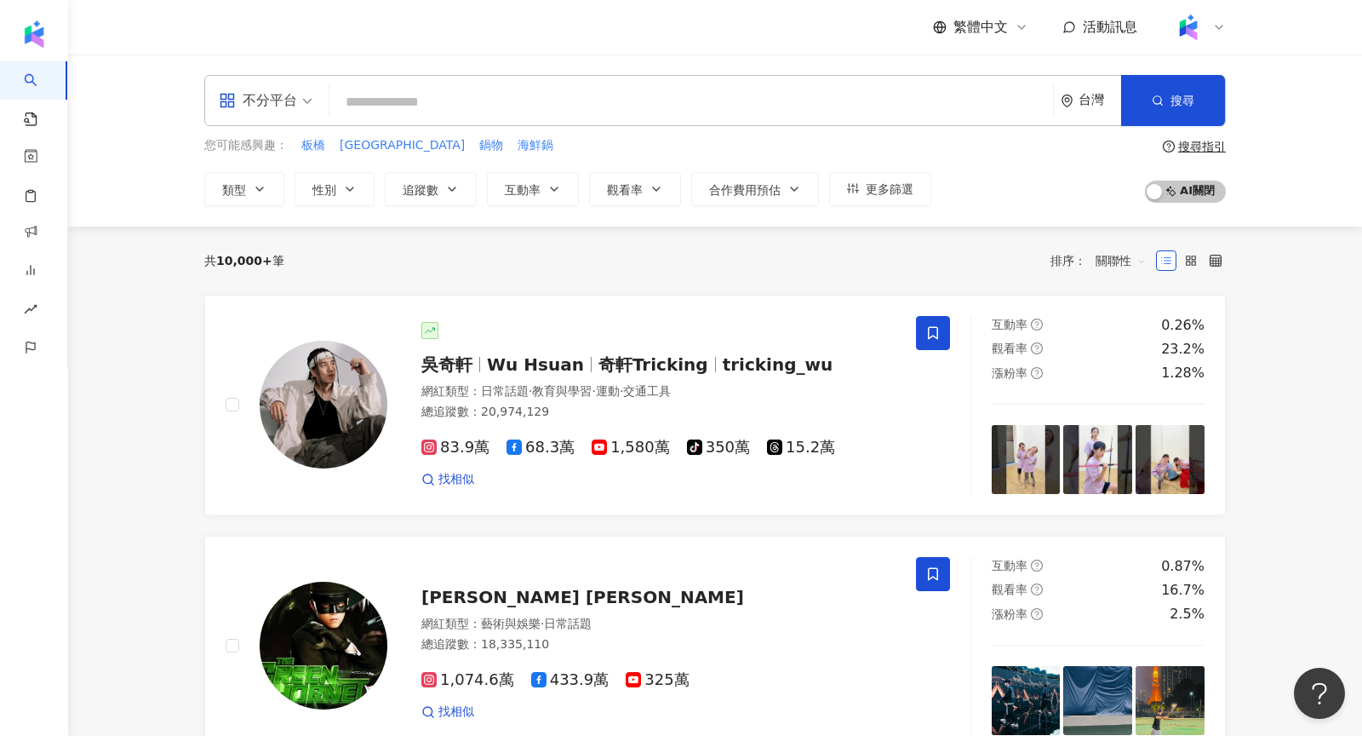
click at [419, 92] on input "search" at bounding box center [691, 102] width 710 height 32
type input "**"
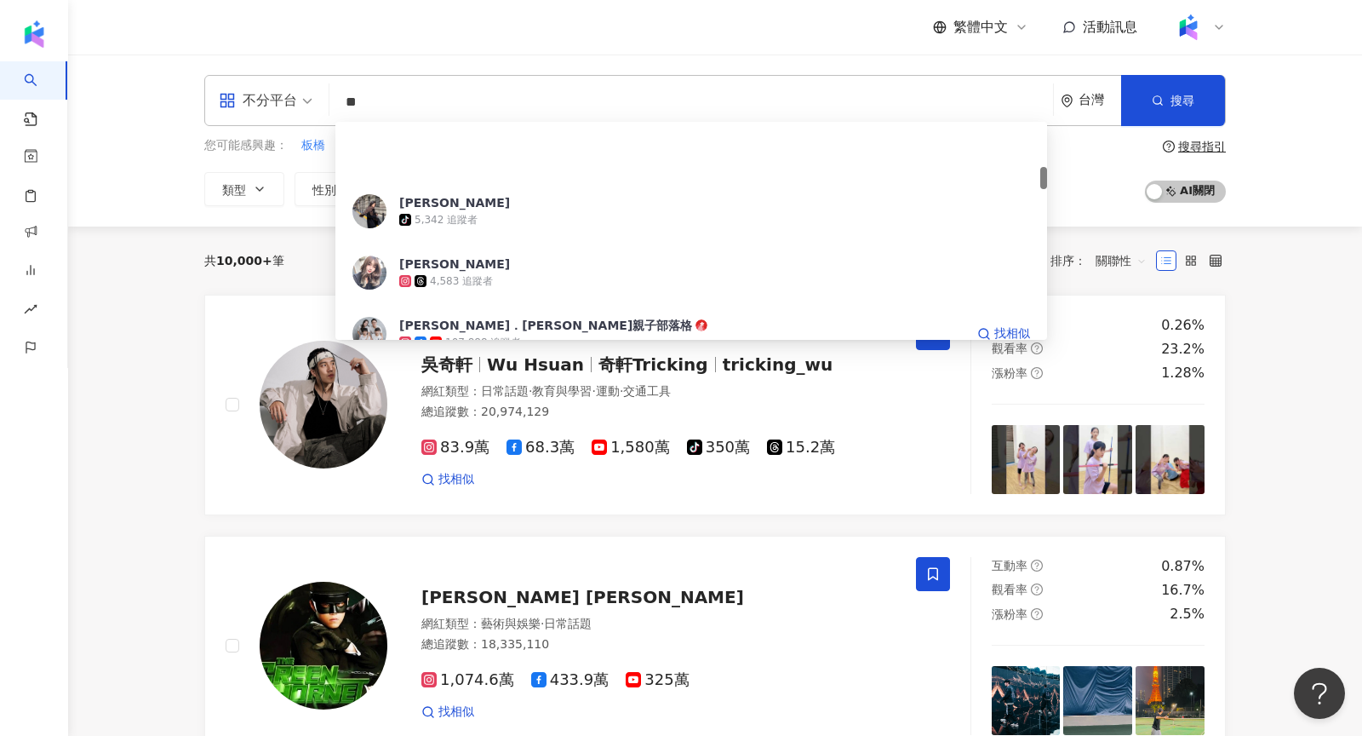
scroll to position [454, 0]
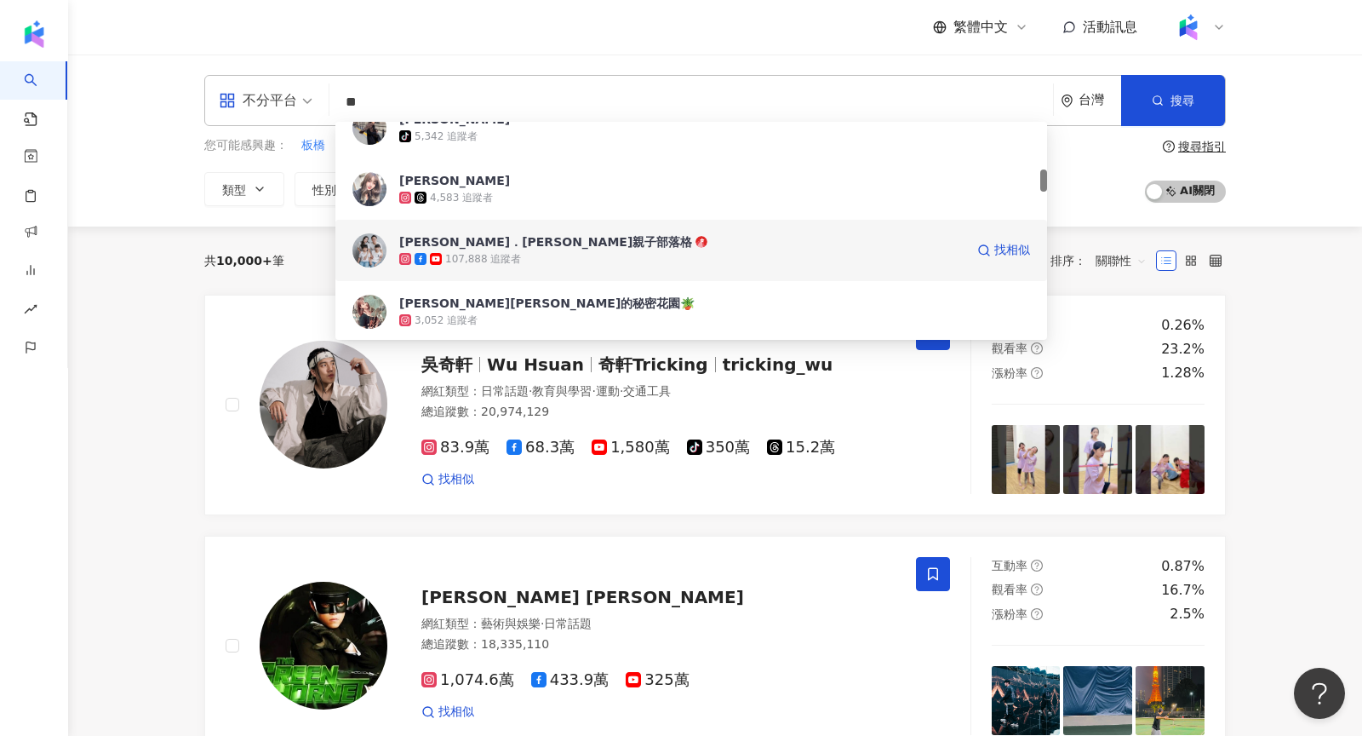
click at [470, 253] on div "107,888 追蹤者" at bounding box center [483, 259] width 76 height 14
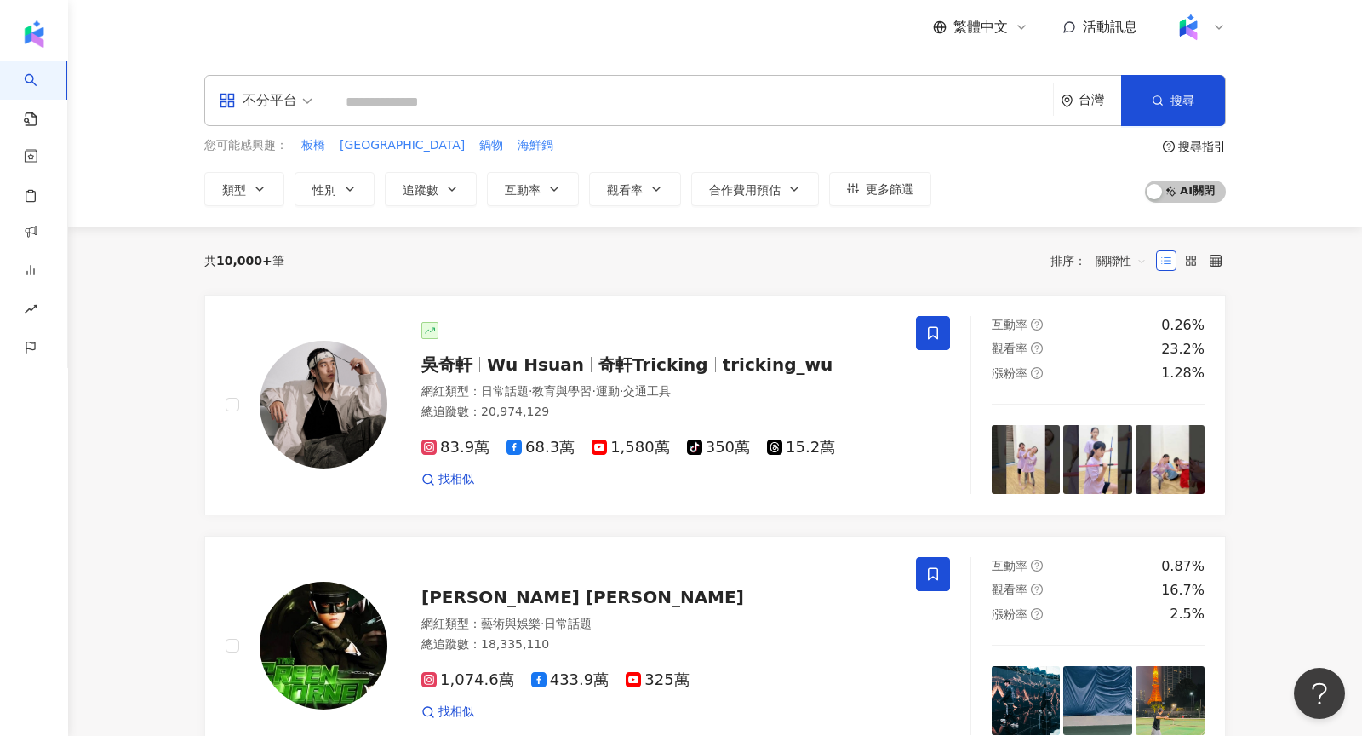
click at [284, 108] on div "不分平台" at bounding box center [258, 100] width 78 height 27
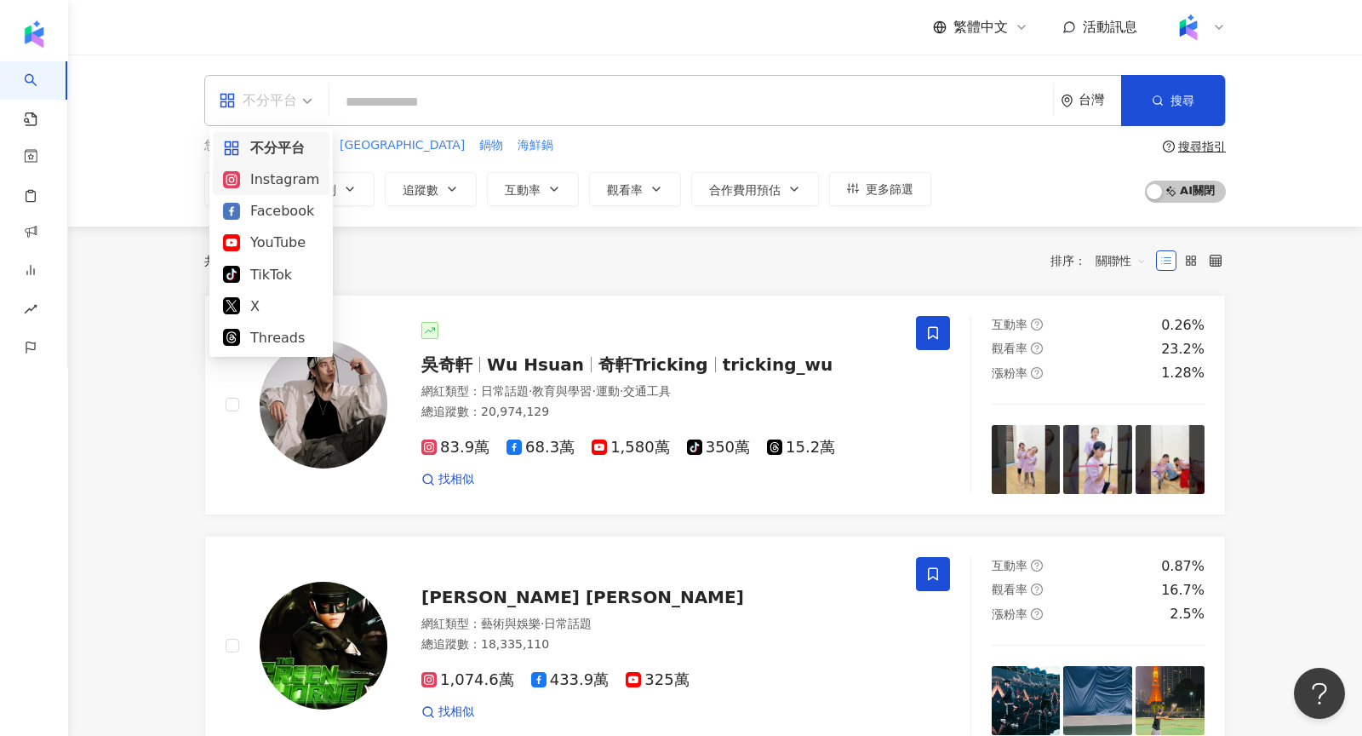
click at [292, 175] on div "Instagram" at bounding box center [271, 179] width 96 height 21
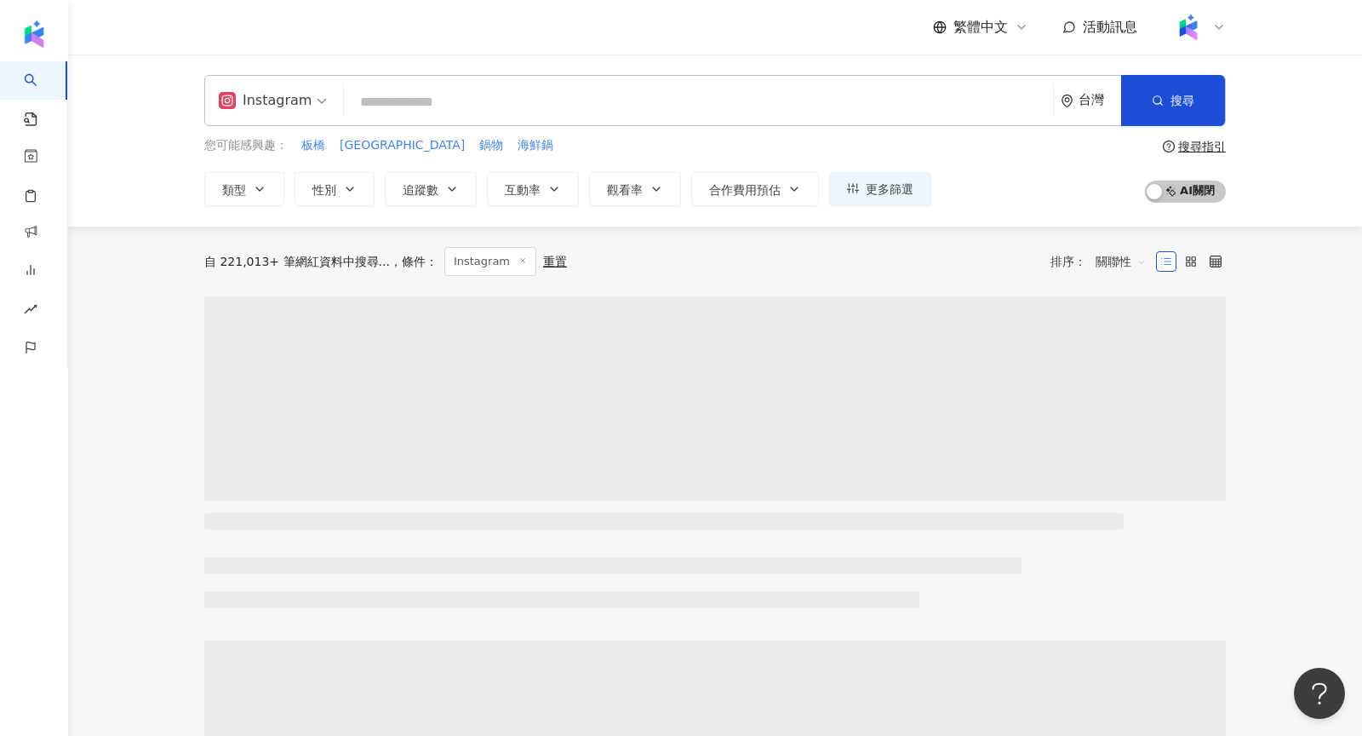
click at [457, 109] on input "search" at bounding box center [699, 102] width 696 height 32
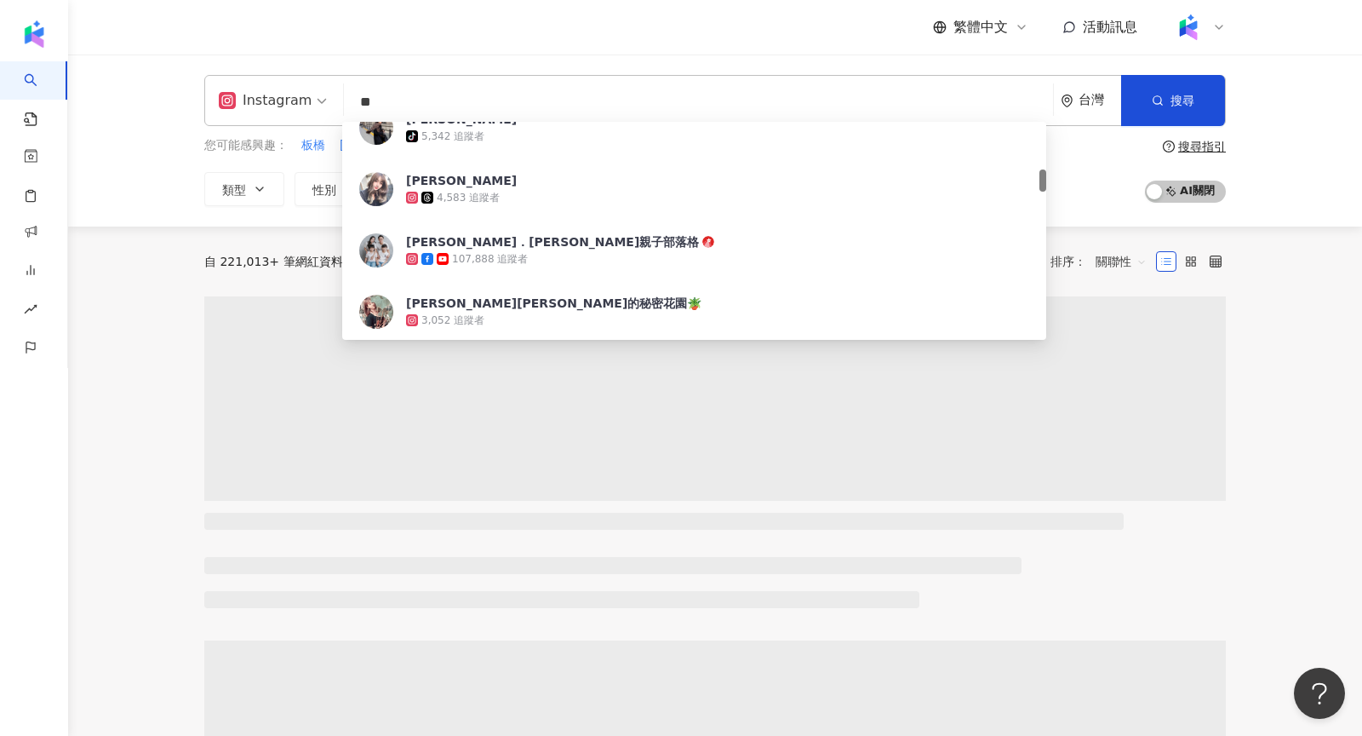
type input "*"
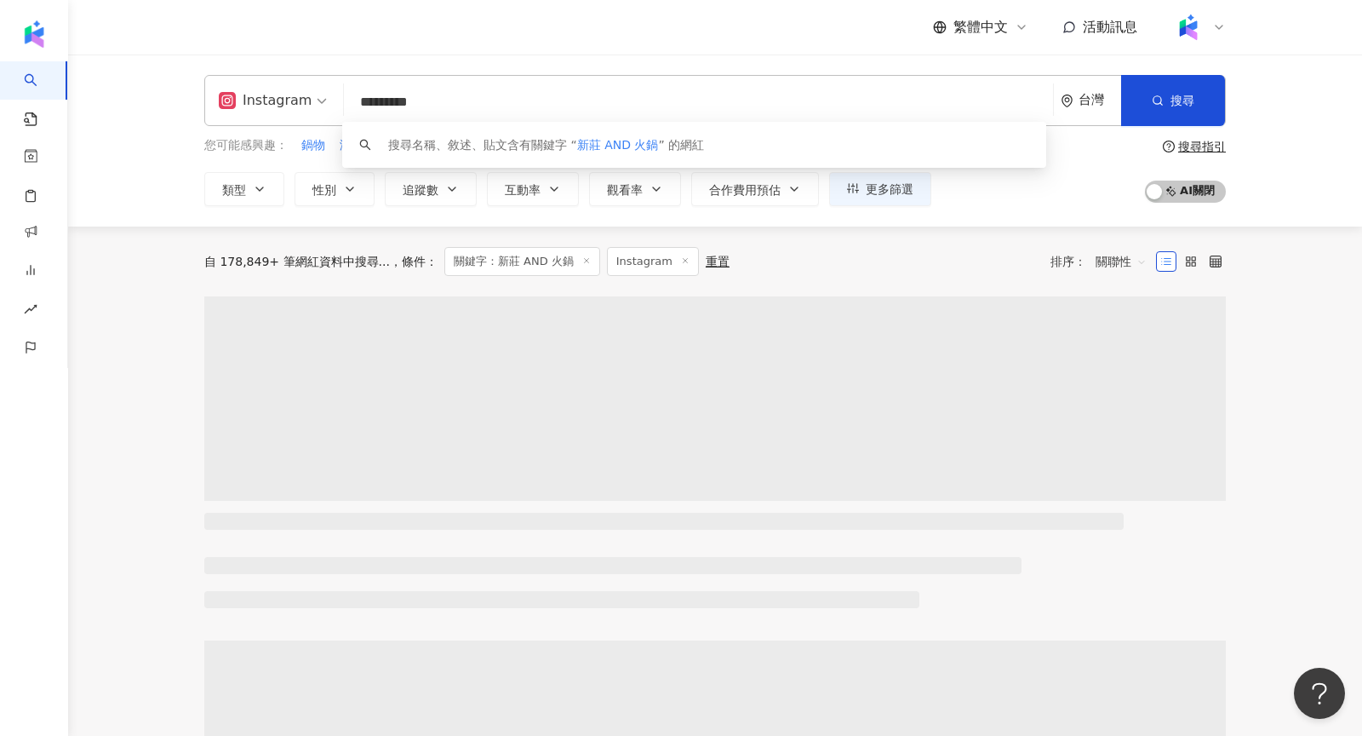
type input "*********"
click at [1119, 192] on div "您可能感興趣： 鍋物 海鮮鍋 鍋控 板橋 九宮格火鍋 類型 性別 追蹤數 互動率 觀看率 合作費用預估 更多篩選 ***** - ****** 不限 小型 奈…" at bounding box center [715, 171] width 1022 height 70
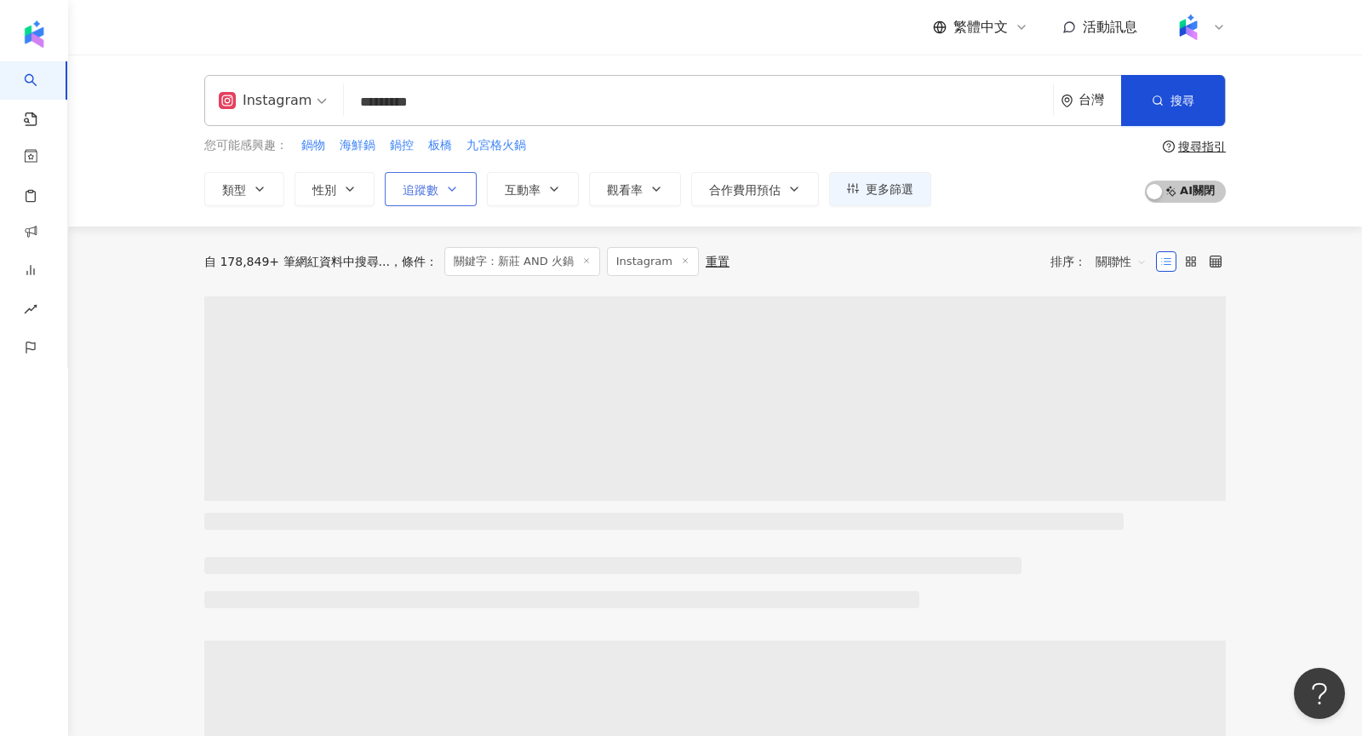
click at [427, 191] on span "追蹤數" at bounding box center [421, 190] width 36 height 14
type input "*"
type input "*******"
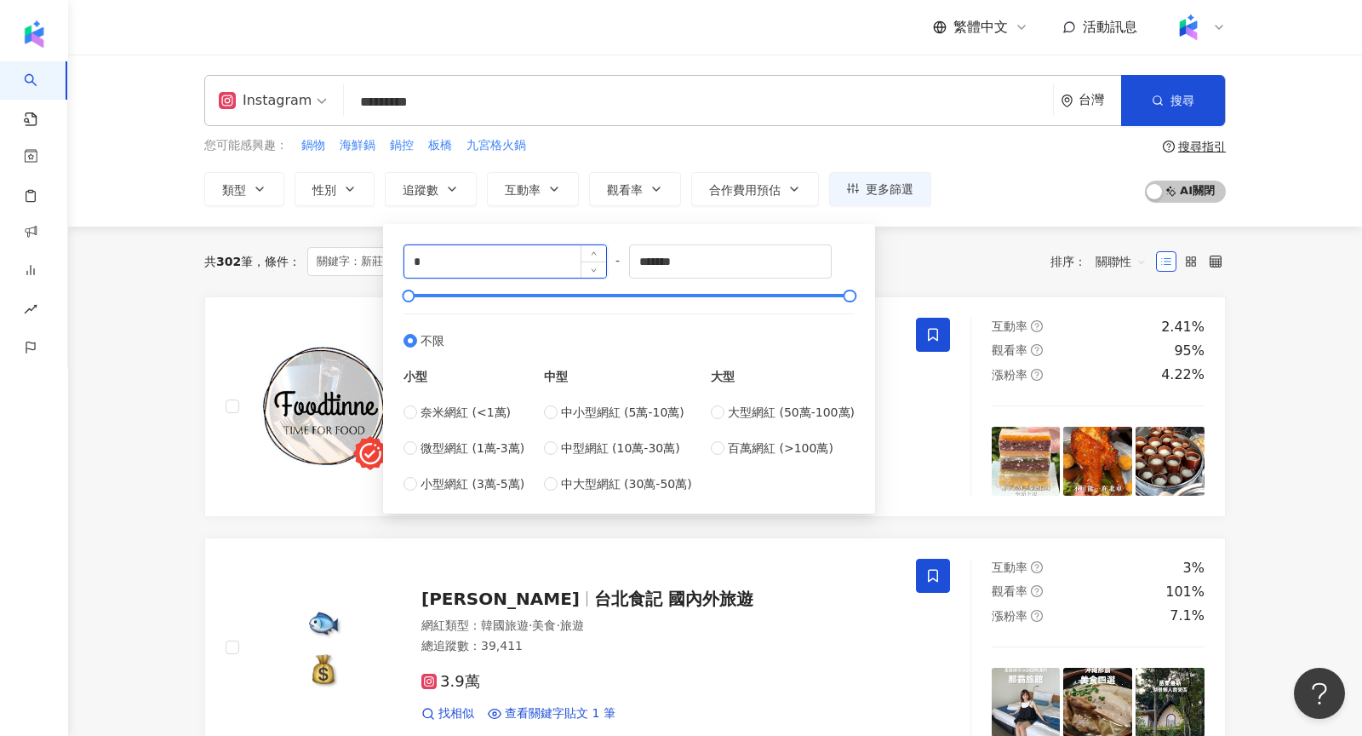
click at [450, 258] on input "*" at bounding box center [505, 261] width 202 height 32
type input "*****"
drag, startPoint x: 664, startPoint y: 261, endPoint x: 593, endPoint y: 261, distance: 71.5
click at [593, 261] on div "***** - ******* 不限 小型 奈米網紅 (<1萬) 微型網紅 (1萬-3萬) 小型網紅 (3萬-5萬) 中型 中小型網紅 (5萬-10萬) 中型…" at bounding box center [629, 368] width 451 height 249
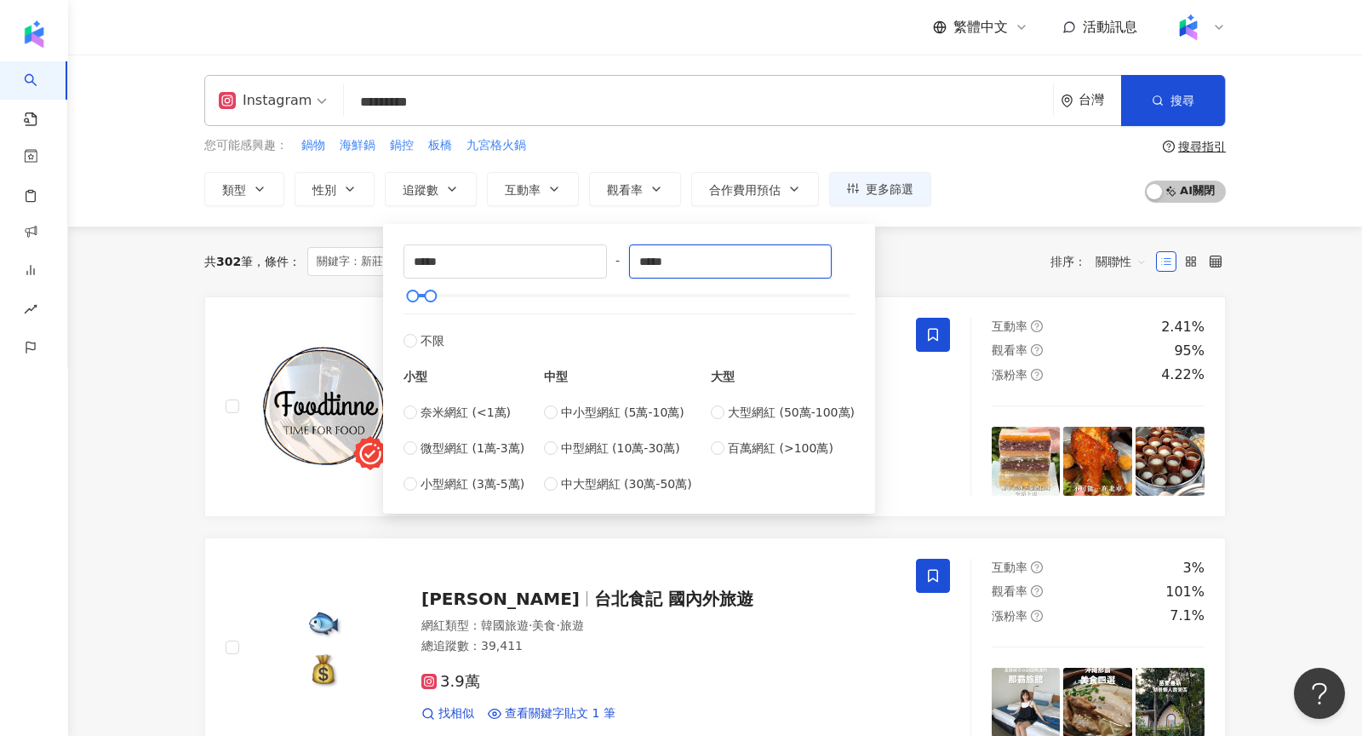
type input "*****"
click at [961, 247] on div "共 302 筆 條件 ： 關鍵字：新莊 AND 火鍋 Instagram 重置 排序： 關聯性" at bounding box center [715, 261] width 1022 height 29
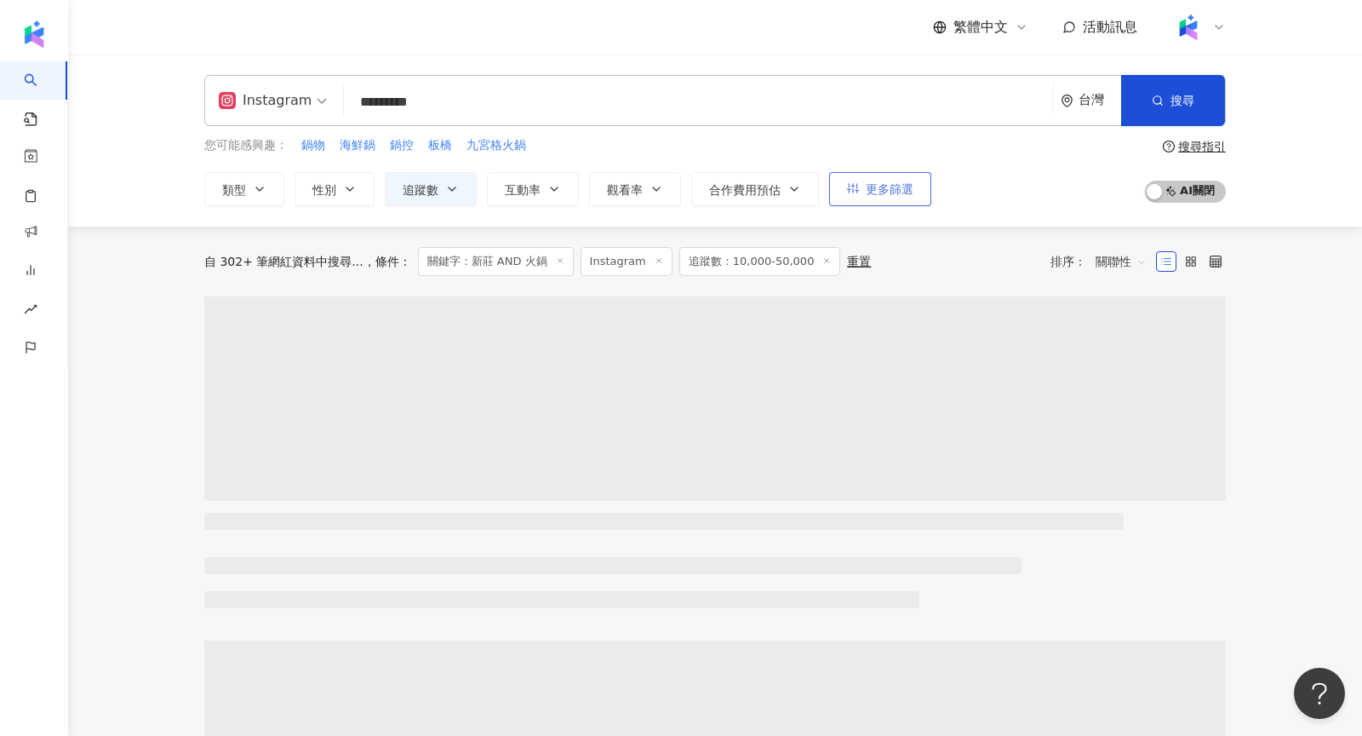
click at [895, 203] on button "更多篩選" at bounding box center [880, 189] width 102 height 34
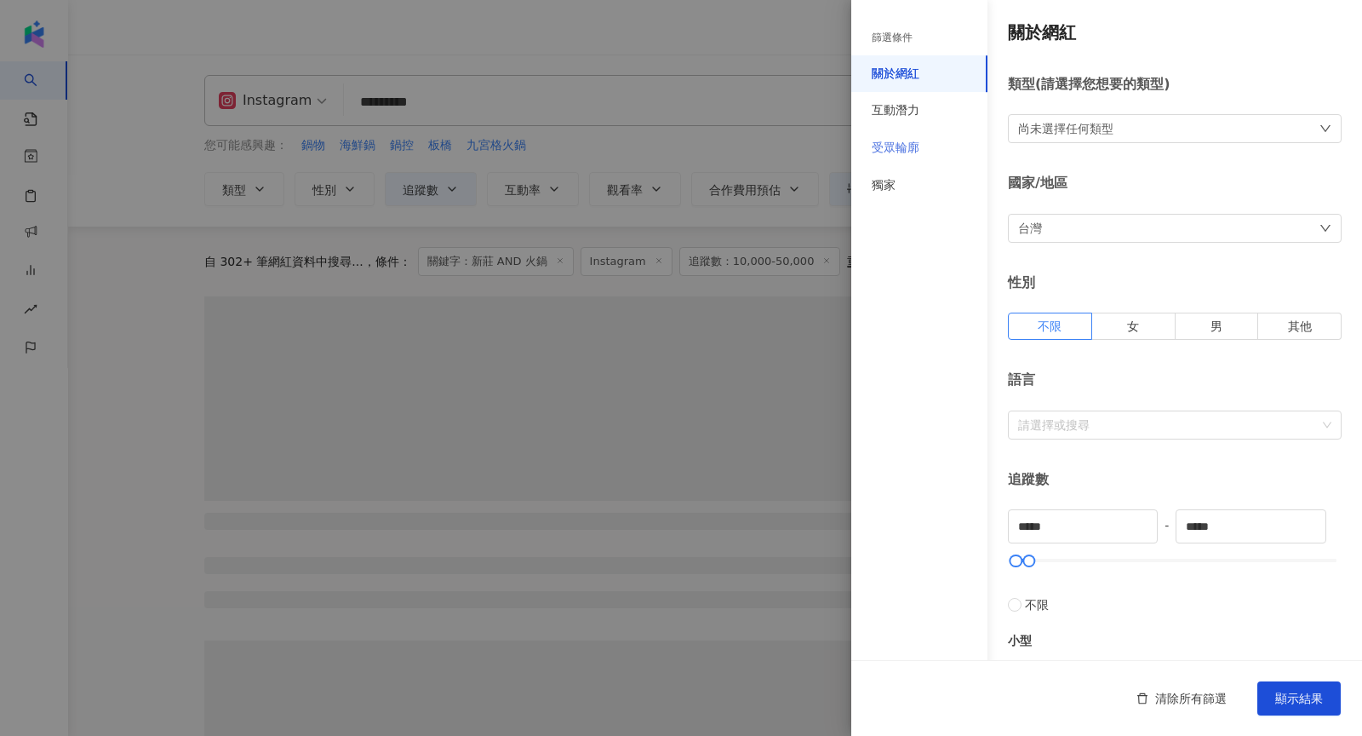
click at [926, 158] on div "受眾輪廓" at bounding box center [919, 147] width 136 height 37
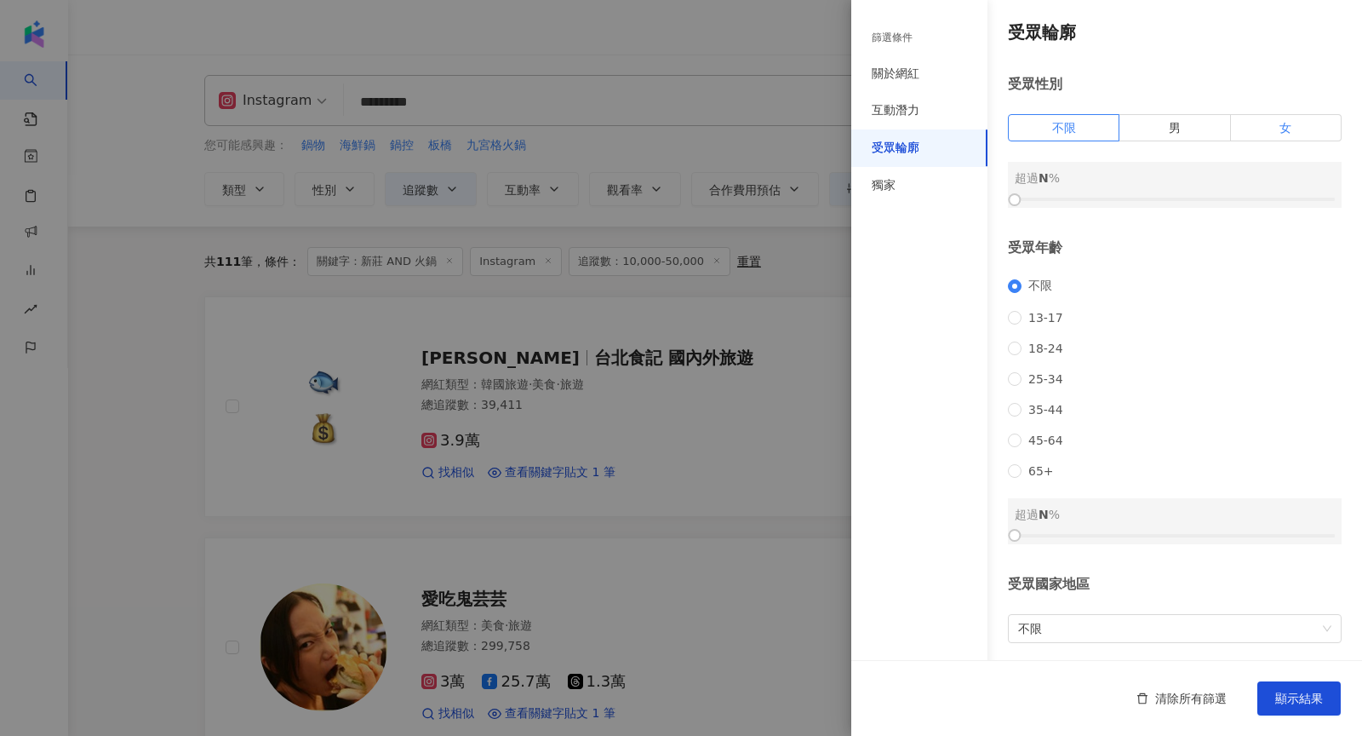
click at [1274, 130] on label "女" at bounding box center [1286, 127] width 111 height 27
drag, startPoint x: 1016, startPoint y: 199, endPoint x: 1200, endPoint y: 203, distance: 183.9
click at [1201, 203] on div at bounding box center [1197, 199] width 9 height 9
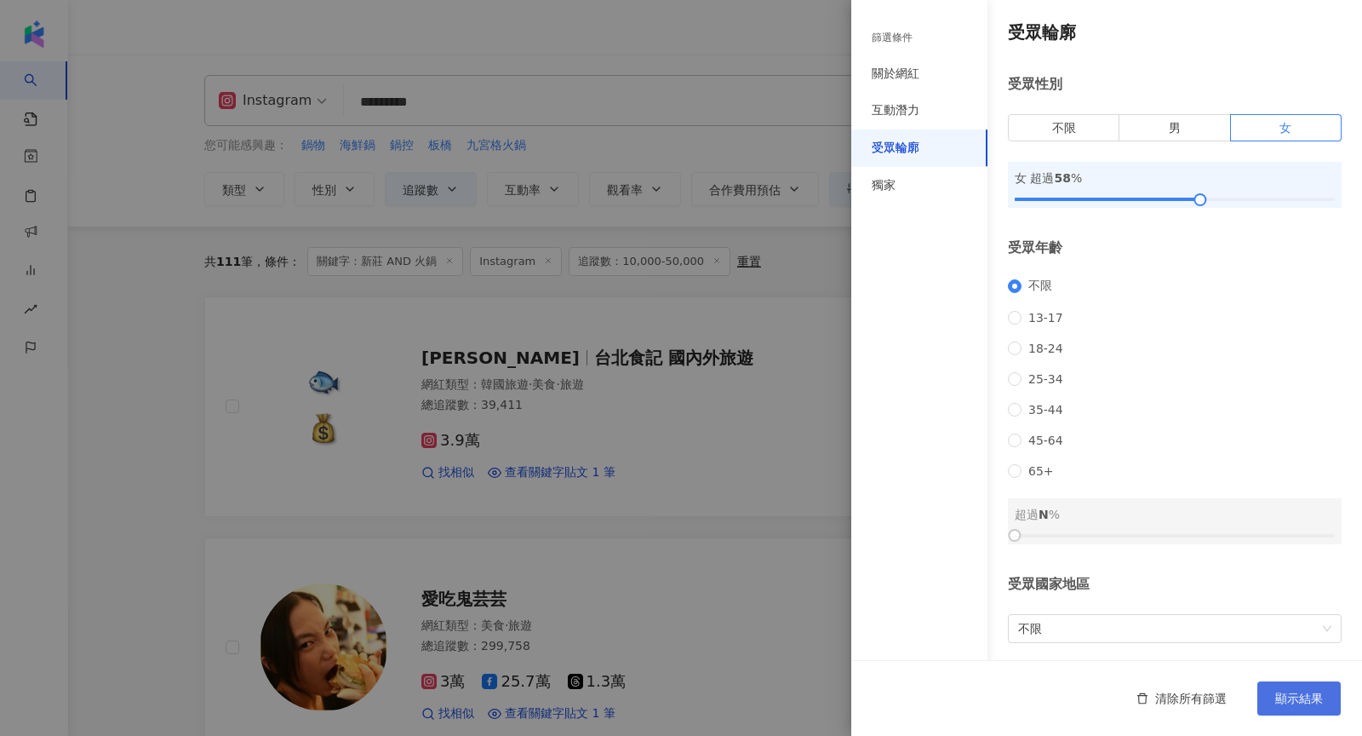
click at [1304, 698] on span "顯示結果" at bounding box center [1299, 698] width 48 height 14
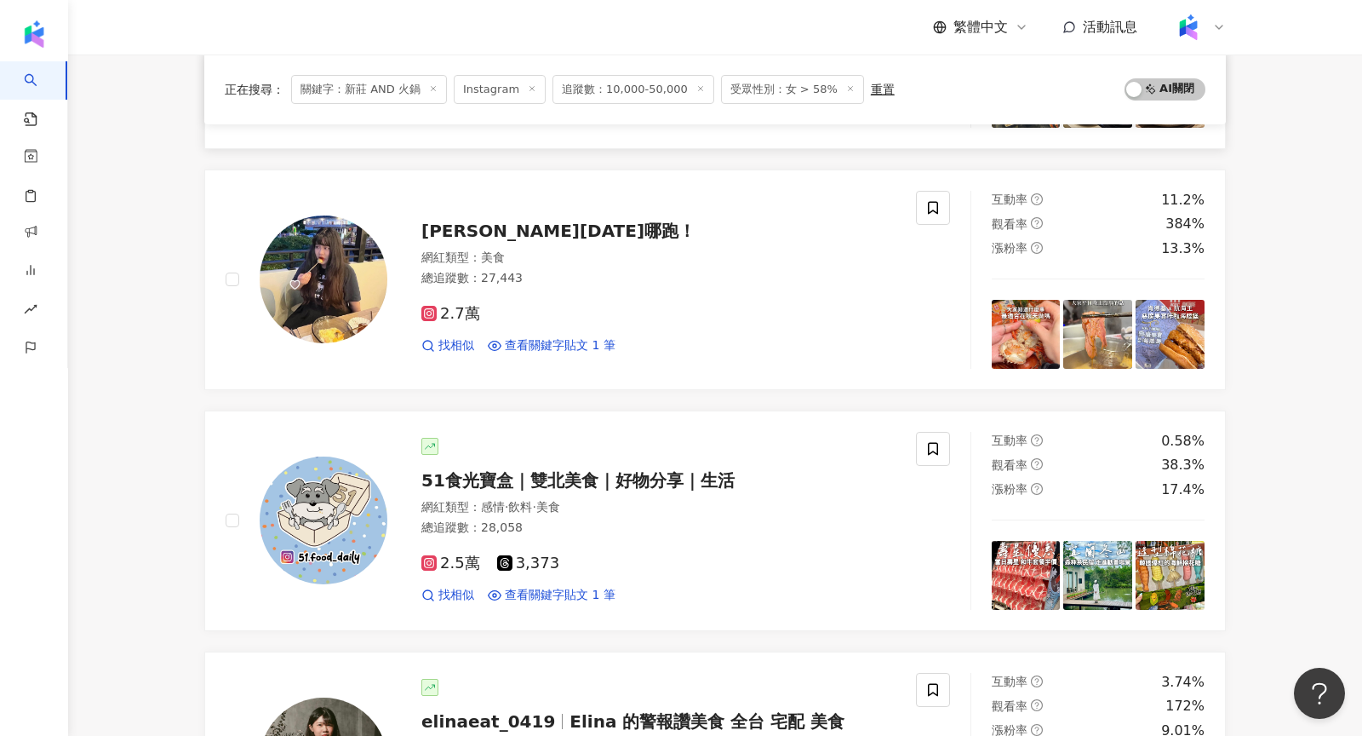
scroll to position [605, 0]
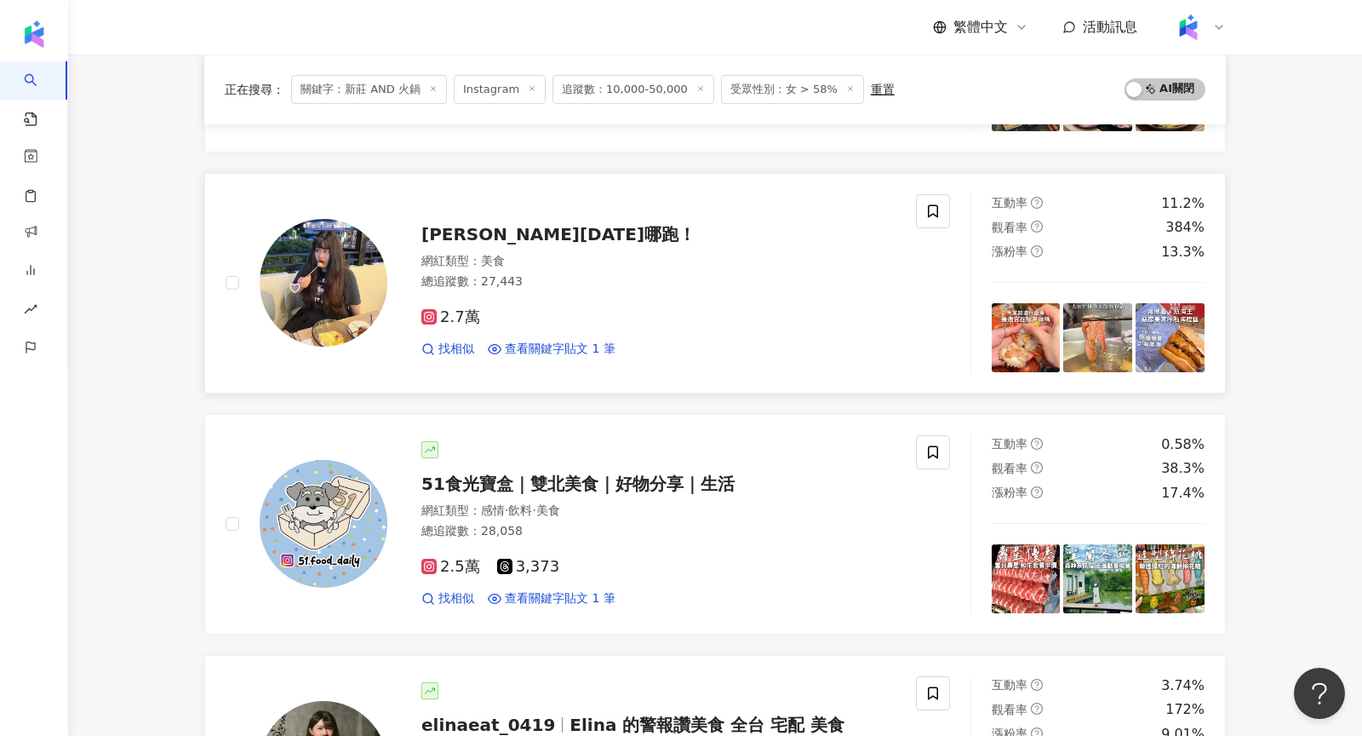
click at [358, 315] on img at bounding box center [324, 283] width 128 height 128
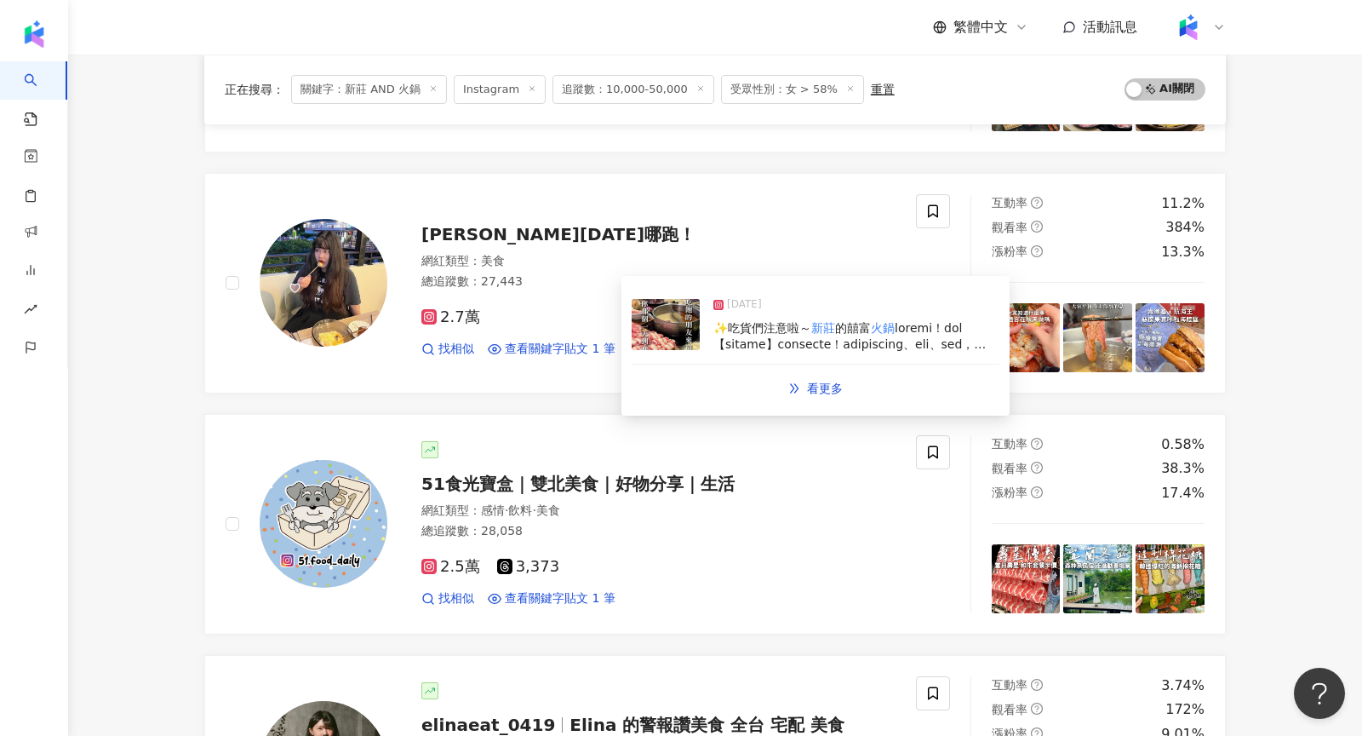
click at [668, 331] on img at bounding box center [666, 324] width 68 height 51
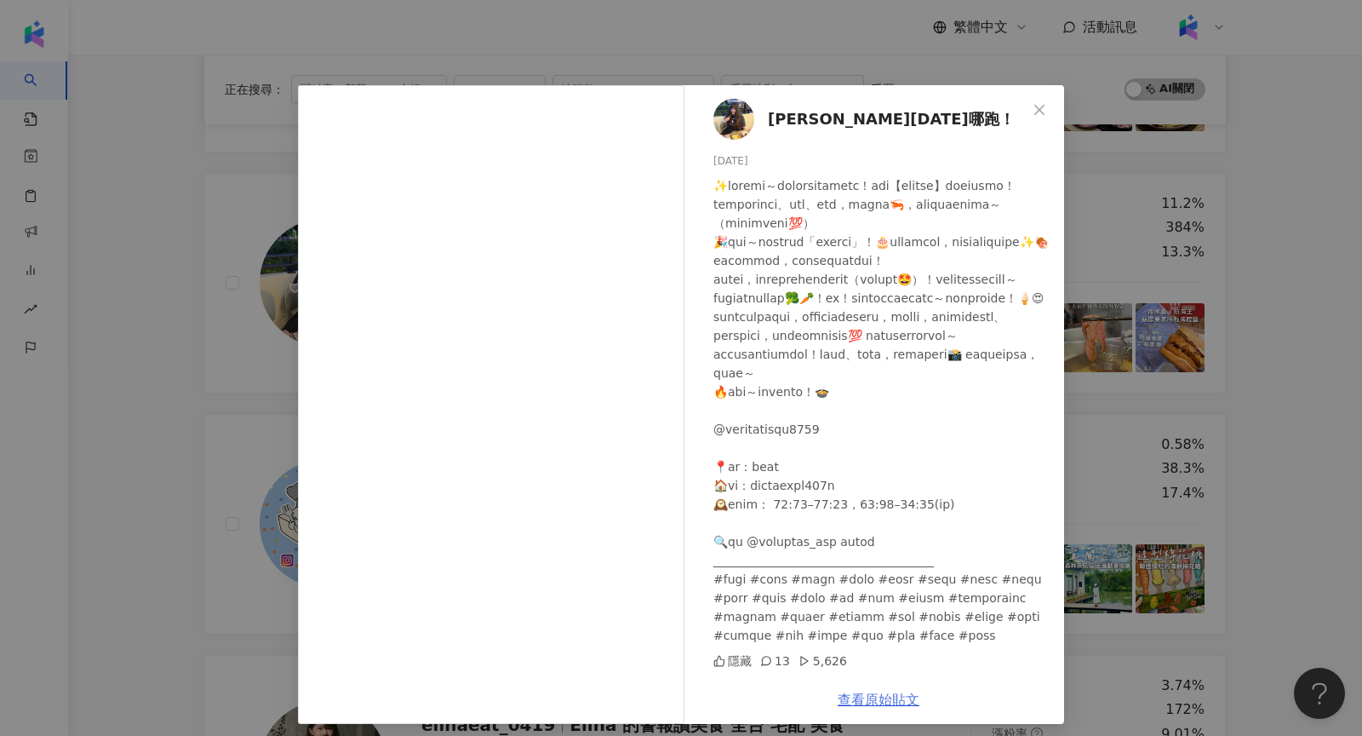
click at [880, 704] on link "查看原始貼文" at bounding box center [879, 699] width 82 height 16
click at [219, 174] on div "汪汪 今天汪哪跑！ 2024/11/1 隱藏 13 5,626 查看原始貼文" at bounding box center [681, 368] width 1362 height 736
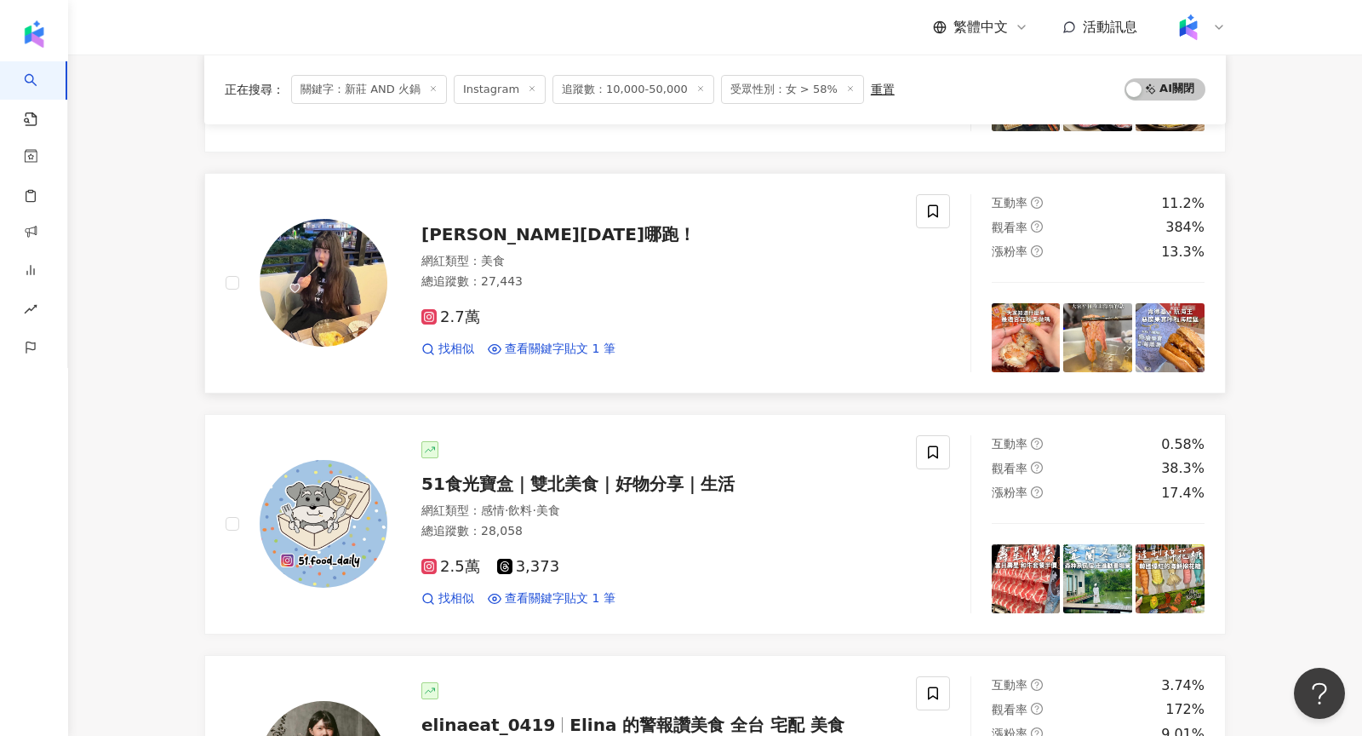
scroll to position [0, 0]
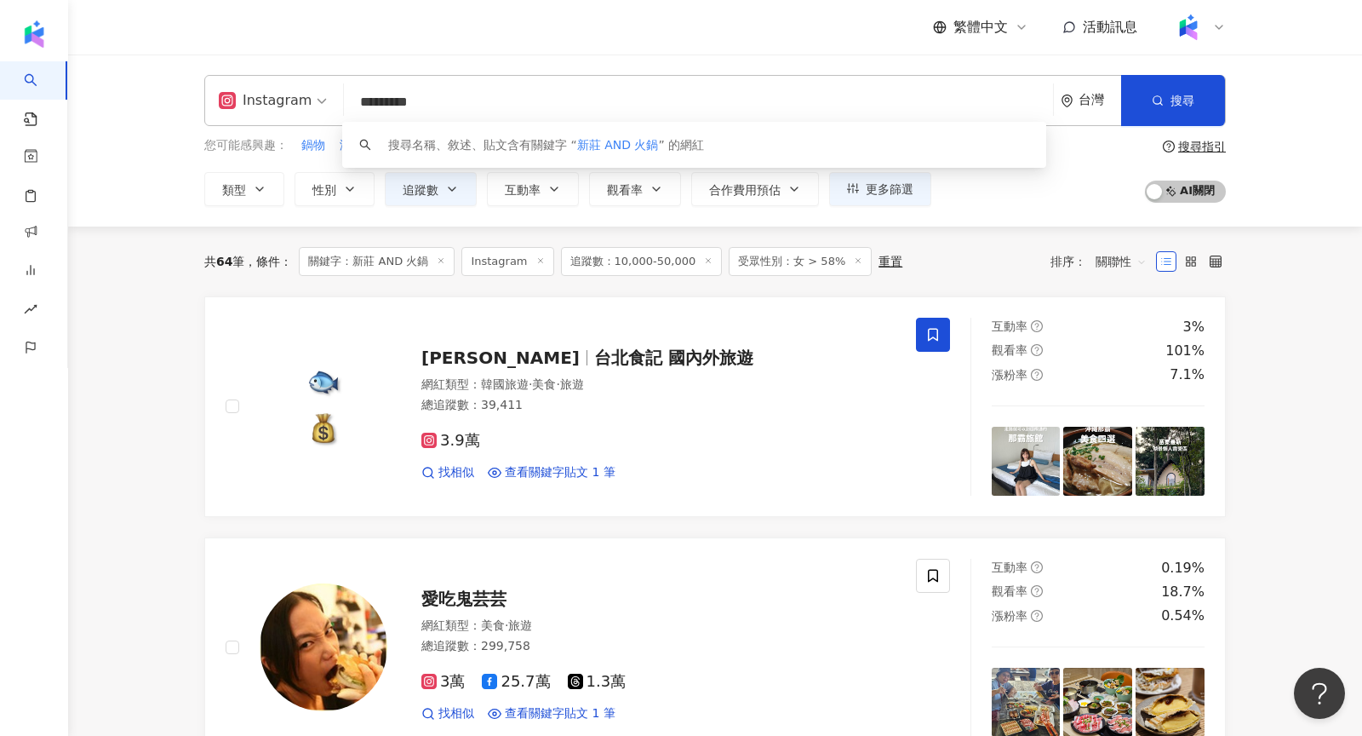
drag, startPoint x: 415, startPoint y: 101, endPoint x: 293, endPoint y: 100, distance: 122.6
click at [293, 100] on div "Instagram ********* 台灣 搜尋 keyword 搜尋名稱、敘述、貼文含有關鍵字 “ 新莊 AND 火鍋 ” 的網紅" at bounding box center [715, 100] width 1022 height 51
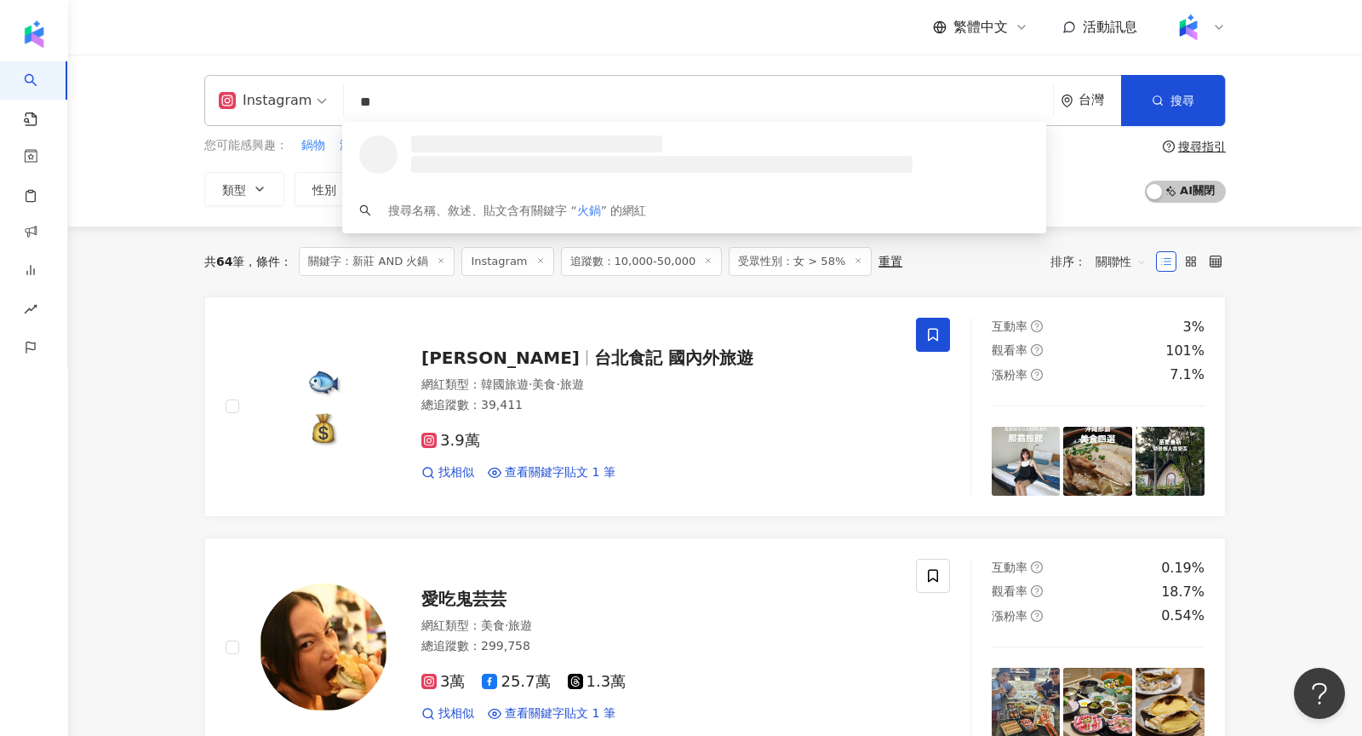
click at [263, 98] on div "Instagram" at bounding box center [265, 100] width 93 height 27
type input "**"
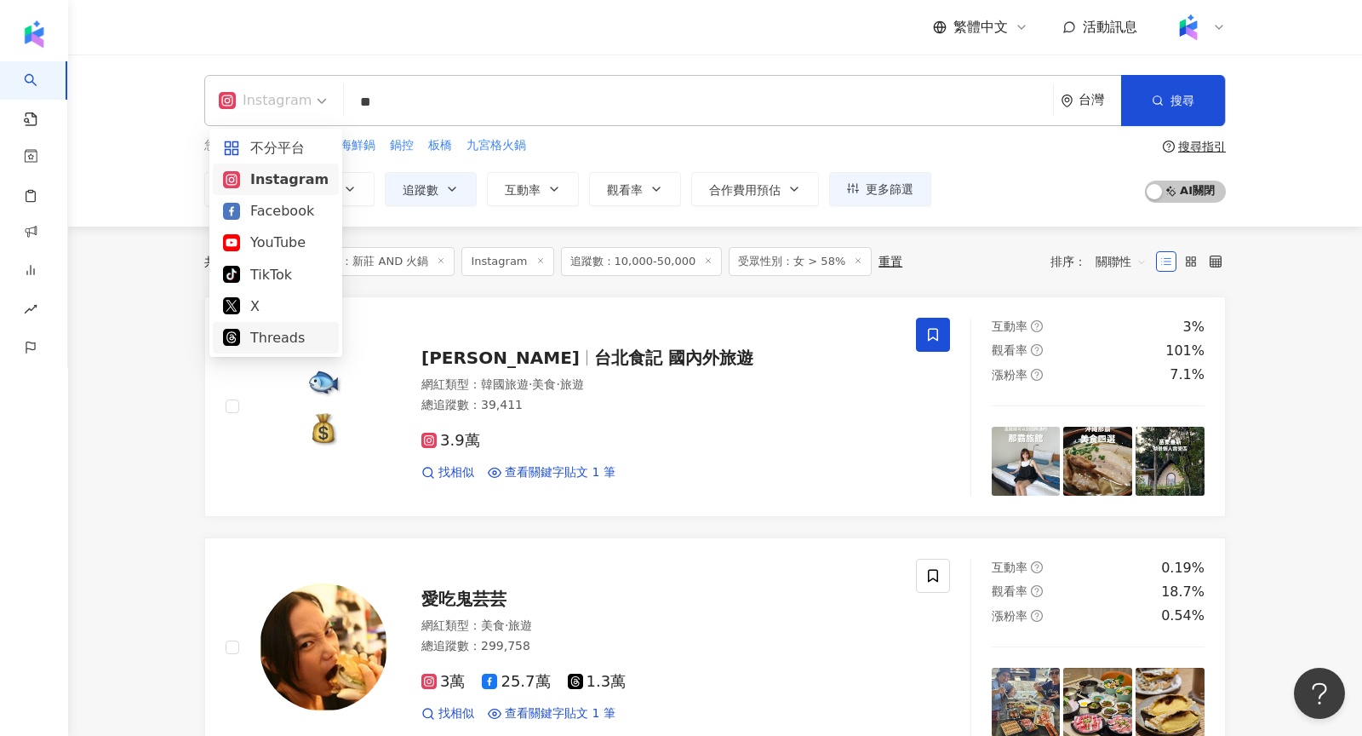
click at [277, 331] on div "Threads" at bounding box center [276, 337] width 106 height 21
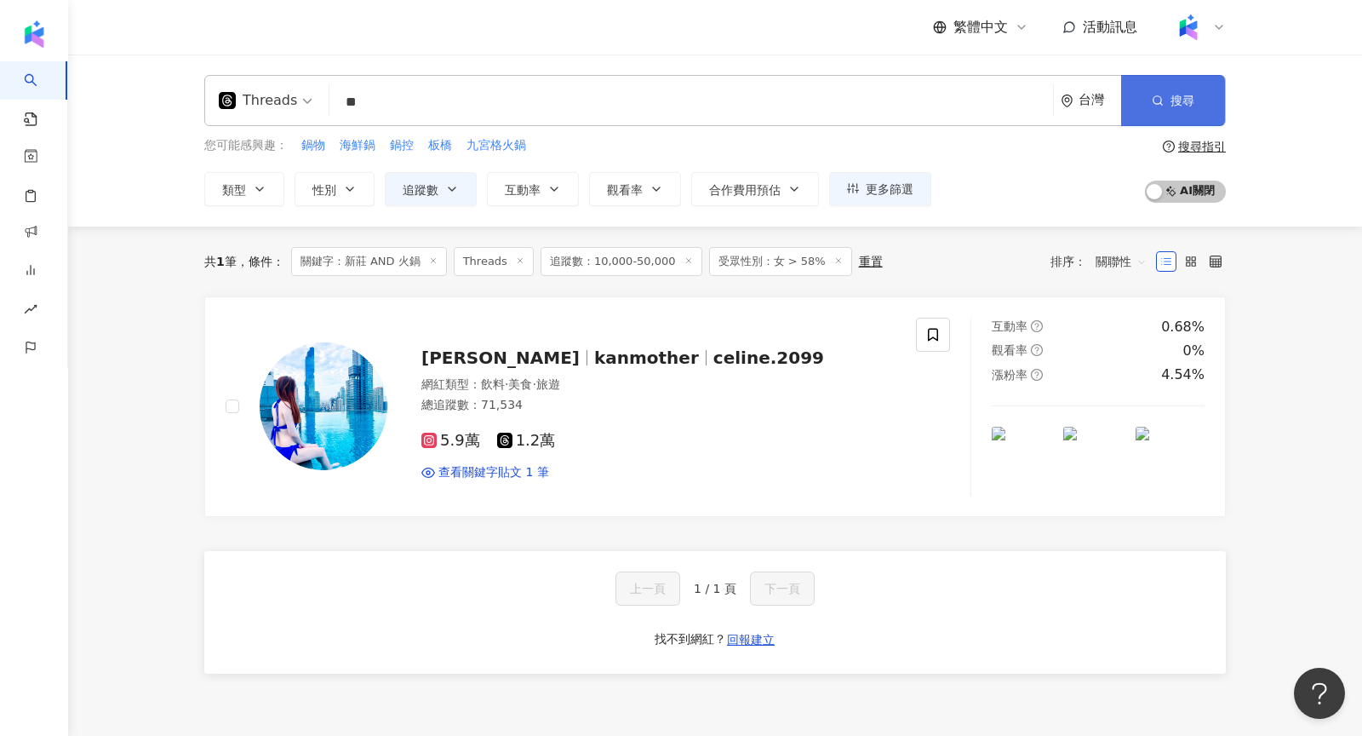
click at [1151, 105] on button "搜尋" at bounding box center [1173, 100] width 104 height 51
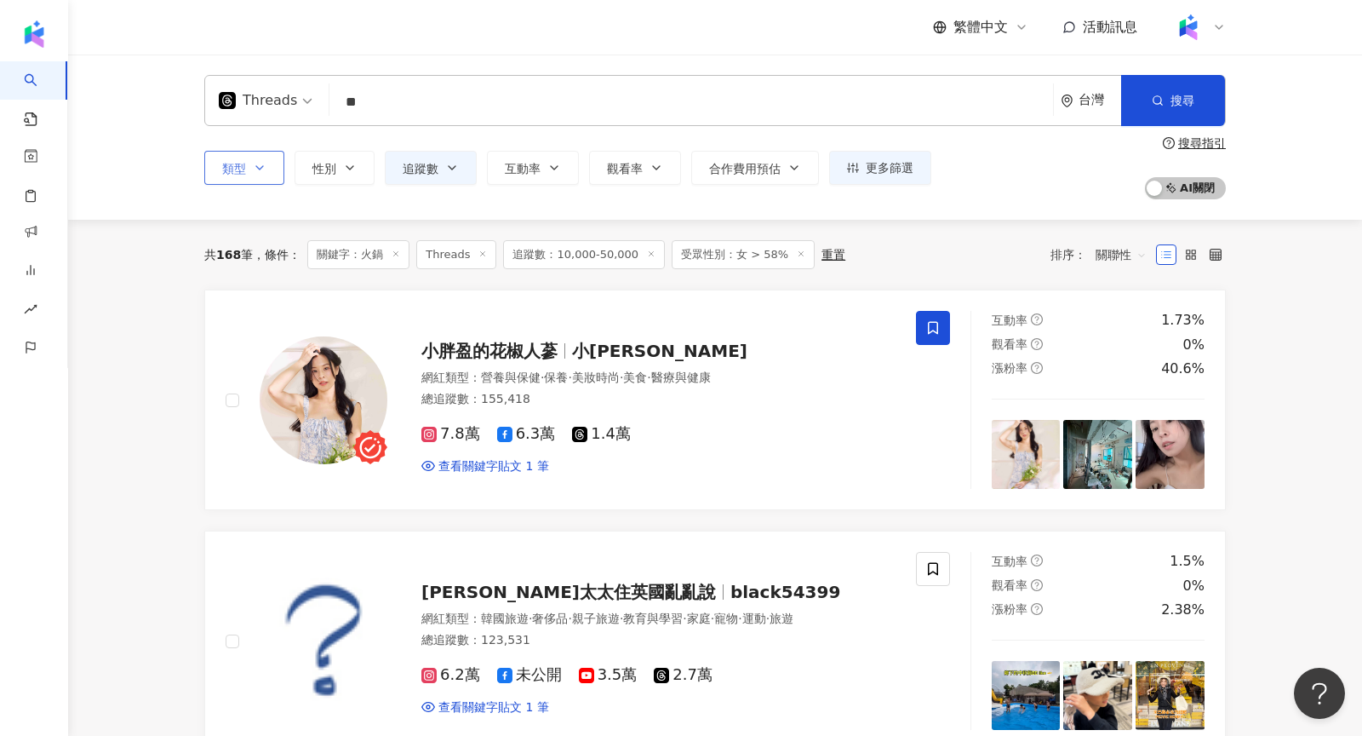
click at [257, 159] on button "類型" at bounding box center [244, 168] width 80 height 34
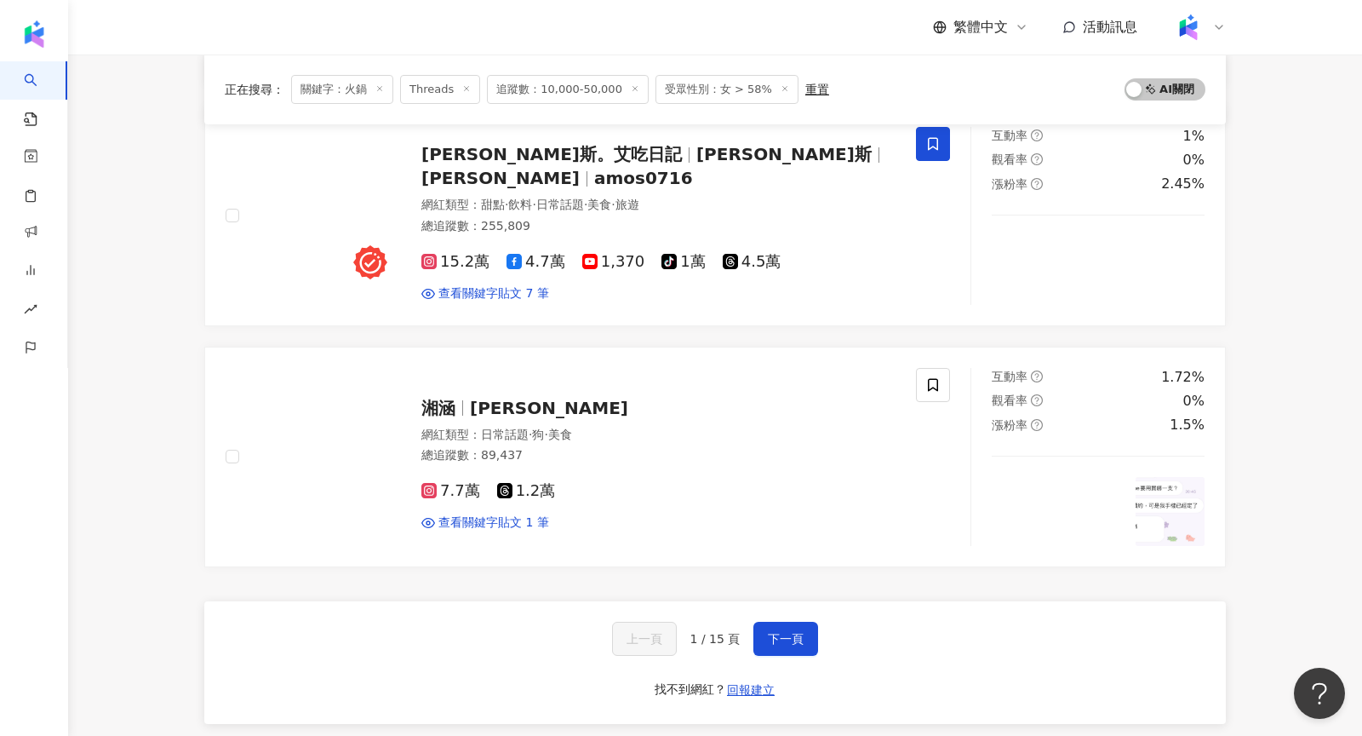
scroll to position [2600, 0]
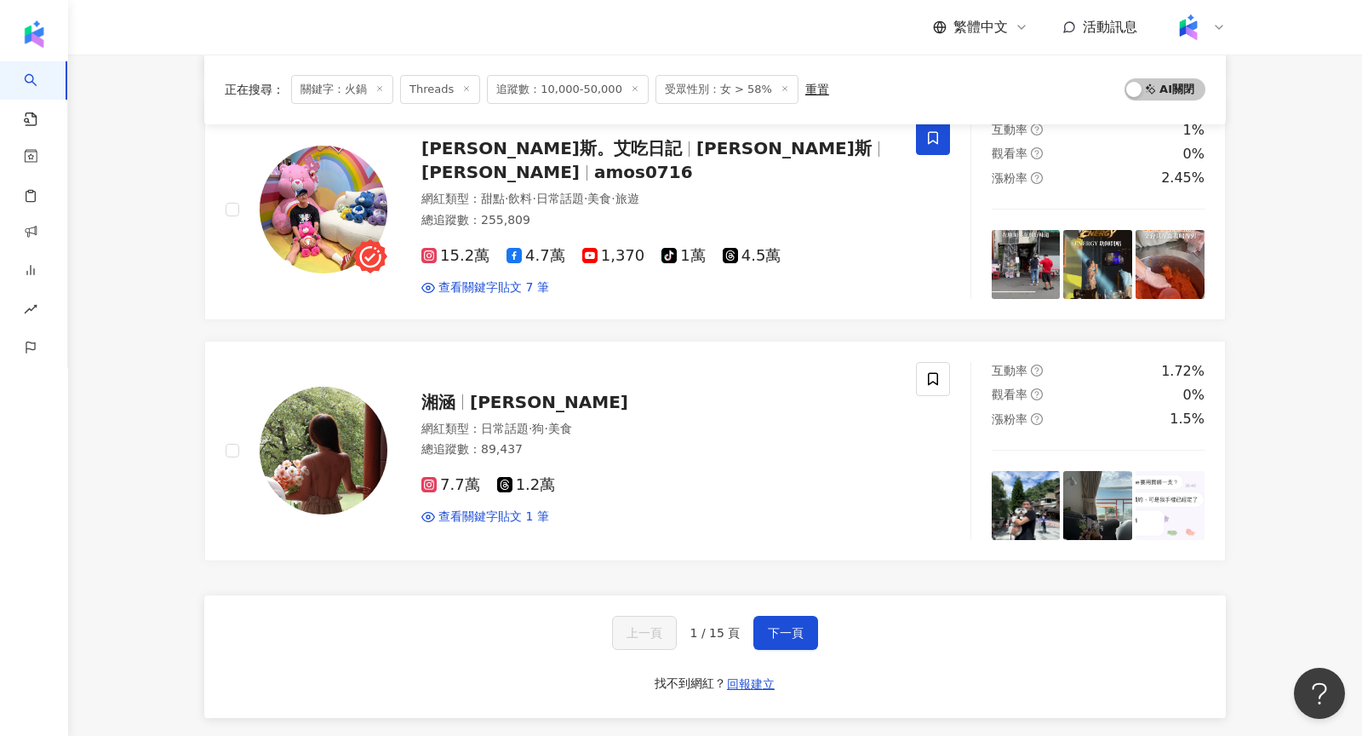
click at [748, 617] on div "上一頁 1 / 15 頁 下一頁" at bounding box center [715, 633] width 207 height 34
click at [764, 620] on button "下一頁" at bounding box center [786, 633] width 65 height 34
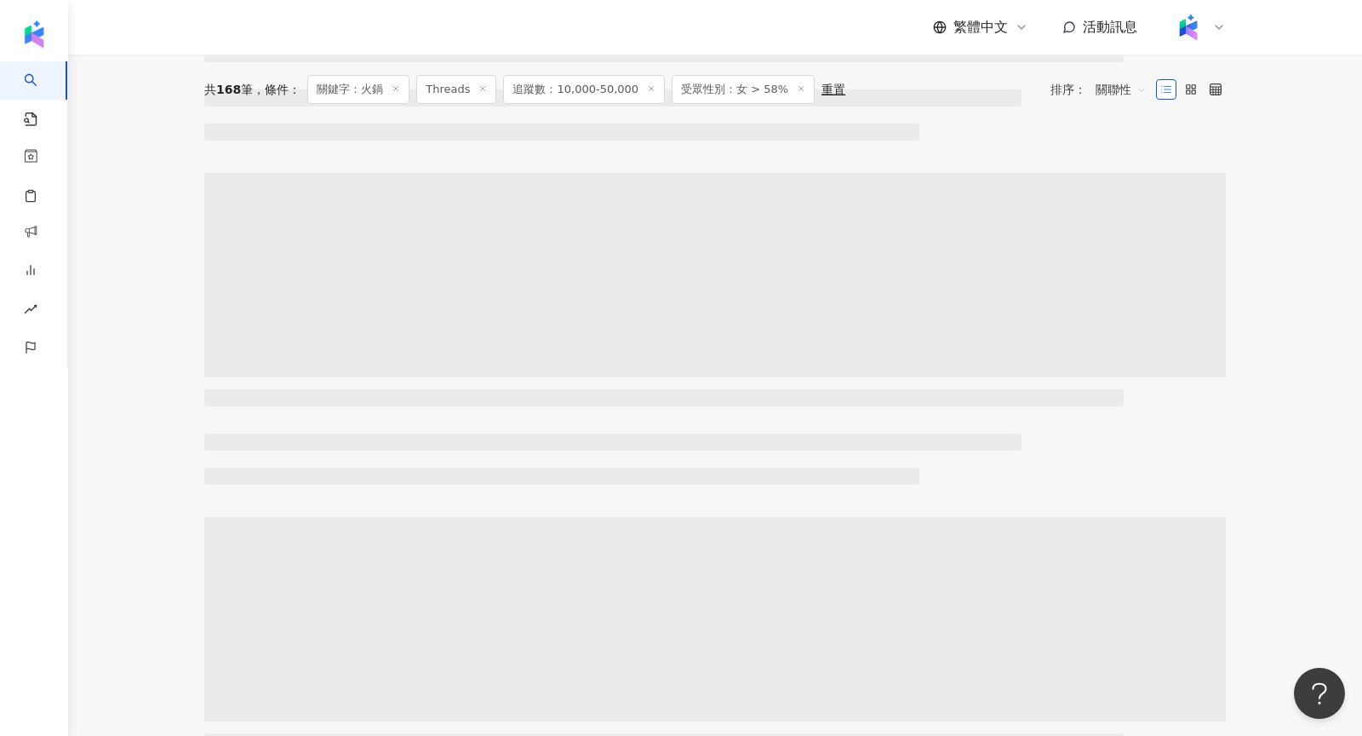
scroll to position [0, 0]
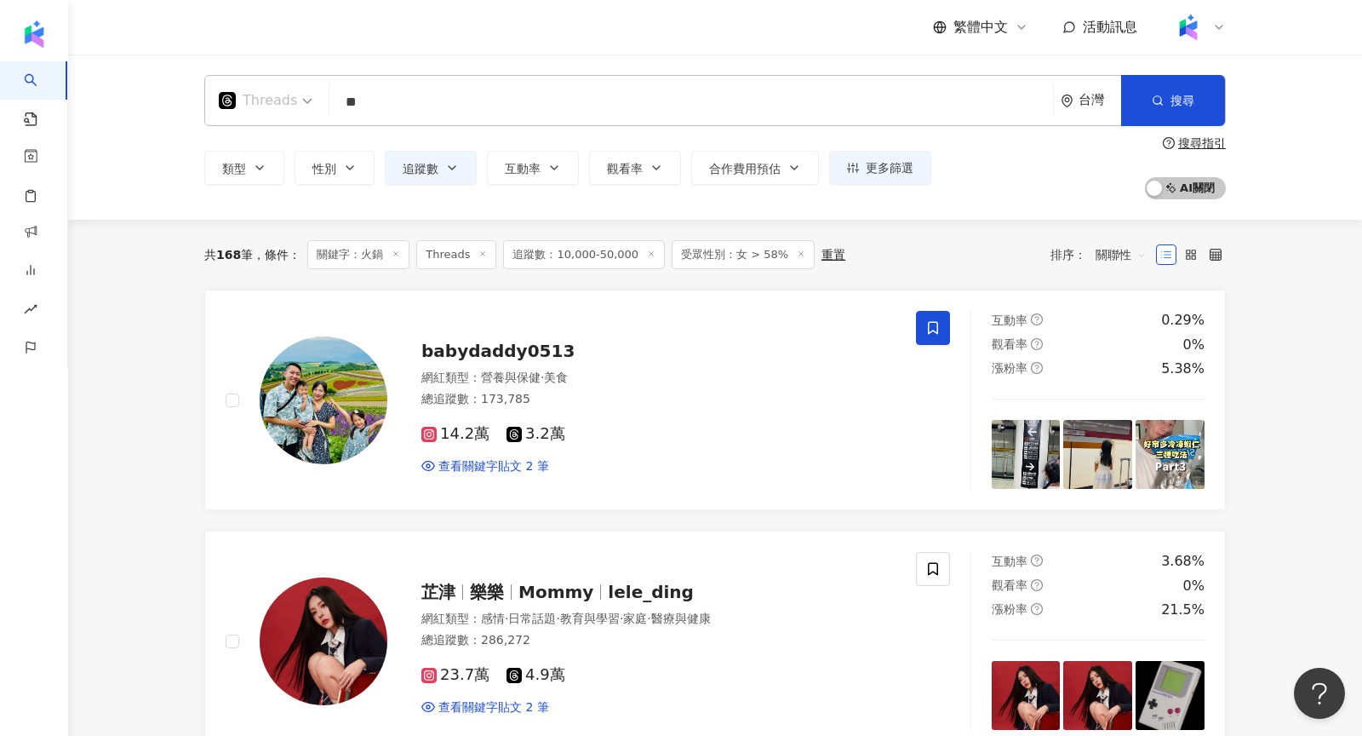
click at [302, 102] on span "Threads" at bounding box center [266, 100] width 94 height 27
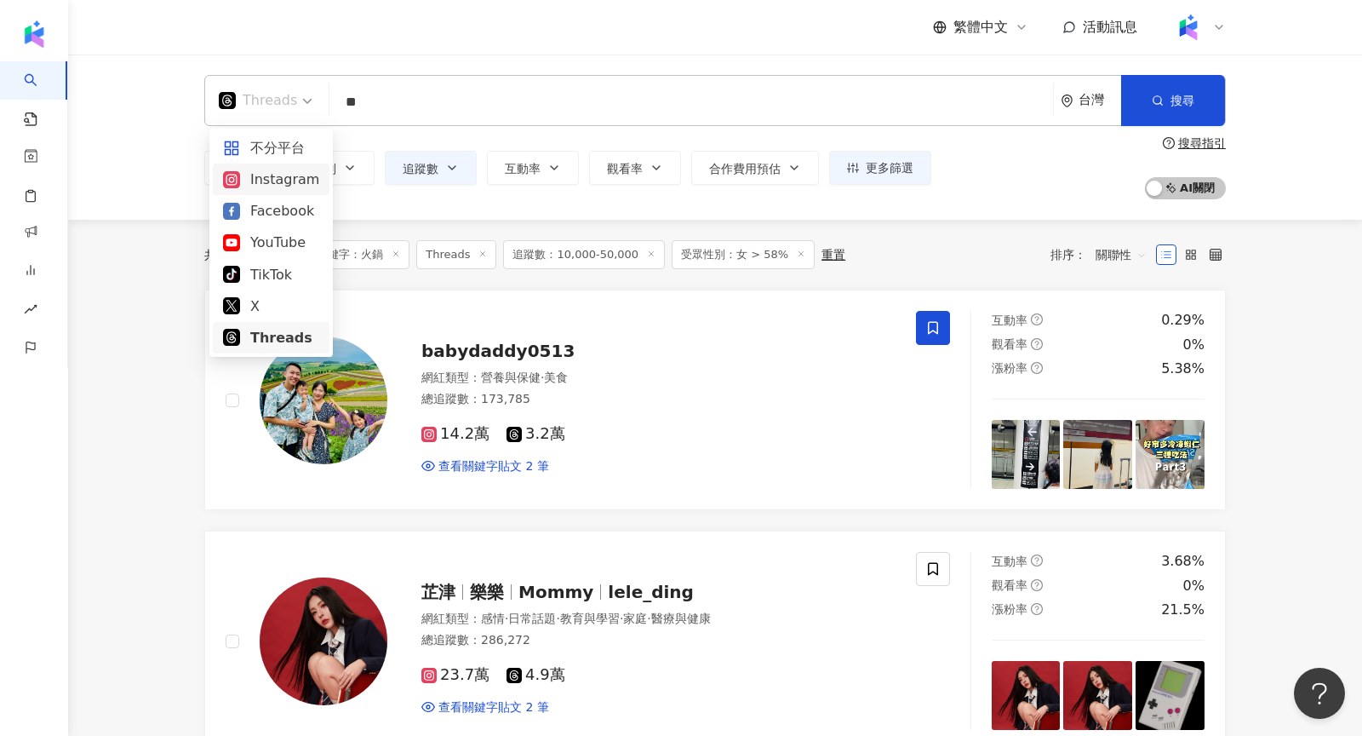
click at [297, 186] on div "Instagram" at bounding box center [271, 179] width 96 height 21
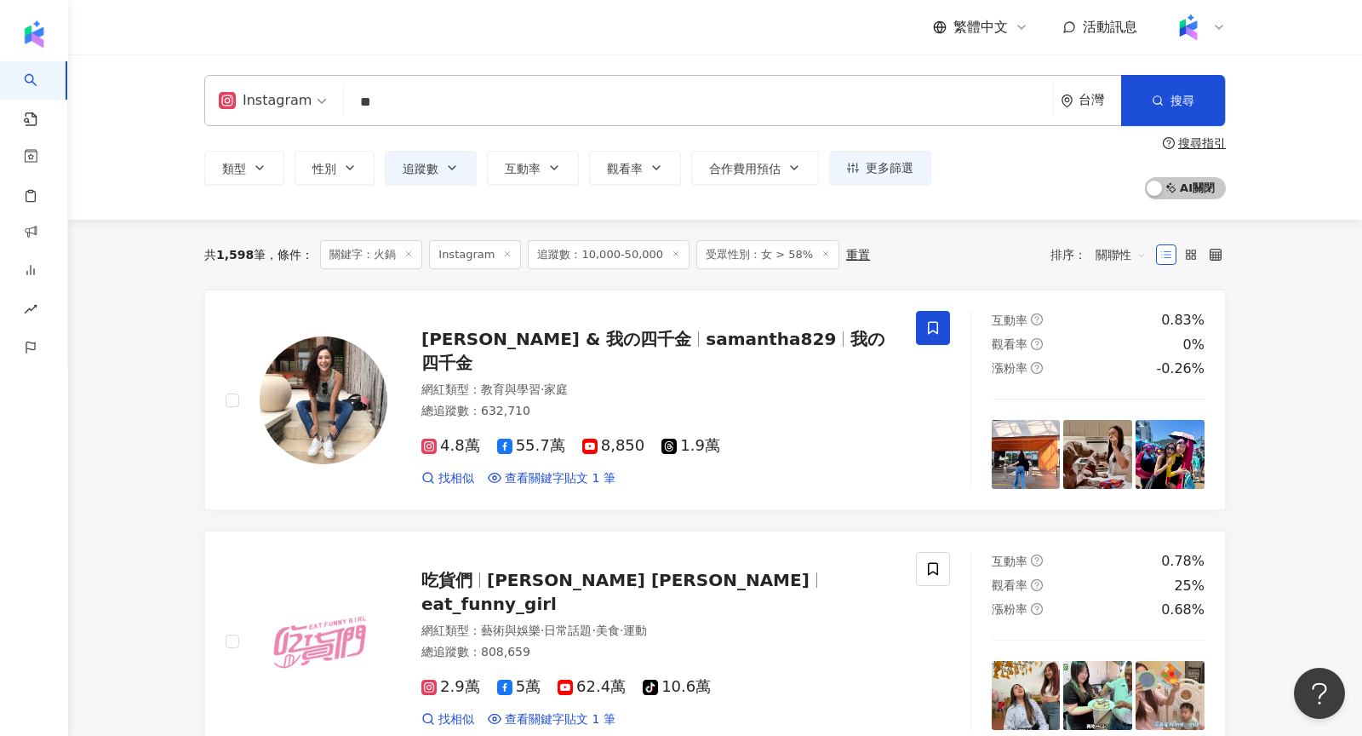
click at [1132, 253] on span "關聯性" at bounding box center [1121, 254] width 51 height 27
click at [1130, 433] on div "關鍵字" at bounding box center [1121, 434] width 43 height 19
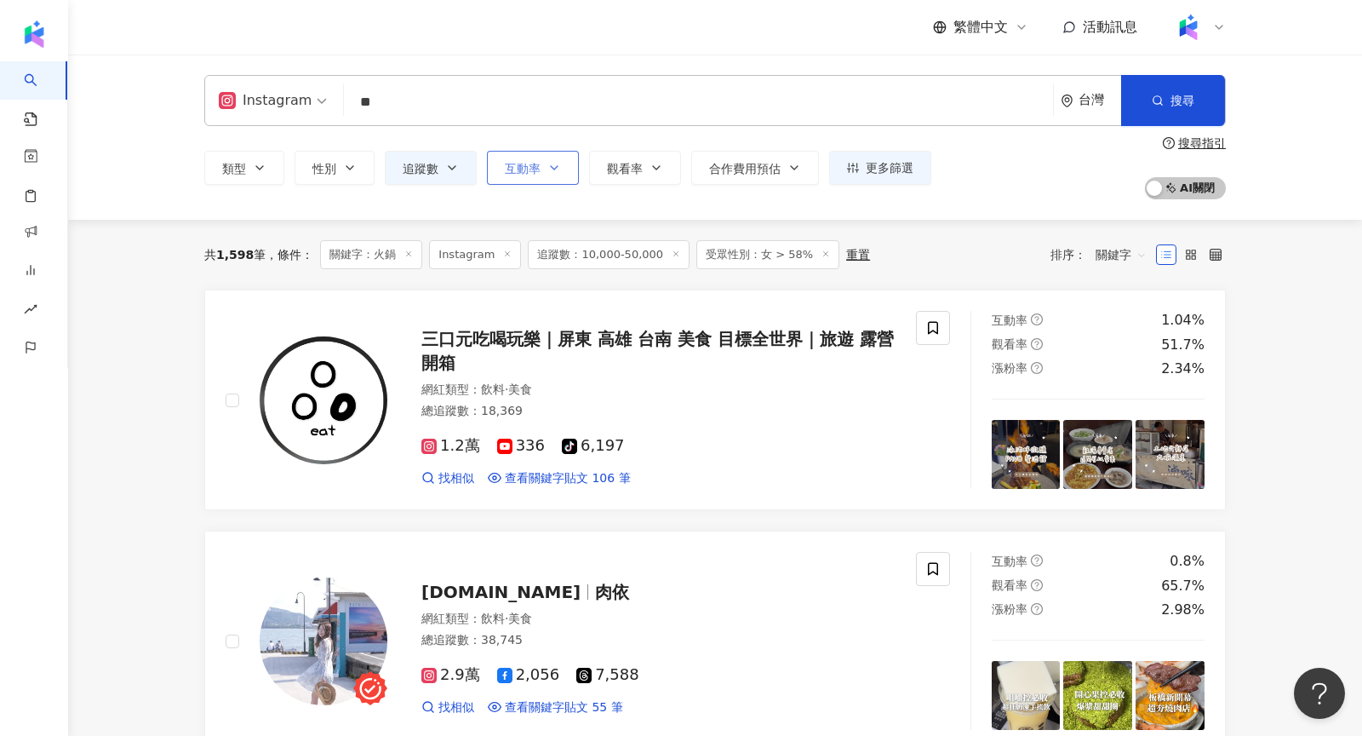
click at [541, 158] on button "互動率" at bounding box center [533, 168] width 92 height 34
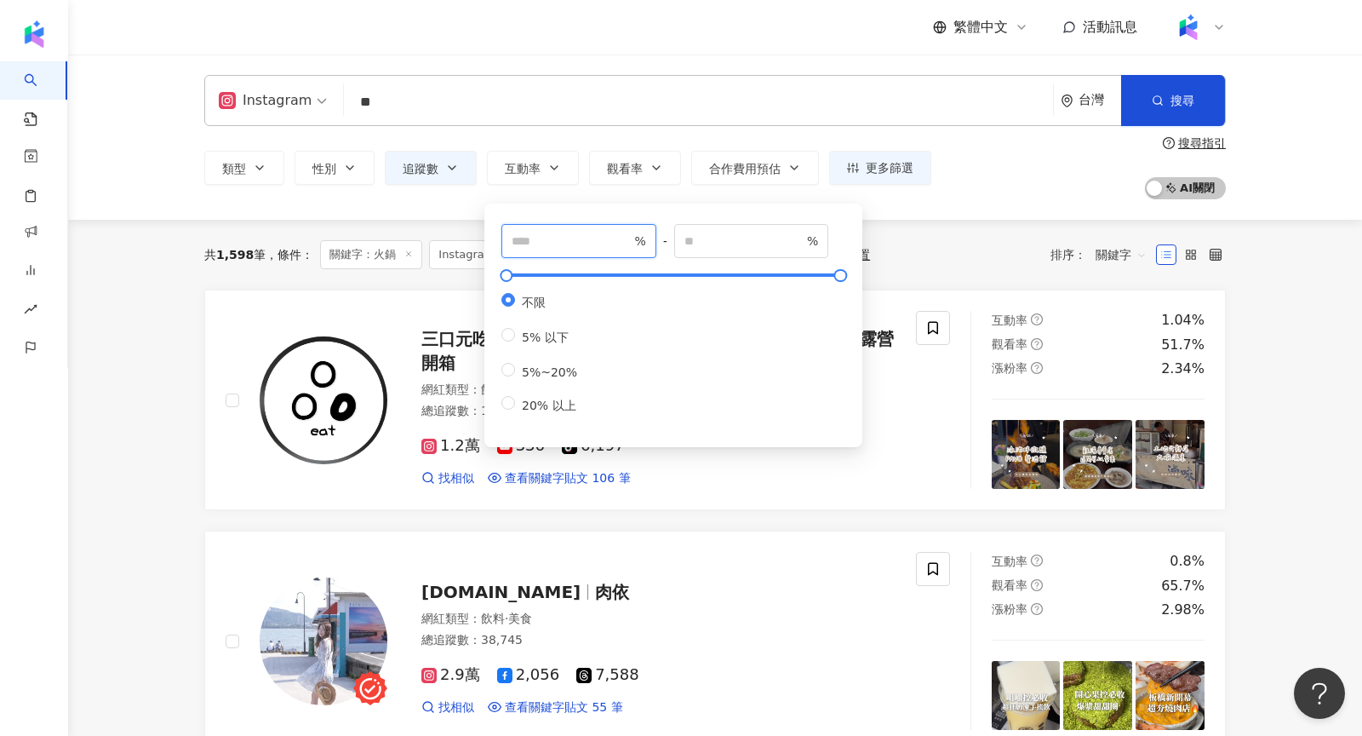
click at [546, 238] on input "number" at bounding box center [571, 241] width 119 height 19
type input "*"
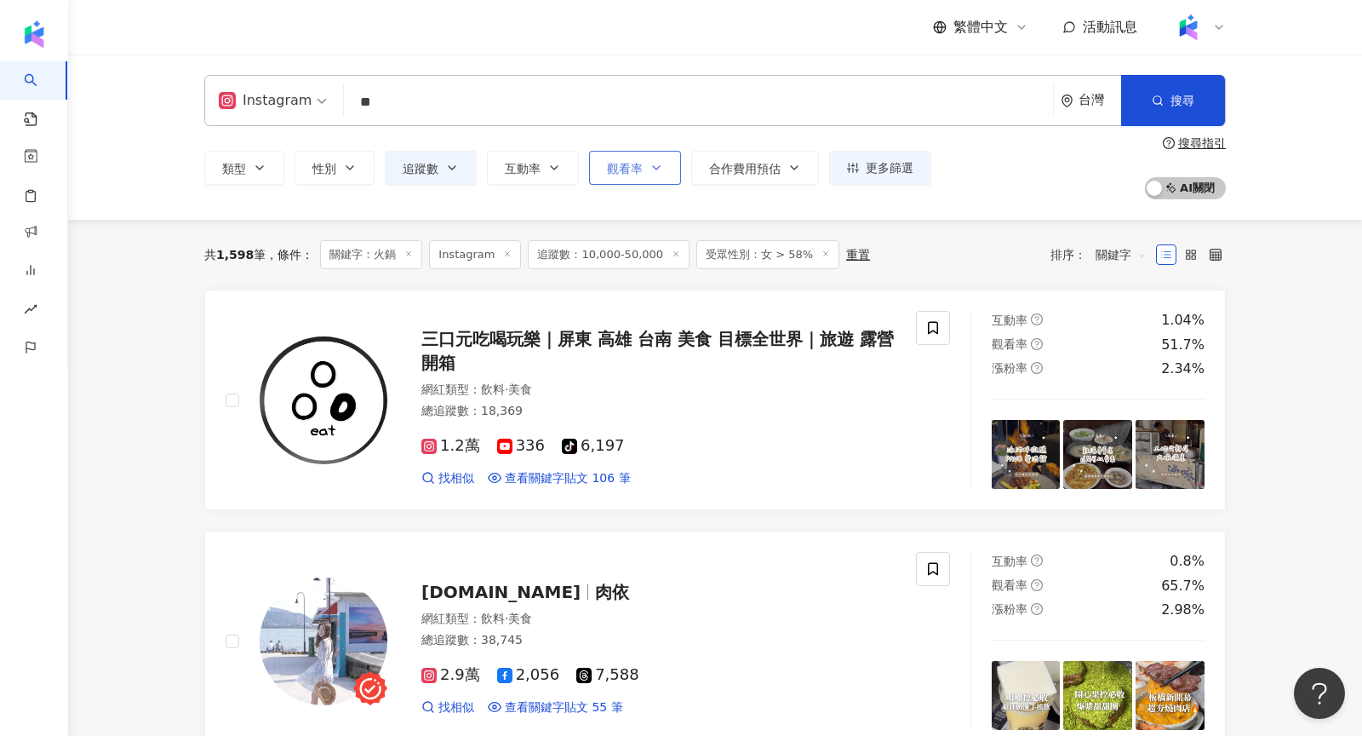
click at [619, 174] on span "觀看率" at bounding box center [625, 169] width 36 height 14
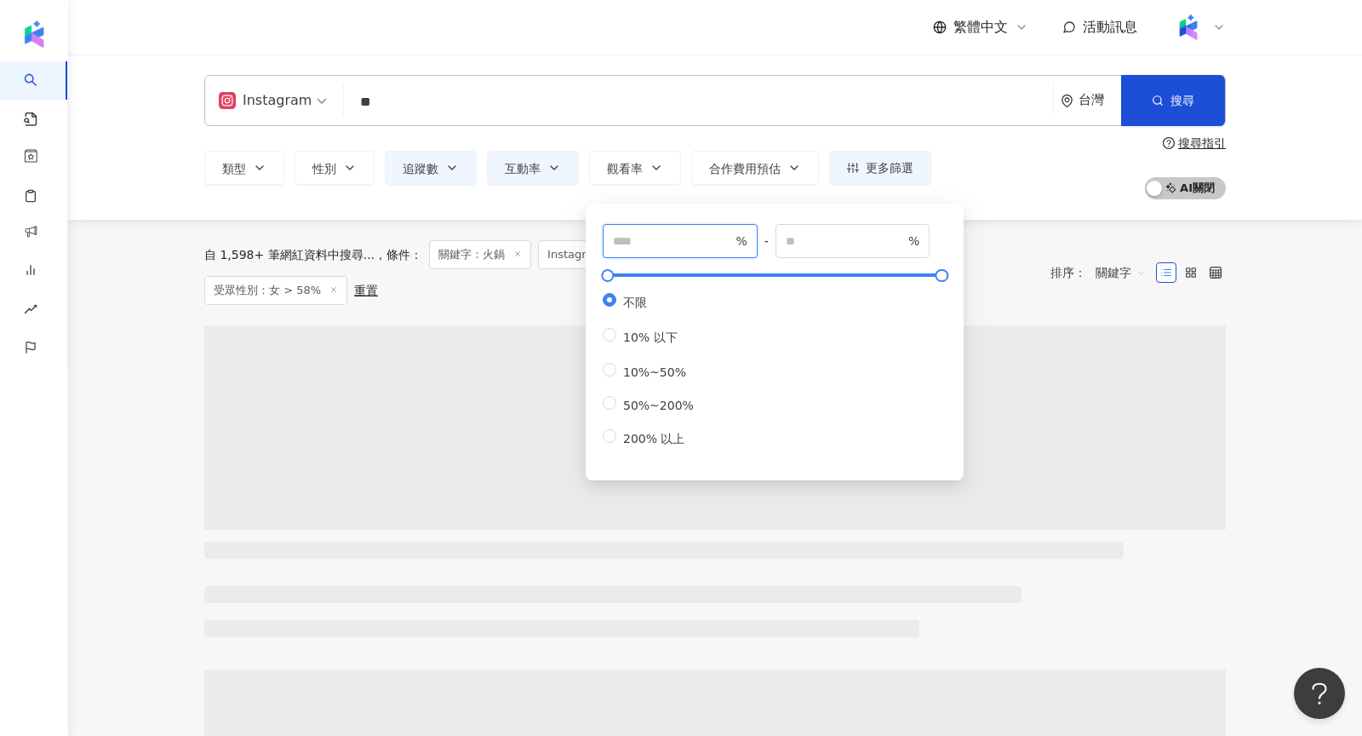
click at [650, 233] on input "number" at bounding box center [672, 241] width 119 height 19
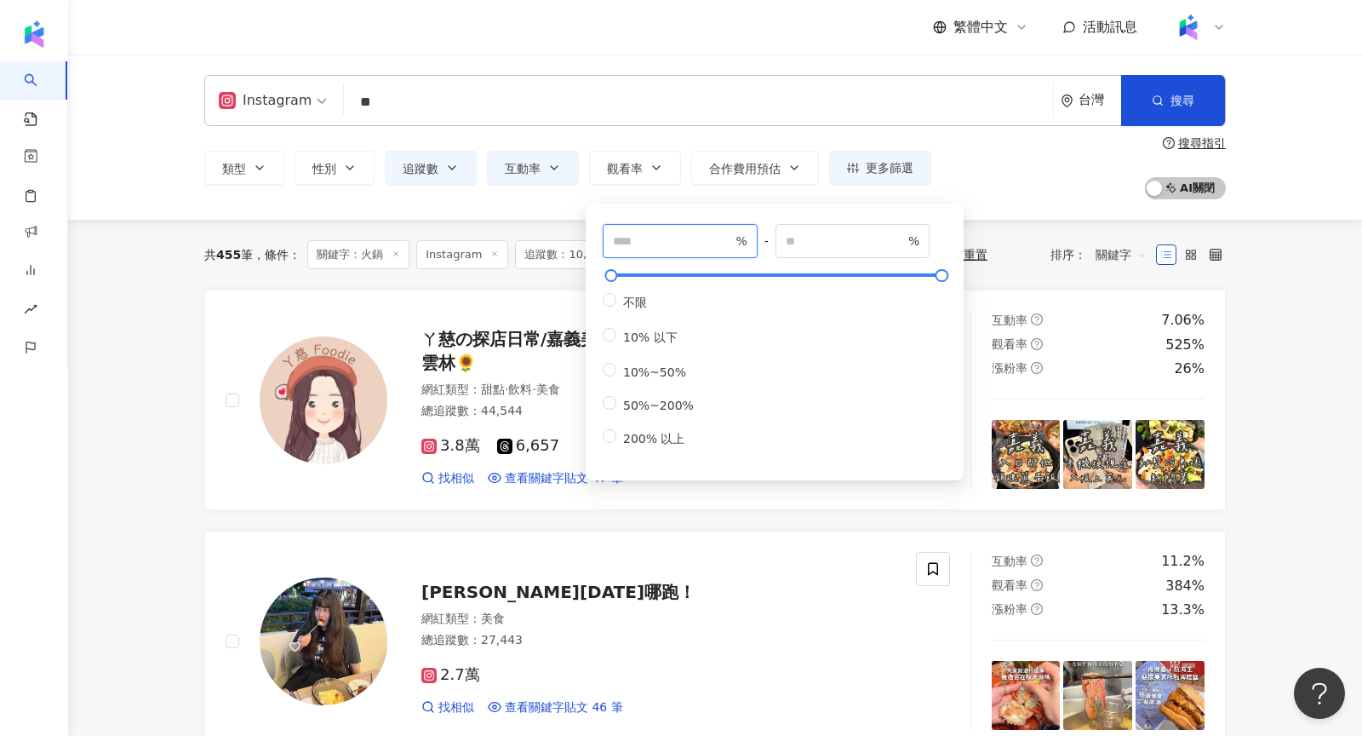
type input "***"
click at [993, 160] on div "類型 性別 追蹤數 互動率 觀看率 合作費用預估 更多篩選 篩選條件 關於網紅 互動潛力 受眾輪廓 獨家 關於網紅 類型 ( 請選擇您想要的類型 ) 尚未選擇…" at bounding box center [715, 167] width 1022 height 63
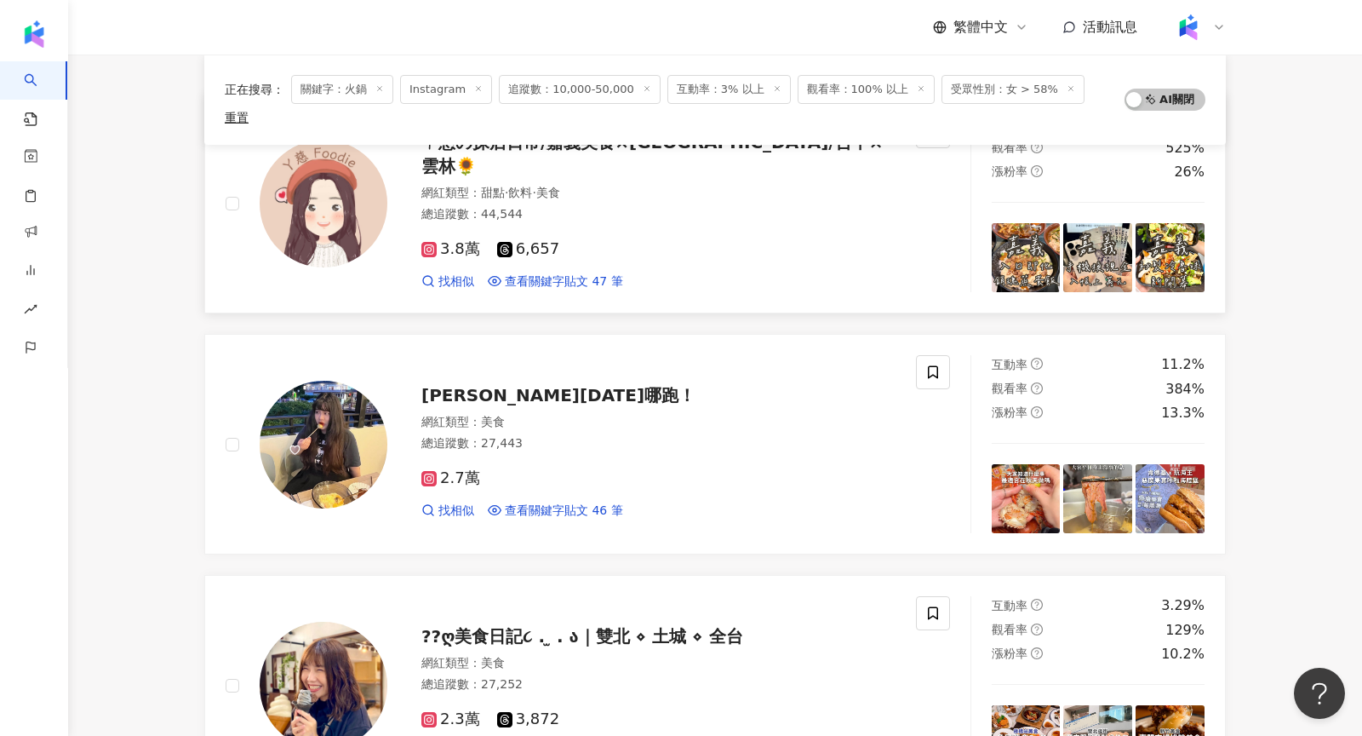
scroll to position [225, 0]
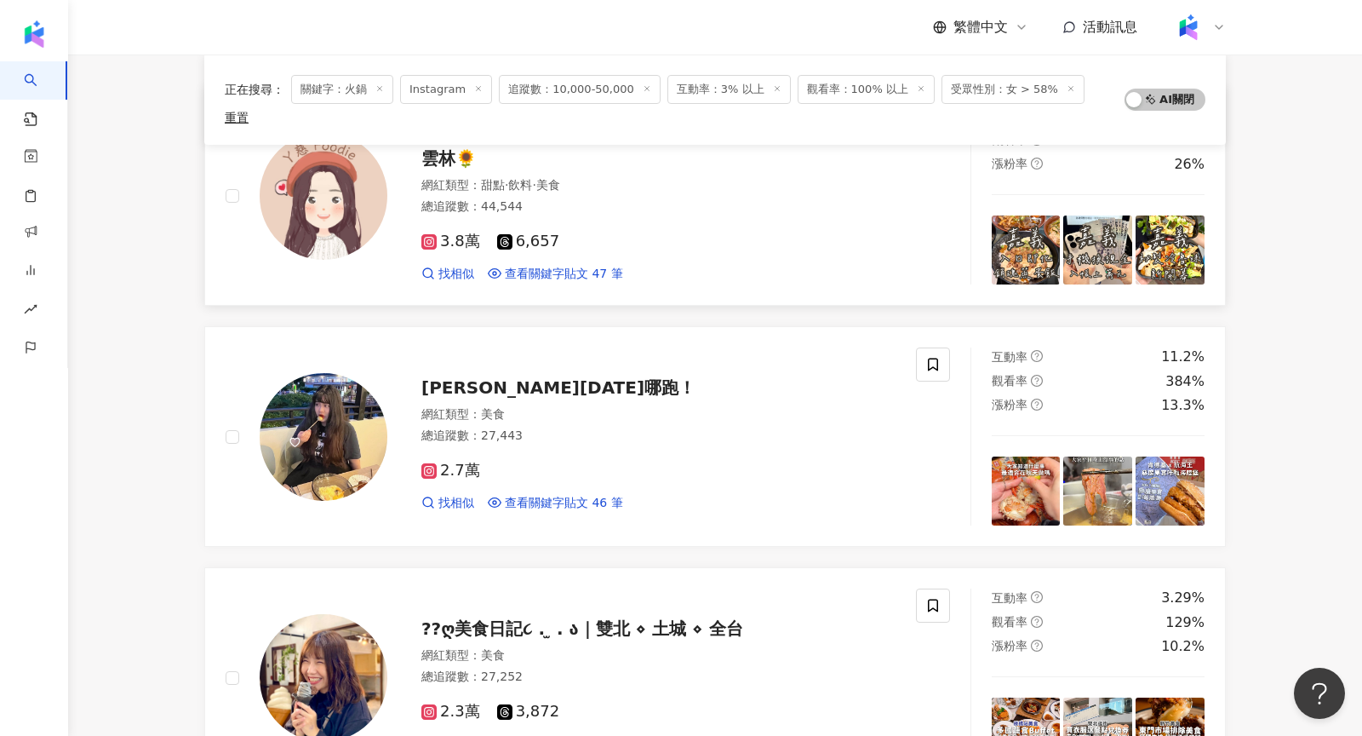
click at [335, 245] on div at bounding box center [307, 195] width 162 height 178
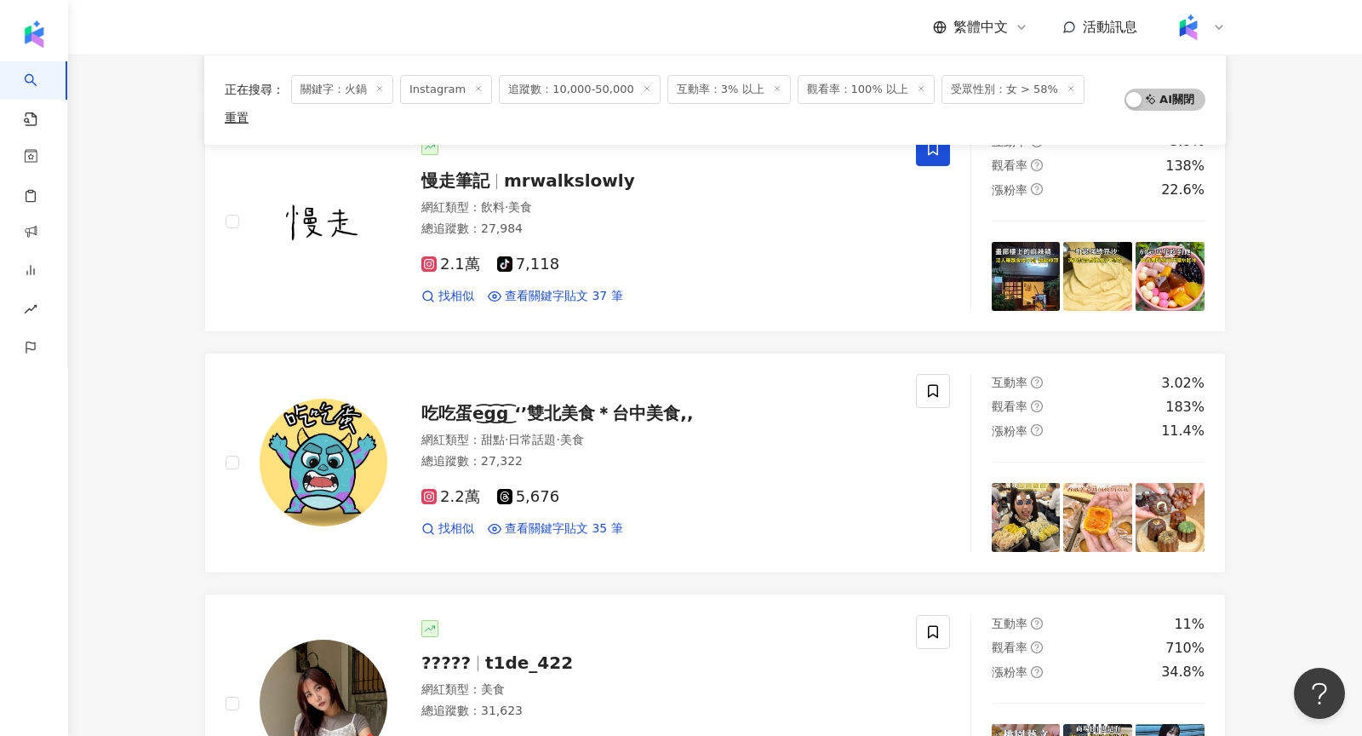
scroll to position [1189, 0]
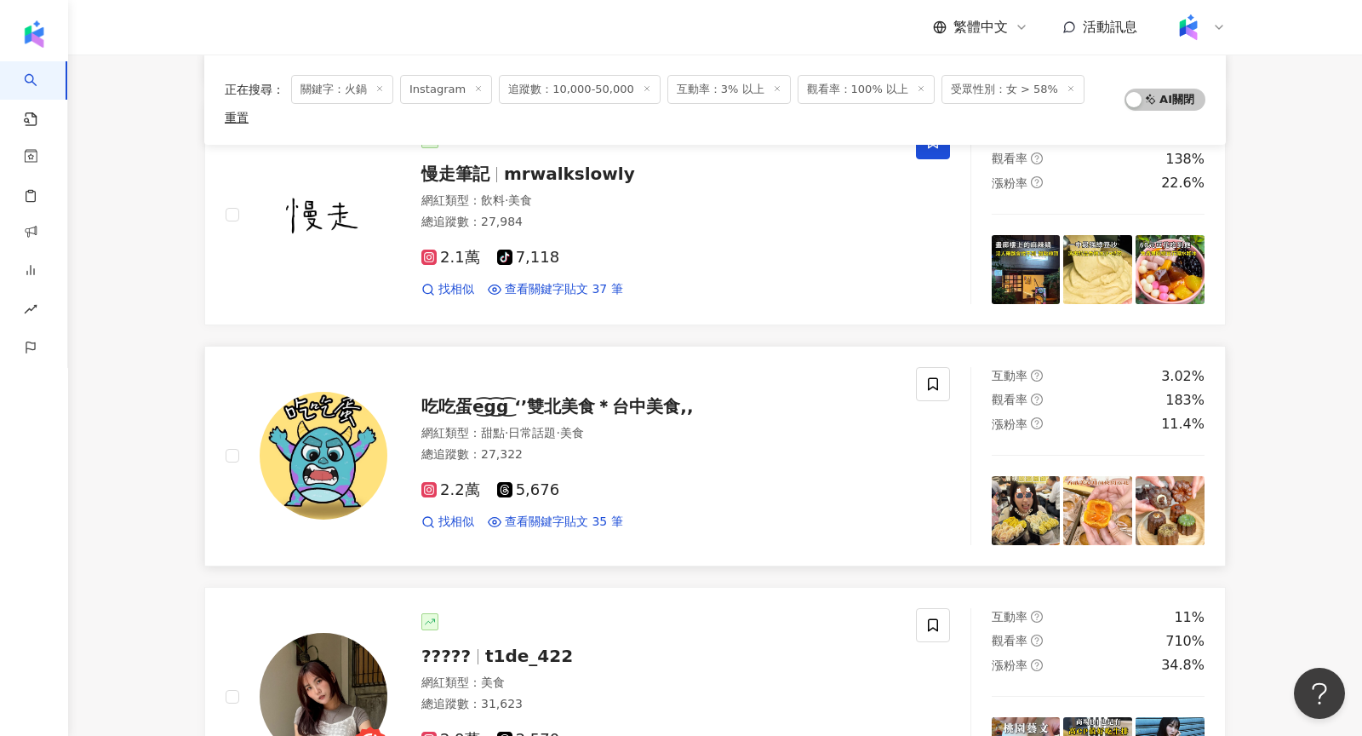
click at [347, 405] on img at bounding box center [324, 456] width 128 height 128
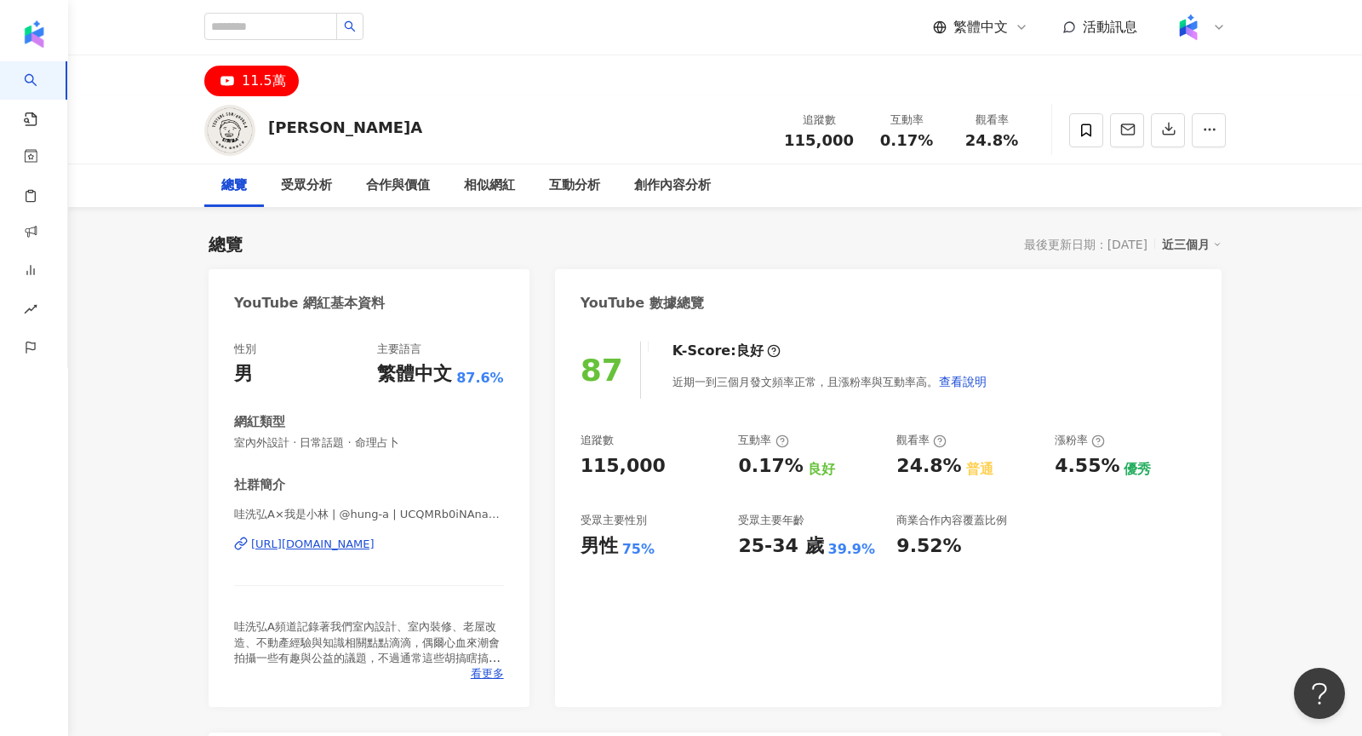
click at [349, 547] on div "https://www.youtube.com/channel/UCQMRb0iNAnaTTpkNJWAHOsg" at bounding box center [312, 543] width 123 height 15
click at [1161, 132] on icon "button" at bounding box center [1168, 128] width 15 height 15
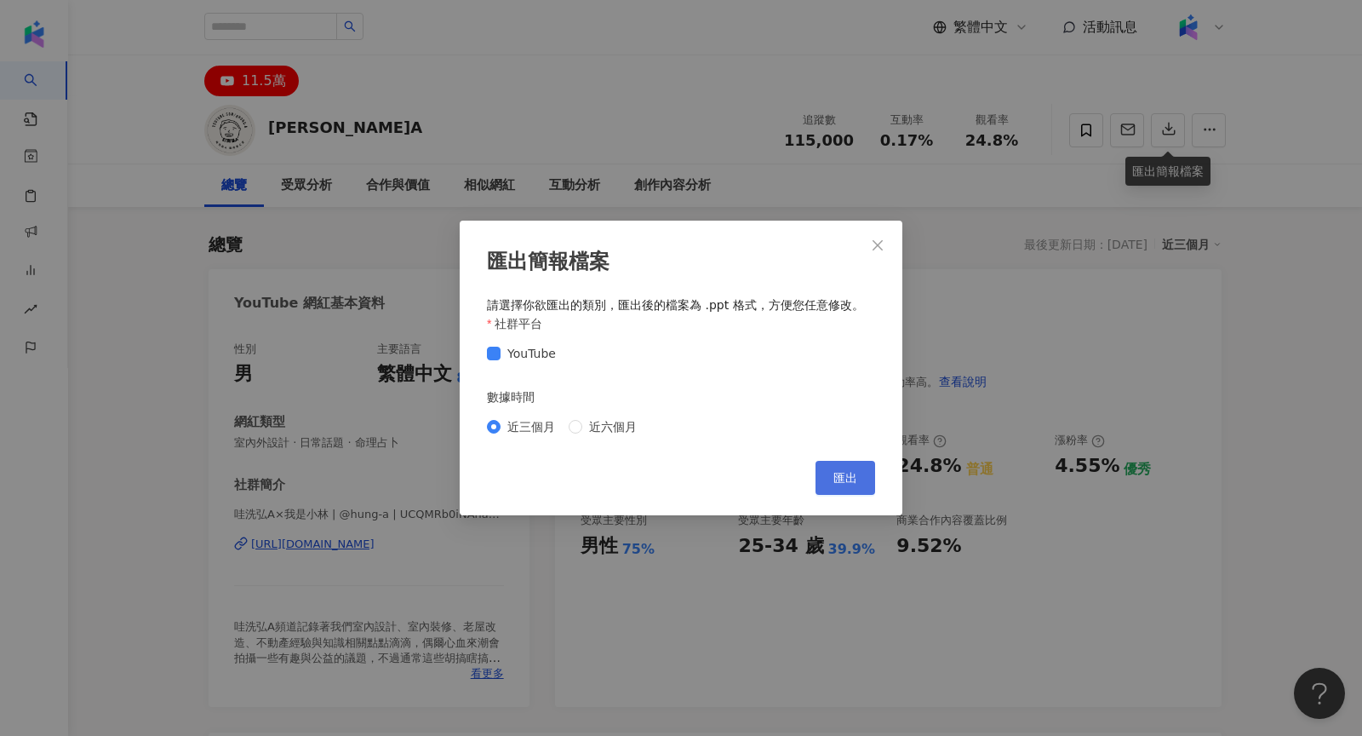
click at [855, 462] on button "匯出" at bounding box center [846, 478] width 60 height 34
click at [931, 246] on div "匯出簡報檔案 請選擇你欲匯出的類別，匯出後的檔案為 .ppt 格式，方便您任意修改。 社群平台 YouTube 數據時間 近三個月 近六個月 Cancel 匯出" at bounding box center [681, 368] width 1362 height 736
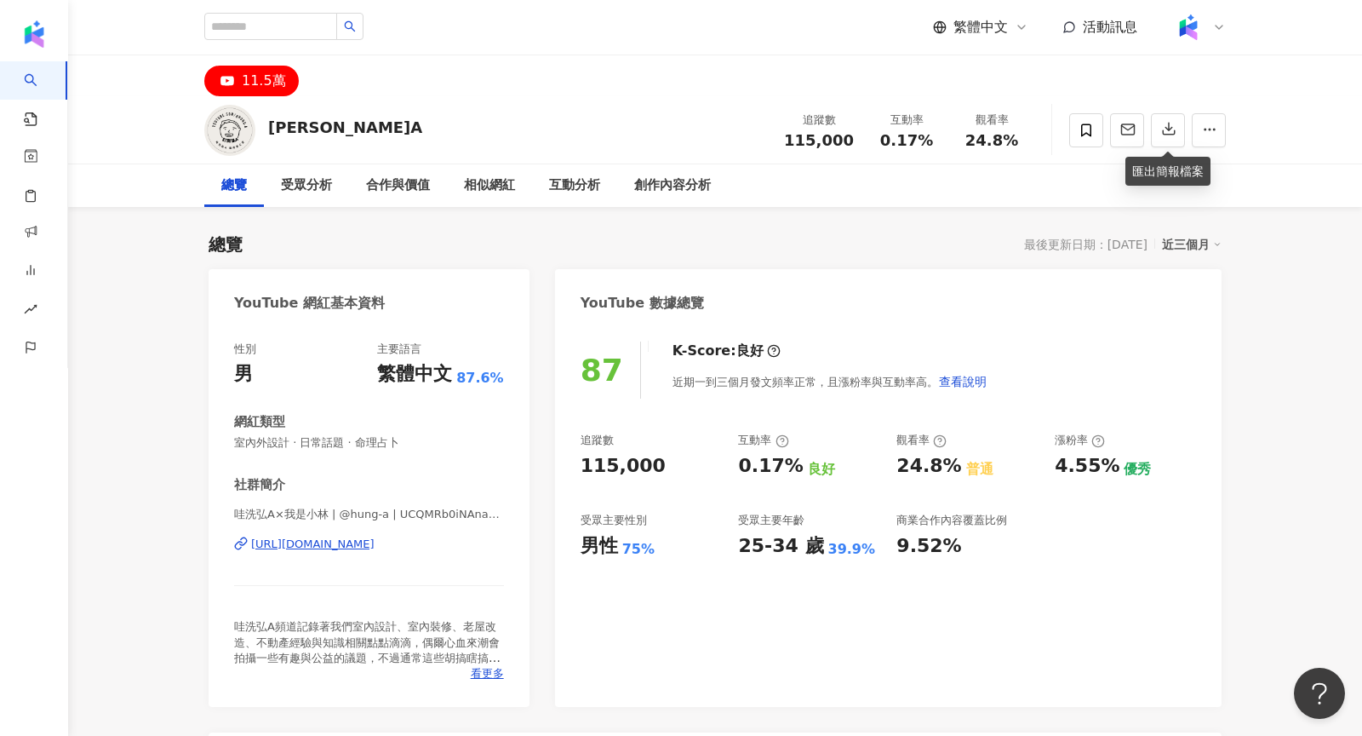
click at [341, 546] on div "https://www.youtube.com/channel/UCQMRb0iNAnaTTpkNJWAHOsg" at bounding box center [312, 543] width 123 height 15
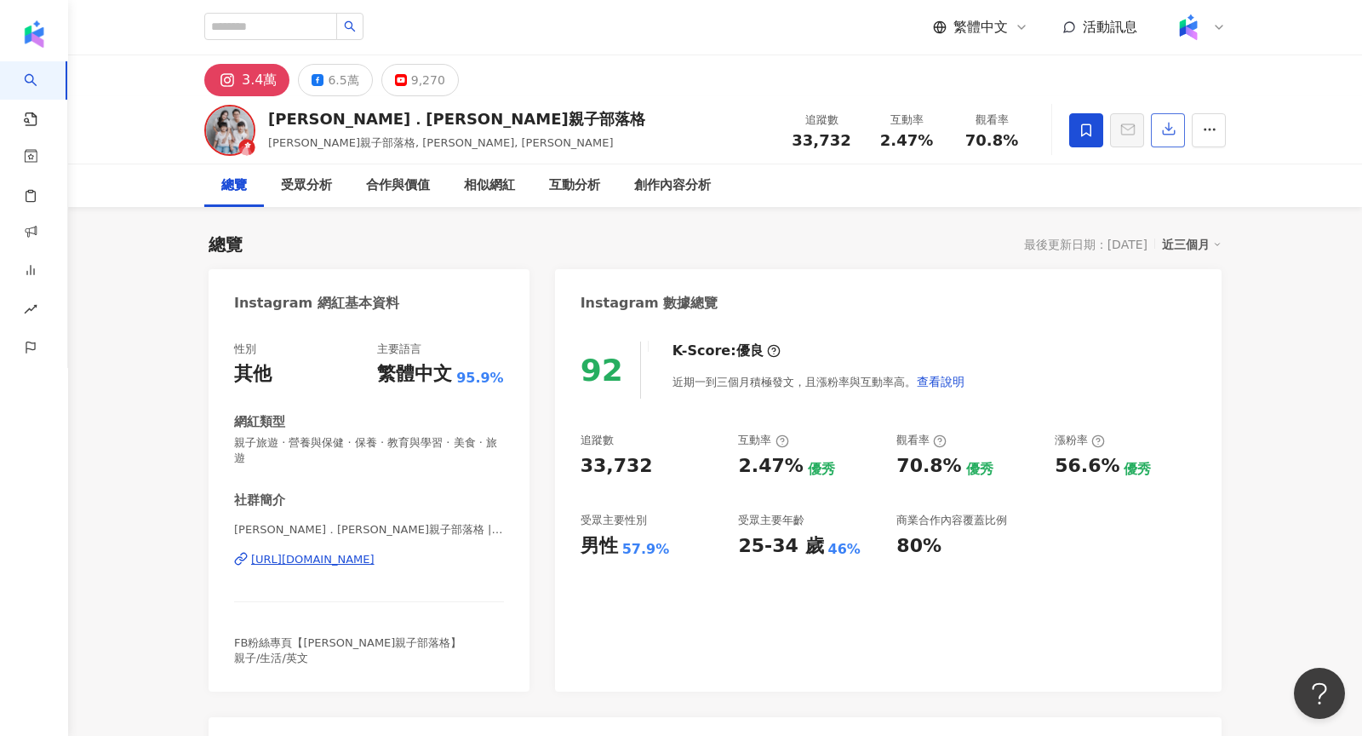
click at [1172, 128] on icon "button" at bounding box center [1169, 129] width 12 height 12
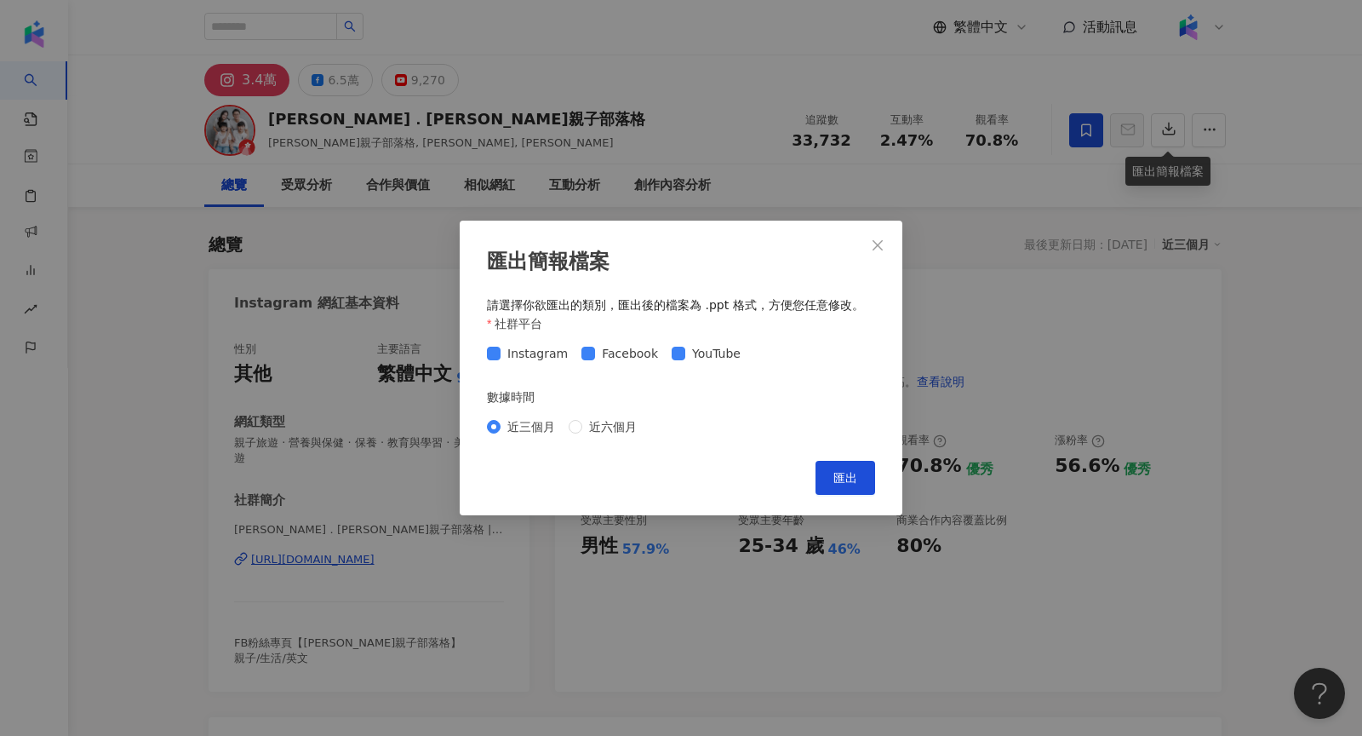
click at [700, 334] on div "社群平台" at bounding box center [681, 327] width 388 height 26
click at [699, 349] on span "YouTube" at bounding box center [716, 353] width 62 height 19
click at [536, 358] on span "Instagram" at bounding box center [538, 353] width 74 height 19
click at [1001, 251] on div "匯出簡報檔案 請選擇你欲匯出的類別，匯出後的檔案為 .ppt 格式，方便您任意修改。 社群平台 Instagram Facebook YouTube 數據時間…" at bounding box center [681, 368] width 1362 height 736
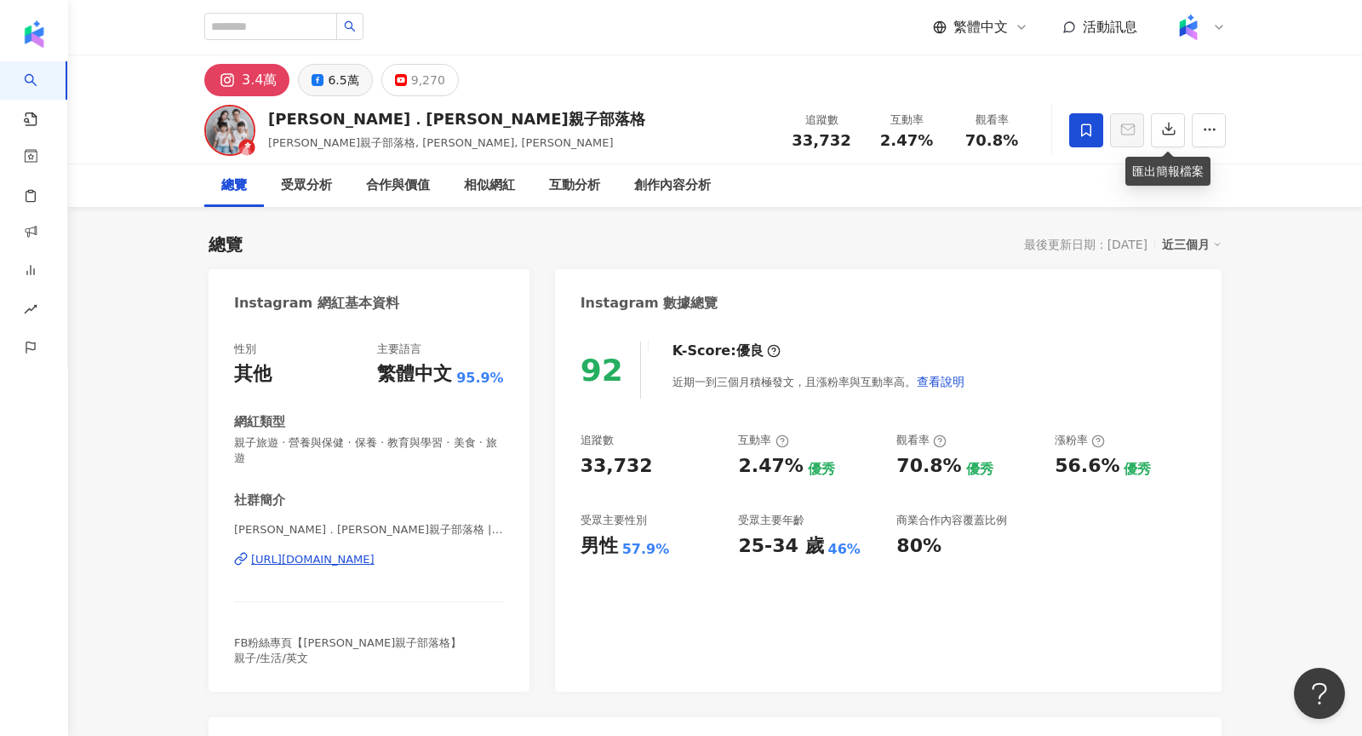
click at [358, 82] on button "6.5萬" at bounding box center [335, 80] width 74 height 32
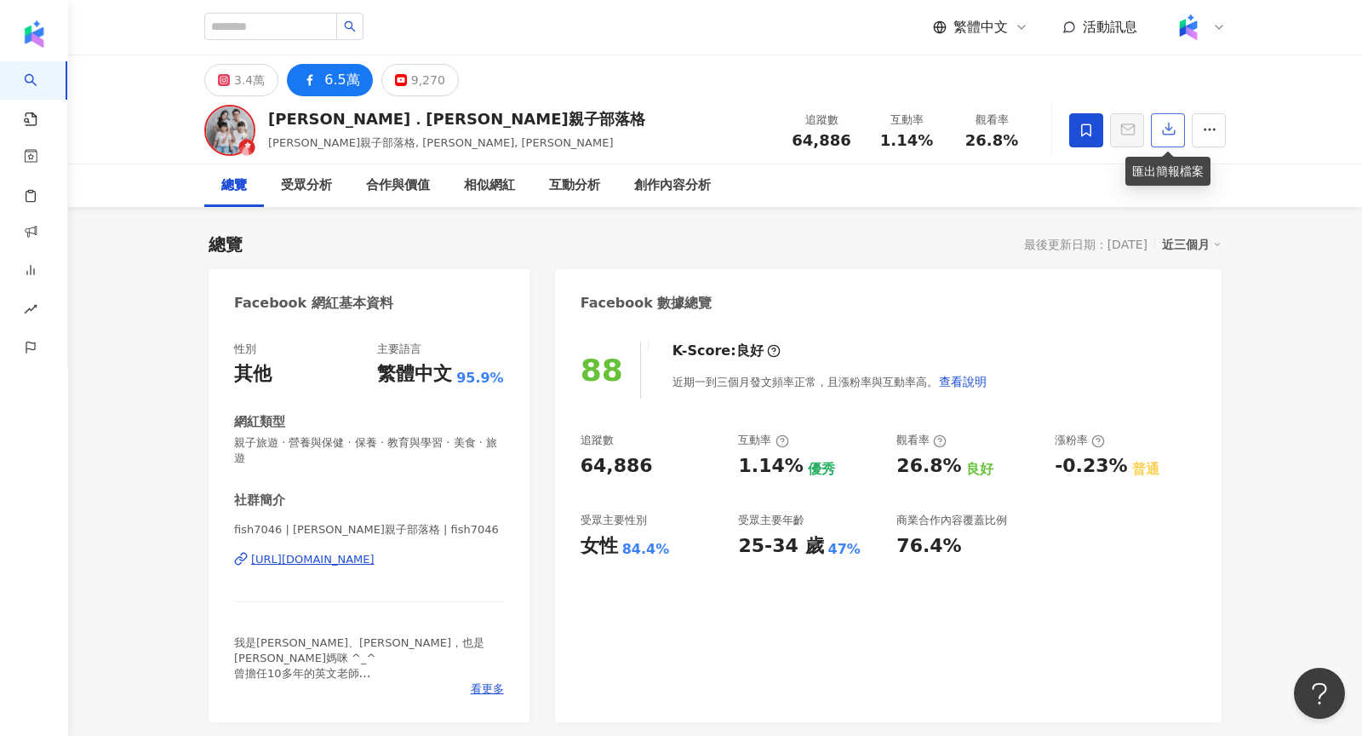
click at [1171, 127] on icon "button" at bounding box center [1169, 129] width 12 height 12
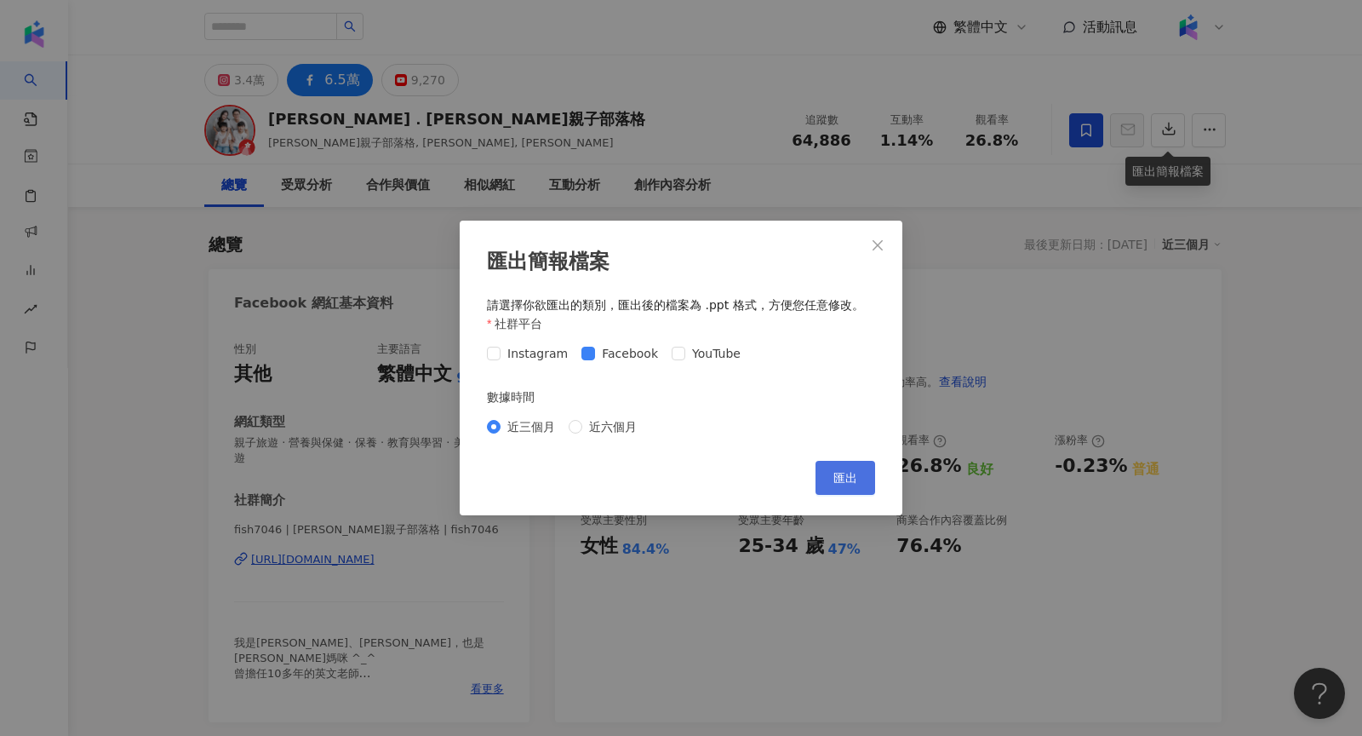
click at [860, 473] on button "匯出" at bounding box center [846, 478] width 60 height 34
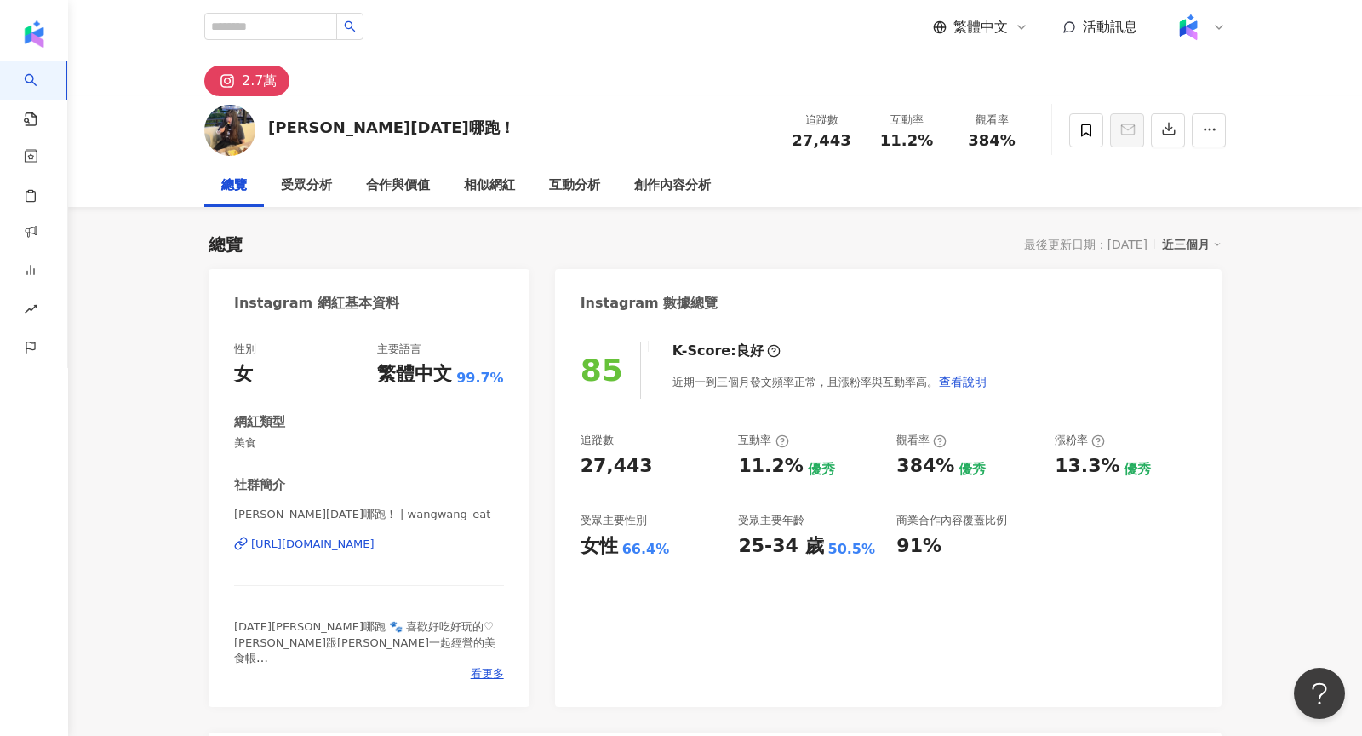
click at [375, 546] on div "[URL][DOMAIN_NAME]" at bounding box center [312, 543] width 123 height 15
click at [1172, 137] on button "button" at bounding box center [1168, 130] width 34 height 34
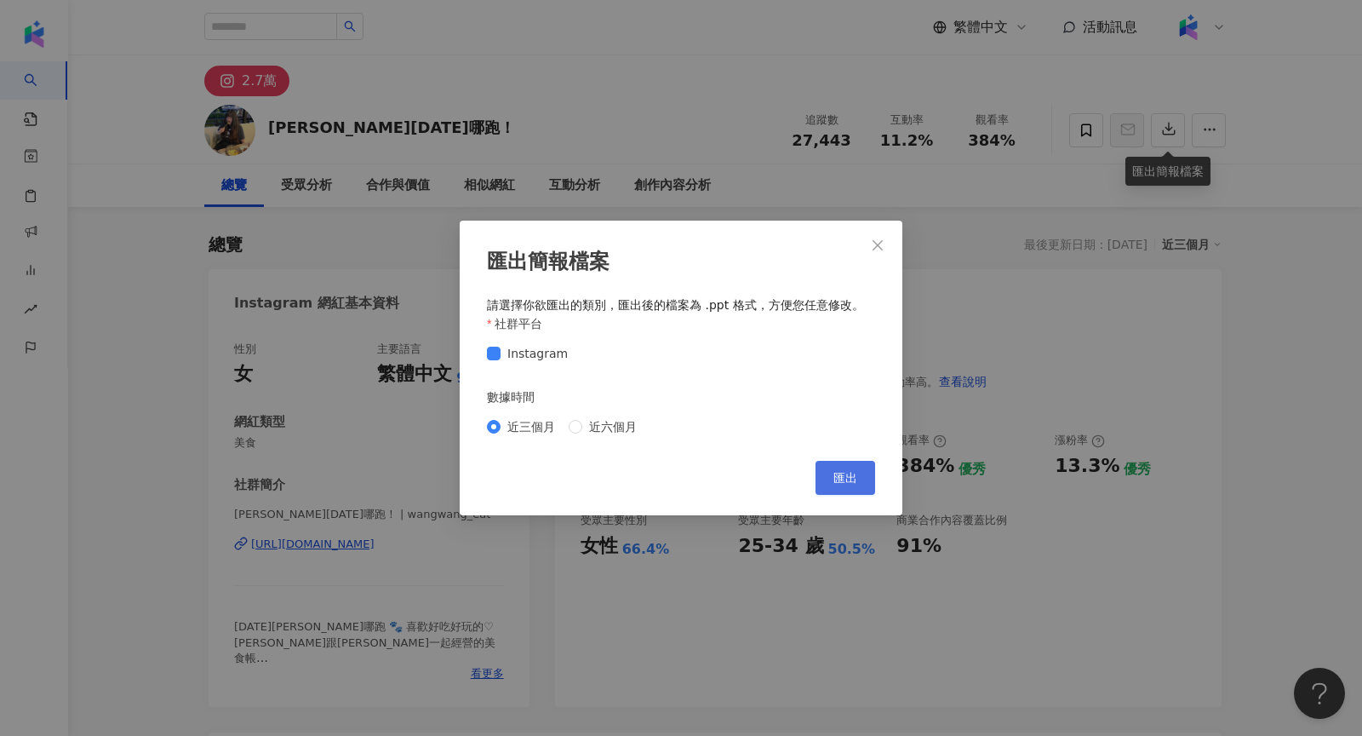
click at [848, 467] on button "匯出" at bounding box center [846, 478] width 60 height 34
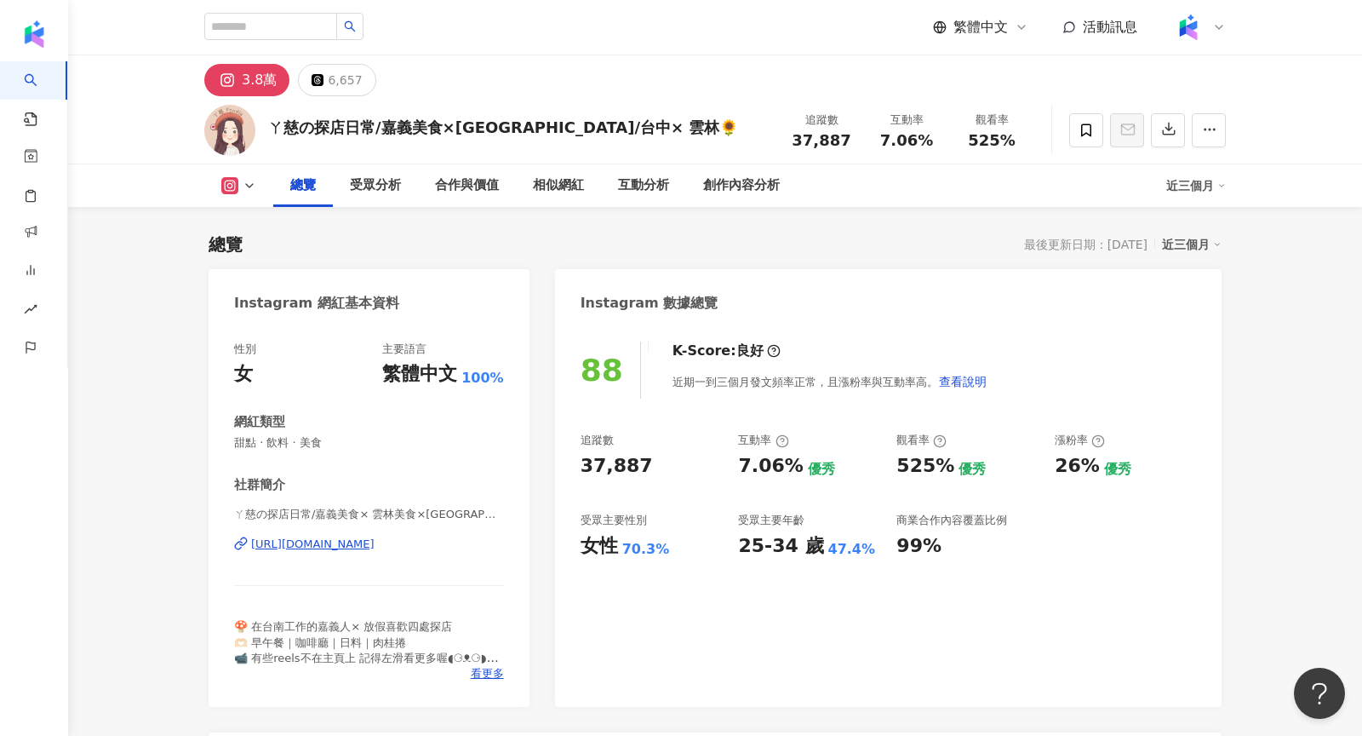
click at [375, 547] on div "https://www.instagram.com/rci_food/" at bounding box center [312, 543] width 123 height 15
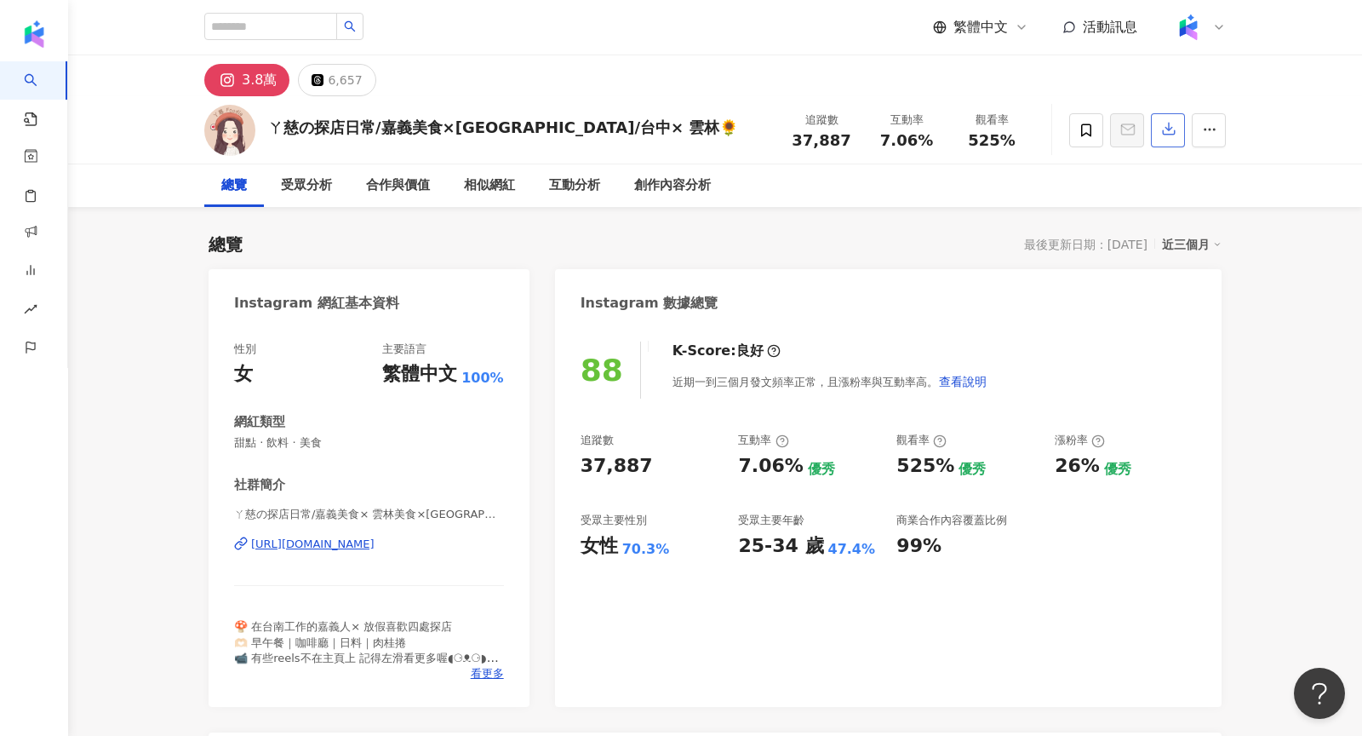
click at [1162, 124] on icon "button" at bounding box center [1168, 128] width 15 height 15
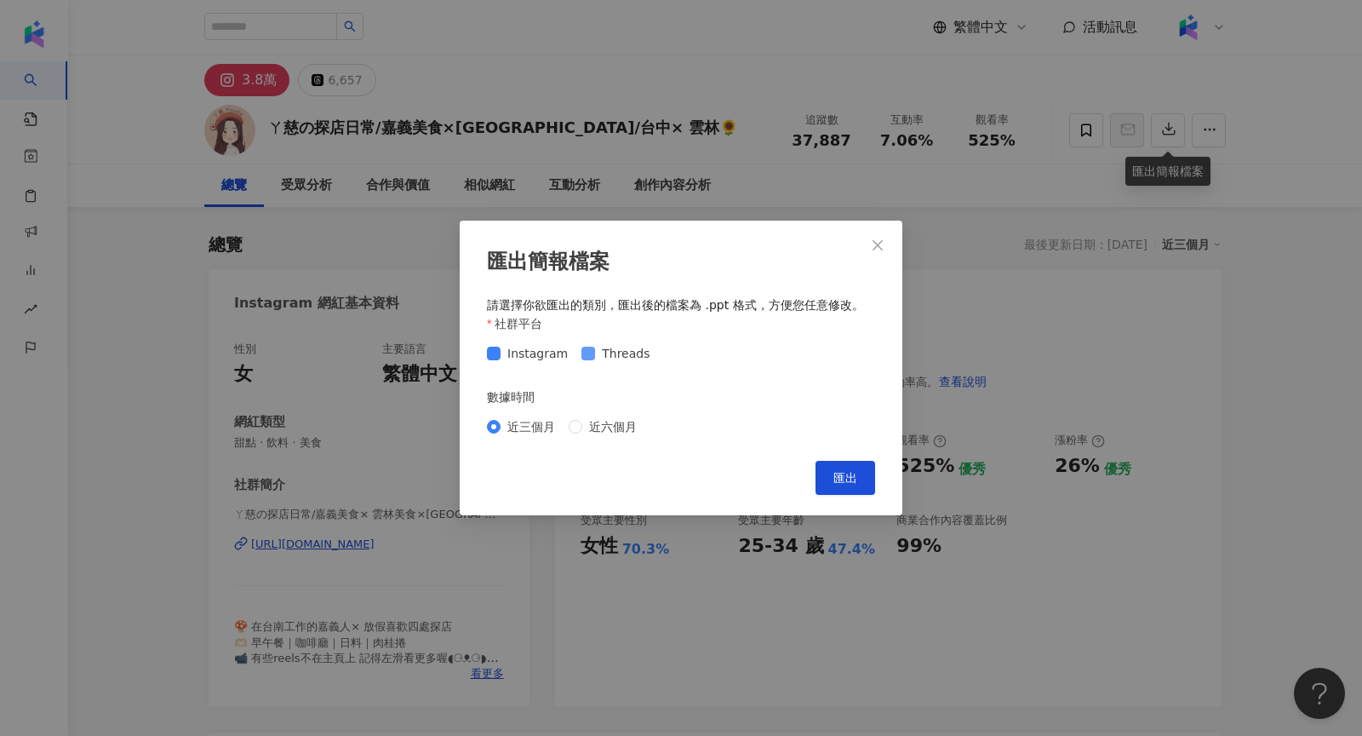
click at [630, 352] on span "Threads" at bounding box center [625, 353] width 61 height 19
click at [837, 478] on span "匯出" at bounding box center [846, 478] width 24 height 14
click at [854, 469] on button "匯出" at bounding box center [846, 478] width 60 height 34
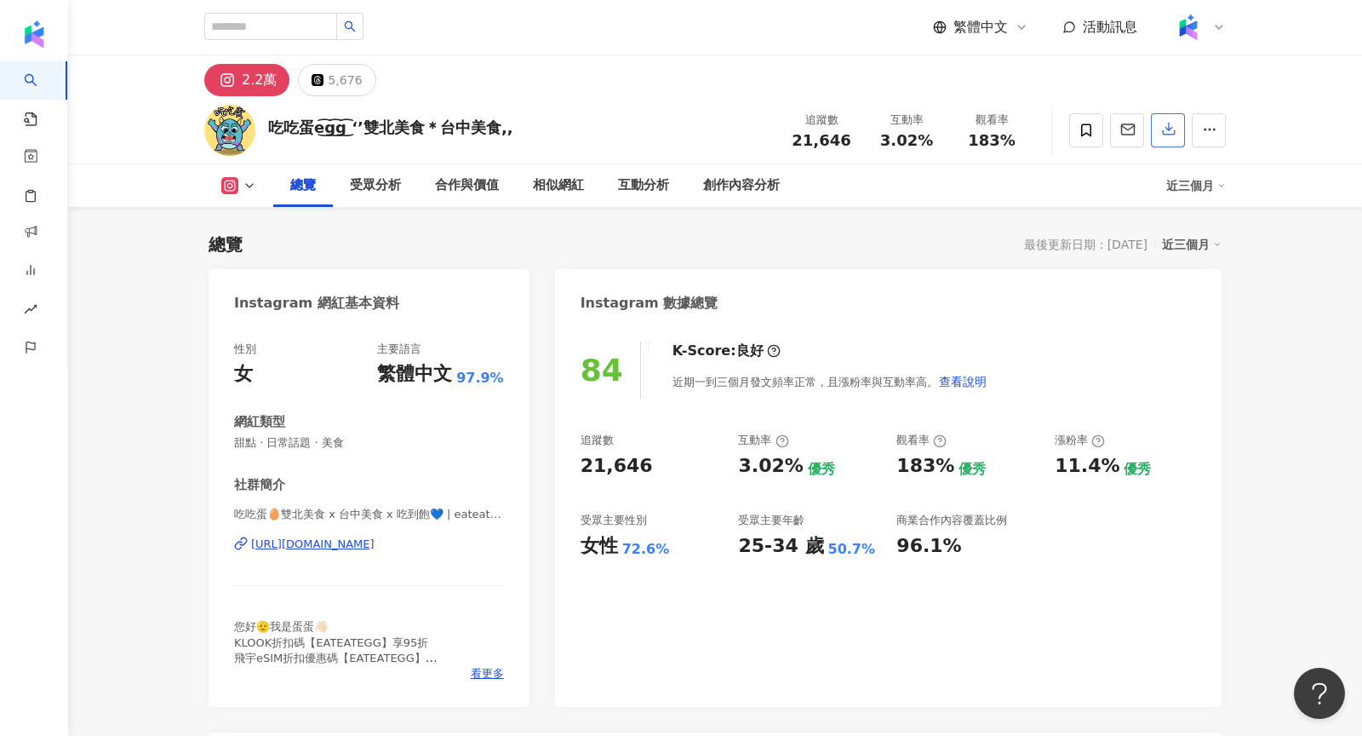
click at [1173, 127] on icon "button" at bounding box center [1168, 128] width 15 height 15
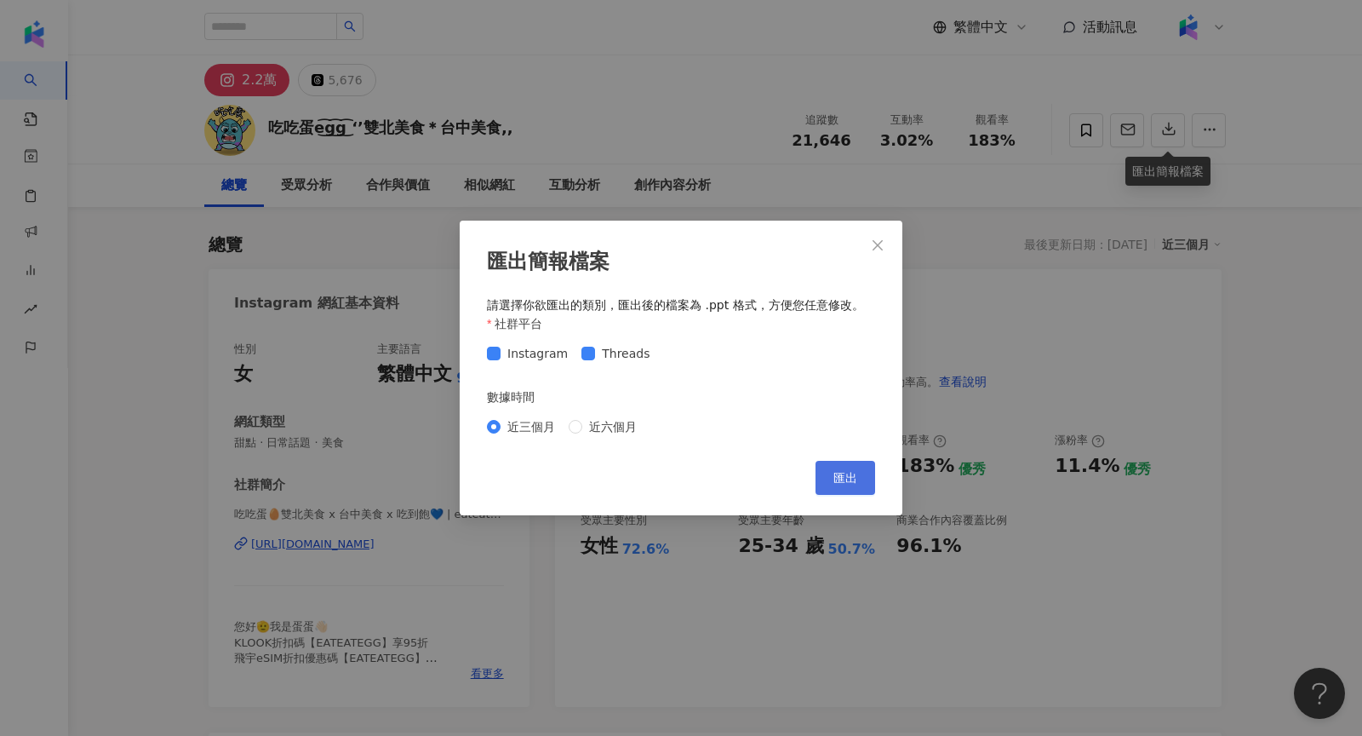
click at [848, 476] on span "匯出" at bounding box center [846, 478] width 24 height 14
click at [1339, 248] on div "匯出簡報檔案 請選擇你欲匯出的類別，匯出後的檔案為 .ppt 格式，方便您任意修改。 社群平台 Instagram Threads 數據時間 近三個月 近六個…" at bounding box center [681, 368] width 1362 height 736
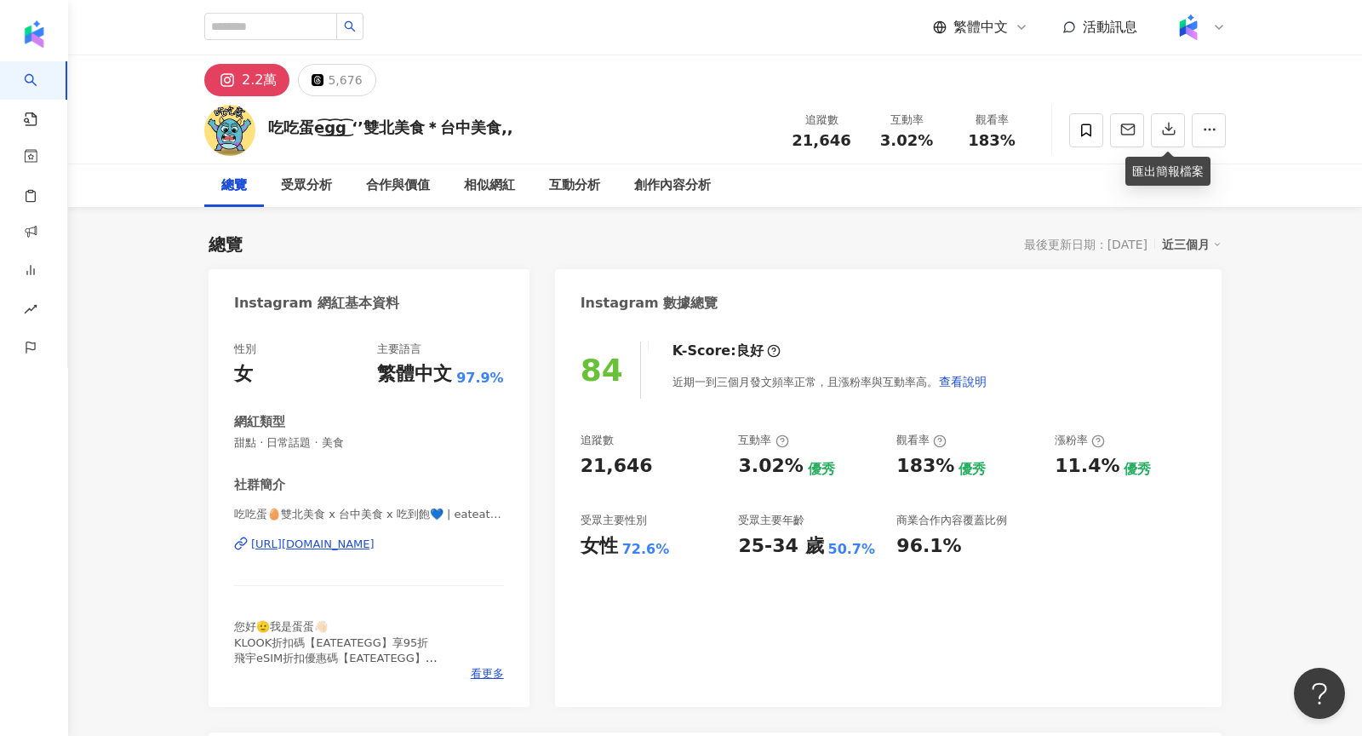
click at [342, 542] on div "https://www.instagram.com/eateat_egg/" at bounding box center [312, 543] width 123 height 15
click at [320, 94] on button "5,676" at bounding box center [336, 80] width 77 height 32
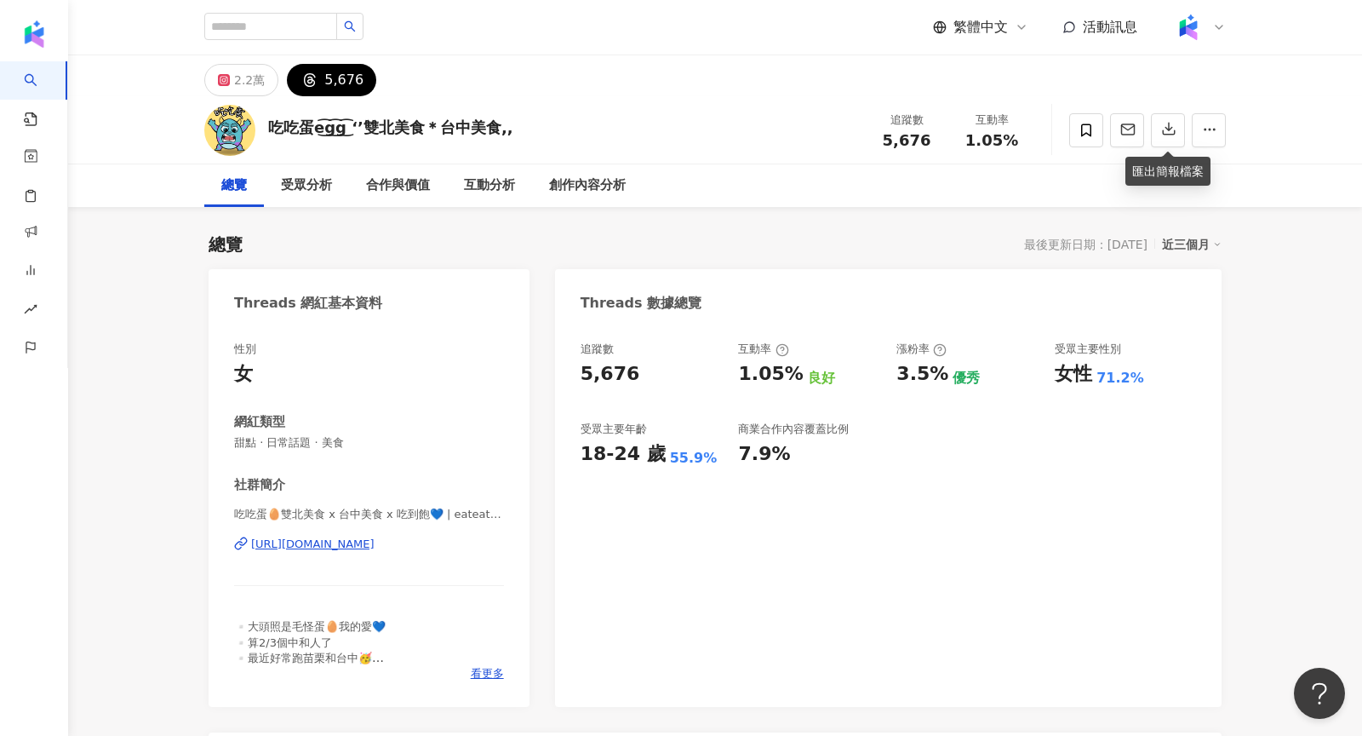
click at [375, 542] on div "https://www.threads.com/@eateat_egg" at bounding box center [312, 543] width 123 height 15
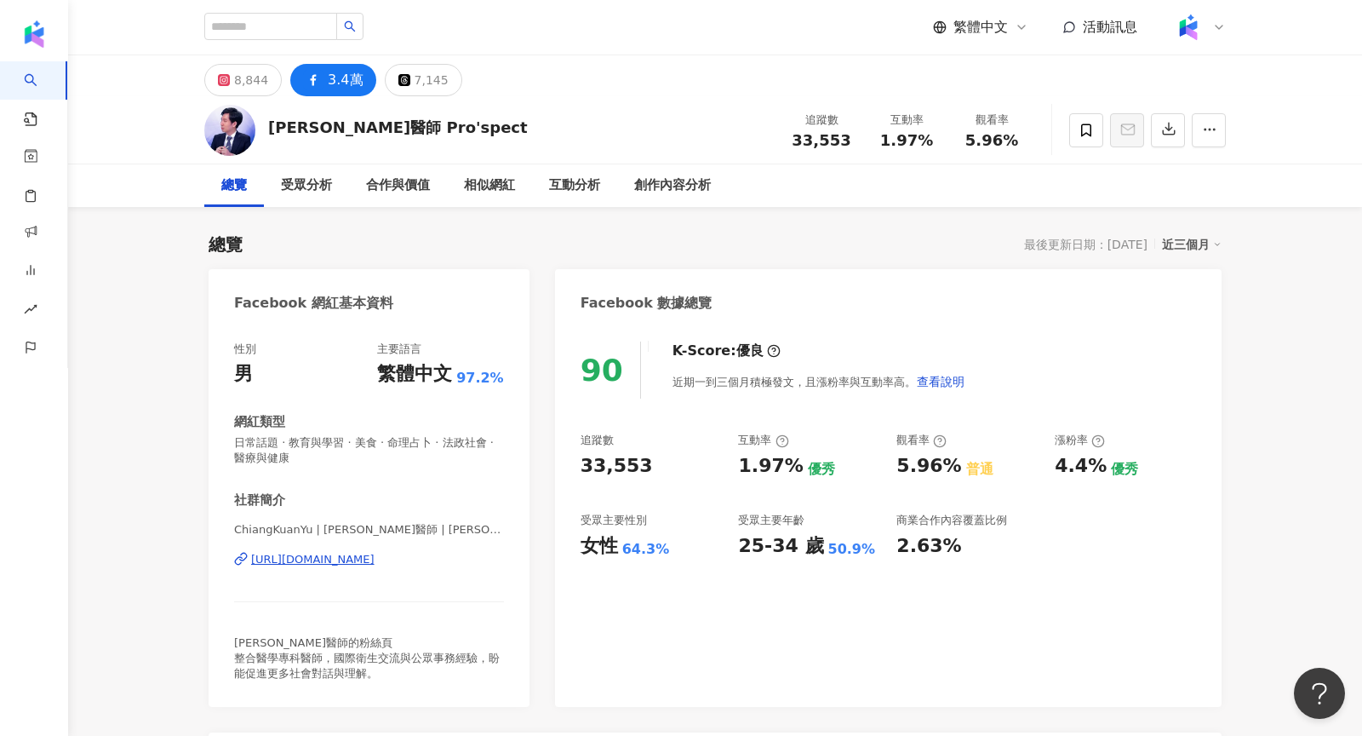
click at [364, 560] on div "[URL][DOMAIN_NAME]" at bounding box center [312, 559] width 123 height 15
